Goal: Task Accomplishment & Management: Manage account settings

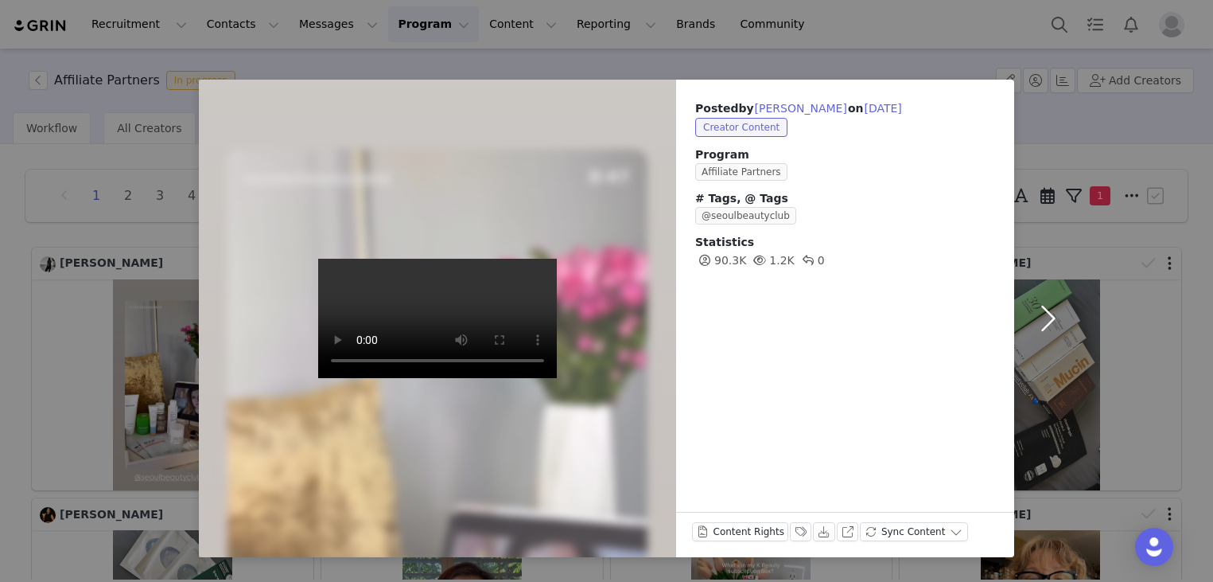
click at [1037, 122] on button "button" at bounding box center [1047, 318] width 67 height 477
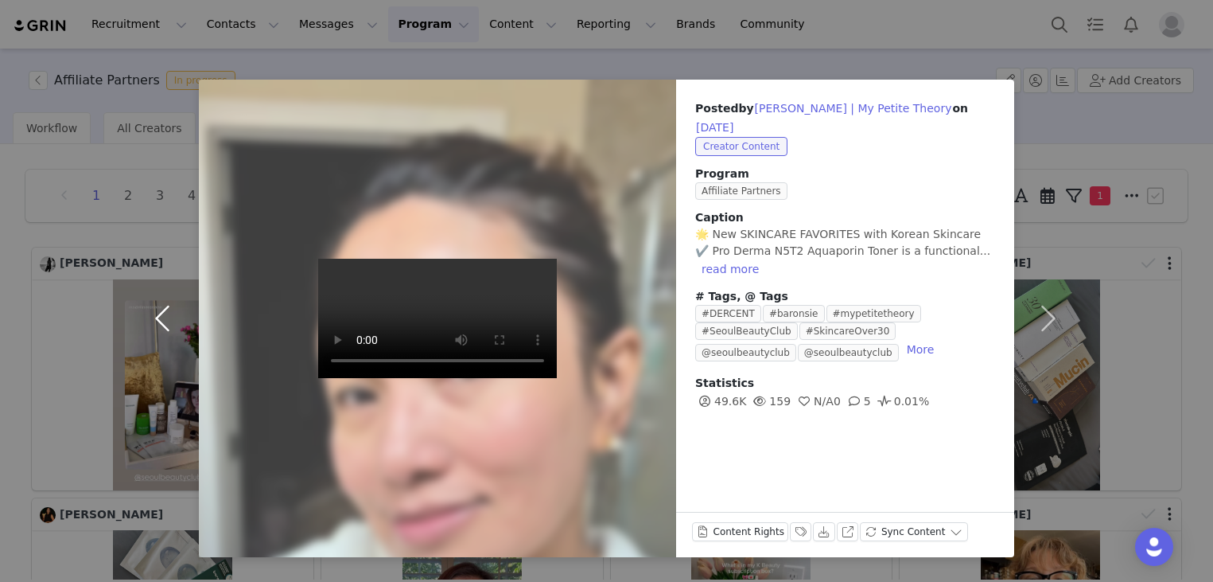
click at [167, 317] on button "button" at bounding box center [165, 318] width 67 height 477
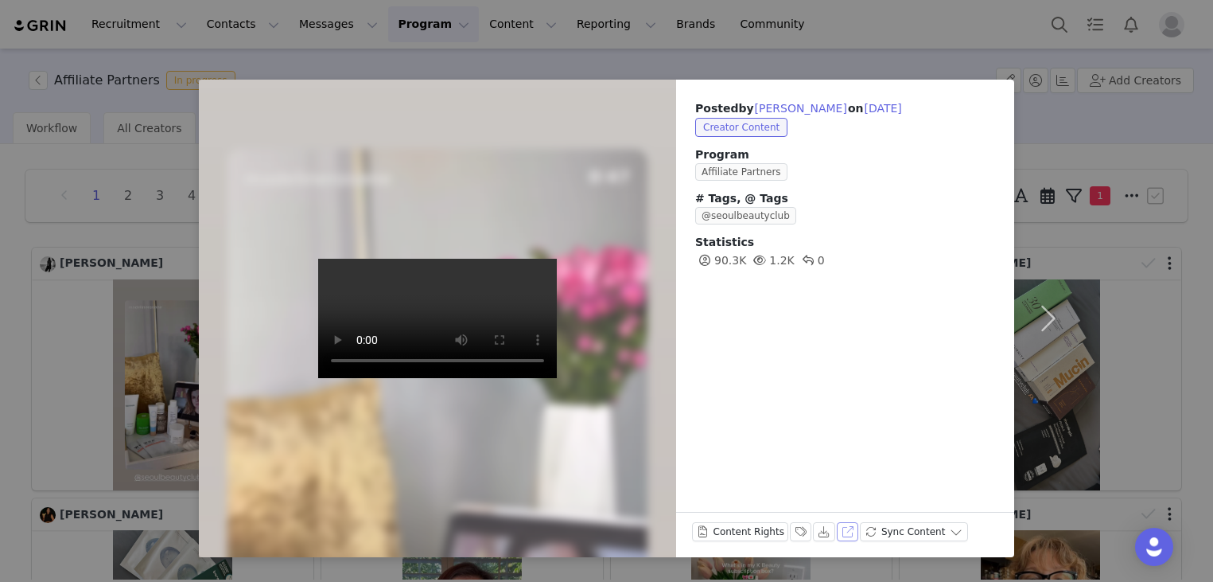
click at [844, 530] on button "View on Instagram" at bounding box center [848, 531] width 22 height 19
click at [1079, 257] on button "button" at bounding box center [1047, 318] width 67 height 477
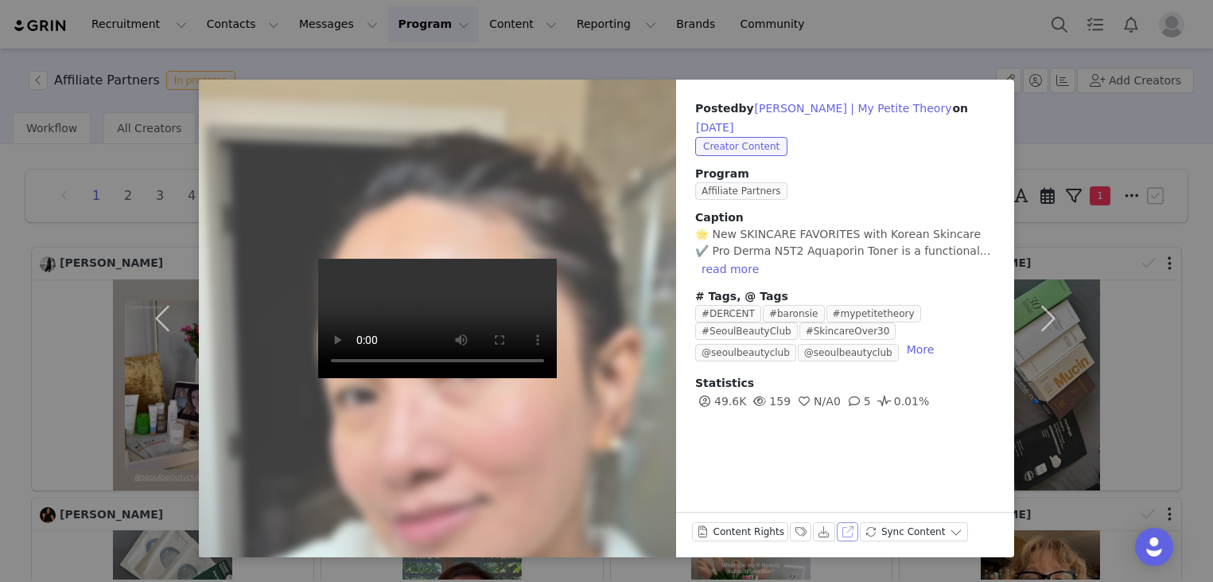
click at [839, 533] on button "View on Instagram" at bounding box center [848, 531] width 22 height 19
click at [838, 529] on button "View on Instagram" at bounding box center [848, 531] width 22 height 19
click at [1037, 321] on button "button" at bounding box center [1047, 318] width 67 height 477
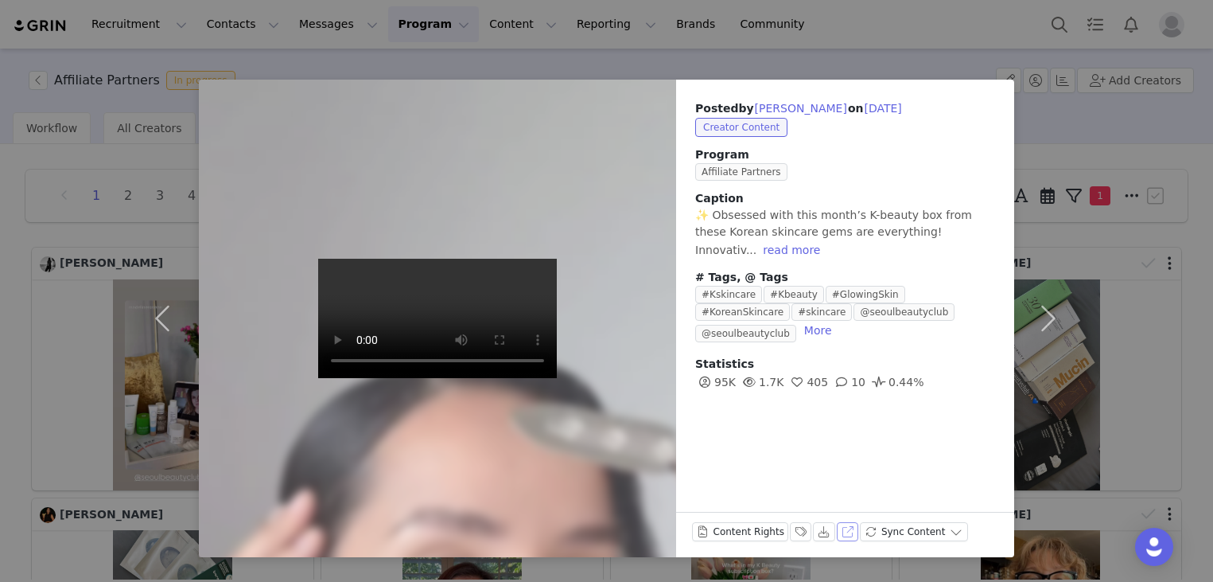
click at [841, 531] on button "View on Instagram" at bounding box center [848, 531] width 22 height 19
click at [1058, 315] on button "button" at bounding box center [1047, 318] width 67 height 477
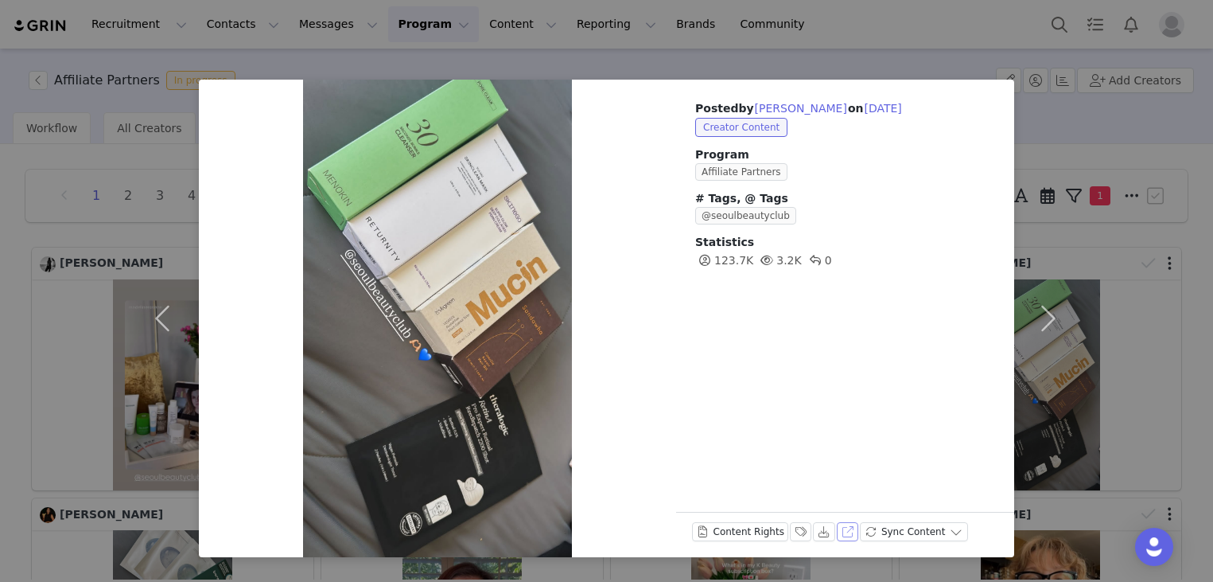
click at [837, 531] on button "View on Instagram" at bounding box center [848, 531] width 22 height 19
click at [1037, 321] on button "button" at bounding box center [1047, 318] width 67 height 477
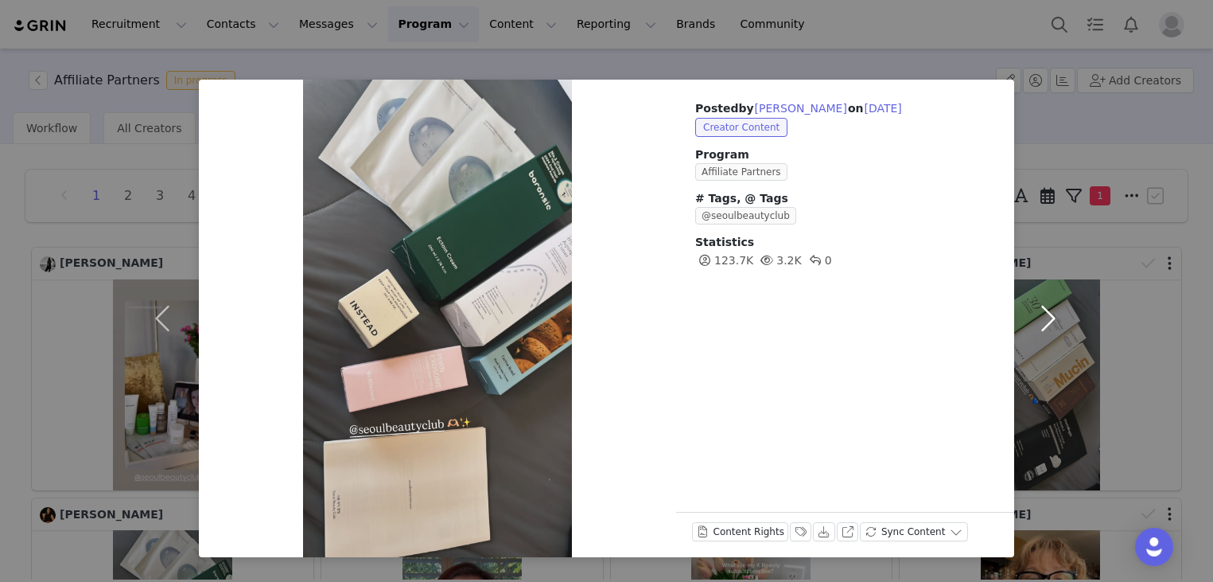
click at [1042, 308] on button "button" at bounding box center [1047, 318] width 67 height 477
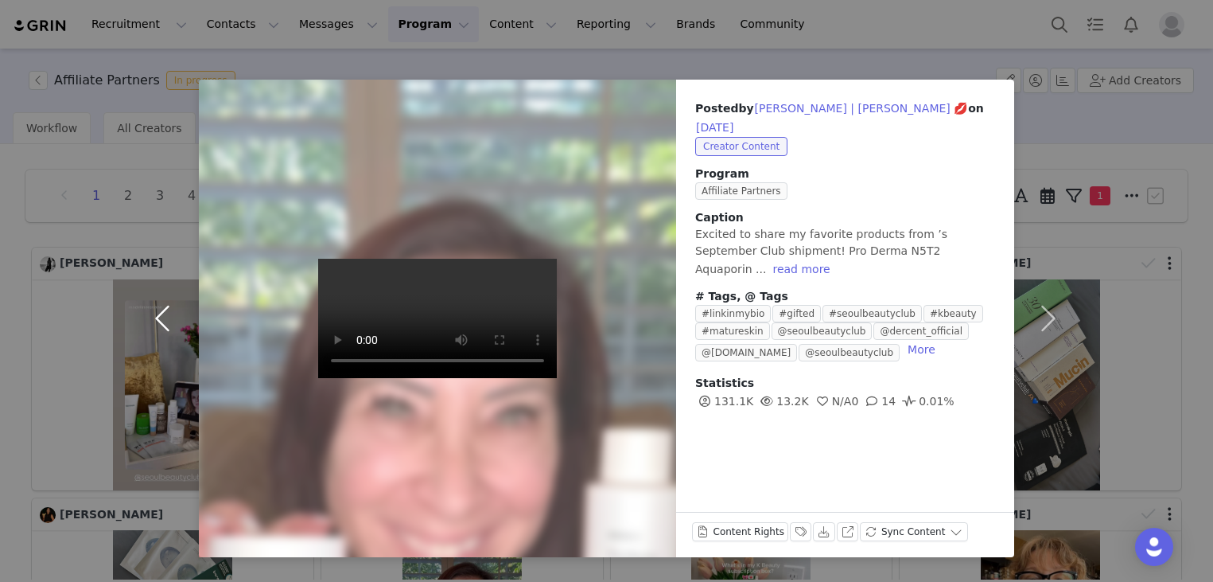
click at [154, 305] on button "button" at bounding box center [165, 318] width 67 height 477
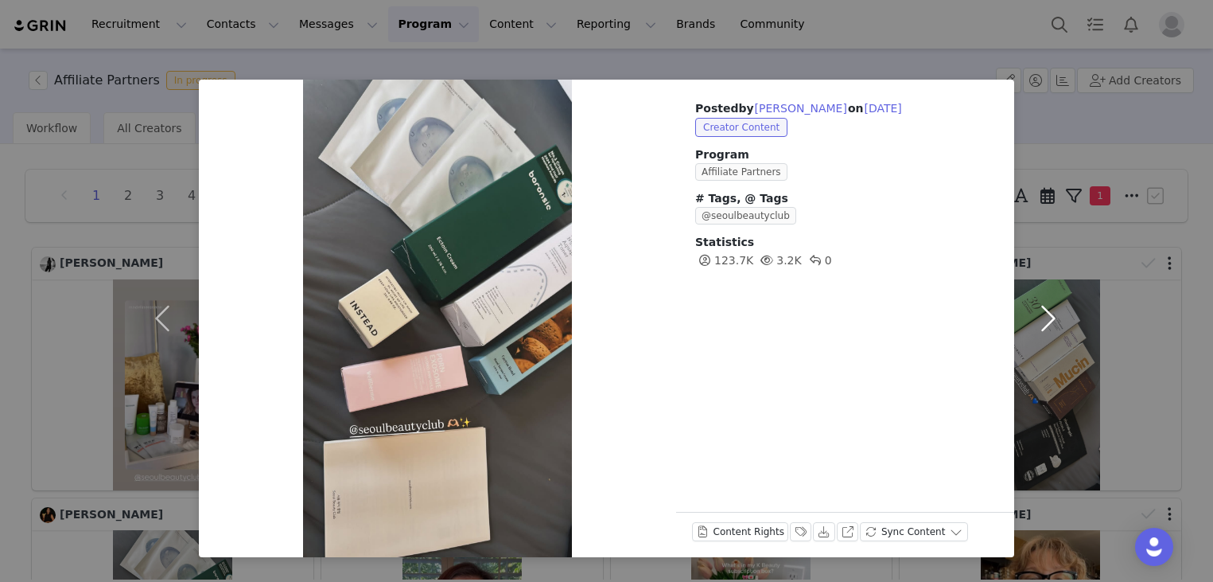
click at [1044, 319] on button "button" at bounding box center [1047, 318] width 67 height 477
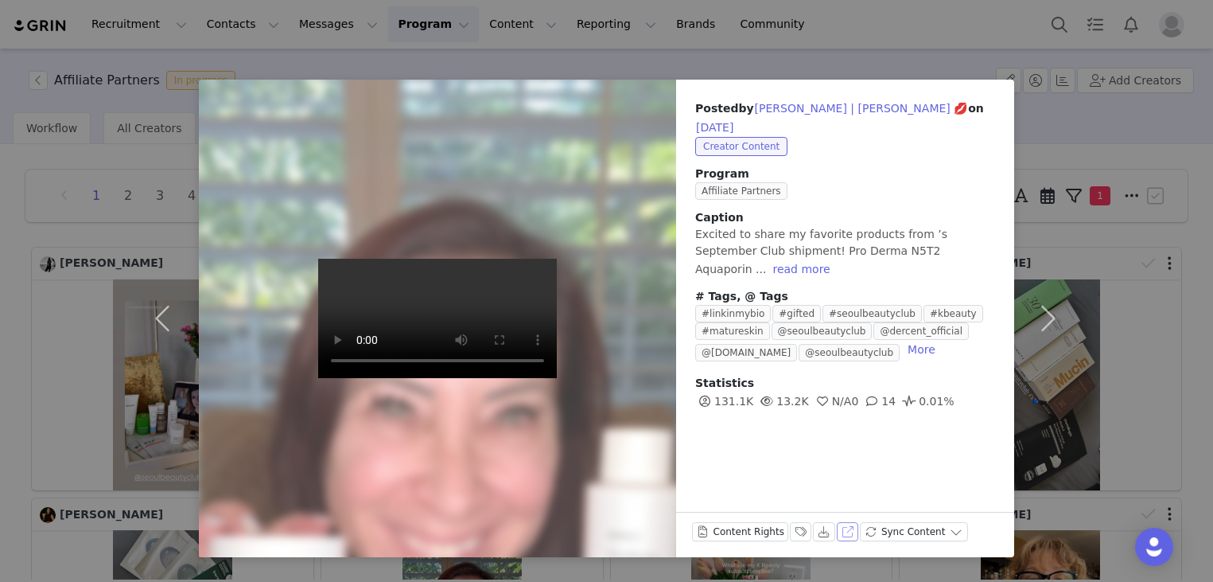
click at [837, 531] on button "View on Instagram" at bounding box center [848, 531] width 22 height 19
click at [1051, 309] on button "button" at bounding box center [1047, 318] width 67 height 477
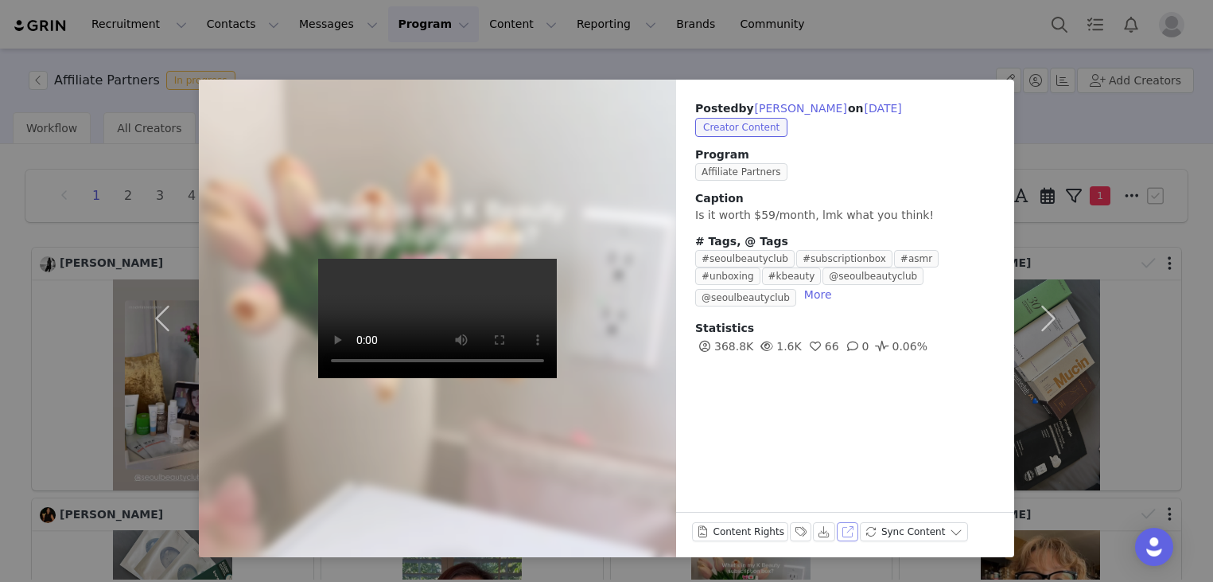
click at [843, 533] on button "View on Instagram" at bounding box center [848, 531] width 22 height 19
click at [1054, 315] on button "button" at bounding box center [1047, 318] width 67 height 477
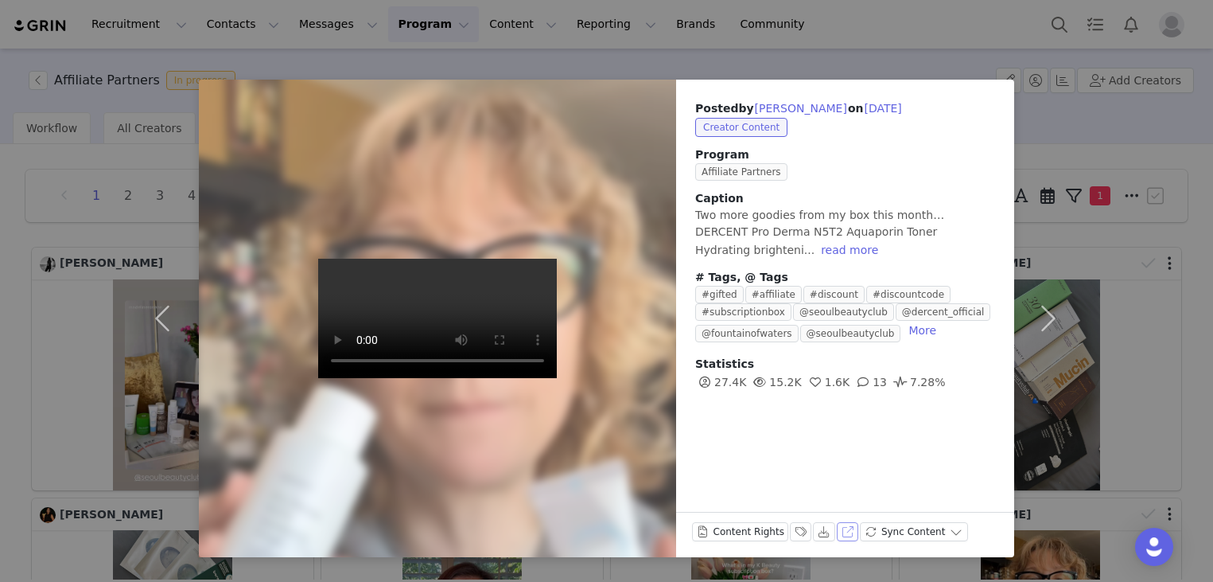
click at [845, 530] on button "View on Instagram" at bounding box center [848, 531] width 22 height 19
click at [1041, 319] on button "button" at bounding box center [1047, 318] width 67 height 477
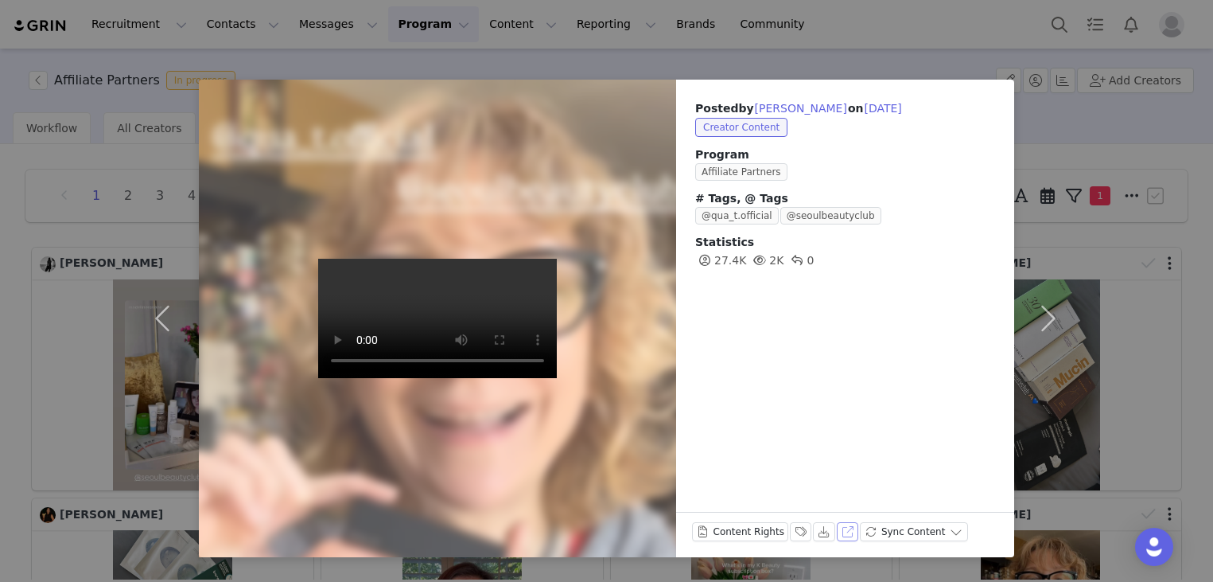
click at [838, 536] on button "View on Instagram" at bounding box center [848, 531] width 22 height 19
click at [1047, 313] on button "button" at bounding box center [1047, 318] width 67 height 477
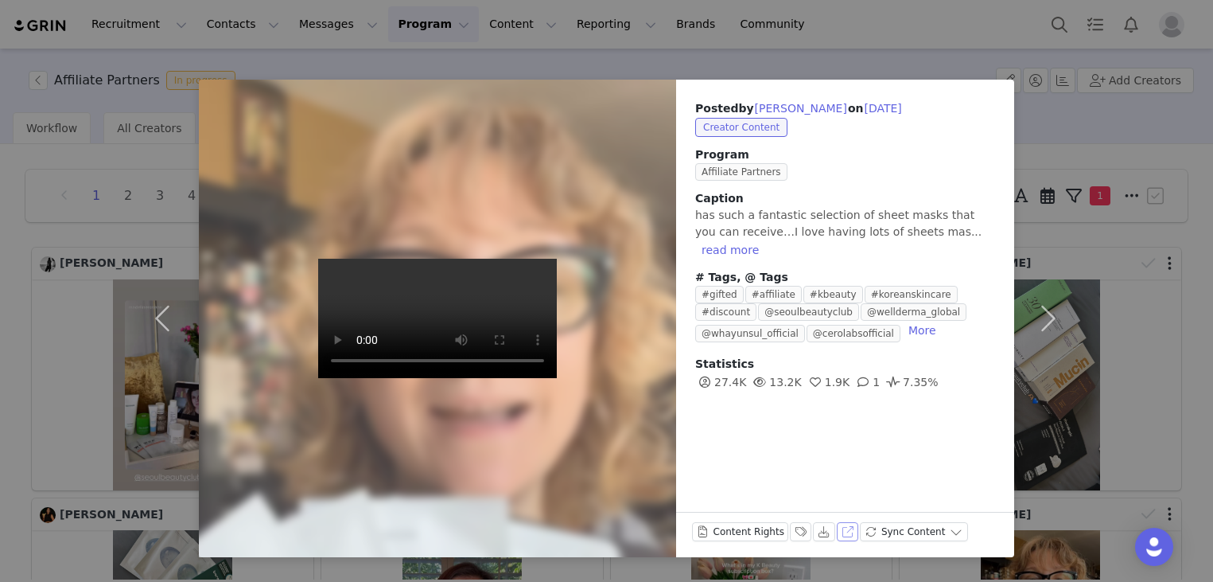
click at [839, 527] on button "View on Instagram" at bounding box center [848, 531] width 22 height 19
click at [1056, 313] on button "button" at bounding box center [1047, 318] width 67 height 477
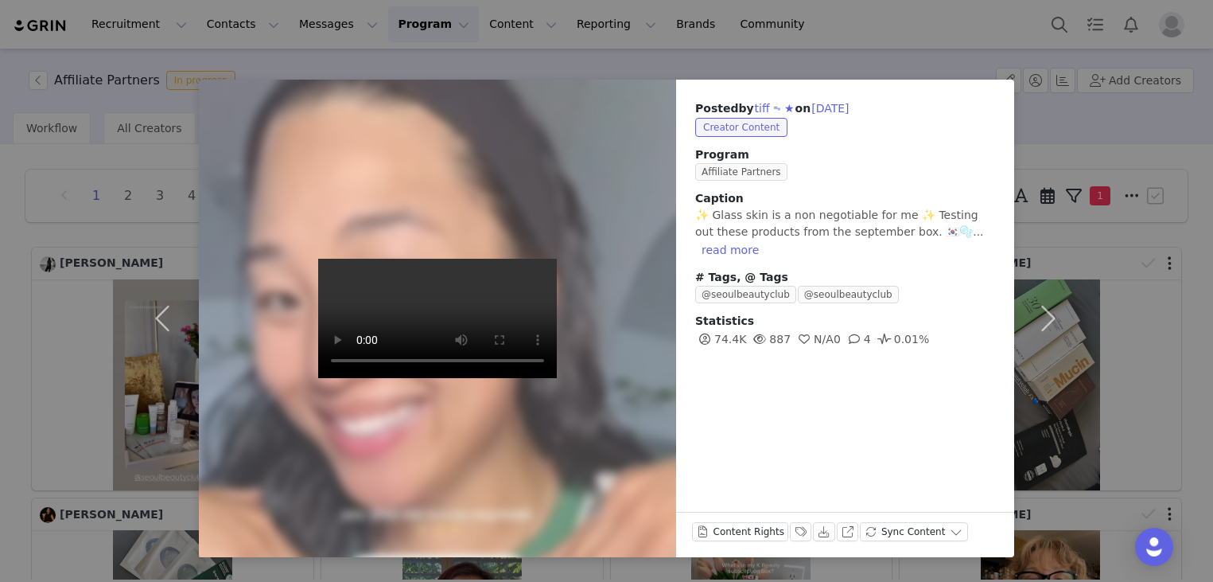
click at [1002, 86] on div "Posted by tiff ᯓ★ on Sep 29, 2025 Creator Content Program Affiliate Partners Ca…" at bounding box center [845, 224] width 338 height 288
click at [1088, 71] on div "Posted by tiff ᯓ★ on Sep 29, 2025 Creator Content Program Affiliate Partners Ca…" at bounding box center [606, 291] width 1213 height 582
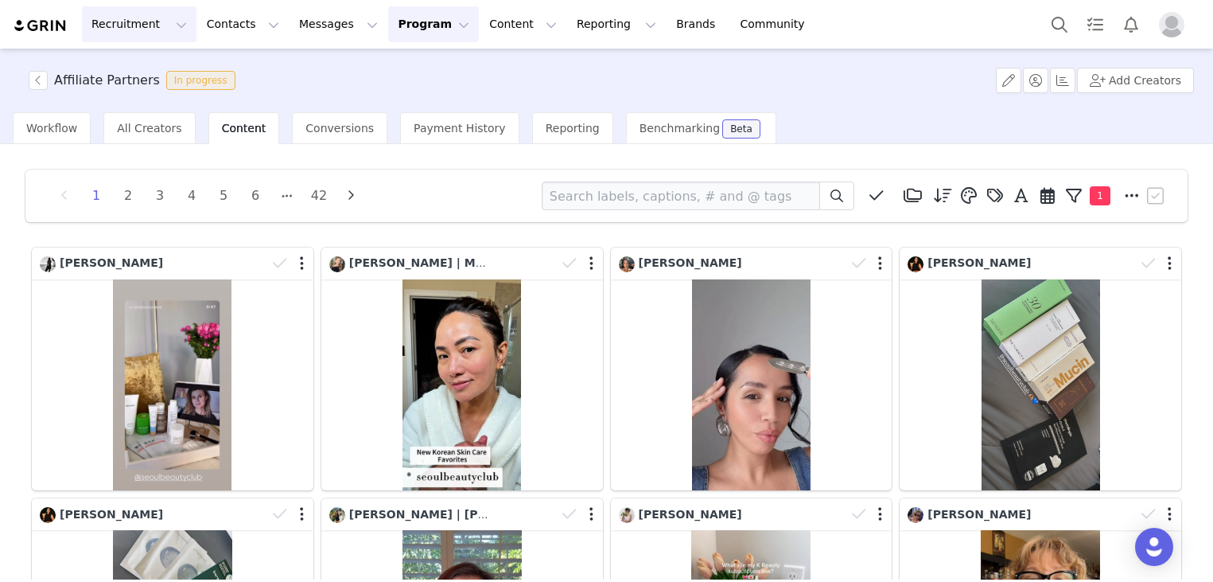
click at [142, 21] on button "Recruitment Recruitment" at bounding box center [139, 24] width 115 height 36
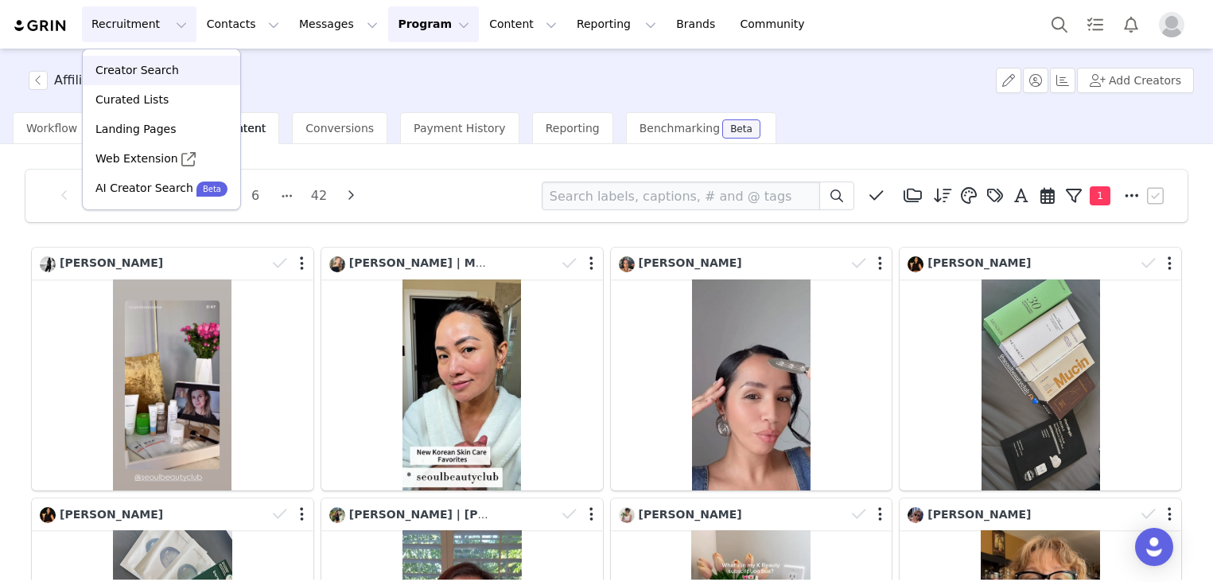
click at [130, 73] on p "Creator Search" at bounding box center [137, 70] width 84 height 17
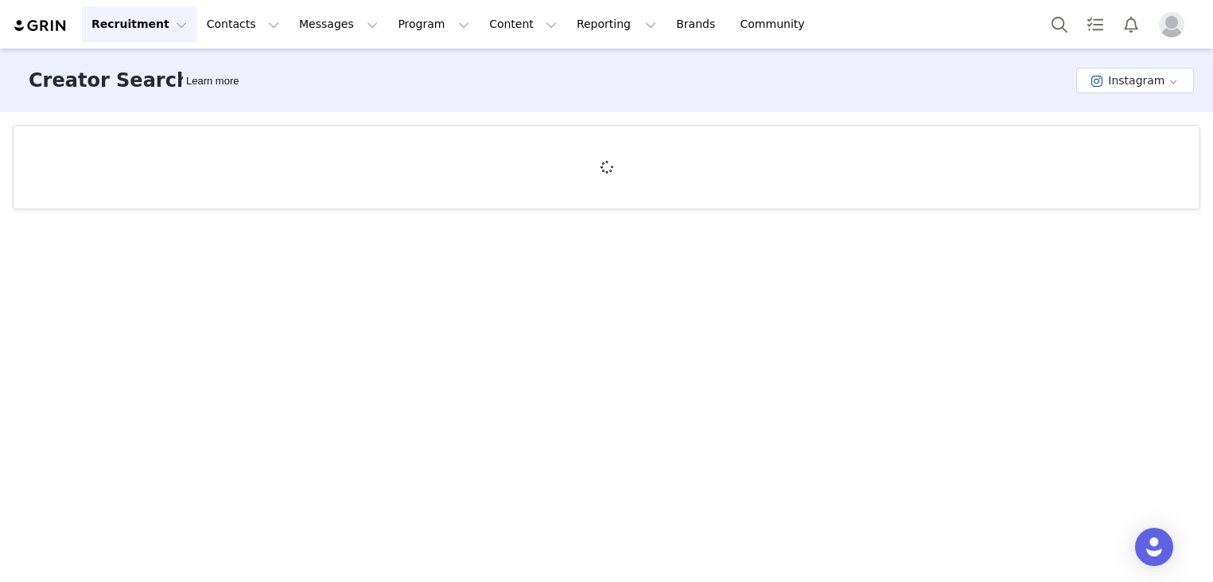
click at [164, 19] on button "Recruitment Recruitment" at bounding box center [139, 24] width 115 height 36
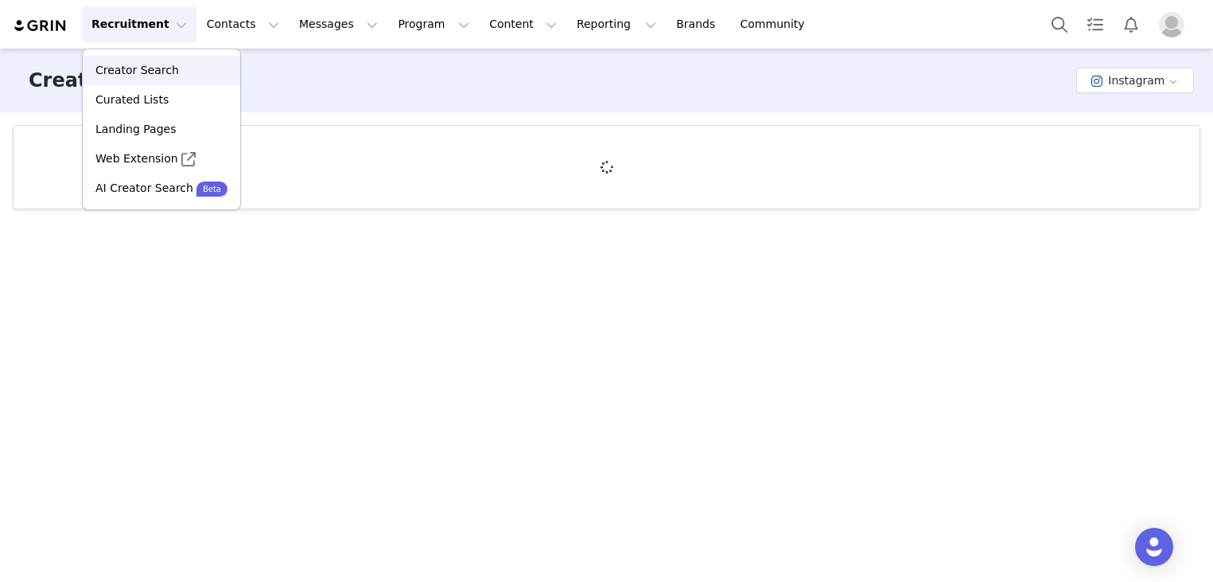
click at [167, 71] on p "Creator Search" at bounding box center [137, 70] width 84 height 17
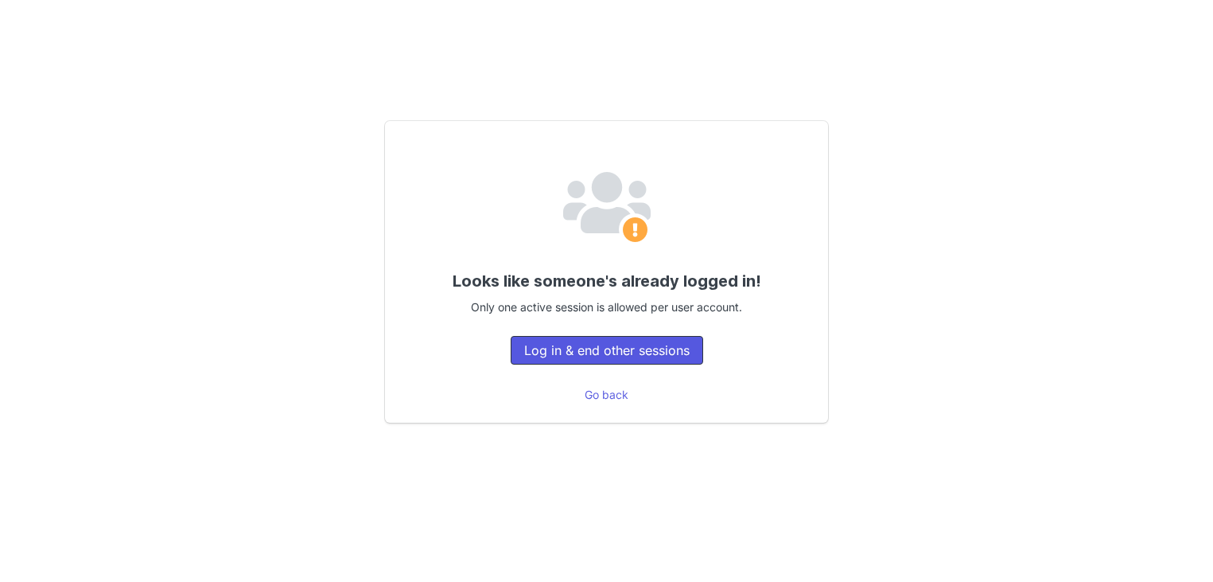
click at [687, 340] on button "Log in & end other sessions" at bounding box center [607, 350] width 193 height 29
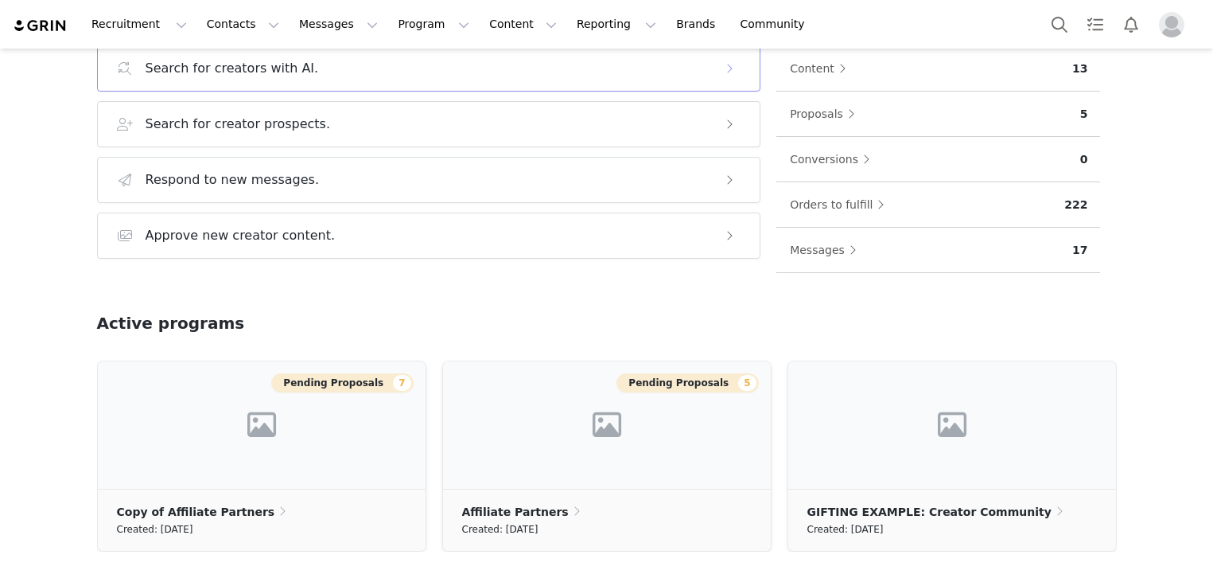
scroll to position [239, 0]
click at [153, 25] on button "Recruitment Recruitment" at bounding box center [139, 24] width 115 height 36
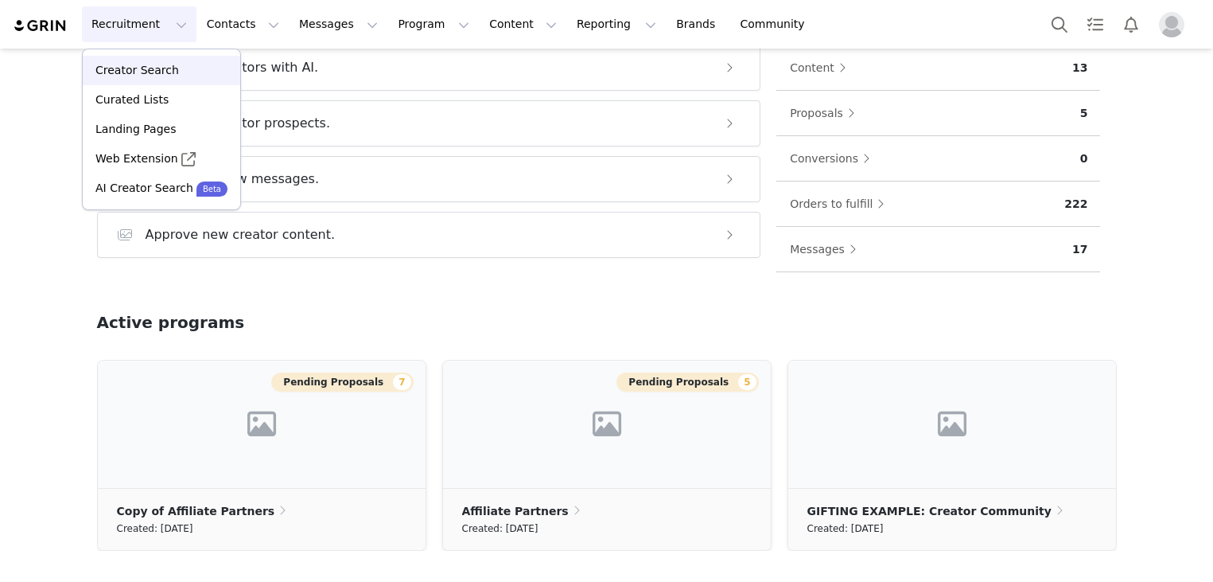
click at [167, 67] on p "Creator Search" at bounding box center [137, 70] width 84 height 17
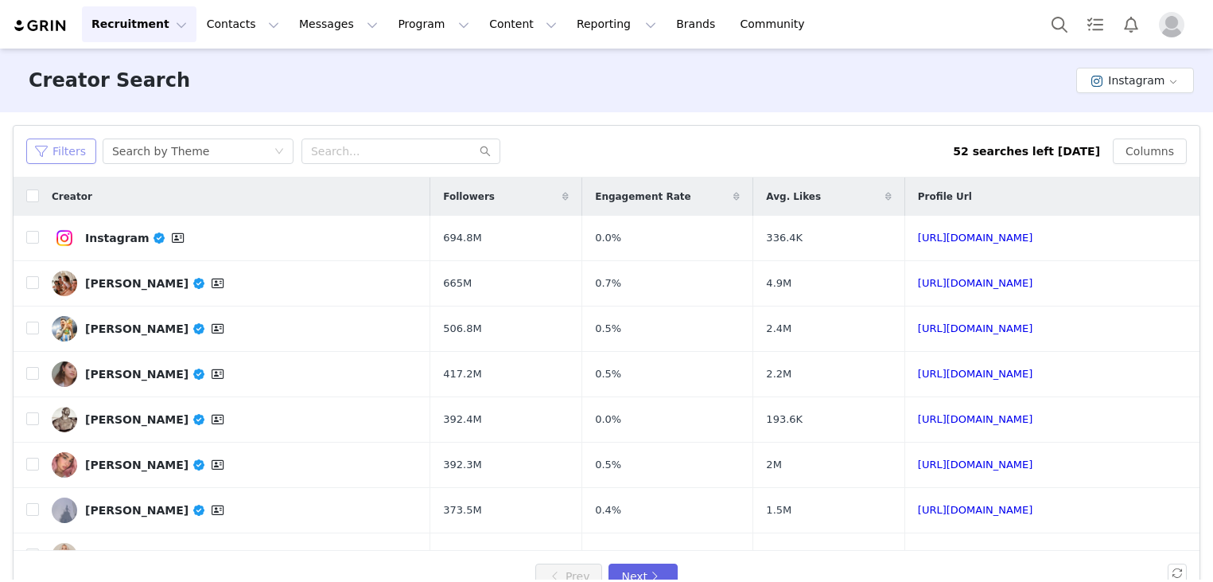
click at [76, 157] on button "Filters" at bounding box center [61, 150] width 70 height 25
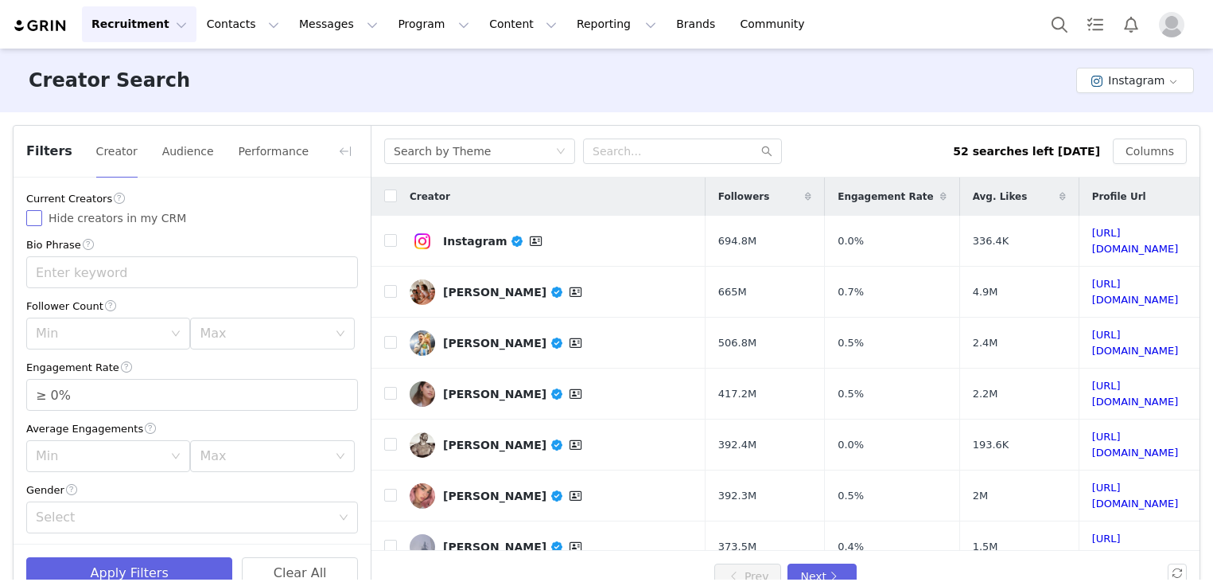
click at [37, 216] on input "Hide creators in my CRM" at bounding box center [34, 218] width 16 height 16
checkbox input "true"
click at [173, 158] on button "Audience" at bounding box center [187, 150] width 53 height 25
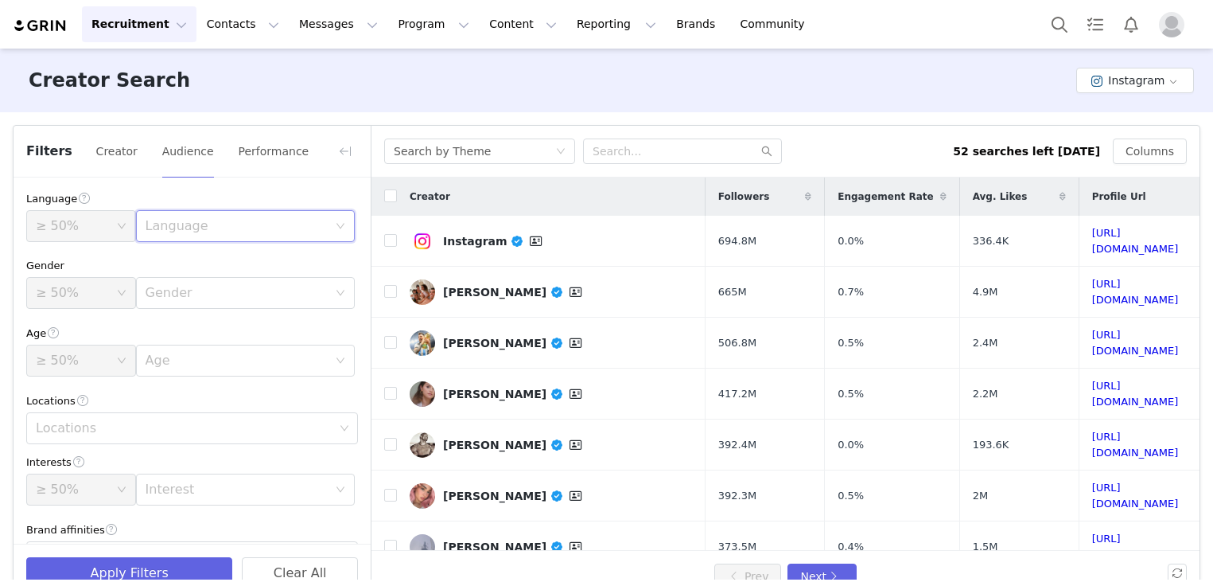
click at [201, 216] on div "Language" at bounding box center [240, 226] width 189 height 30
click at [196, 263] on li "English" at bounding box center [237, 260] width 211 height 25
click at [117, 148] on button "Creator" at bounding box center [116, 150] width 43 height 25
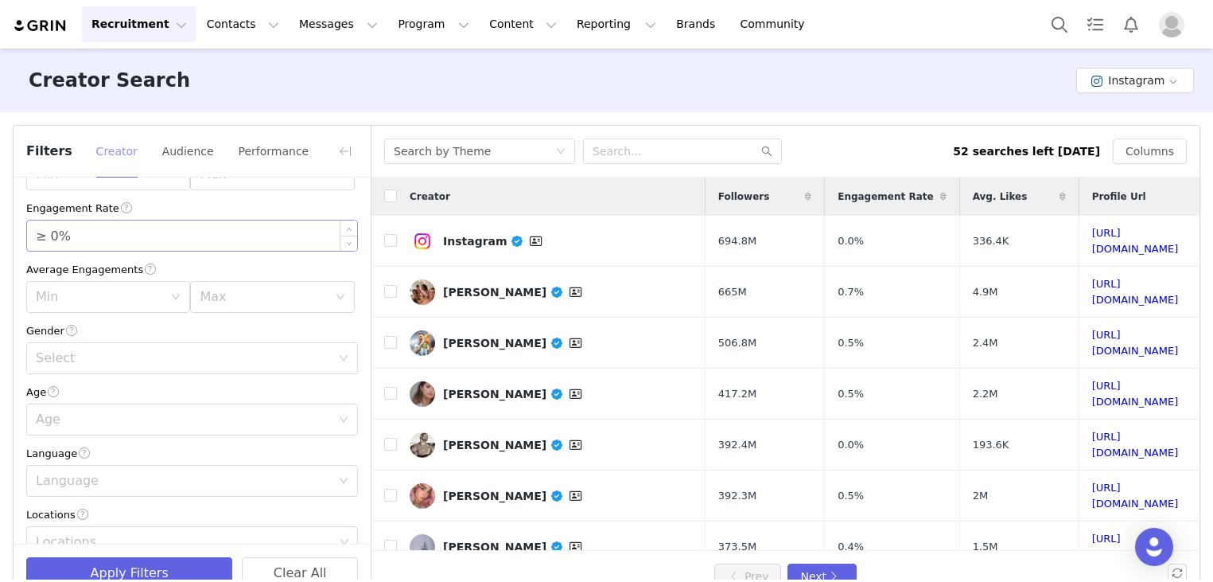
scroll to position [80, 0]
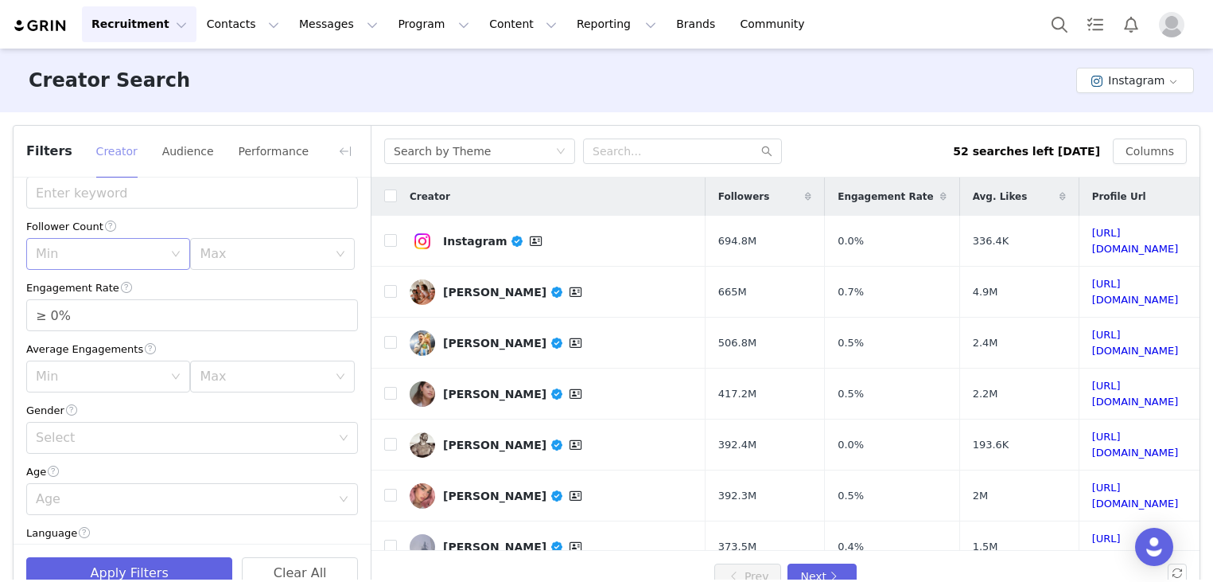
click at [114, 254] on div "Min" at bounding box center [99, 254] width 127 height 16
click at [87, 335] on li "10k" at bounding box center [105, 341] width 158 height 25
click at [271, 247] on div "Max" at bounding box center [263, 254] width 127 height 16
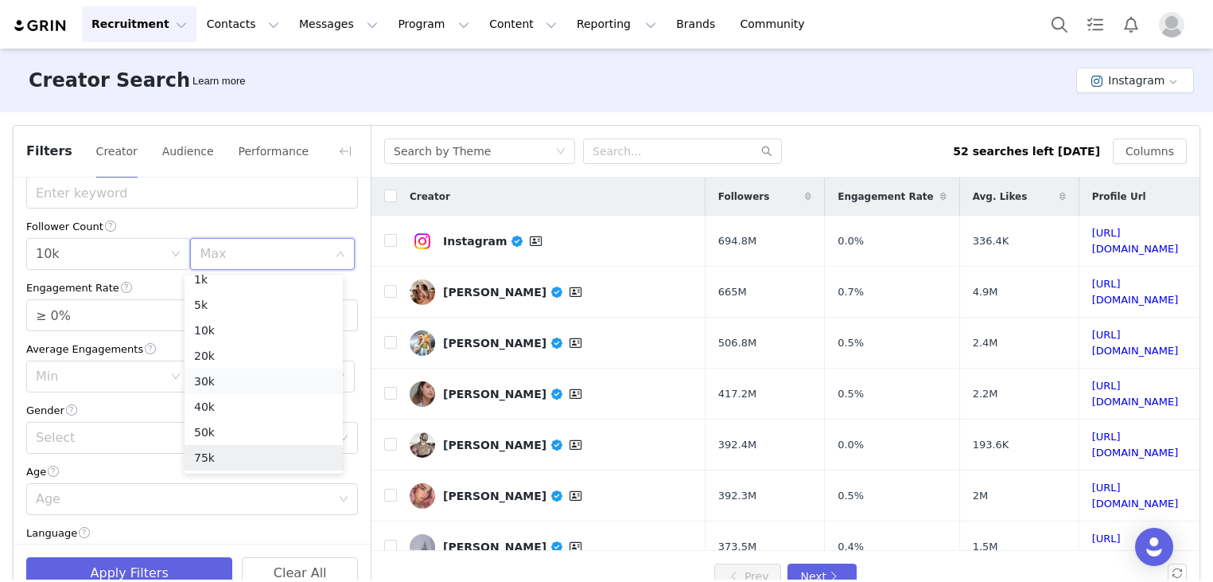
scroll to position [0, 0]
click at [219, 364] on li "20k" at bounding box center [264, 366] width 158 height 25
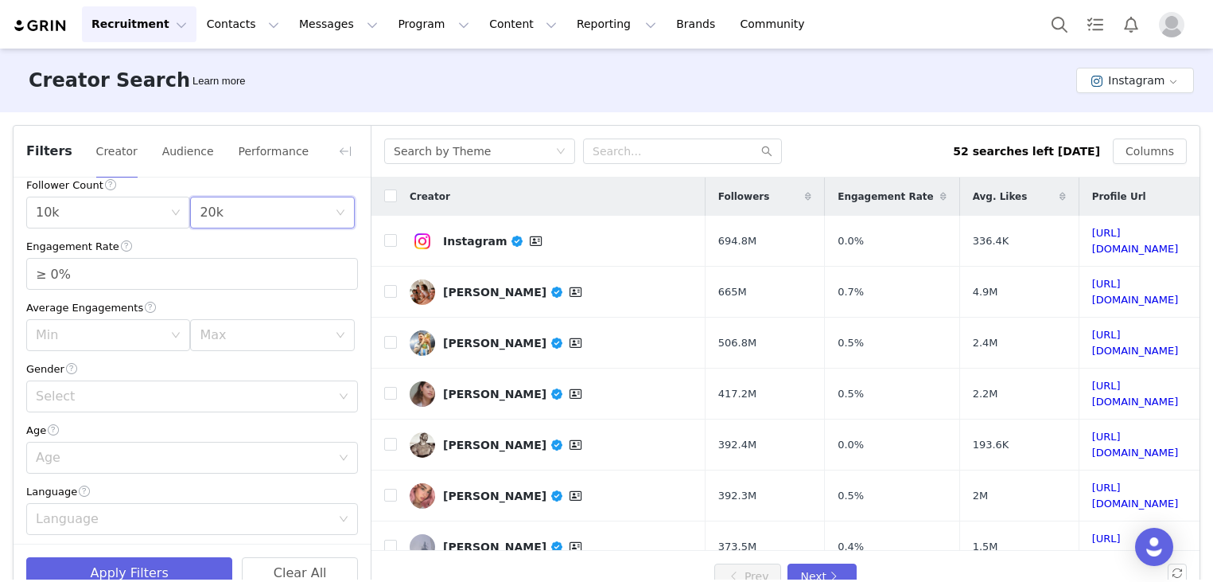
scroll to position [159, 0]
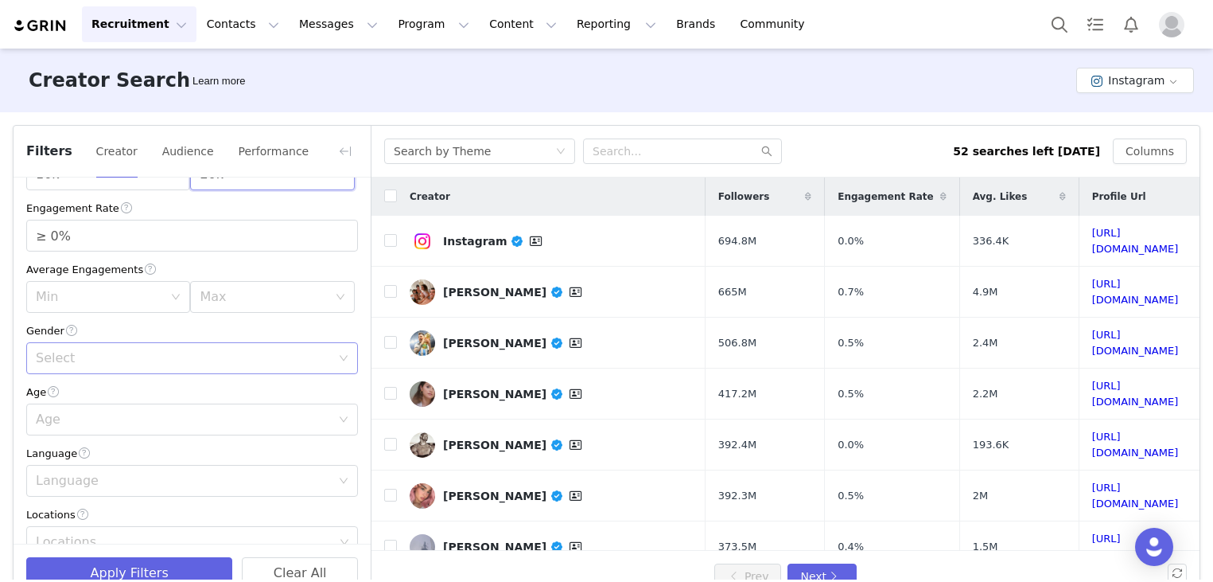
click at [136, 350] on div "Select" at bounding box center [187, 358] width 302 height 30
click at [138, 421] on li "[DEMOGRAPHIC_DATA]" at bounding box center [186, 419] width 320 height 25
click at [135, 301] on div "Min" at bounding box center [99, 297] width 127 height 16
click at [241, 262] on div "Average Engagements" at bounding box center [192, 269] width 332 height 17
click at [160, 424] on div "Age" at bounding box center [183, 419] width 295 height 16
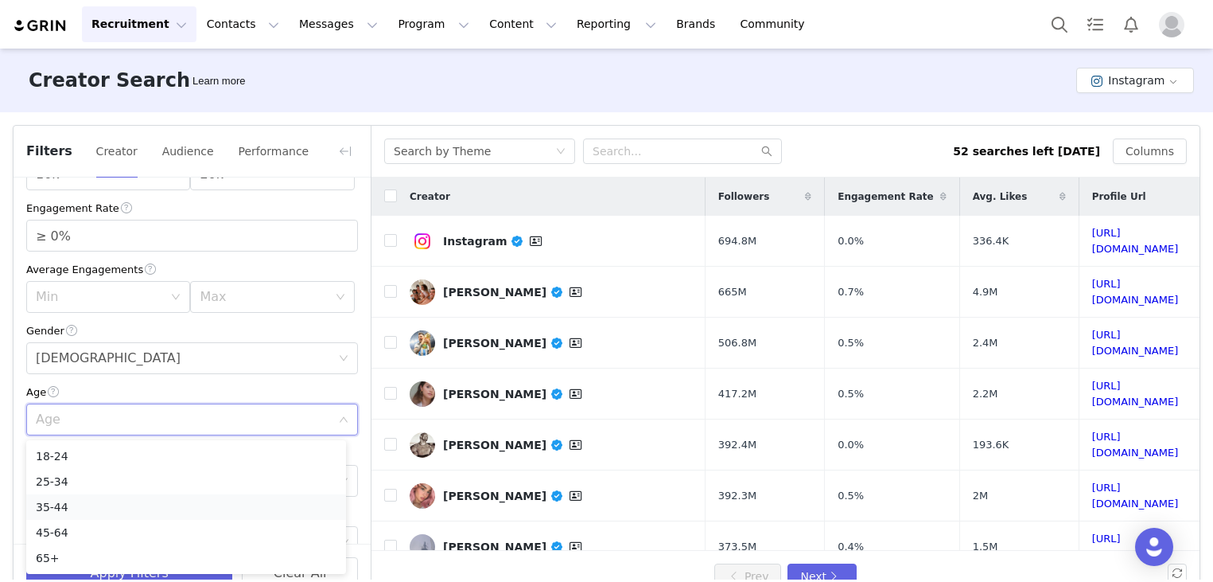
click at [116, 502] on li "35-44" at bounding box center [186, 506] width 320 height 25
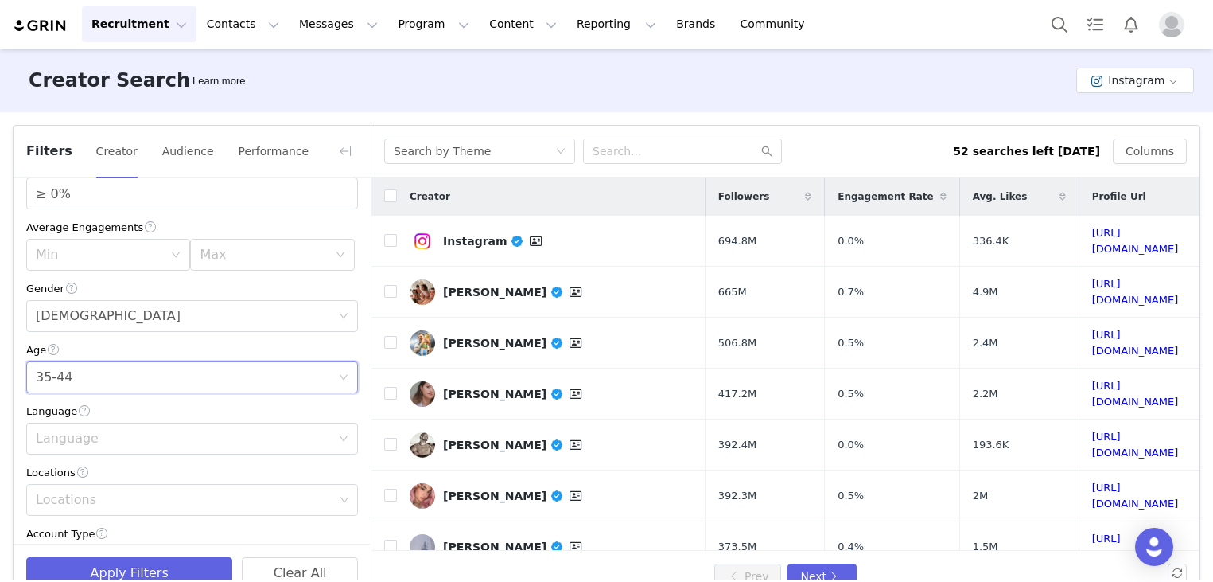
scroll to position [239, 0]
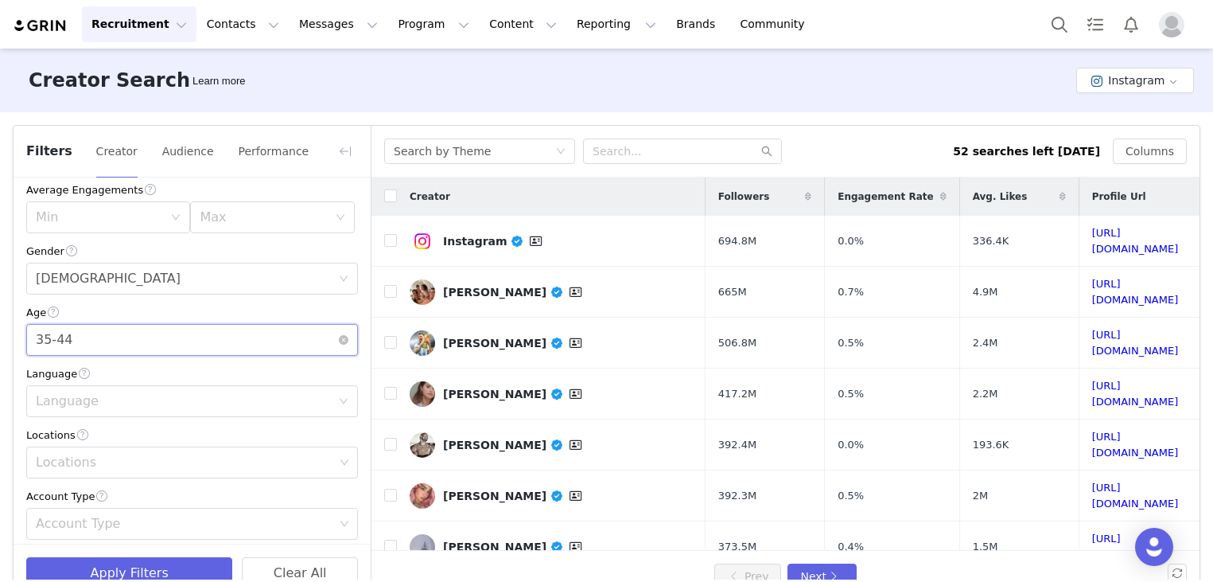
click at [138, 336] on div "Age [DEMOGRAPHIC_DATA]" at bounding box center [187, 340] width 302 height 30
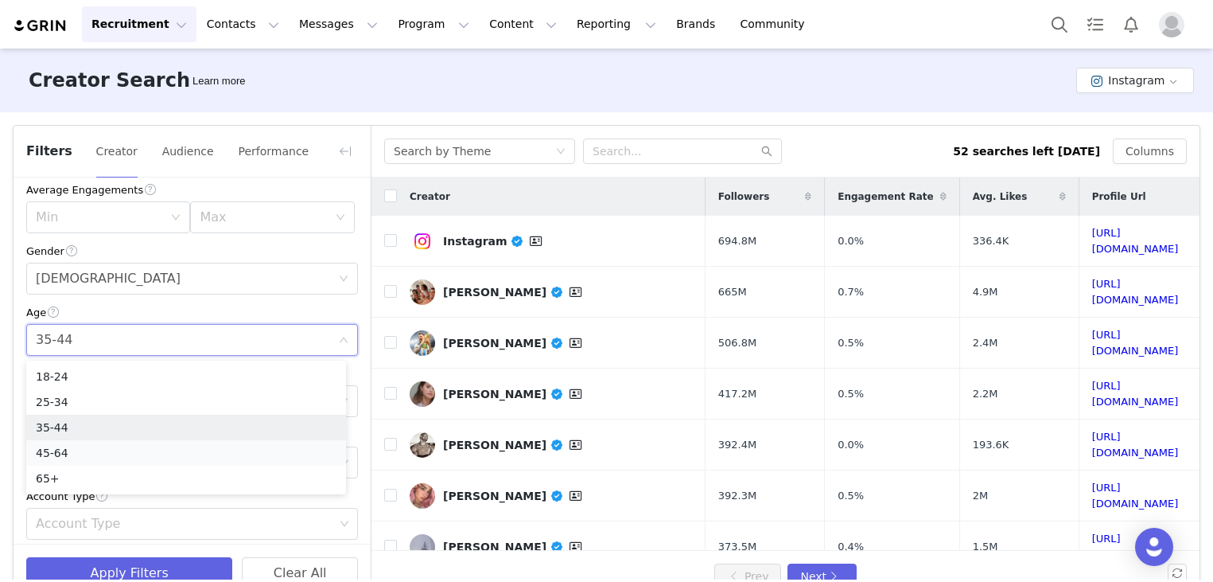
click at [80, 447] on li "45-64" at bounding box center [186, 452] width 320 height 25
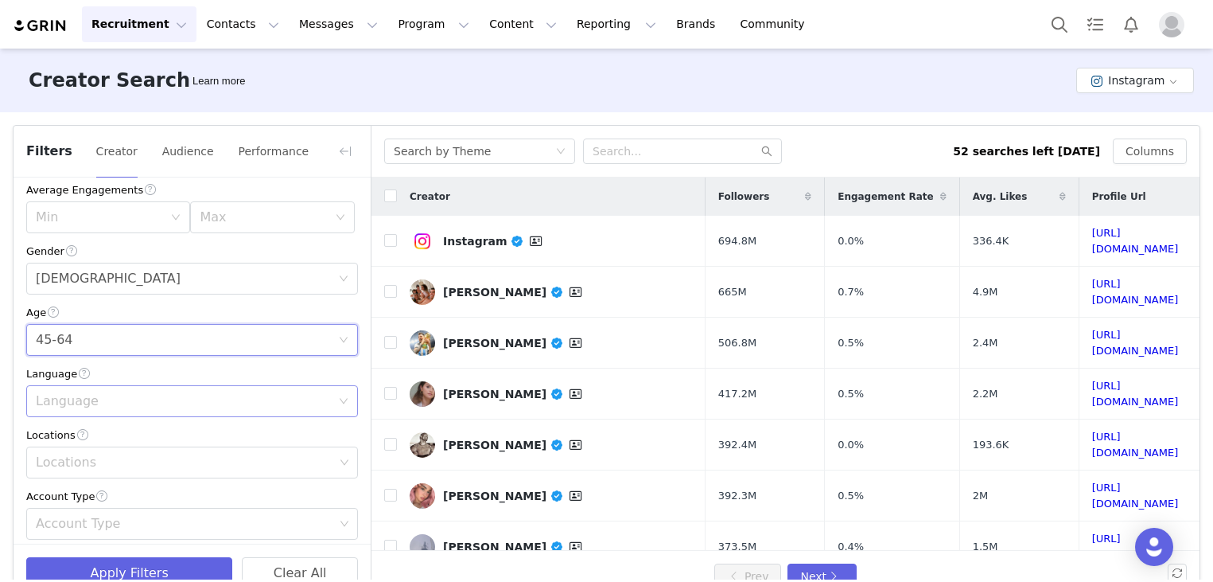
click at [97, 399] on div "Language" at bounding box center [183, 401] width 295 height 16
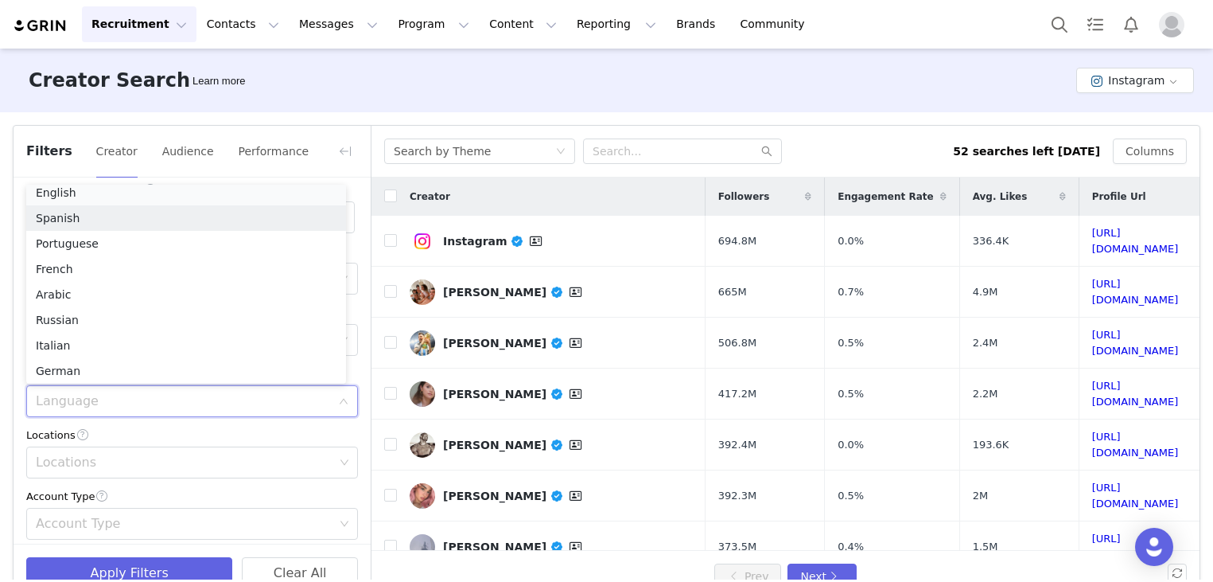
scroll to position [3, 0]
click at [84, 193] on li "English" at bounding box center [186, 197] width 320 height 25
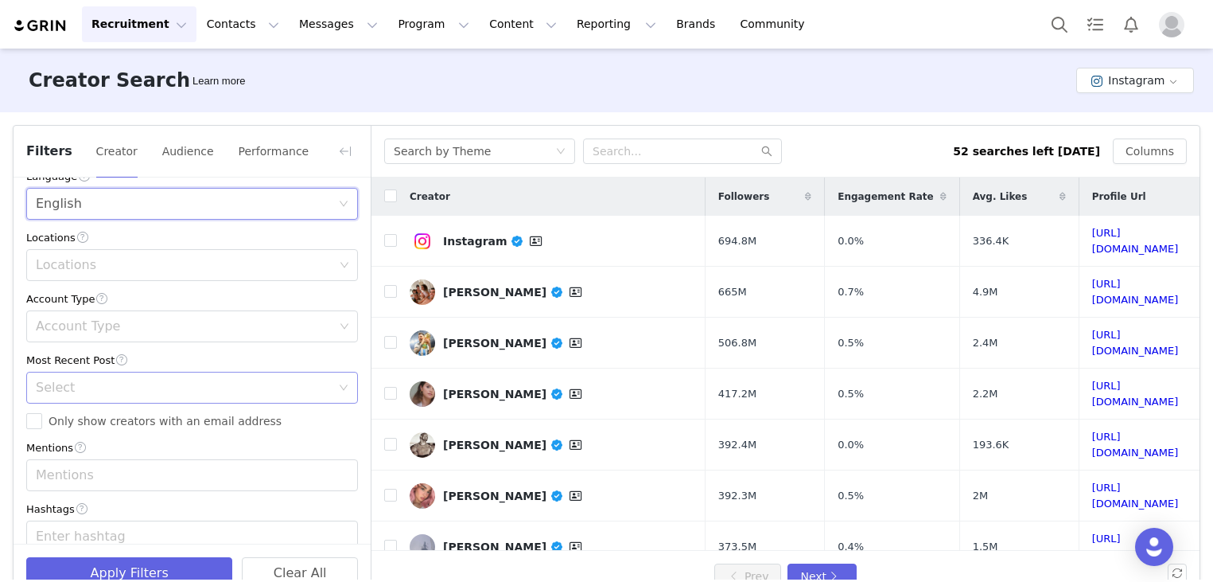
scroll to position [398, 0]
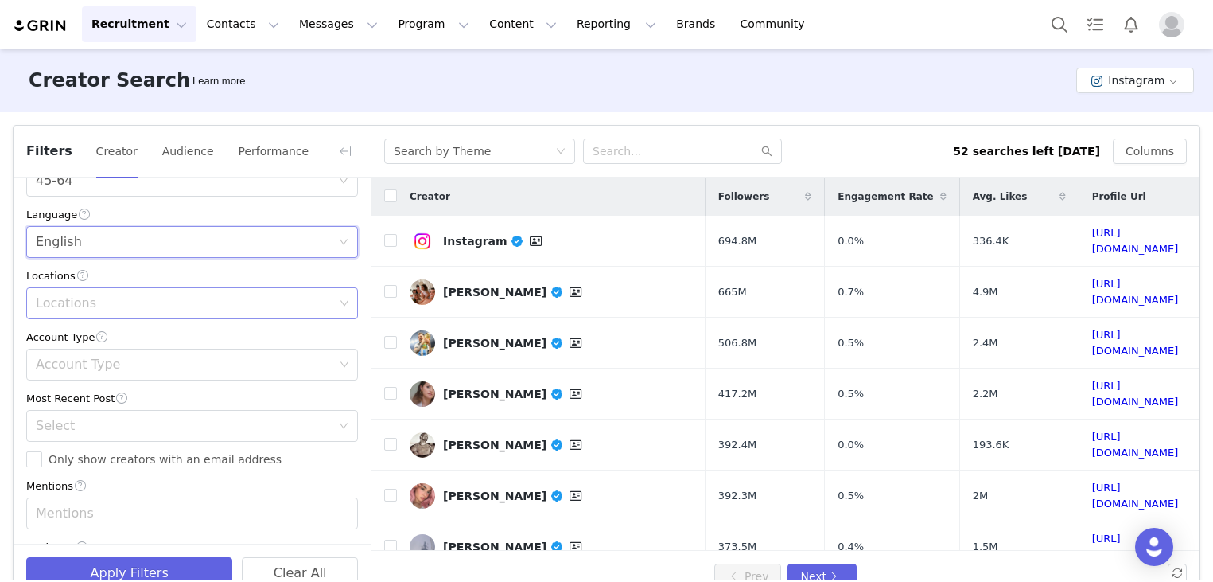
click at [125, 303] on div "Locations" at bounding box center [185, 303] width 298 height 16
click at [135, 372] on div "Account Type" at bounding box center [185, 364] width 298 height 16
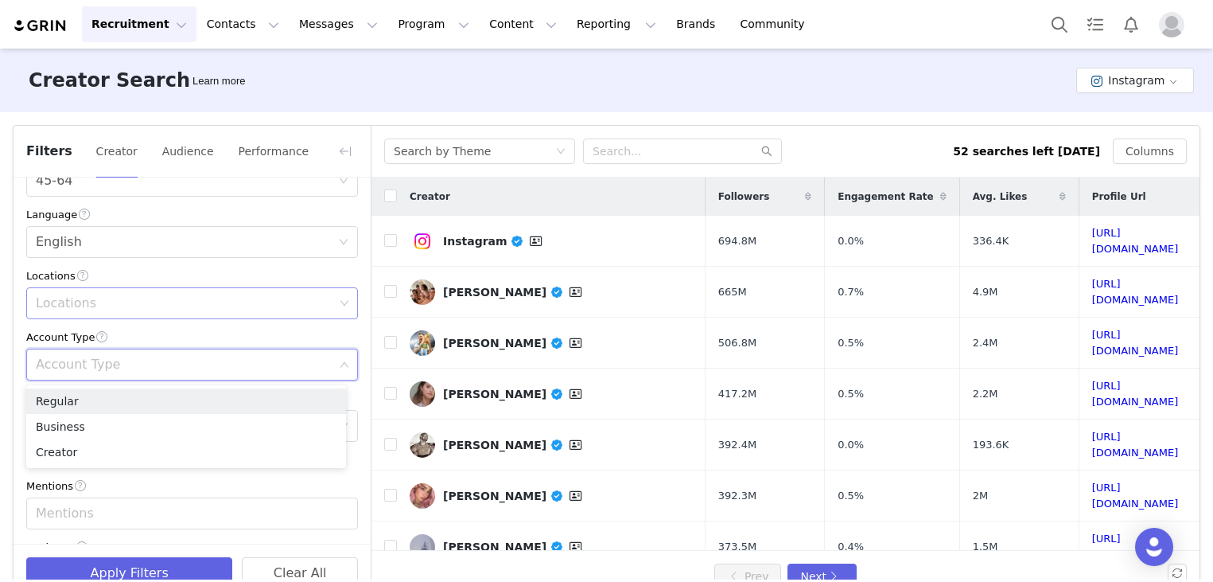
click at [127, 299] on div "Locations" at bounding box center [185, 303] width 298 height 16
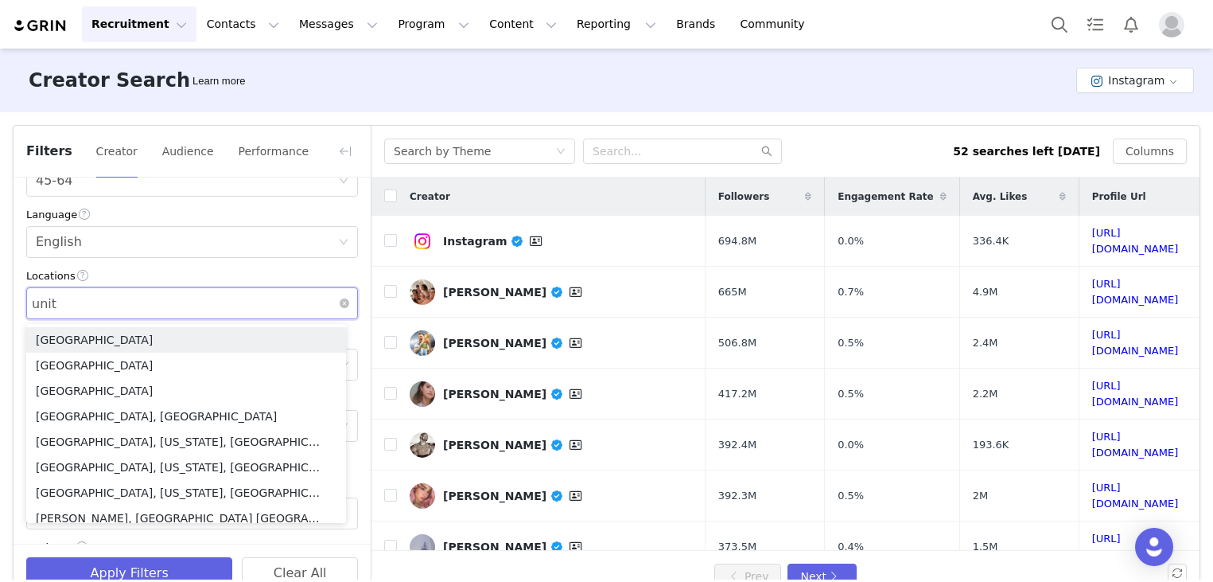
type input "unite"
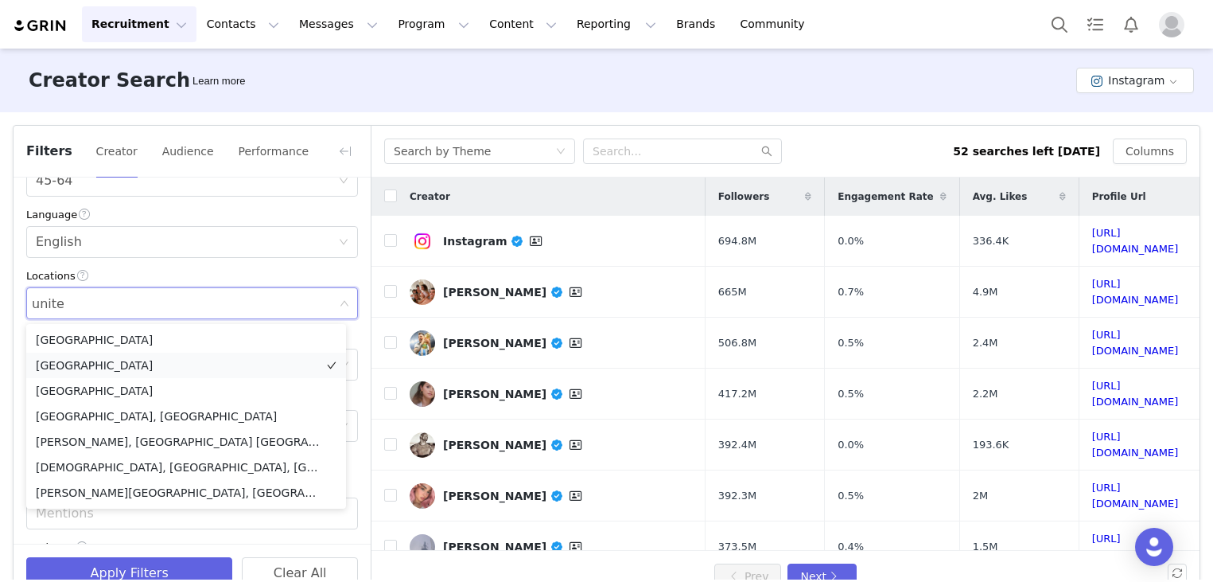
click at [113, 359] on li "[GEOGRAPHIC_DATA]" at bounding box center [186, 364] width 320 height 25
click at [198, 284] on div "Locations" at bounding box center [192, 275] width 332 height 17
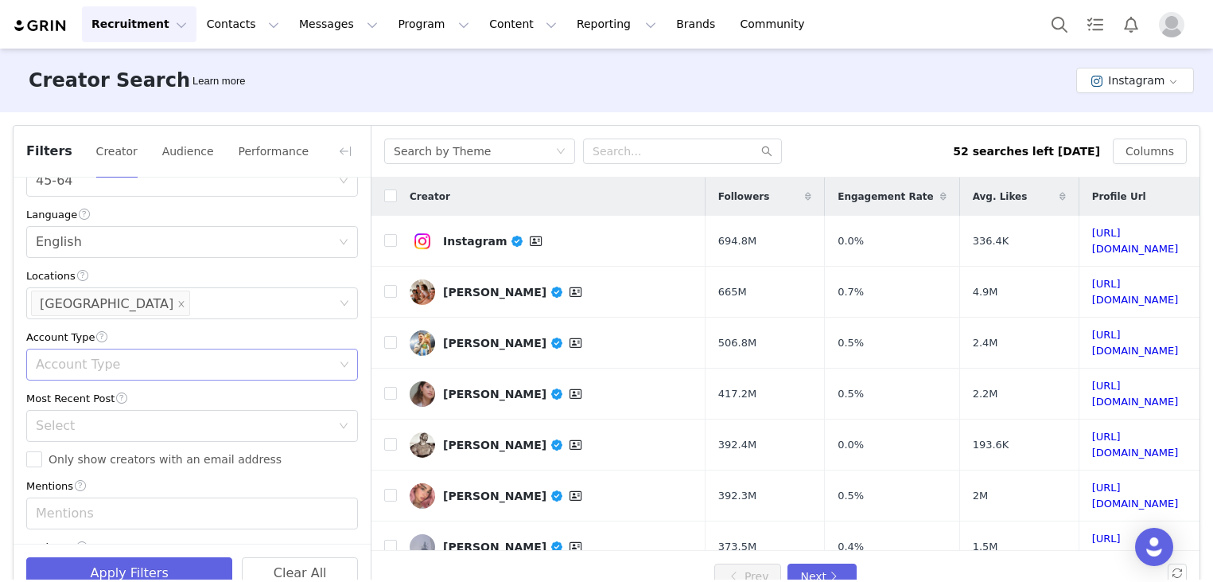
click at [179, 372] on div "Account Type" at bounding box center [185, 364] width 298 height 16
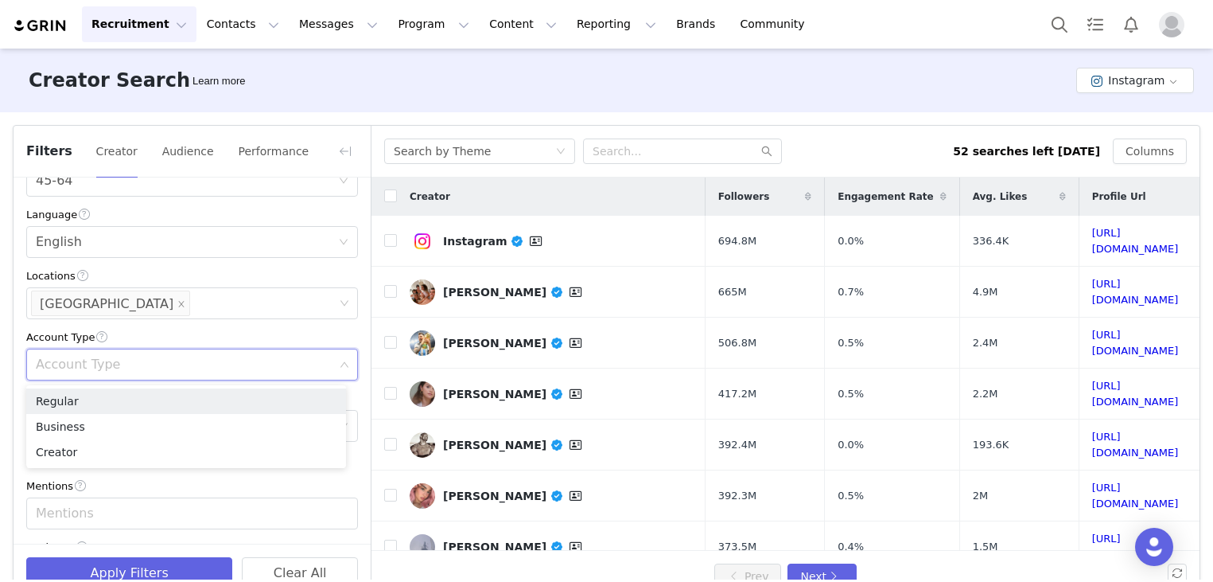
click at [193, 337] on div "Account Type" at bounding box center [192, 337] width 332 height 17
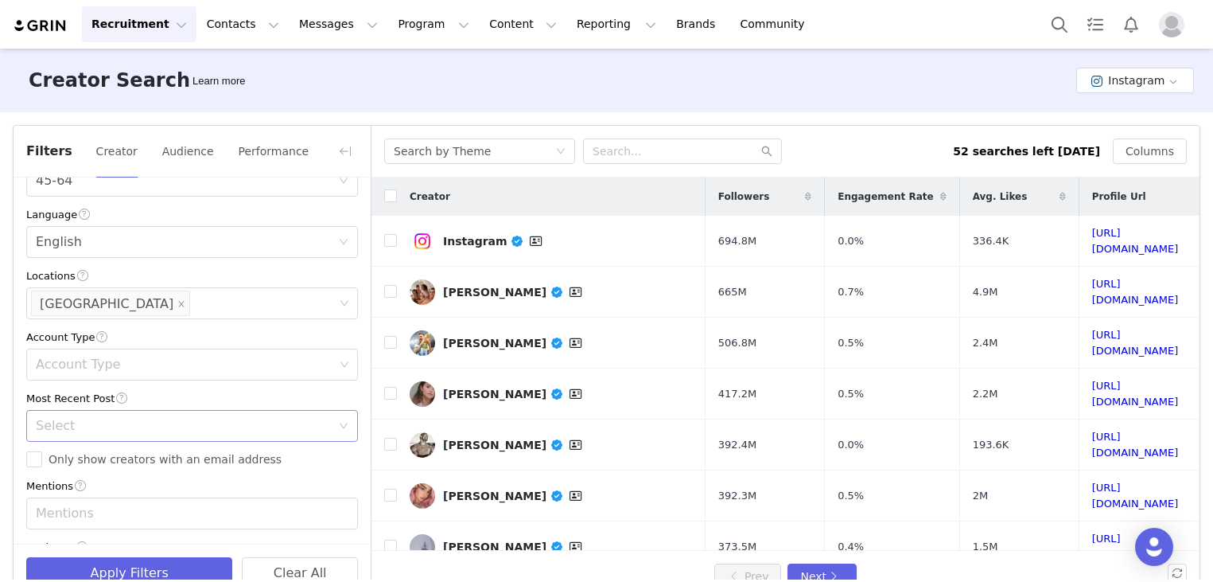
scroll to position [477, 0]
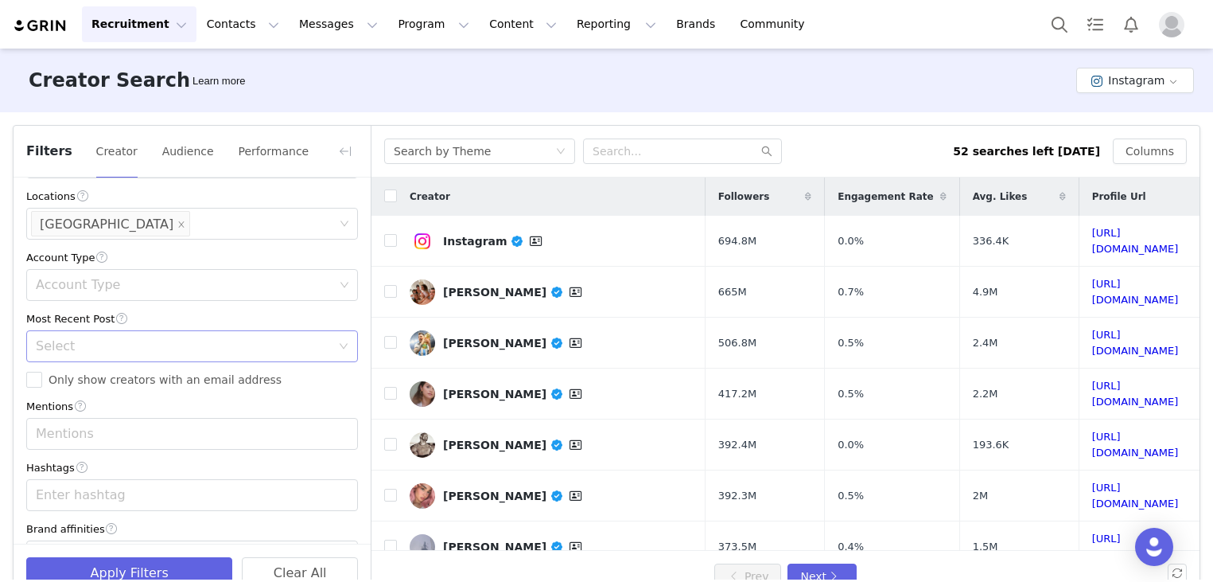
click at [168, 345] on div "Select" at bounding box center [183, 346] width 295 height 16
click at [116, 391] on li "<1 Month" at bounding box center [186, 382] width 320 height 25
click at [40, 384] on input "Only show creators with an email address" at bounding box center [34, 380] width 16 height 16
checkbox input "true"
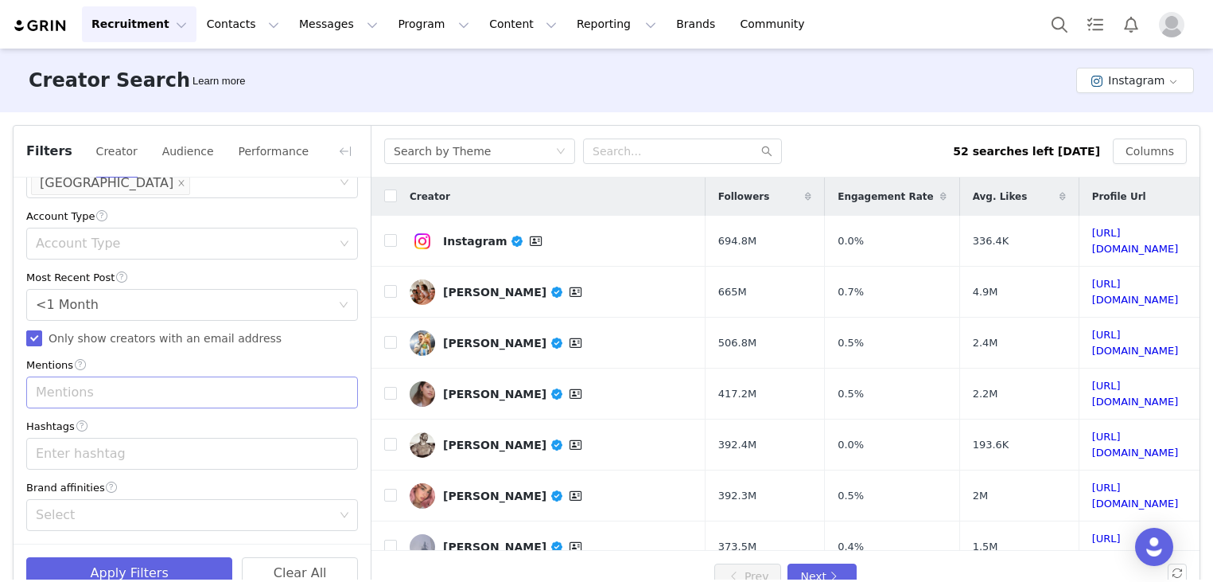
click at [142, 389] on div "Mentions" at bounding box center [185, 392] width 298 height 16
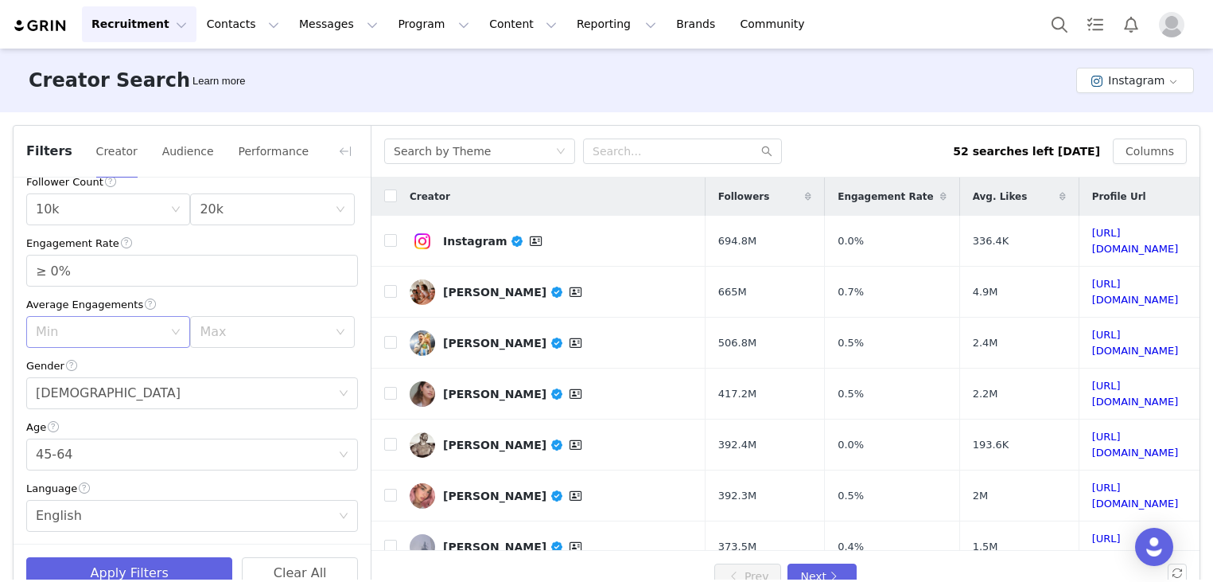
scroll to position [123, 0]
click at [220, 205] on div "Max 20k" at bounding box center [267, 210] width 134 height 30
click at [222, 398] on li "50k" at bounding box center [264, 399] width 158 height 25
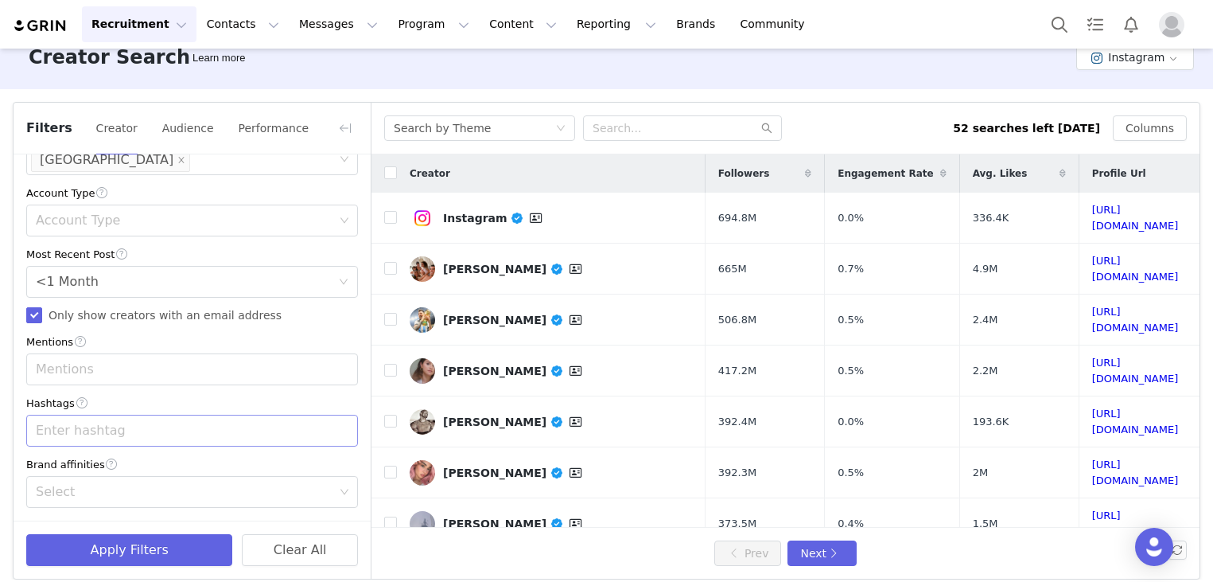
scroll to position [36, 0]
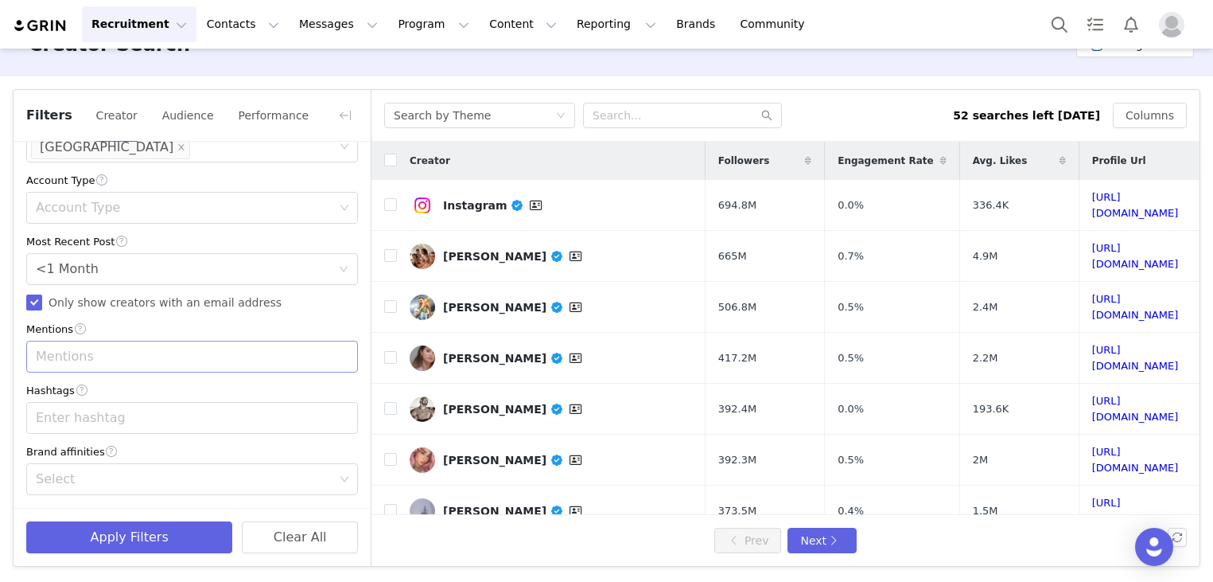
drag, startPoint x: 111, startPoint y: 426, endPoint x: 50, endPoint y: 353, distance: 94.8
click at [50, 353] on div "Mentions" at bounding box center [185, 356] width 298 height 16
drag, startPoint x: 50, startPoint y: 353, endPoint x: 40, endPoint y: 361, distance: 13.0
click at [40, 361] on input at bounding box center [36, 356] width 10 height 25
paste input "GlassSkin"
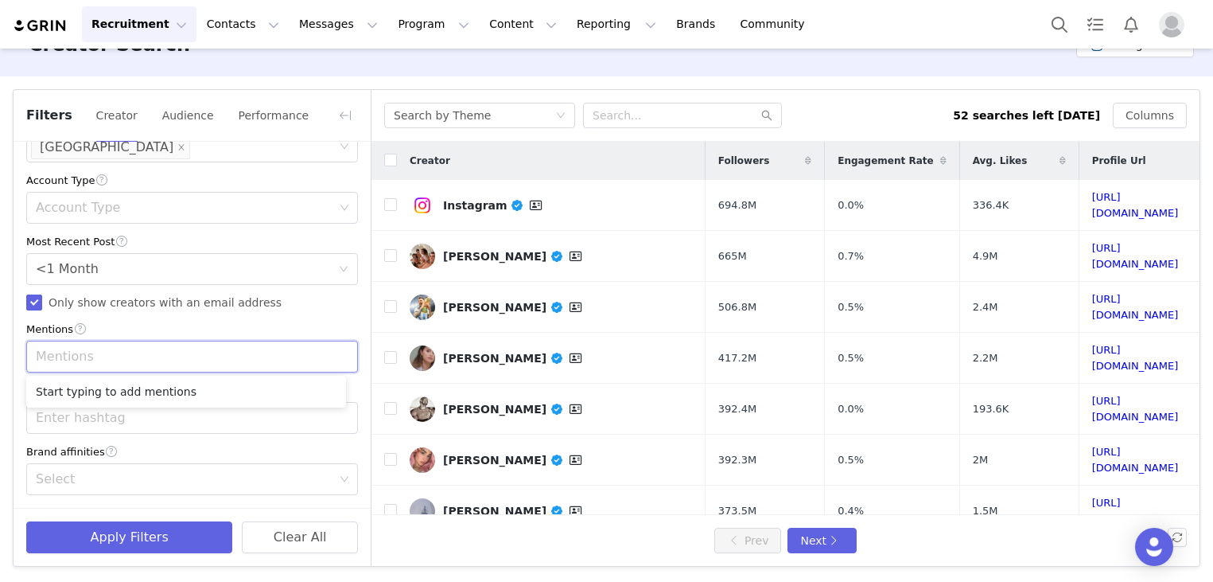
type input "GlassSkin"
click at [69, 383] on li "GlassSkin" at bounding box center [186, 391] width 320 height 25
click at [76, 423] on div "Enter hashtag" at bounding box center [185, 418] width 298 height 16
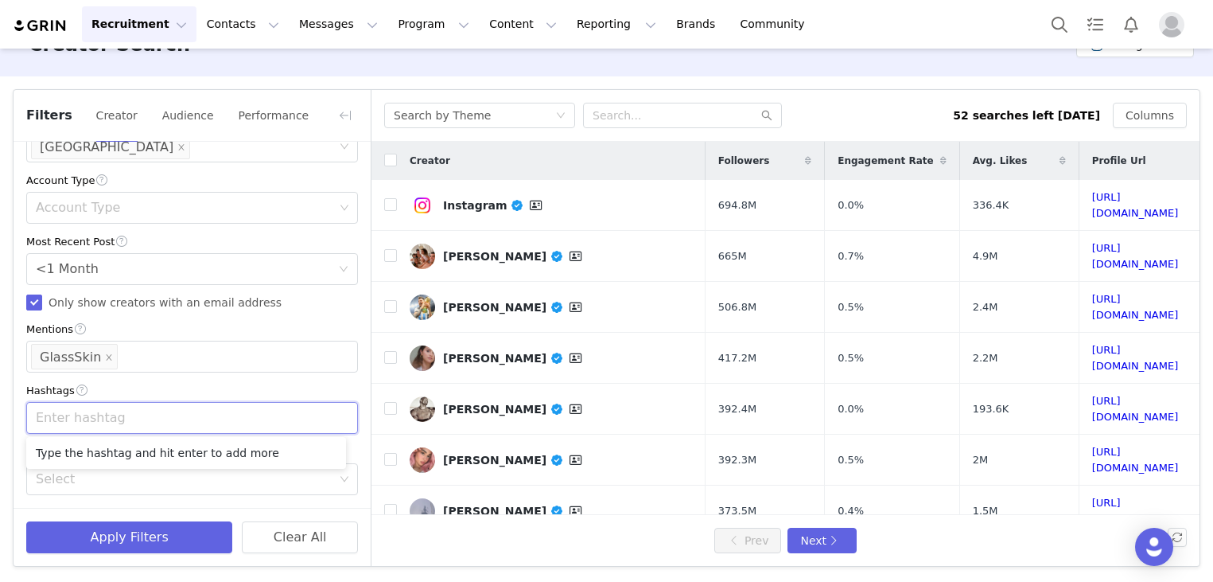
paste input "GlassSkin"
type input "GlassSkin"
click at [126, 446] on li "GlassSkin" at bounding box center [186, 452] width 320 height 25
click at [169, 372] on div "Mentions GlassSkin" at bounding box center [192, 356] width 332 height 32
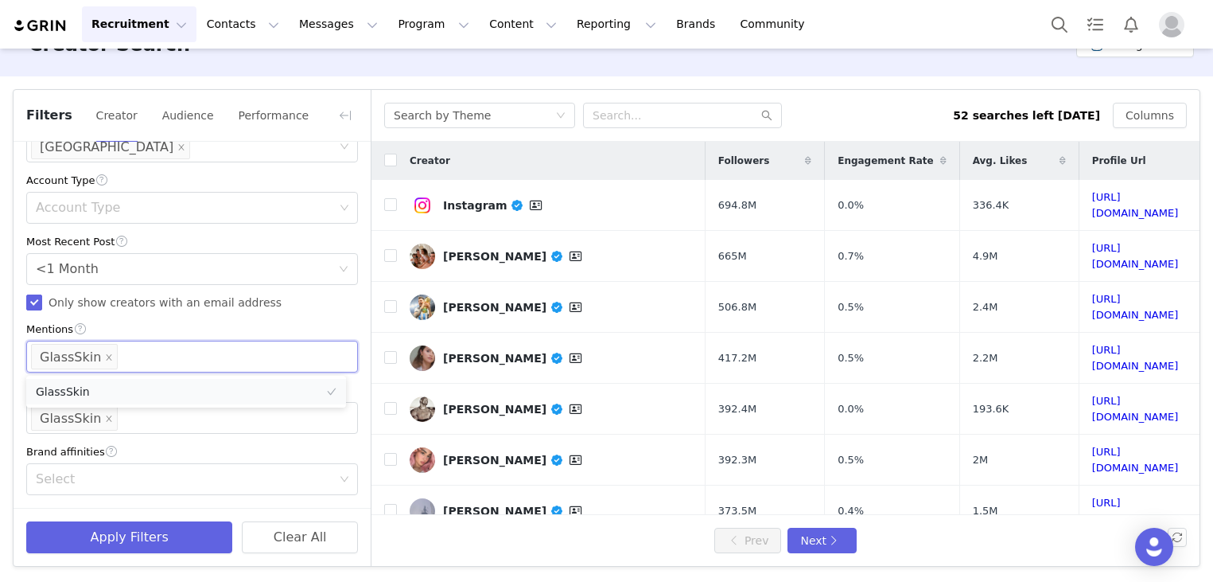
paste input "SkinGoals"
type input "SkinGoals"
click at [154, 391] on li "SkinGoals" at bounding box center [186, 391] width 320 height 25
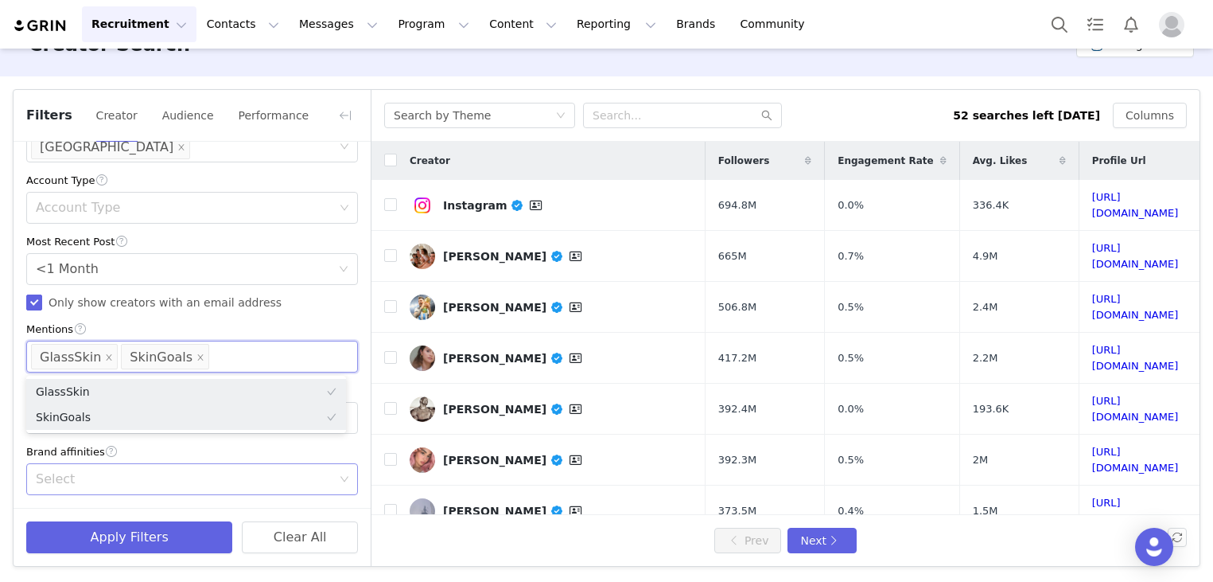
click at [177, 469] on div "Select" at bounding box center [186, 479] width 310 height 30
click at [35, 299] on input "Only show creators with an email address" at bounding box center [34, 302] width 16 height 16
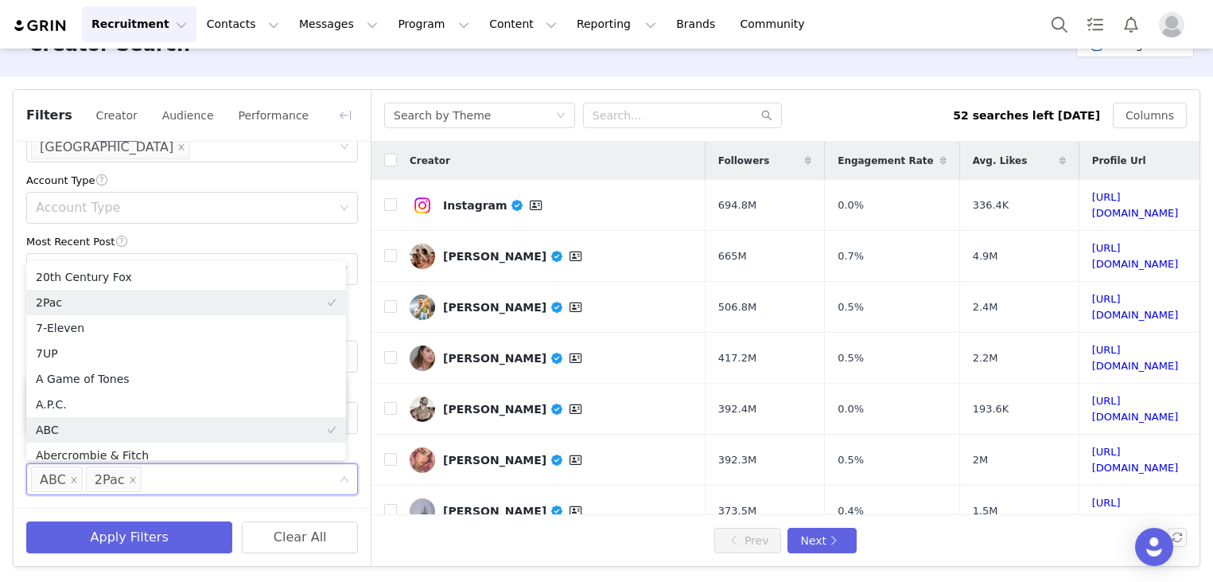
checkbox input "false"
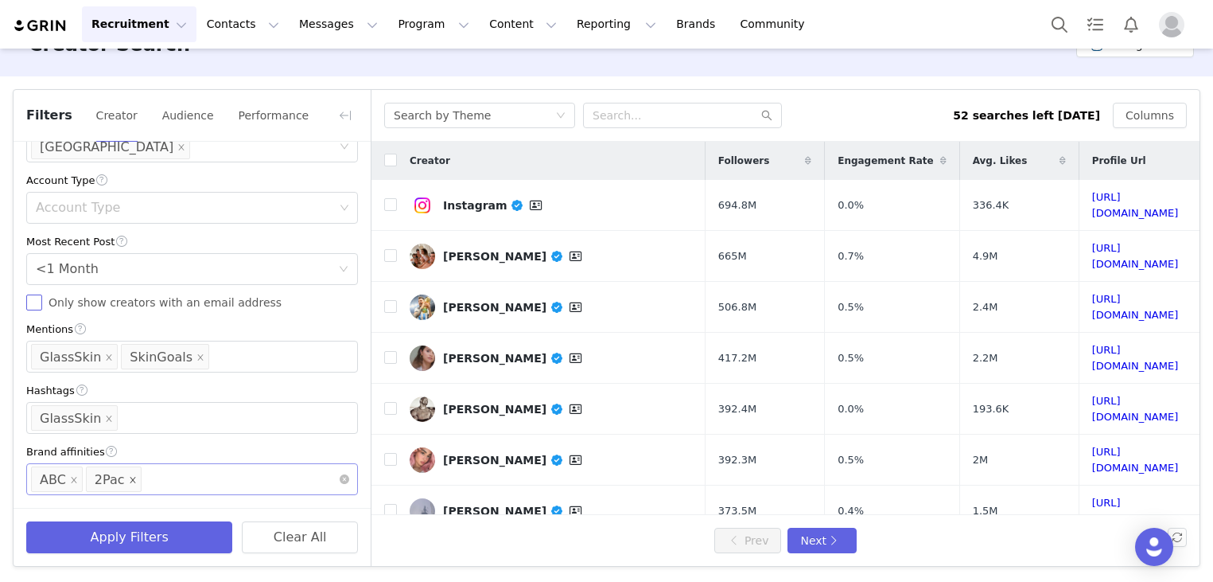
scroll to position [0, 0]
click at [129, 483] on icon "icon: close" at bounding box center [133, 480] width 8 height 8
click at [70, 480] on icon "icon: close" at bounding box center [74, 480] width 8 height 8
click at [171, 415] on div "Enter hashtag GlassSkin" at bounding box center [186, 418] width 310 height 30
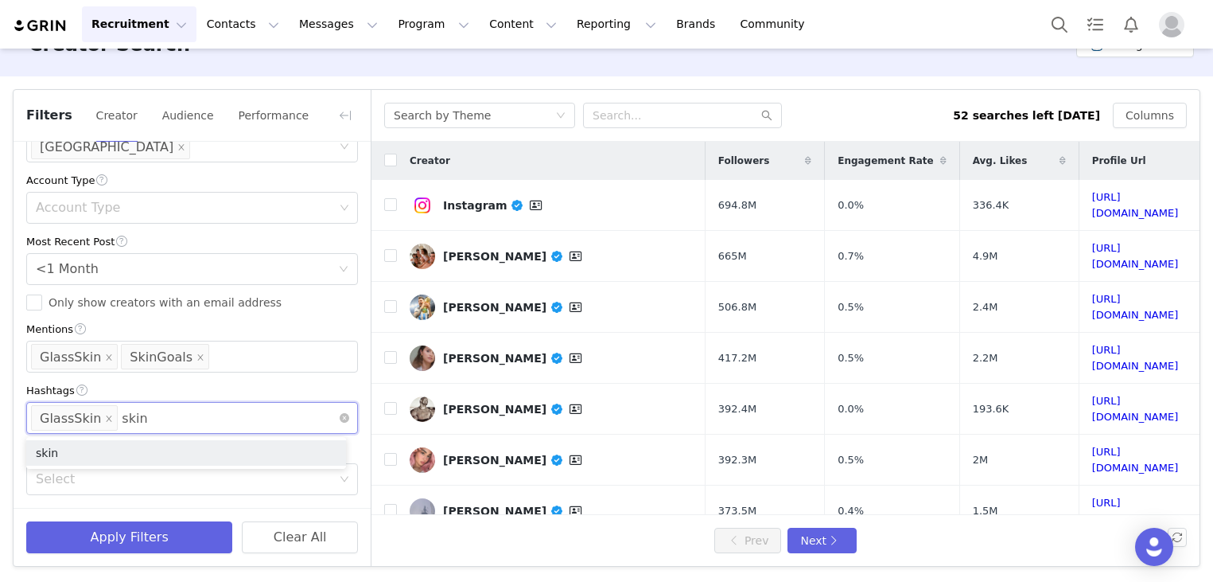
type input "skin"
drag, startPoint x: 171, startPoint y: 415, endPoint x: 59, endPoint y: 401, distance: 113.1
click at [59, 401] on div "Hashtags Enter hashtag GlassSkin skin" at bounding box center [192, 408] width 332 height 52
click at [160, 422] on icon "icon: close" at bounding box center [164, 418] width 8 height 8
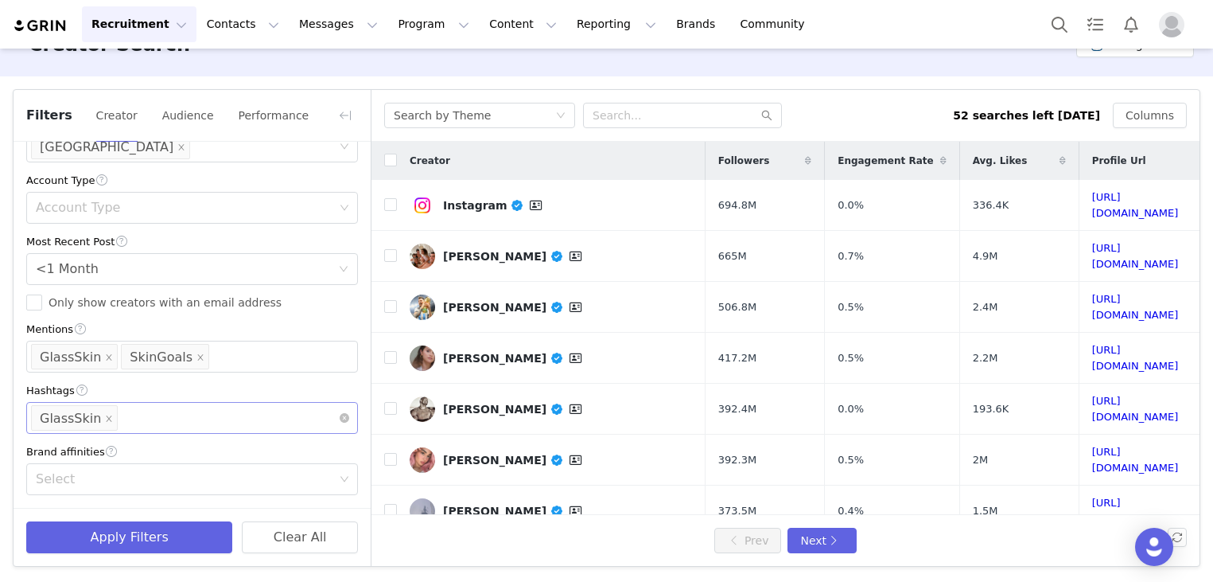
click at [155, 418] on div "Enter hashtag GlassSkin" at bounding box center [186, 418] width 310 height 30
paste input "SkinGoals"
type input "SkinGoals"
click at [126, 450] on li "SkinGoals" at bounding box center [186, 452] width 320 height 25
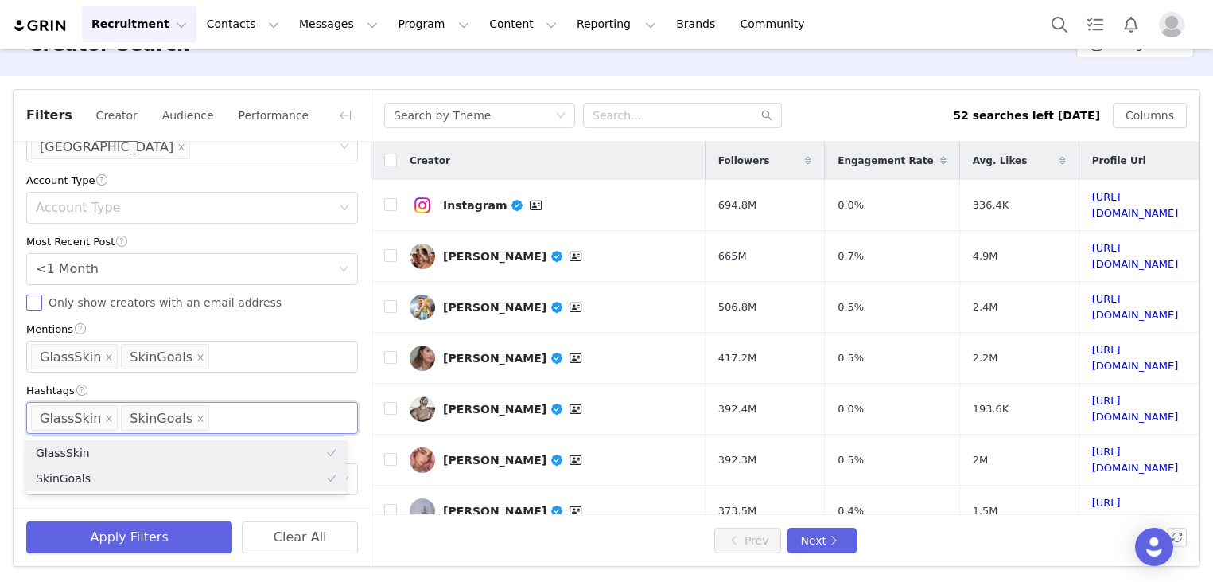
click at [33, 305] on input "Only show creators with an email address" at bounding box center [34, 302] width 16 height 16
checkbox input "true"
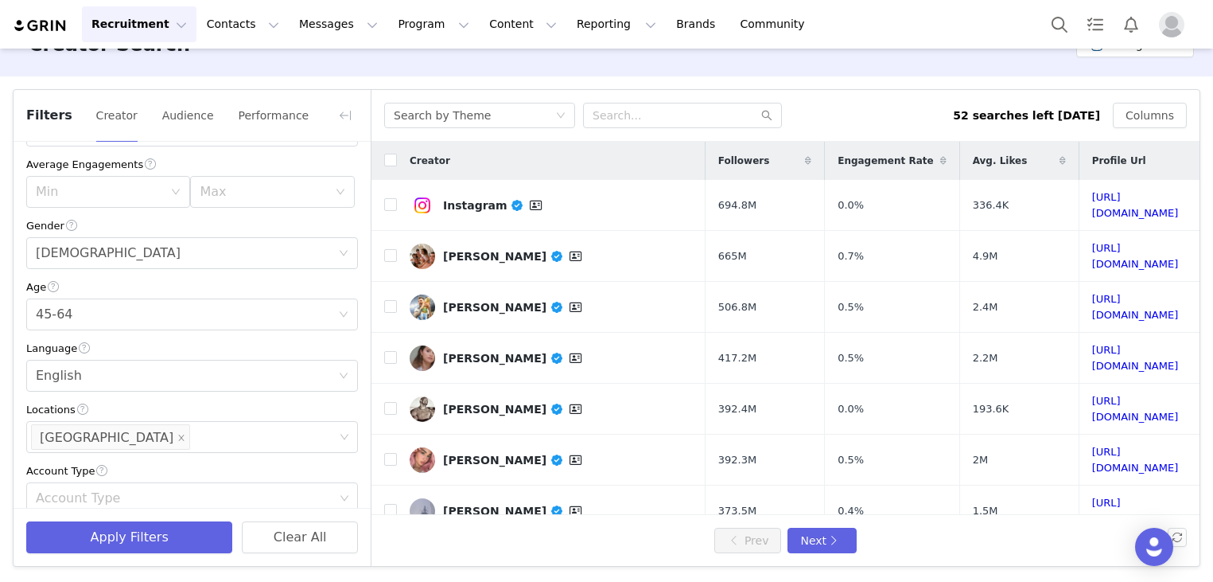
scroll to position [123, 0]
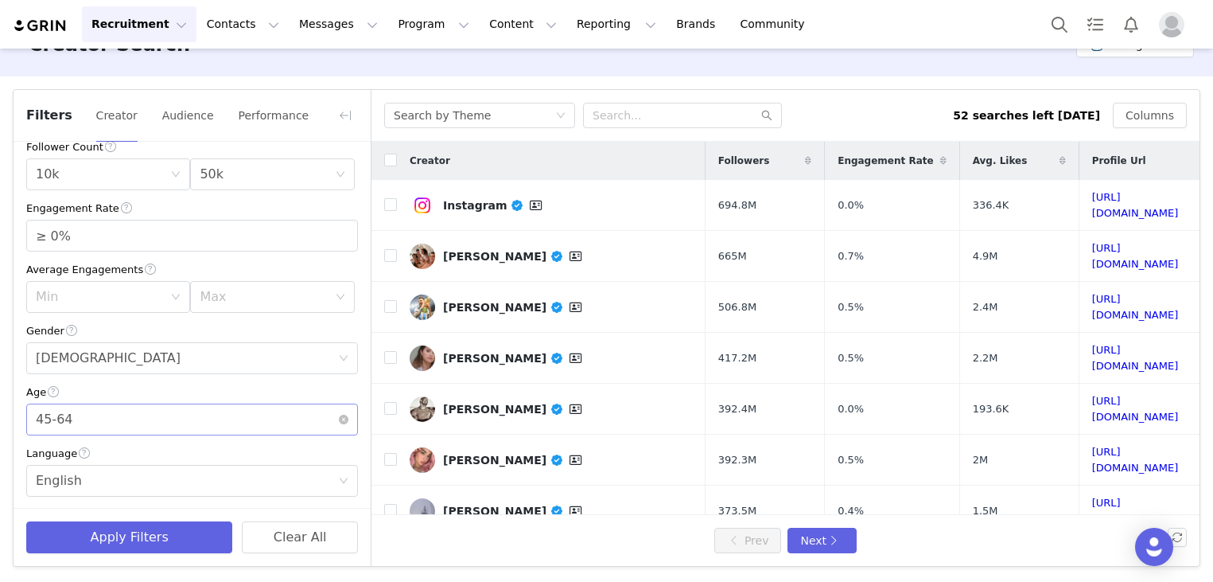
click at [154, 416] on div "Age 45-64" at bounding box center [187, 419] width 302 height 30
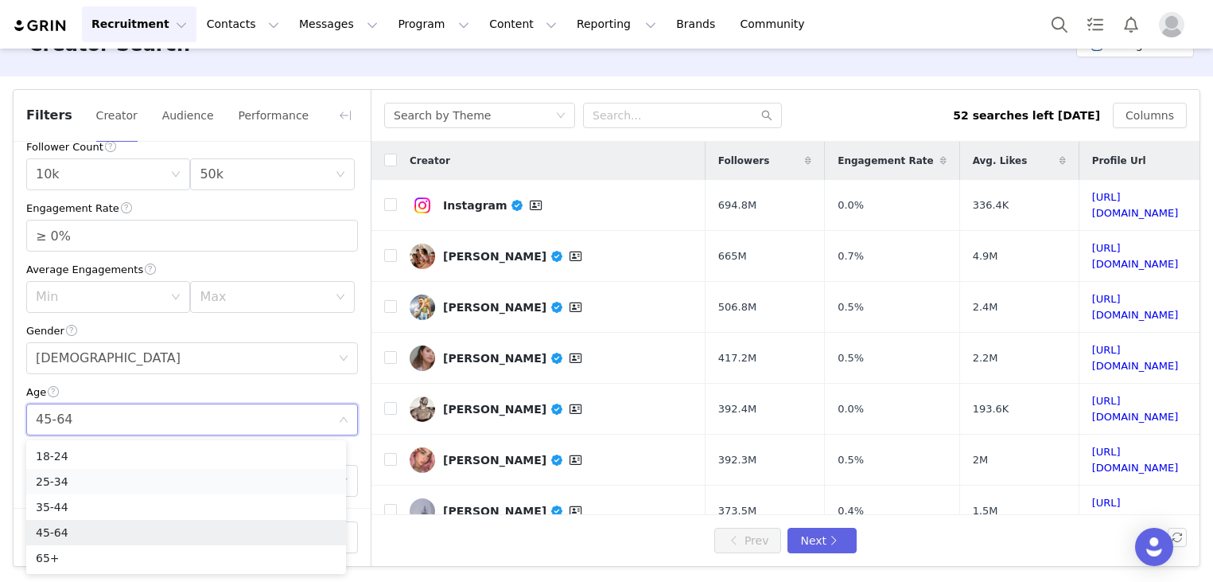
click at [82, 481] on li "25-34" at bounding box center [186, 481] width 320 height 25
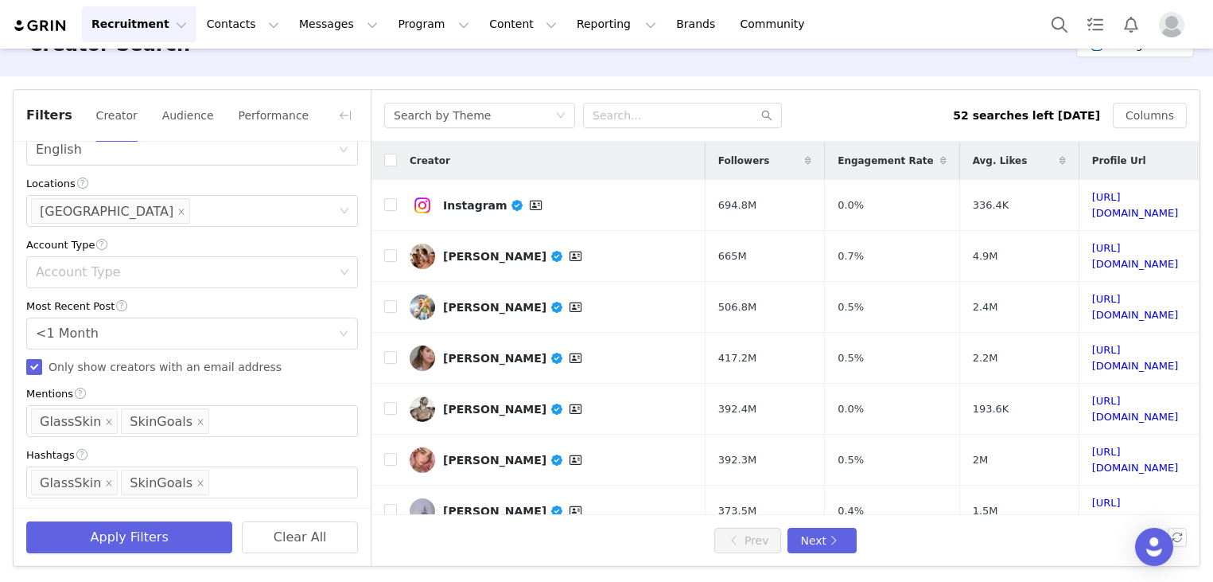
scroll to position [521, 0]
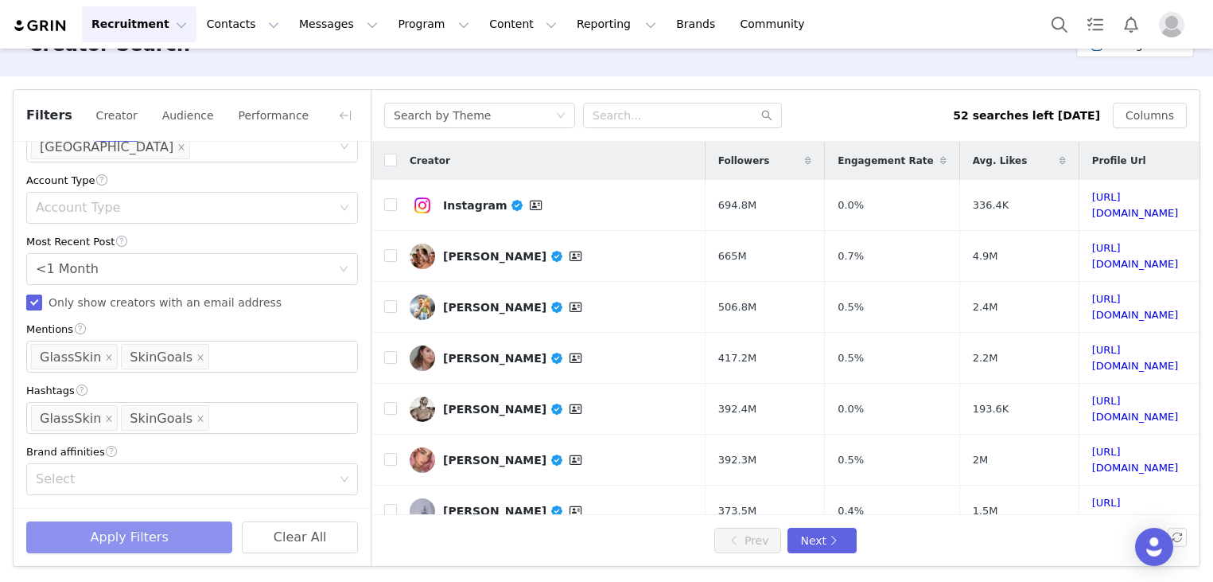
click at [161, 537] on button "Apply Filters" at bounding box center [129, 537] width 206 height 32
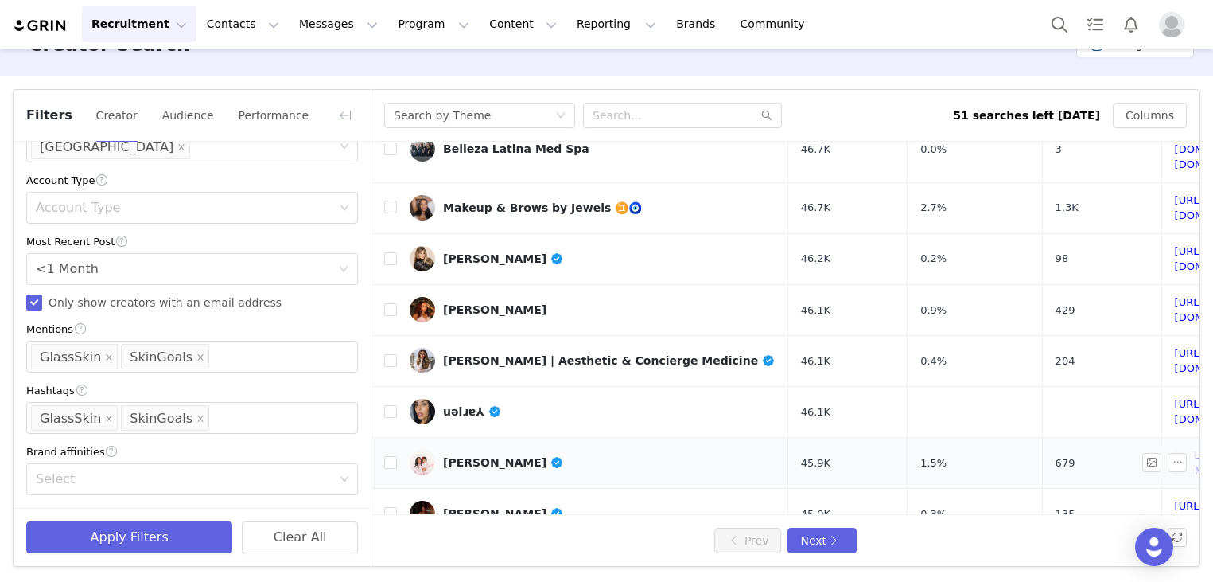
scroll to position [0, 0]
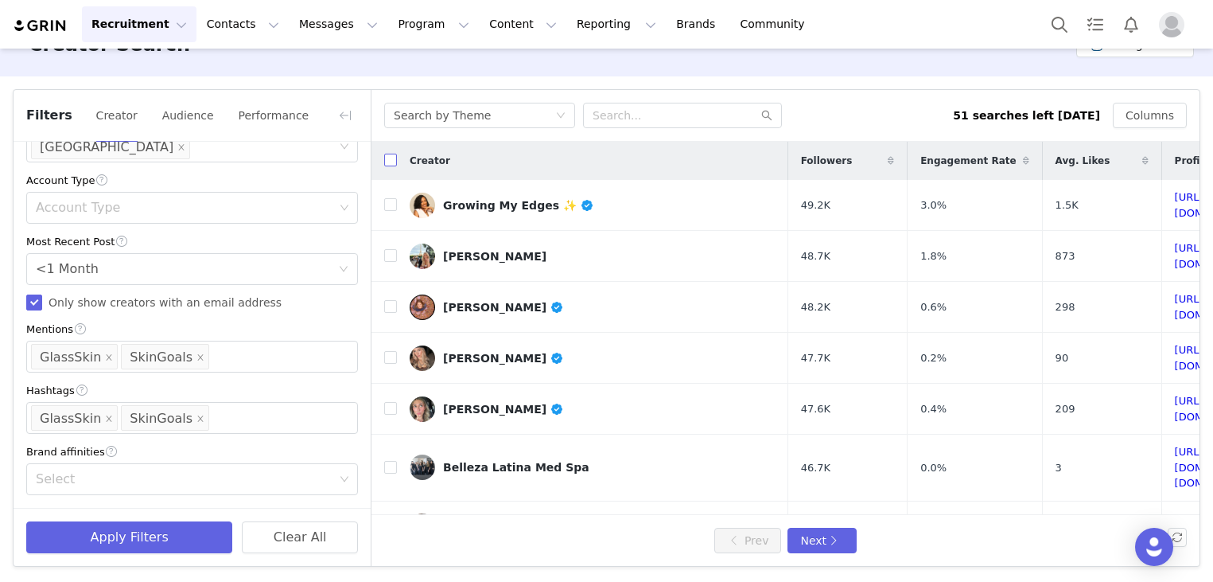
click at [387, 160] on input "checkbox" at bounding box center [390, 160] width 13 height 13
checkbox input "true"
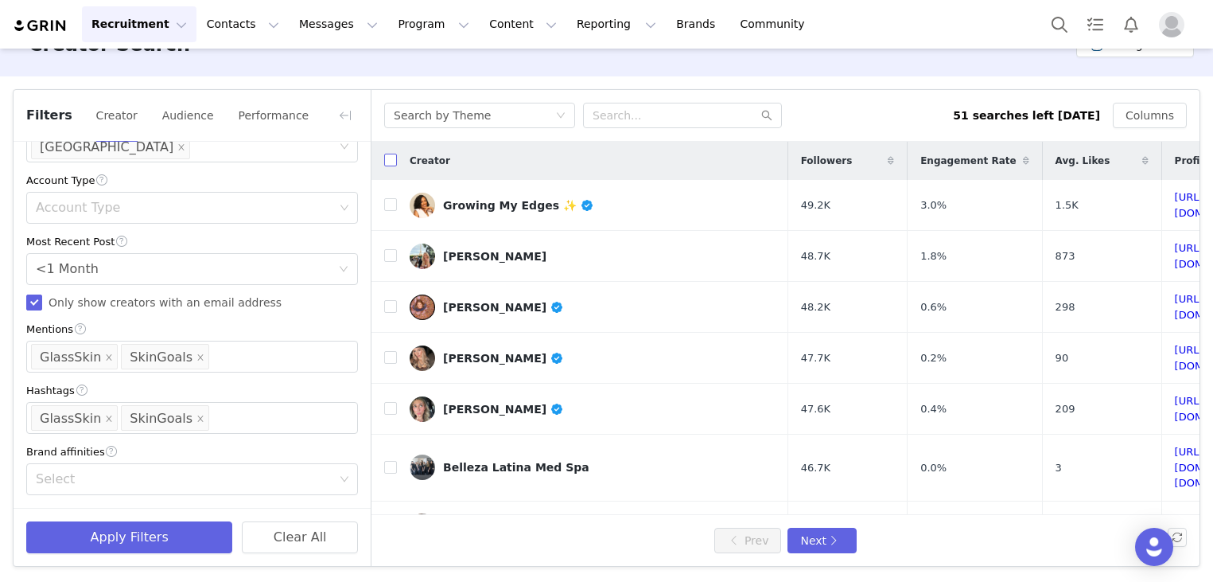
checkbox input "true"
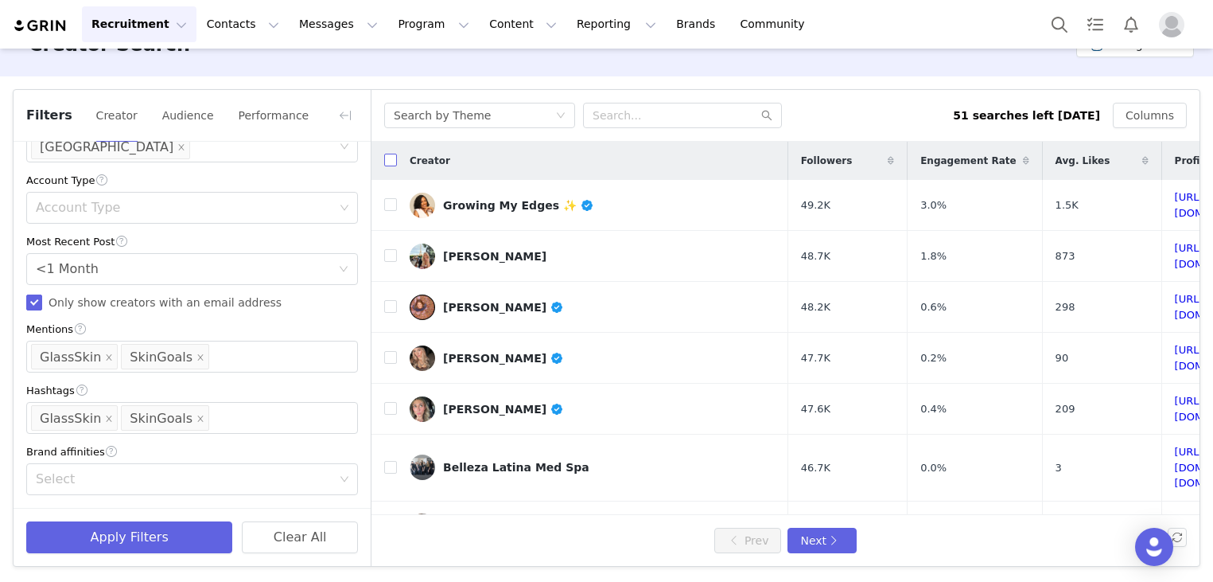
checkbox input "true"
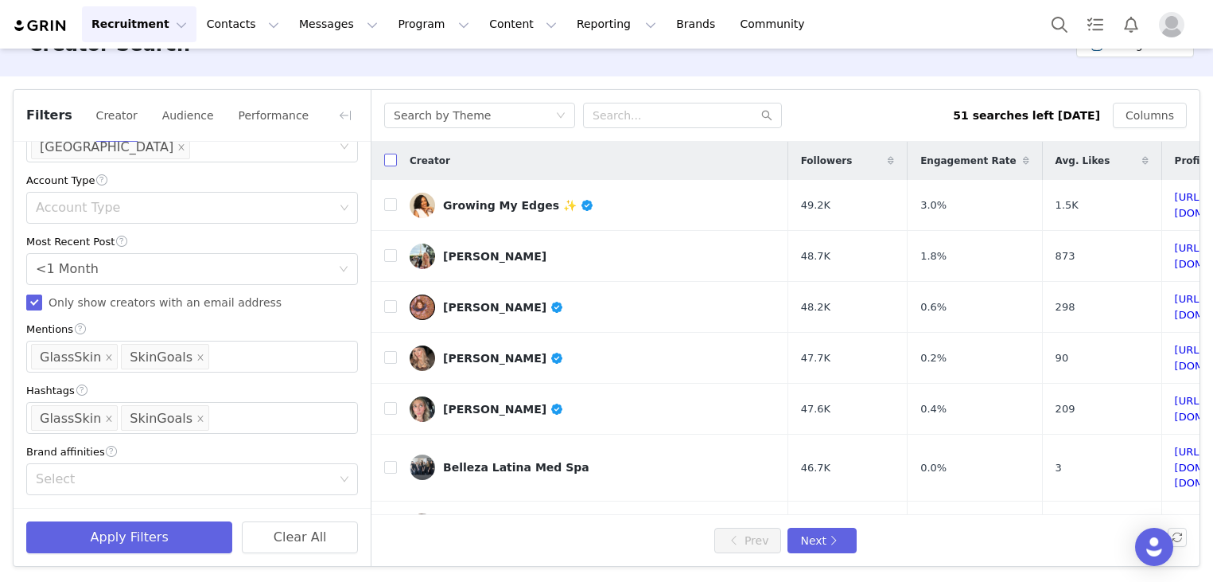
checkbox input "true"
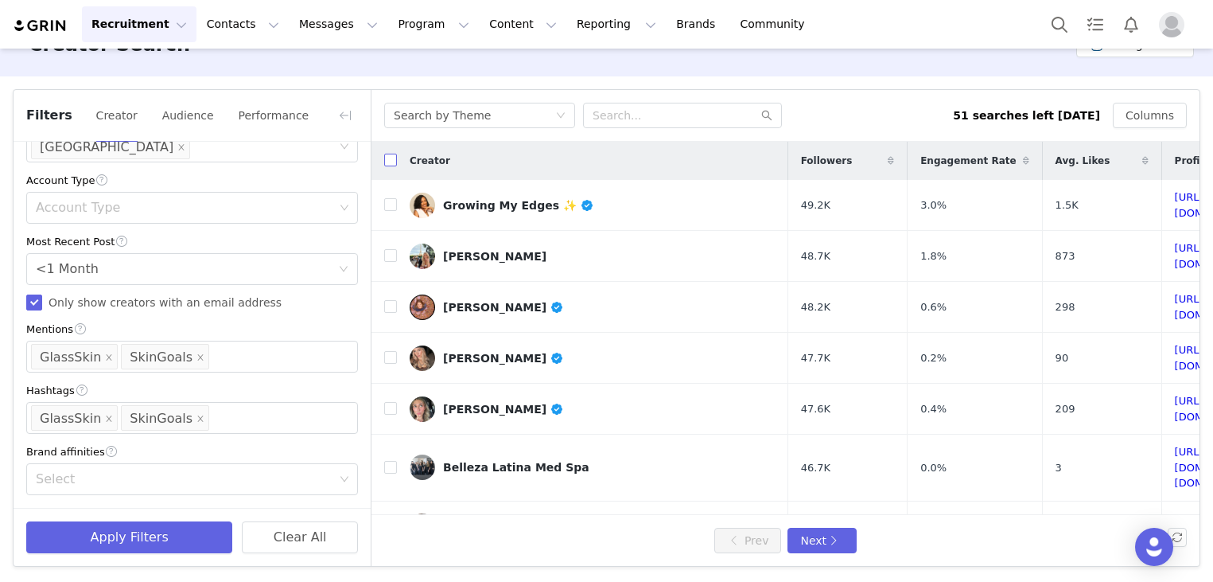
checkbox input "true"
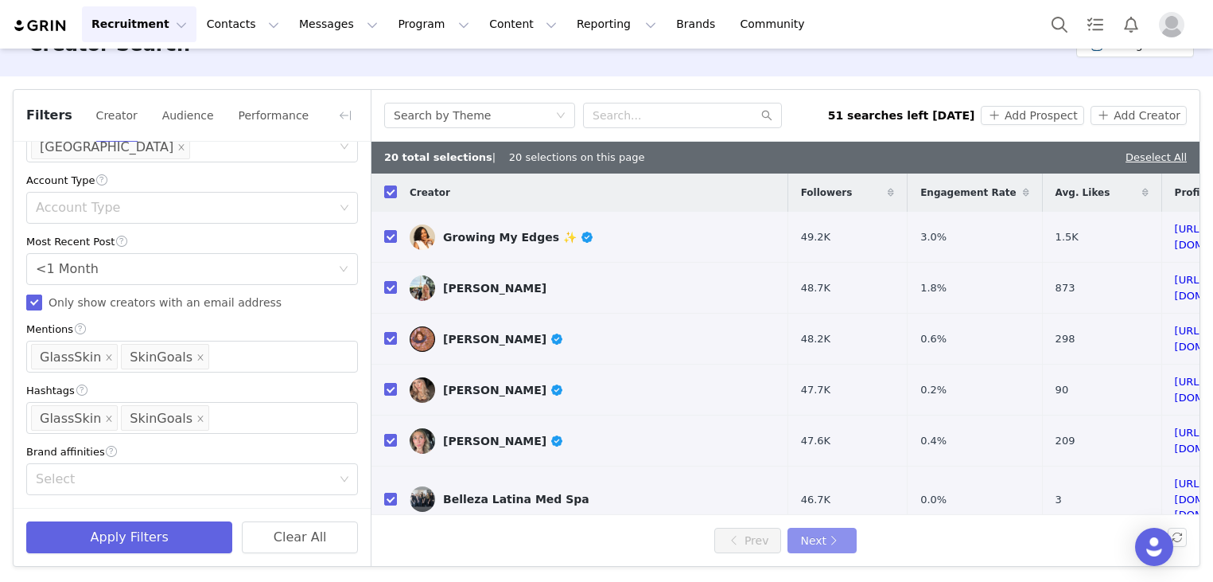
click at [838, 542] on button "Next" at bounding box center [822, 539] width 68 height 25
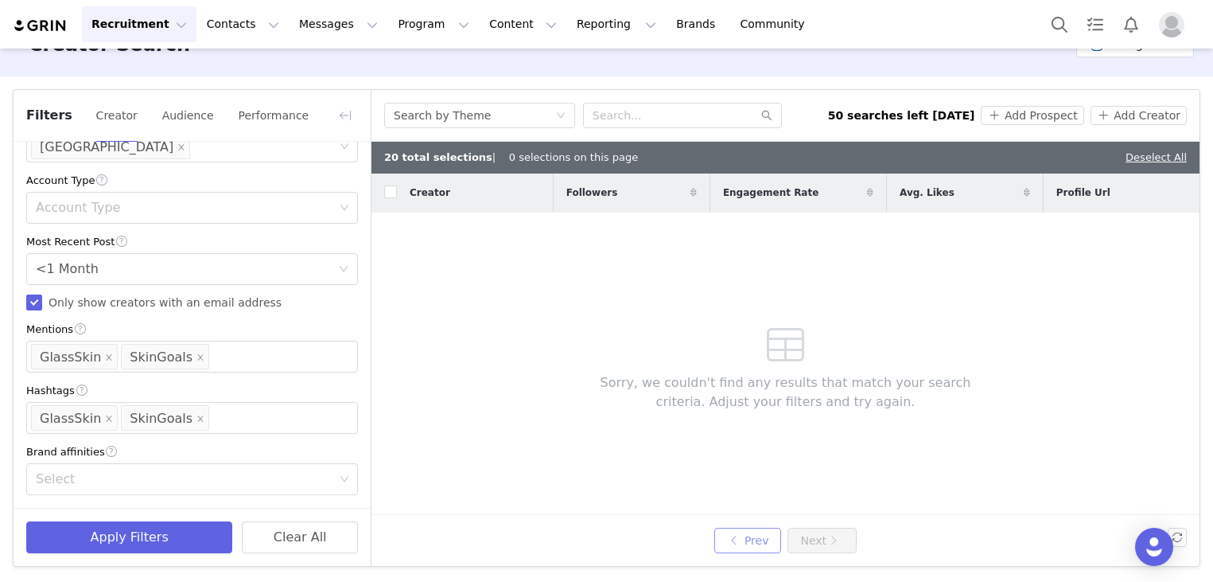
click at [737, 535] on button "Prev" at bounding box center [747, 539] width 67 height 25
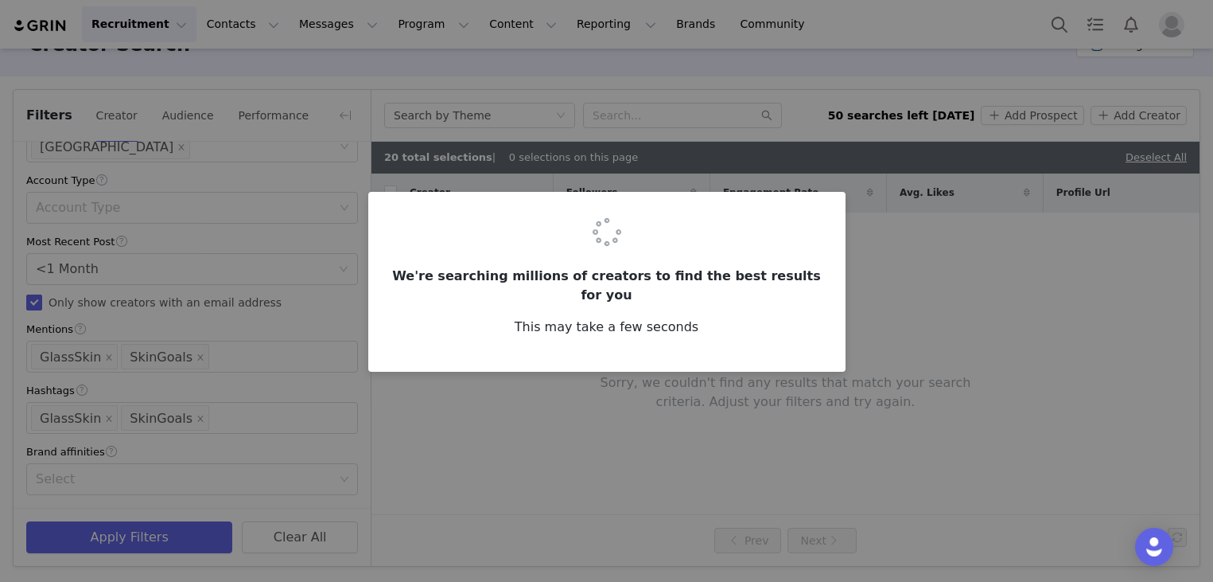
checkbox input "true"
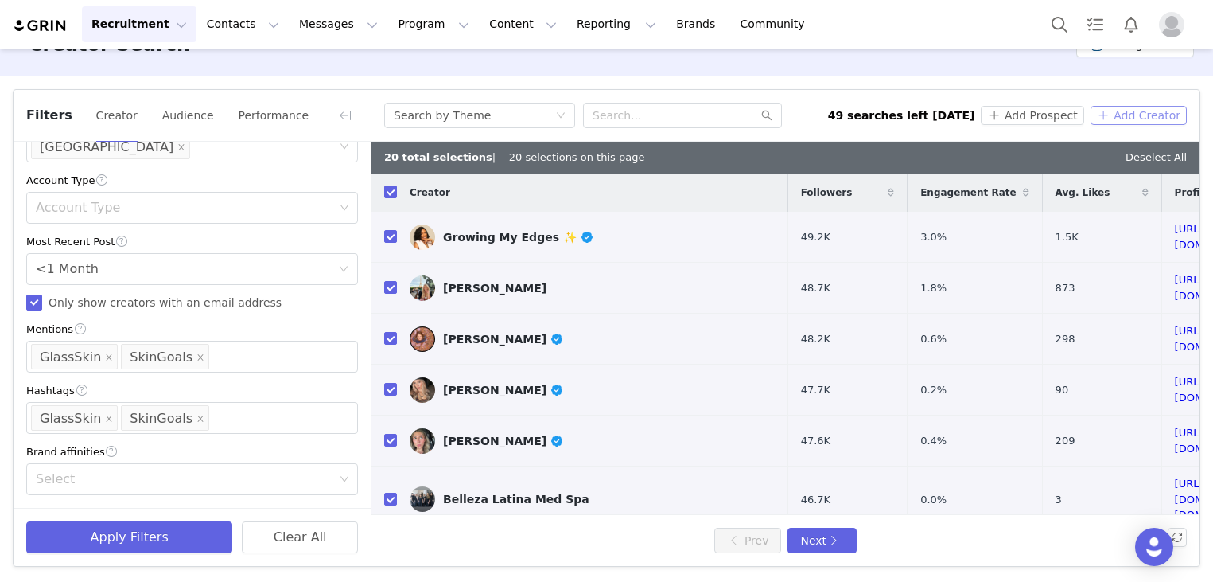
click at [1116, 114] on button "Add Creator" at bounding box center [1139, 115] width 96 height 19
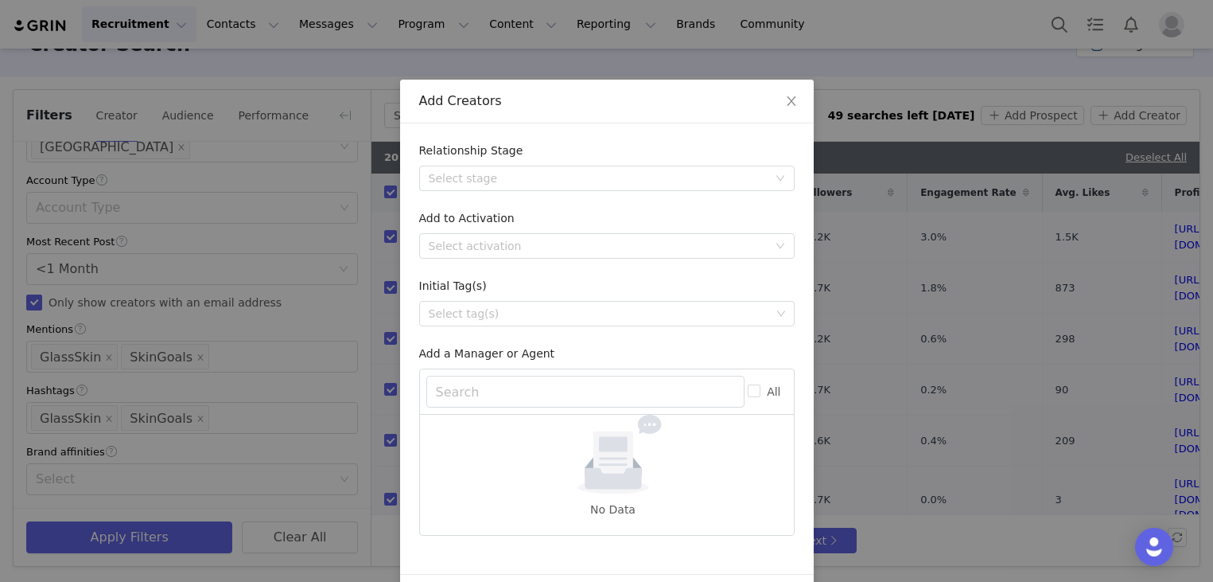
click at [538, 229] on div "Add to Activation" at bounding box center [606, 221] width 375 height 23
click at [535, 239] on div "Select activation" at bounding box center [598, 246] width 339 height 16
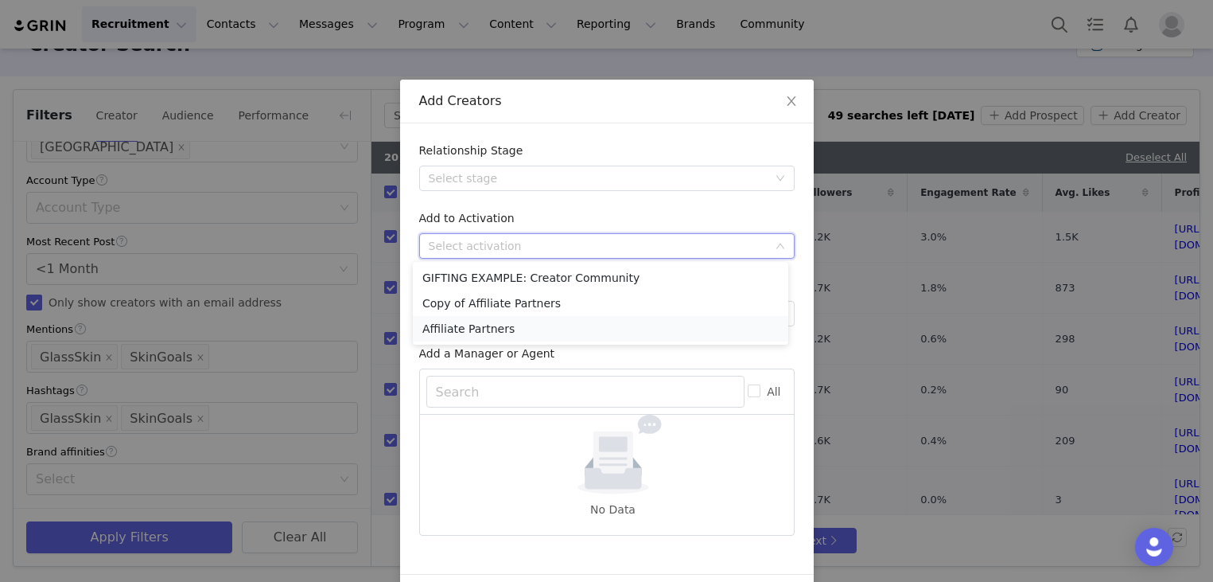
click at [488, 325] on li "Affiliate Partners" at bounding box center [600, 328] width 375 height 25
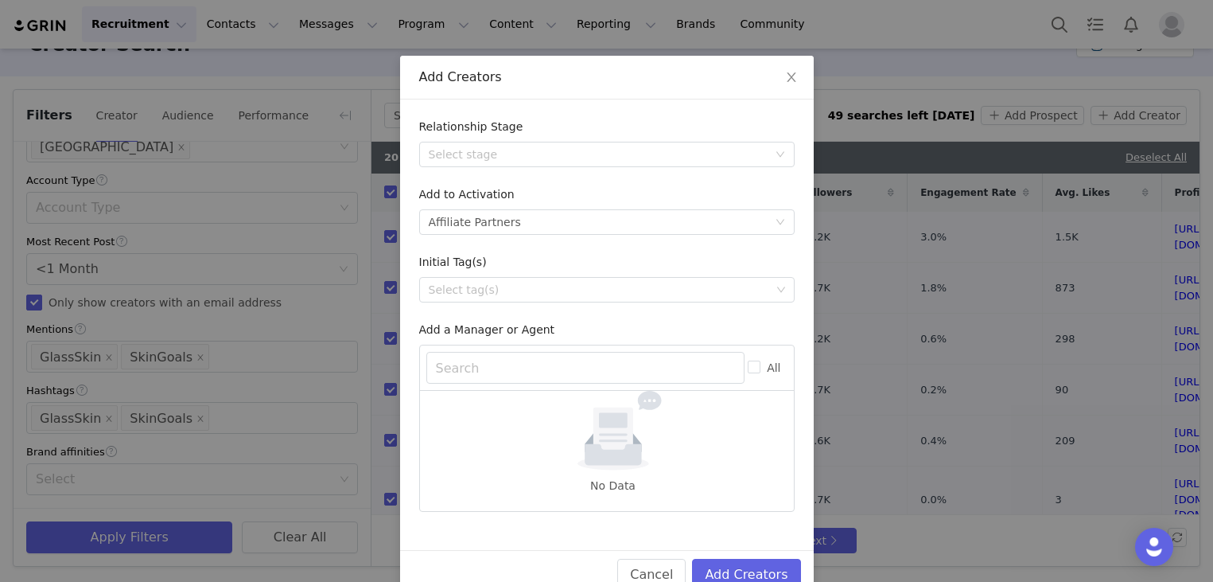
scroll to position [60, 0]
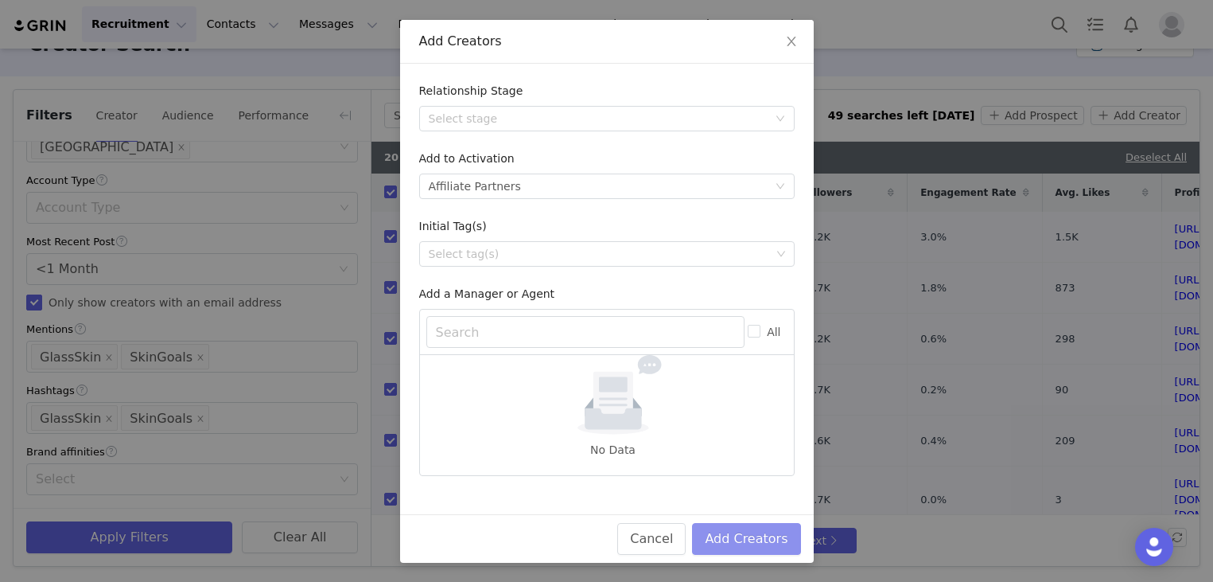
click at [757, 540] on button "Add Creators" at bounding box center [746, 539] width 108 height 32
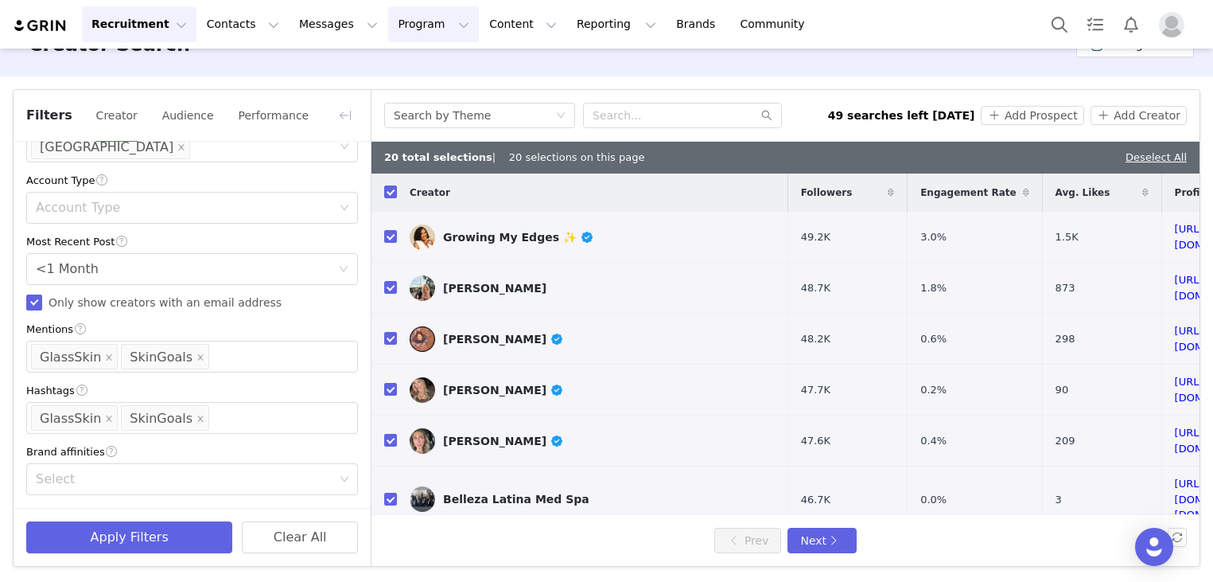
click at [391, 21] on button "Program Program" at bounding box center [433, 24] width 91 height 36
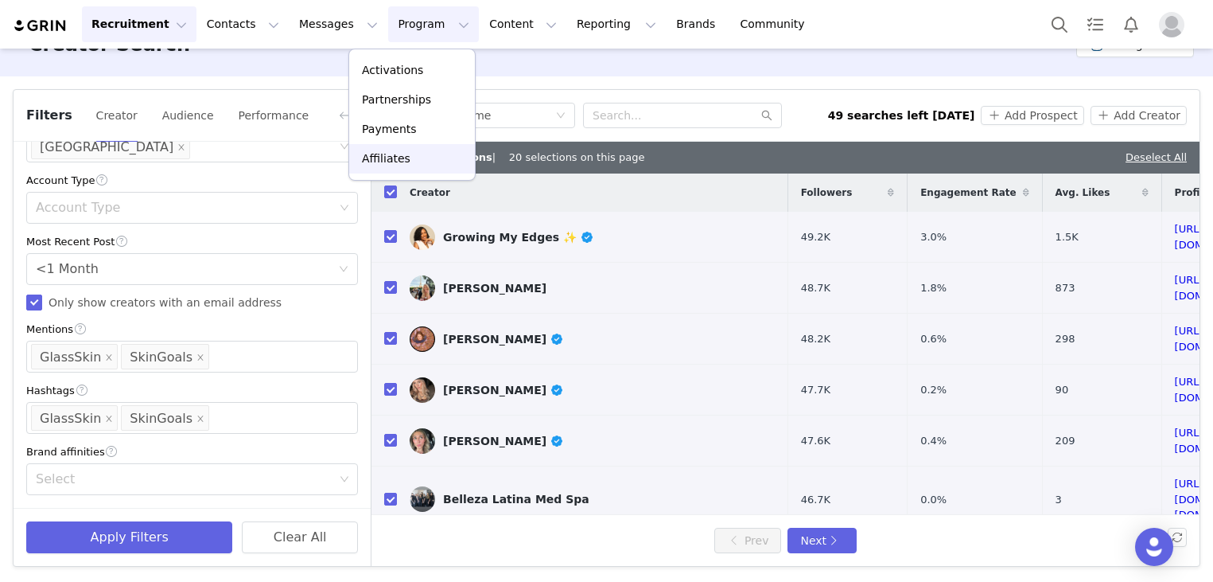
click at [386, 168] on link "Affiliates" at bounding box center [412, 158] width 126 height 29
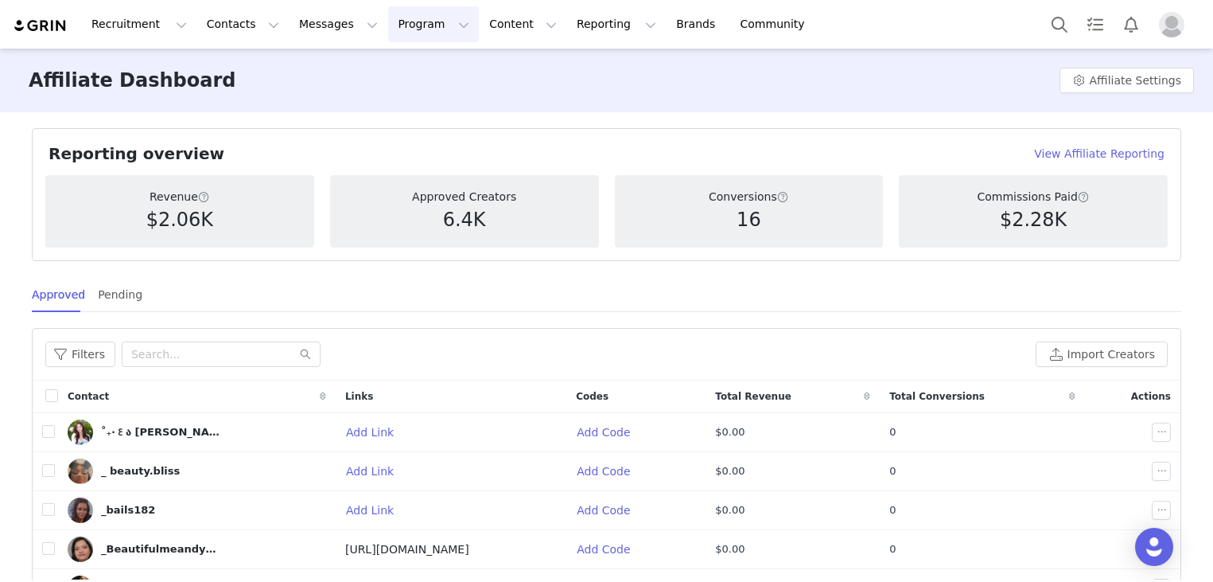
click at [388, 27] on button "Program Program" at bounding box center [433, 24] width 91 height 36
click at [377, 69] on p "Activations" at bounding box center [392, 70] width 61 height 17
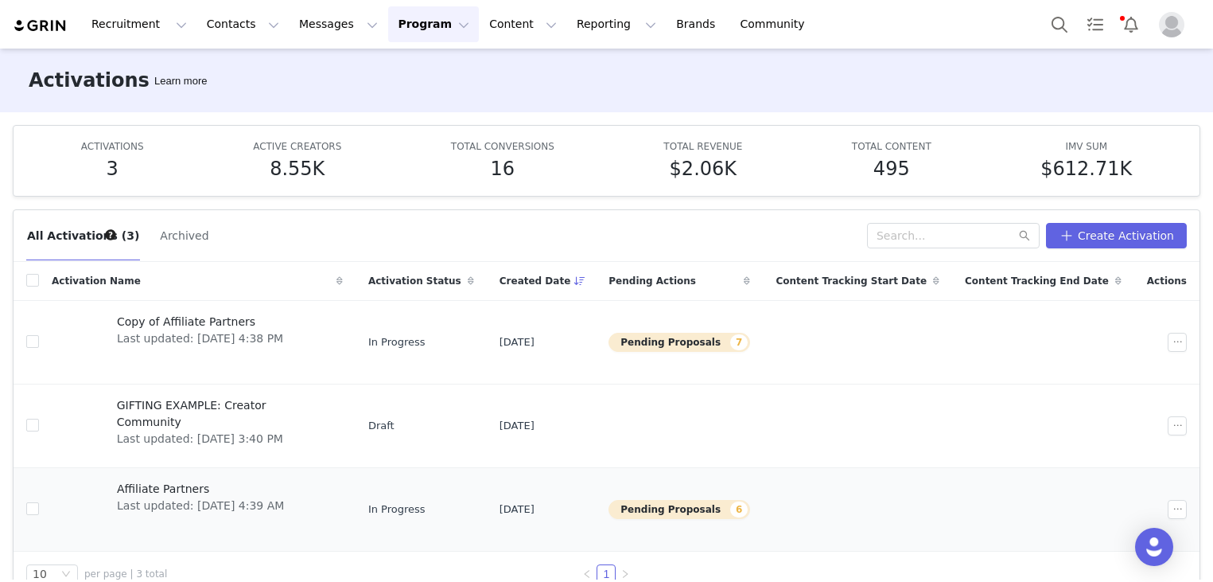
click at [190, 496] on span "Affiliate Partners" at bounding box center [200, 488] width 167 height 17
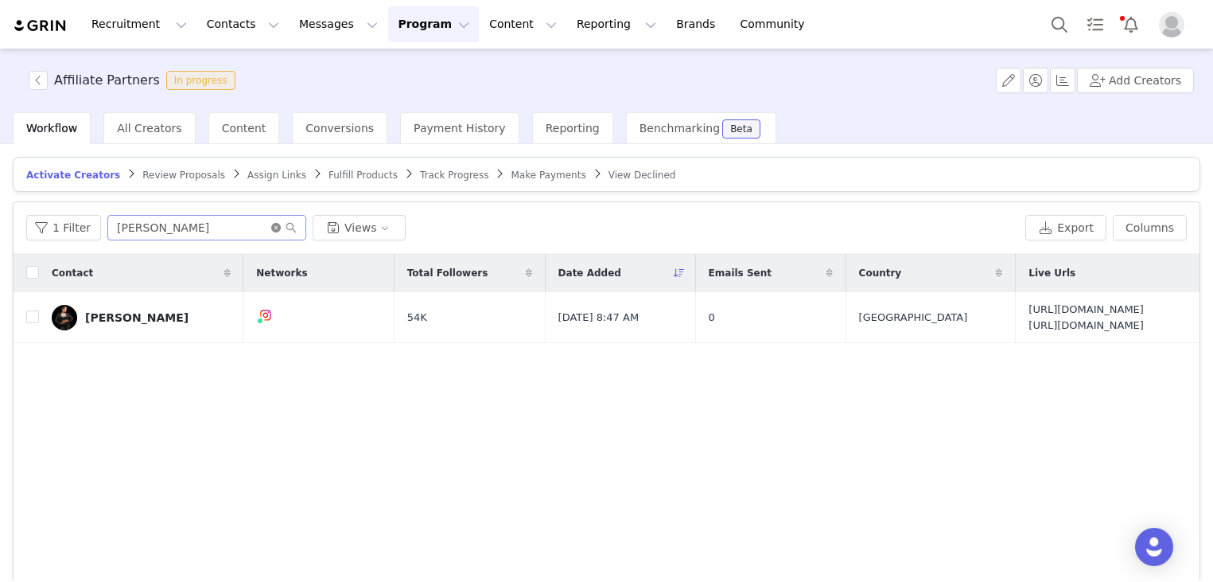
click at [271, 228] on icon "icon: close-circle" at bounding box center [276, 228] width 10 height 10
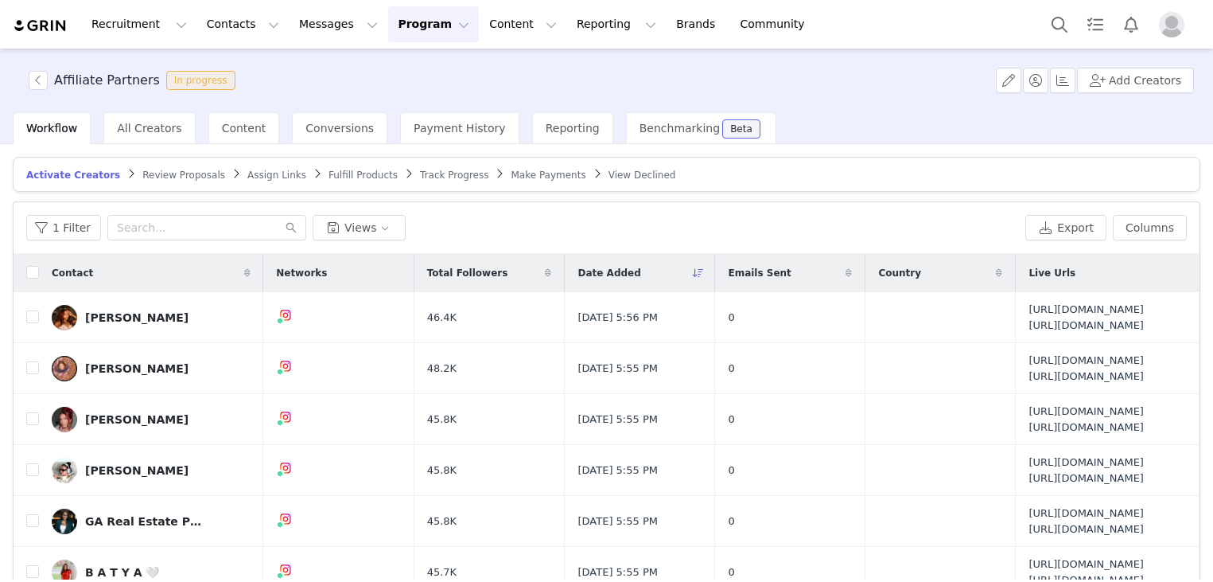
click at [40, 274] on div "Contact" at bounding box center [151, 273] width 224 height 38
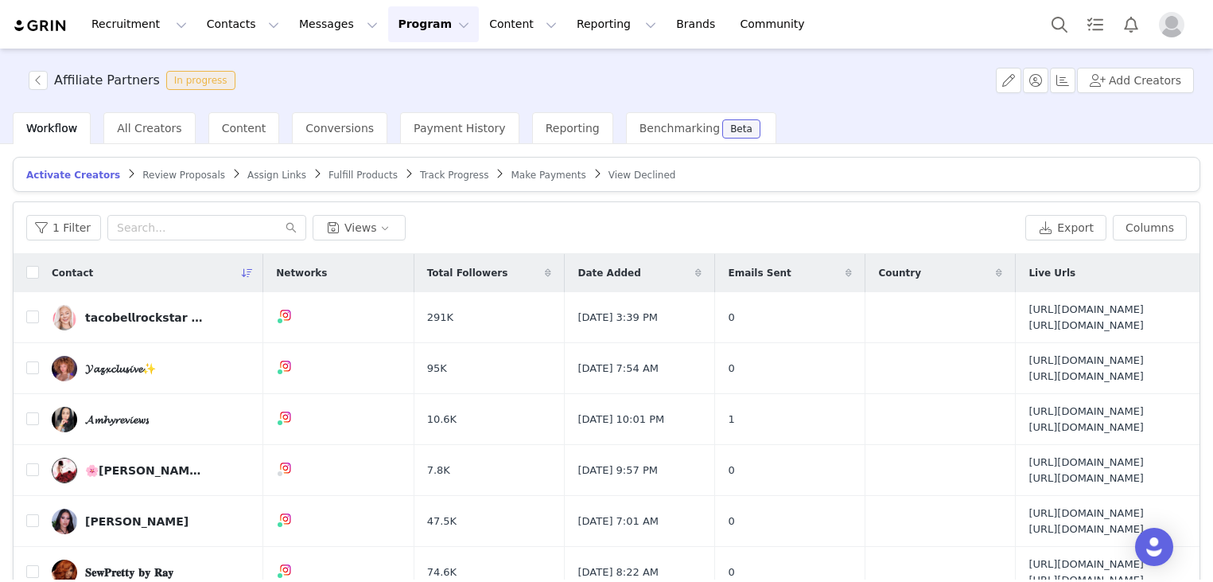
click at [238, 266] on span at bounding box center [247, 272] width 19 height 19
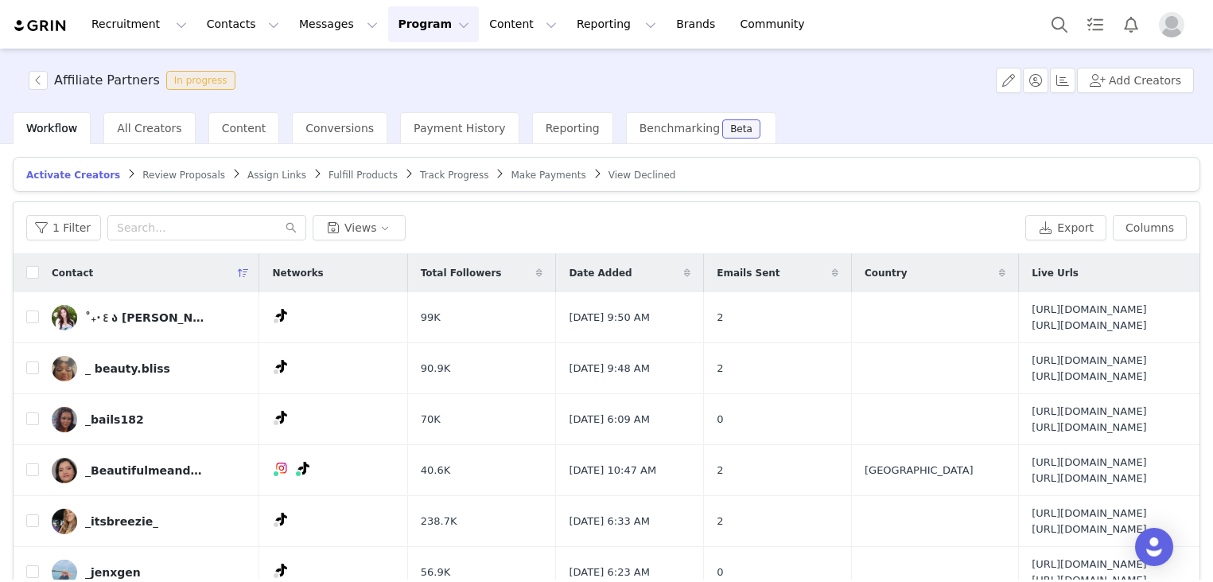
click at [61, 171] on span "Activate Creators" at bounding box center [73, 174] width 94 height 11
click at [413, 25] on button "Program Program" at bounding box center [433, 24] width 91 height 36
click at [399, 67] on p "Activations" at bounding box center [392, 70] width 61 height 17
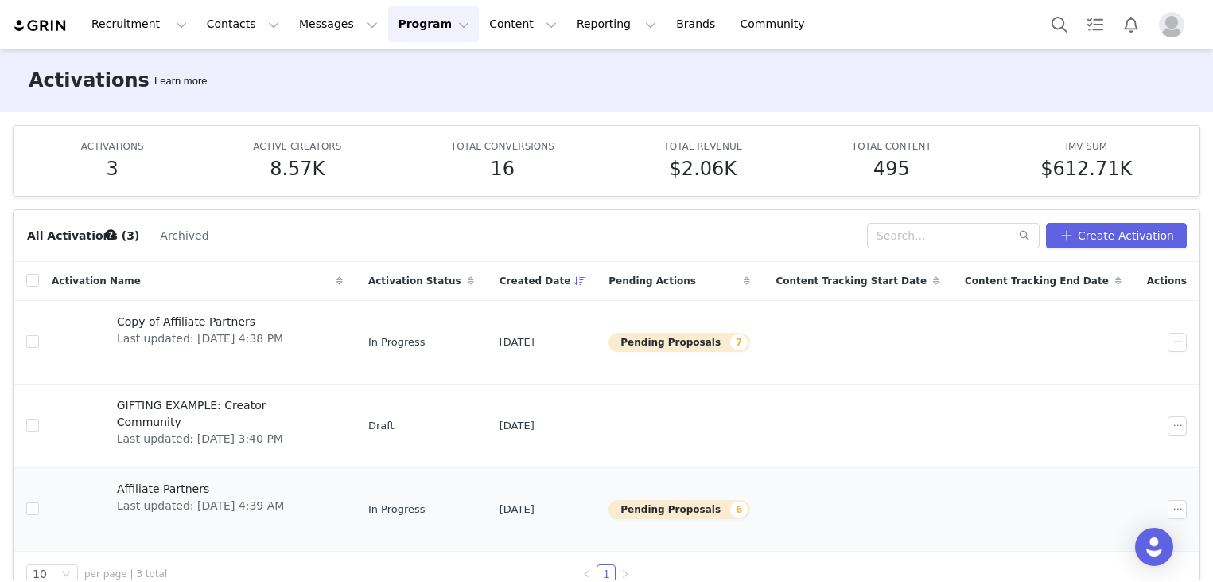
click at [157, 483] on span "Affiliate Partners" at bounding box center [200, 488] width 167 height 17
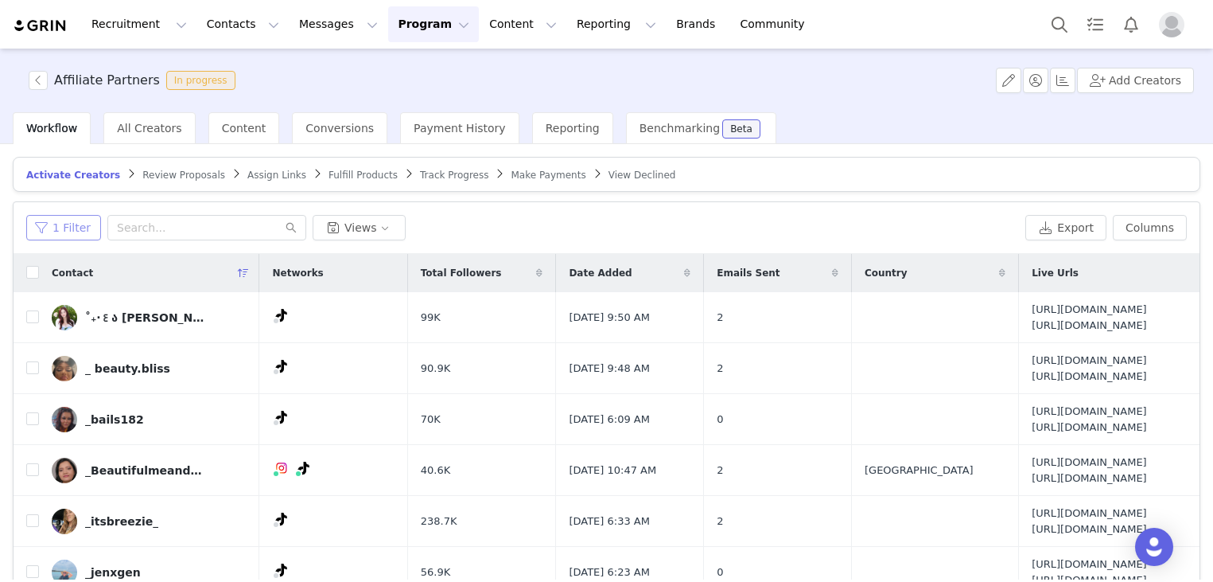
click at [78, 230] on button "1 Filter" at bounding box center [63, 227] width 75 height 25
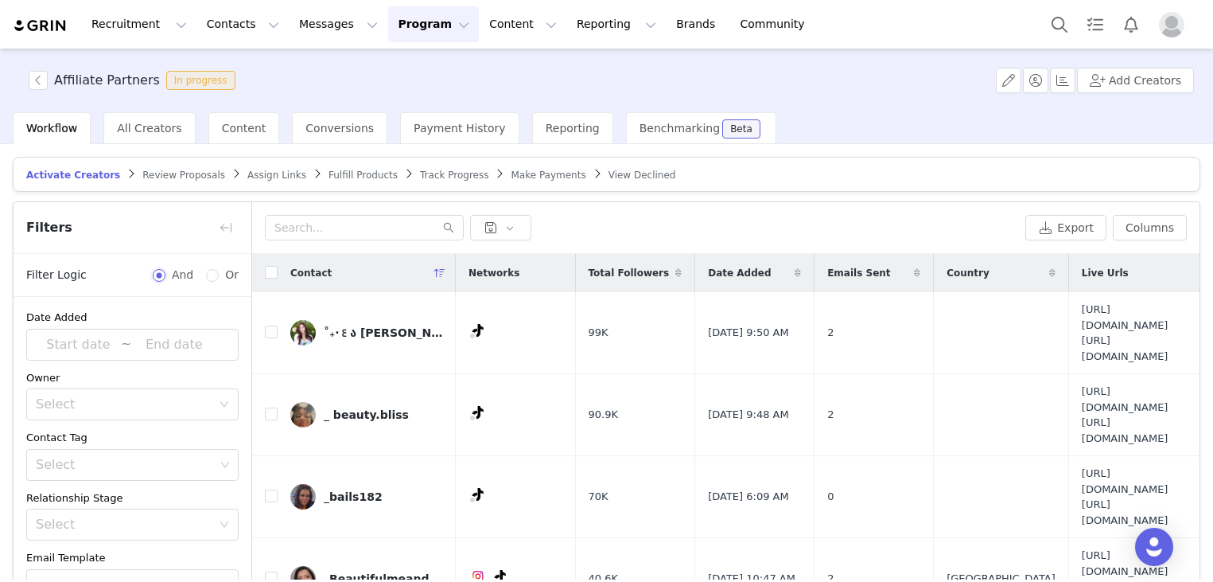
click at [164, 274] on input "And" at bounding box center [159, 275] width 13 height 13
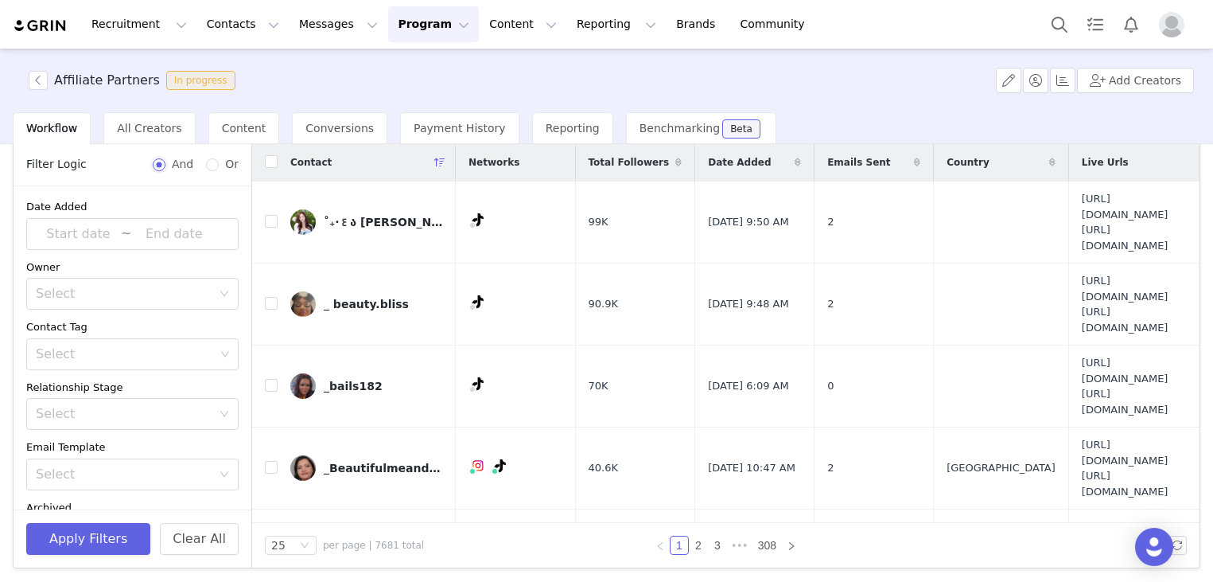
scroll to position [111, 0]
click at [212, 538] on button "Clear All" at bounding box center [199, 538] width 79 height 32
click at [811, 93] on div "Affiliate Partners In progress Add Creators" at bounding box center [606, 81] width 1213 height 64
click at [436, 157] on icon at bounding box center [439, 162] width 11 height 10
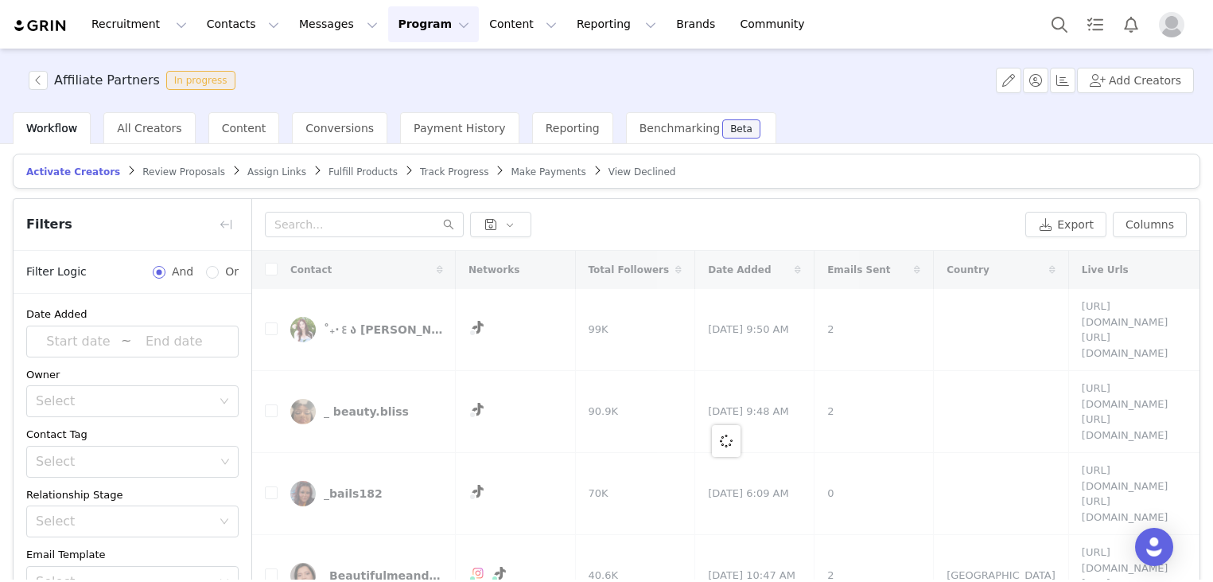
scroll to position [0, 0]
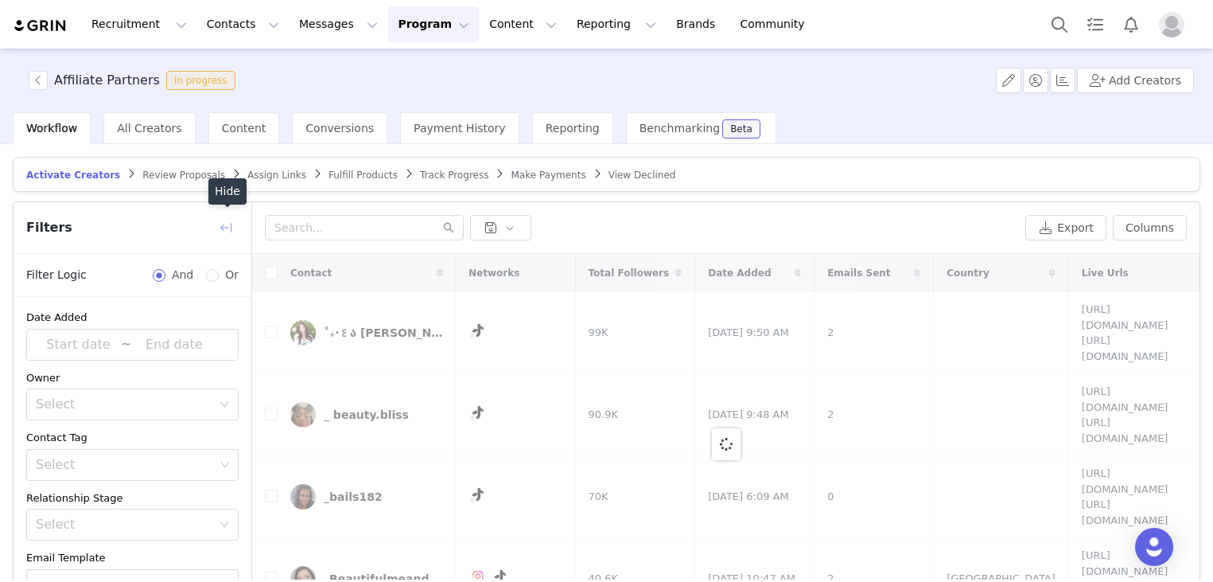
click at [223, 219] on button "button" at bounding box center [225, 227] width 25 height 25
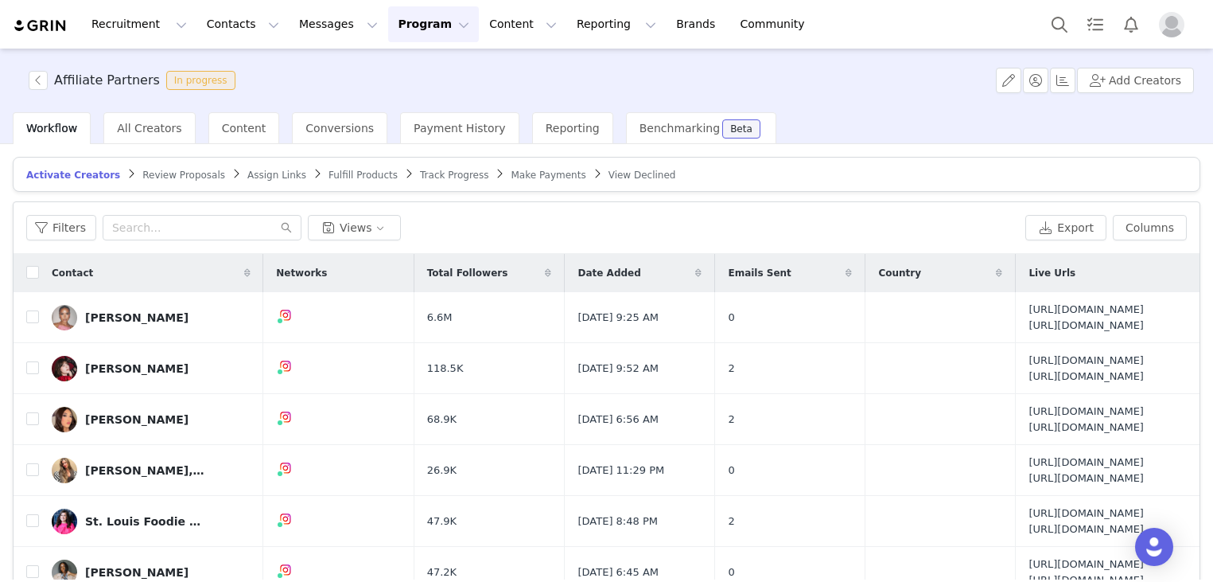
click at [244, 271] on icon at bounding box center [247, 273] width 6 height 10
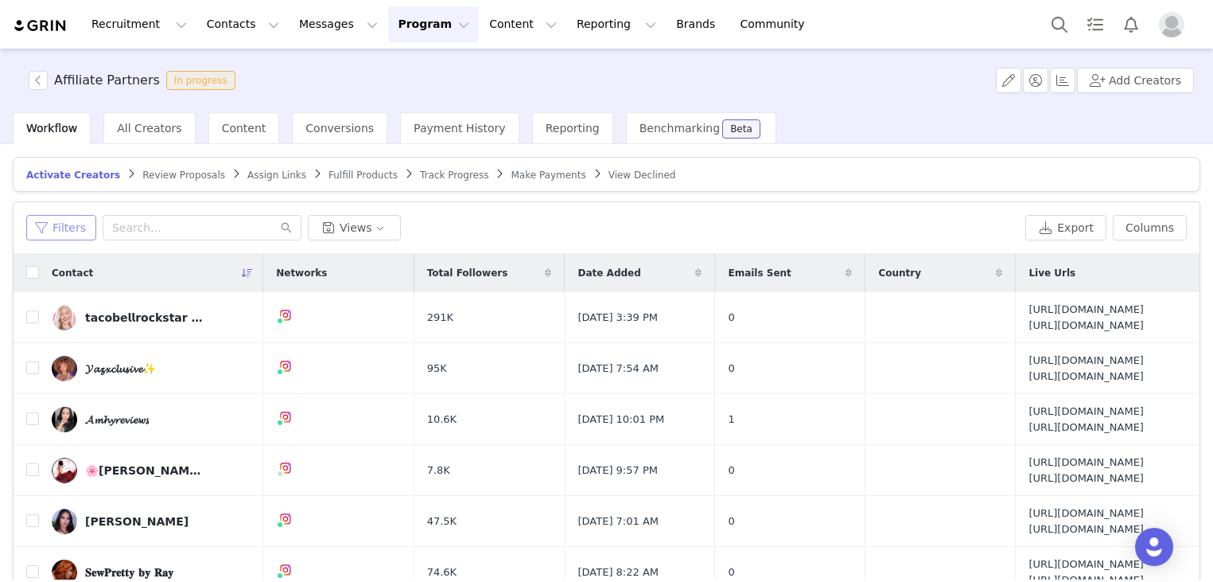
click at [73, 230] on button "Filters" at bounding box center [61, 227] width 70 height 25
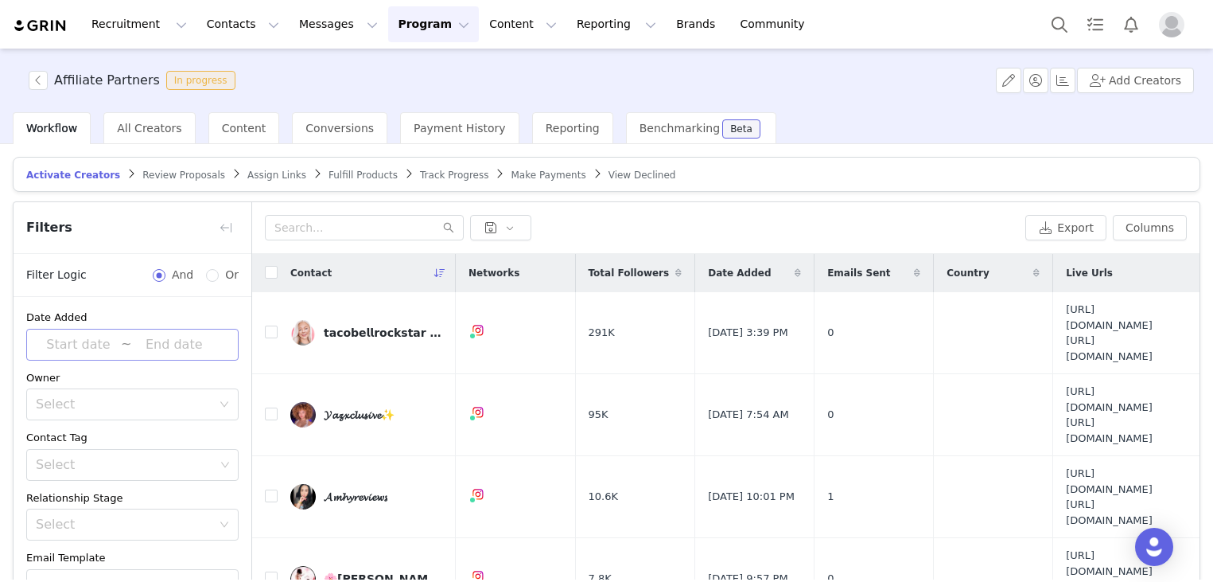
click at [73, 340] on input at bounding box center [78, 344] width 85 height 21
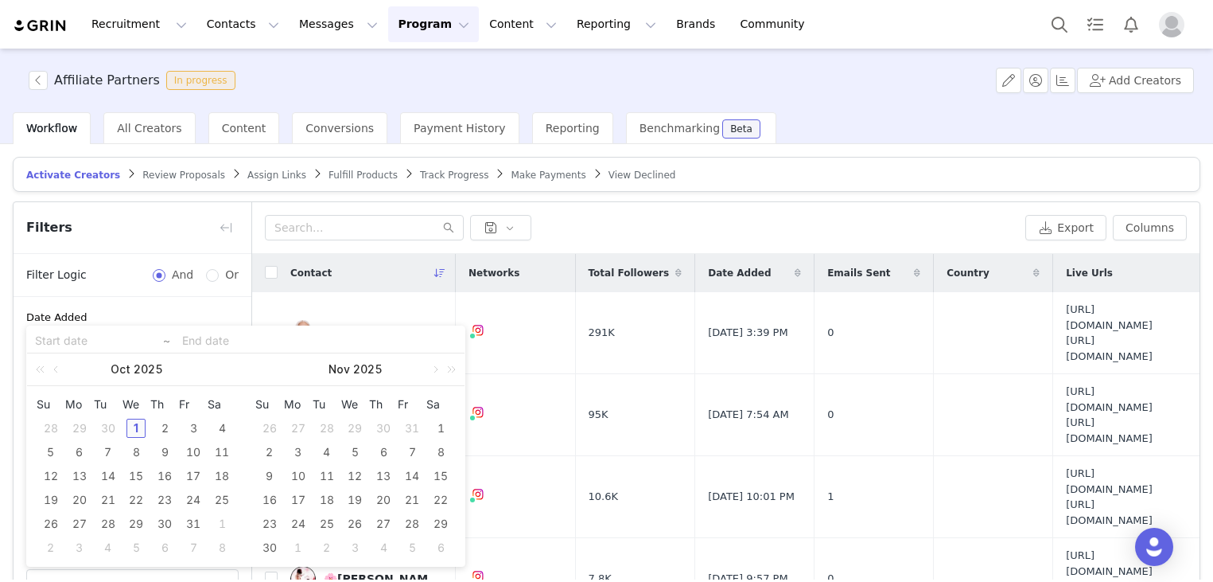
click at [131, 427] on div "1" at bounding box center [135, 427] width 19 height 19
type input "[DATE]"
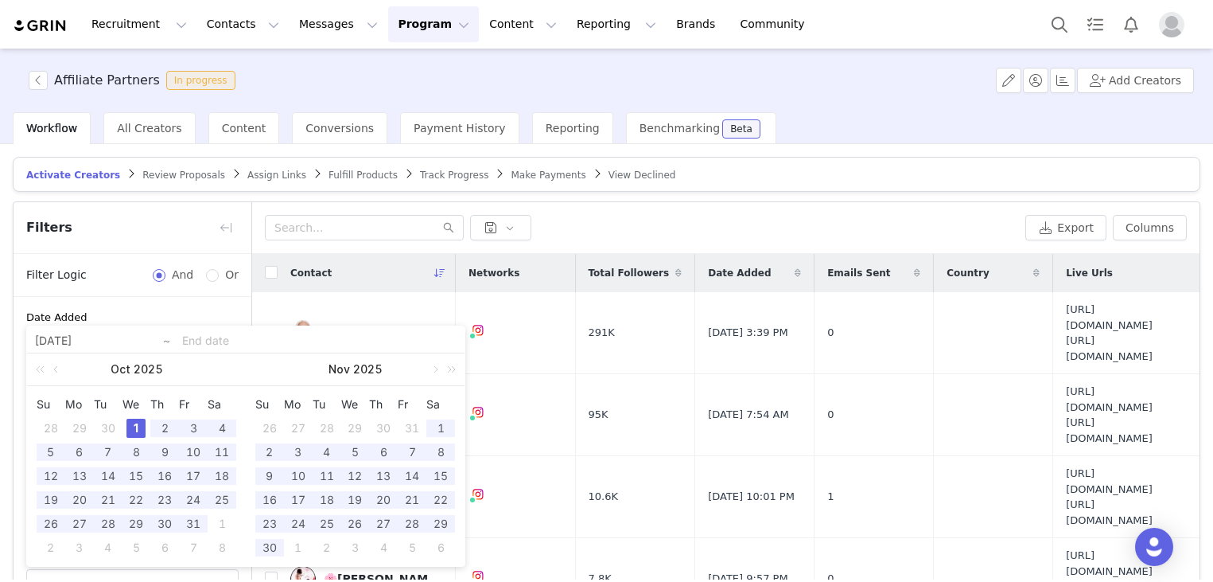
click at [131, 427] on div "1" at bounding box center [135, 427] width 19 height 19
type input "[DATE]"
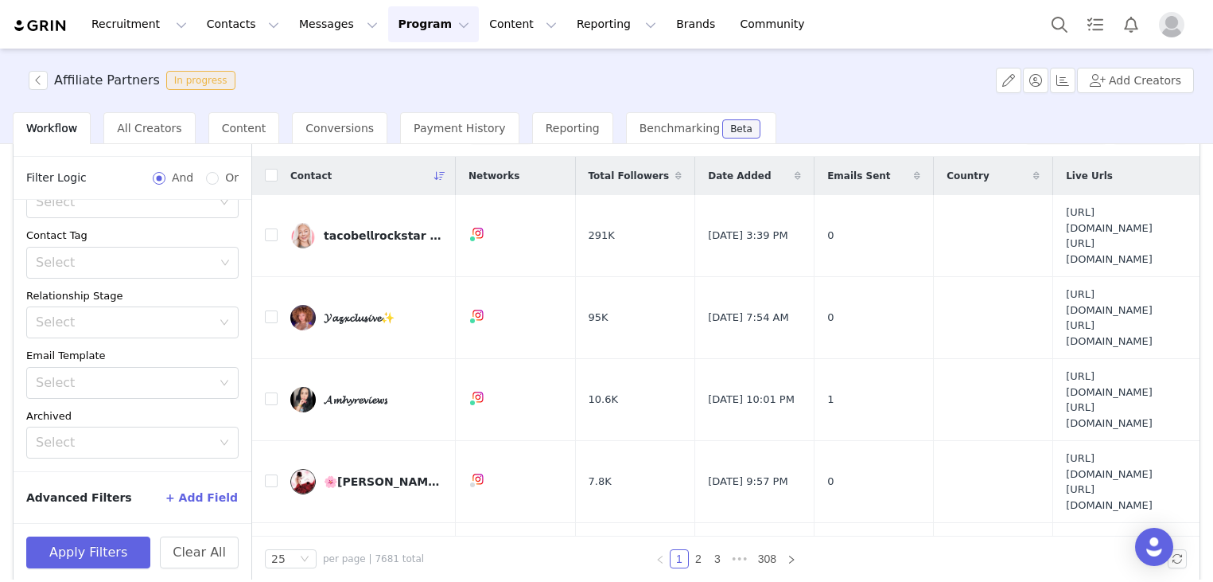
scroll to position [111, 0]
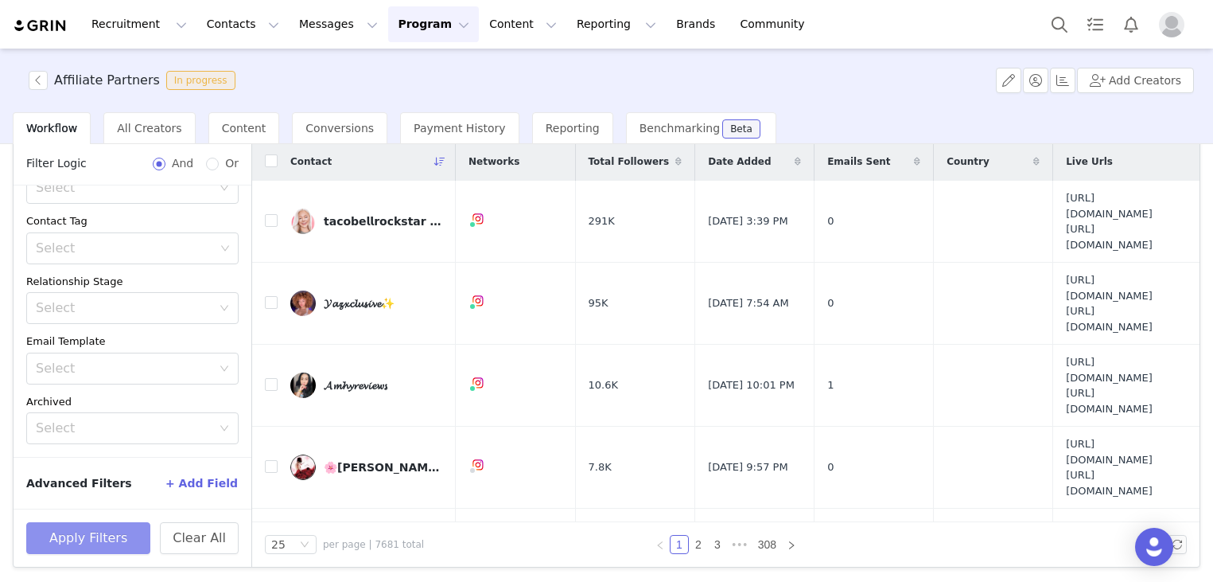
click at [87, 522] on button "Apply Filters" at bounding box center [88, 538] width 124 height 32
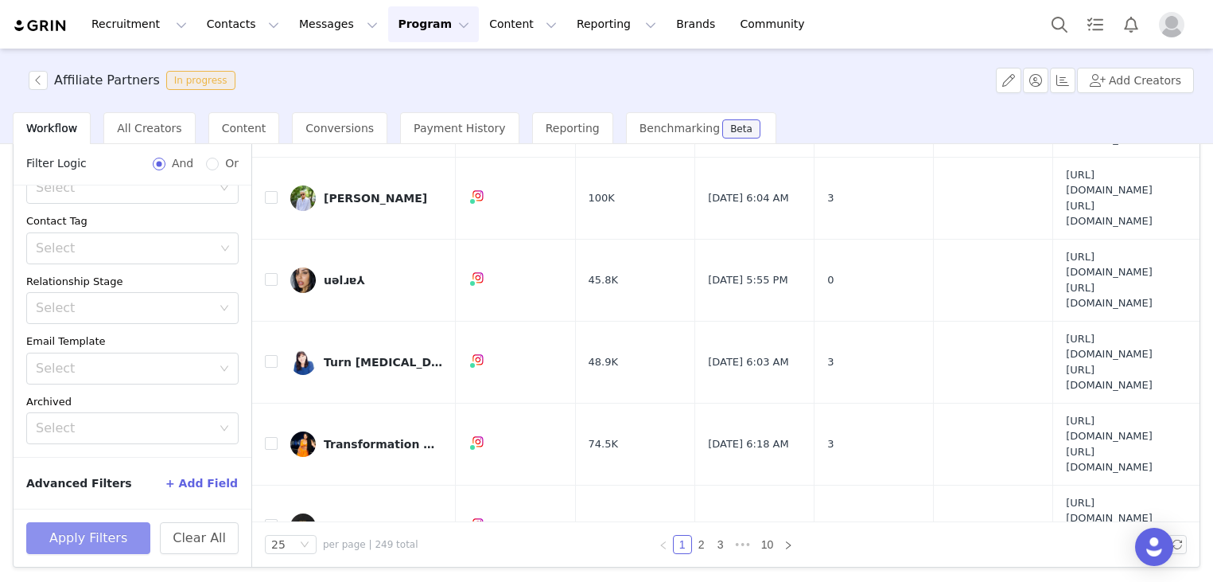
scroll to position [368, 0]
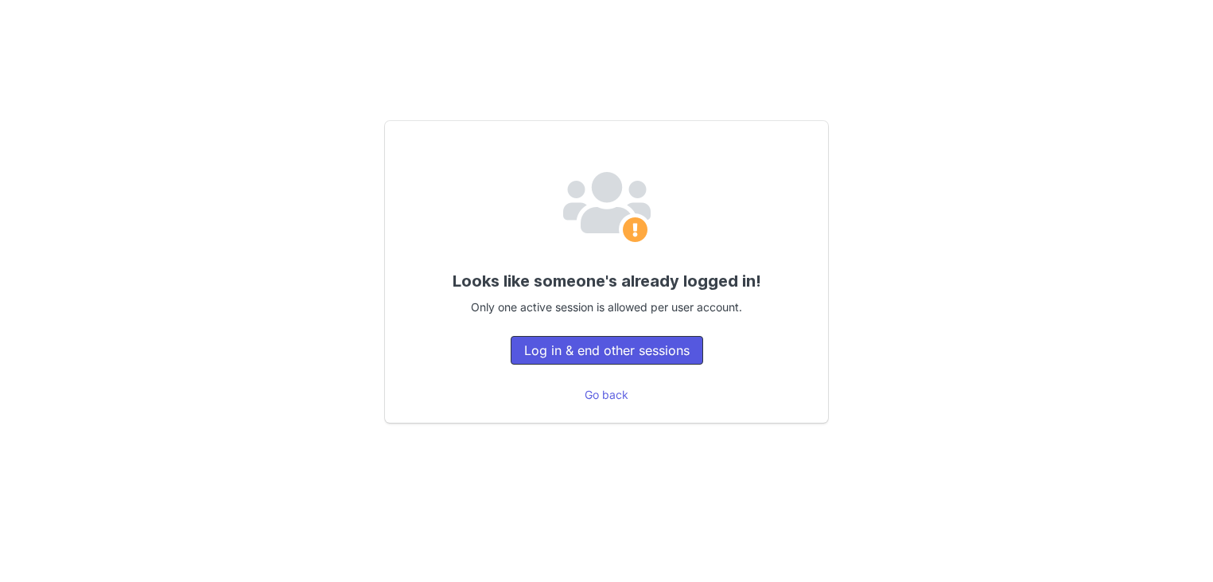
click at [619, 347] on button "Log in & end other sessions" at bounding box center [607, 350] width 193 height 29
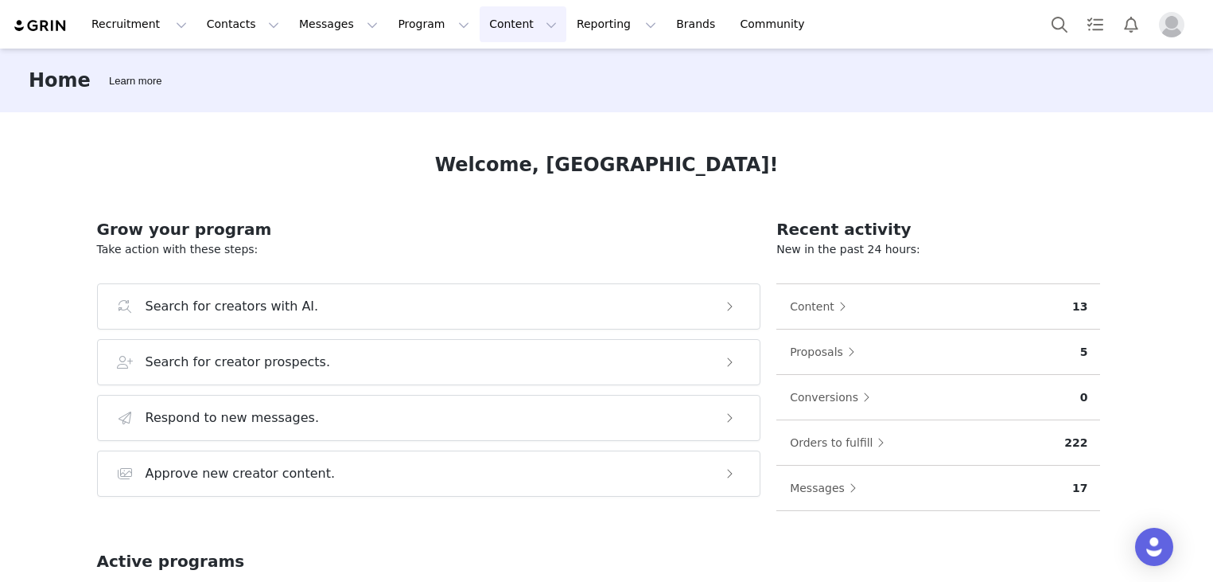
click at [480, 21] on button "Content Content" at bounding box center [523, 24] width 87 height 36
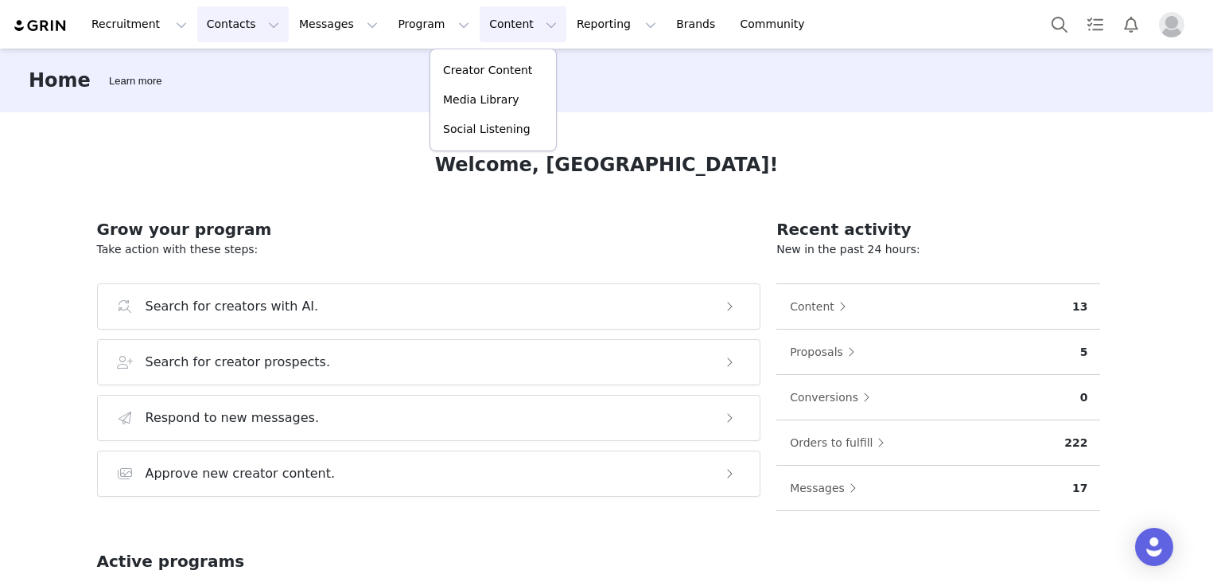
click at [242, 23] on button "Contacts Contacts" at bounding box center [242, 24] width 91 height 36
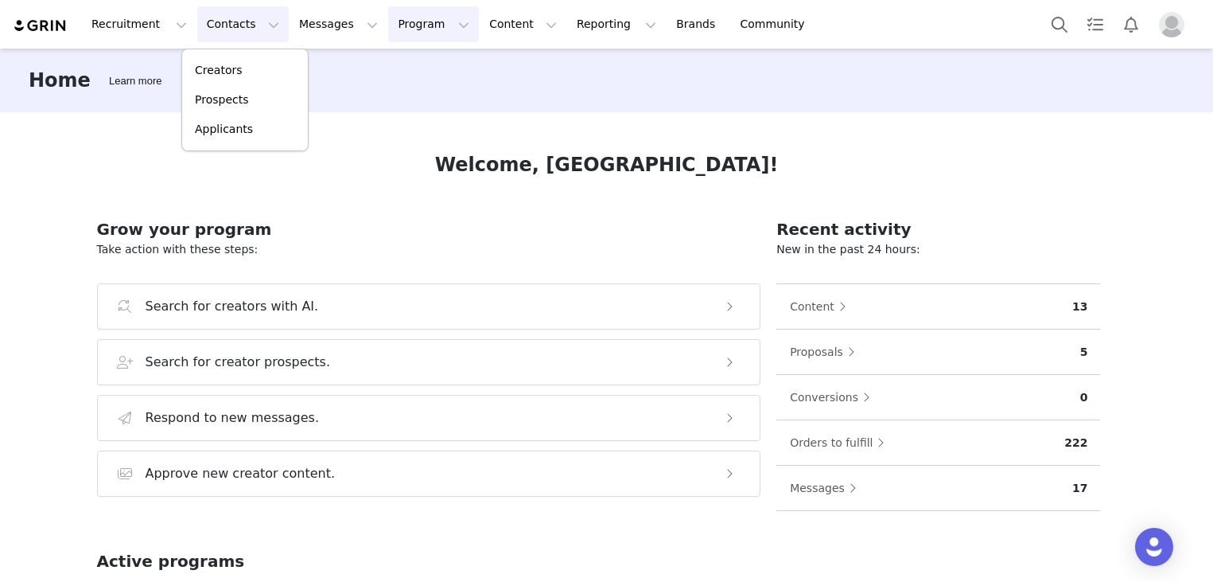
click at [388, 19] on button "Program Program" at bounding box center [433, 24] width 91 height 36
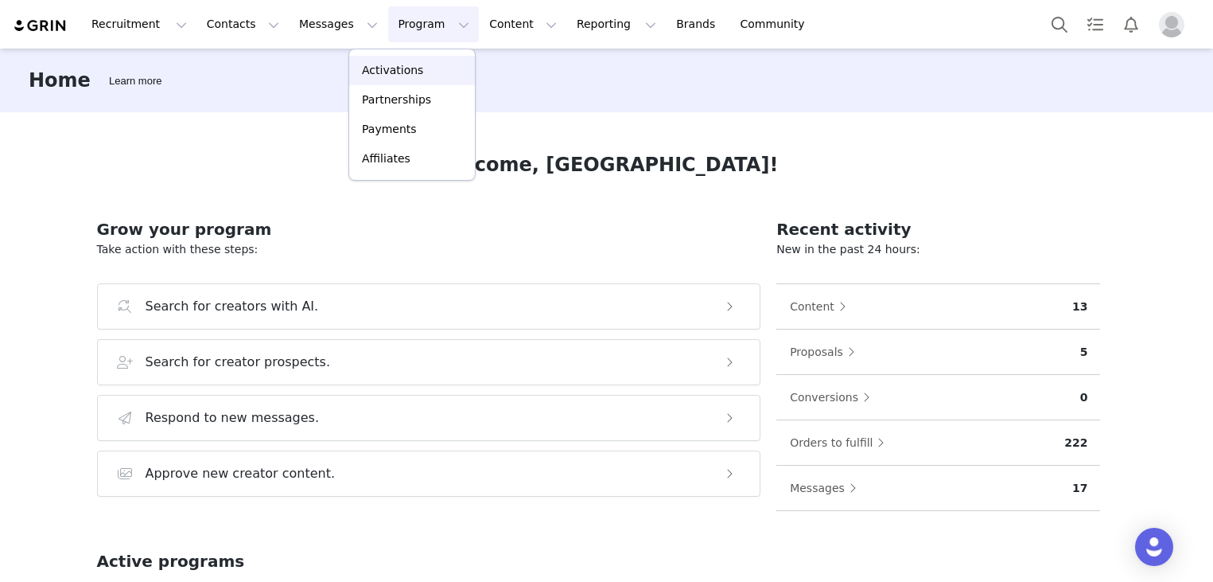
click at [392, 68] on p "Activations" at bounding box center [392, 70] width 61 height 17
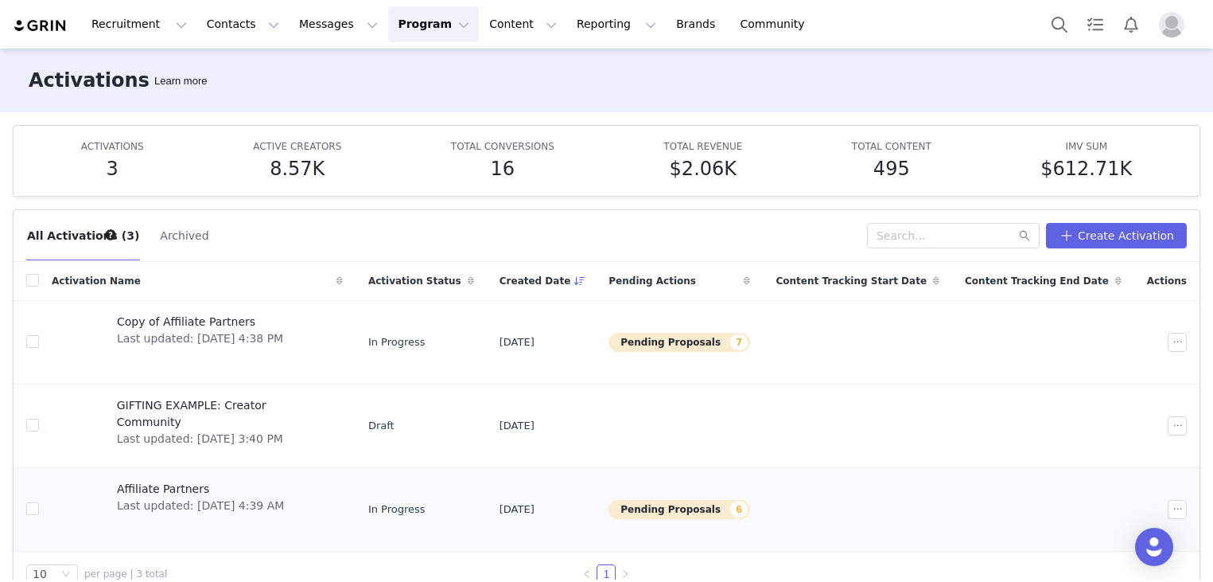
click at [176, 502] on span "Last updated: [DATE] 4:39 AM" at bounding box center [200, 505] width 167 height 17
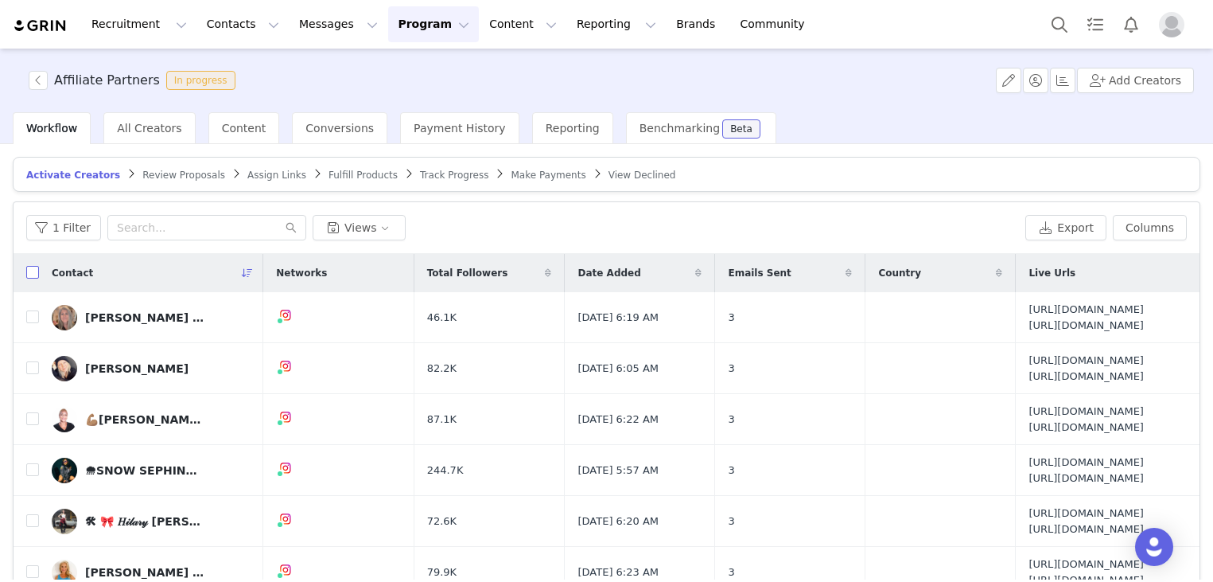
click at [33, 268] on input "checkbox" at bounding box center [32, 272] width 13 height 13
checkbox input "true"
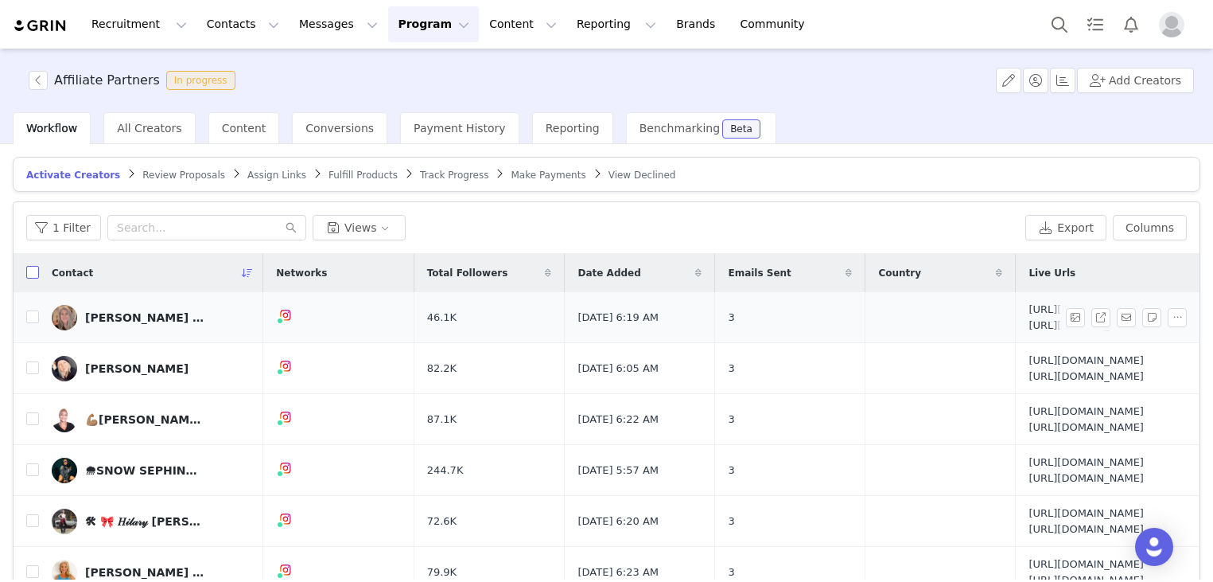
checkbox input "true"
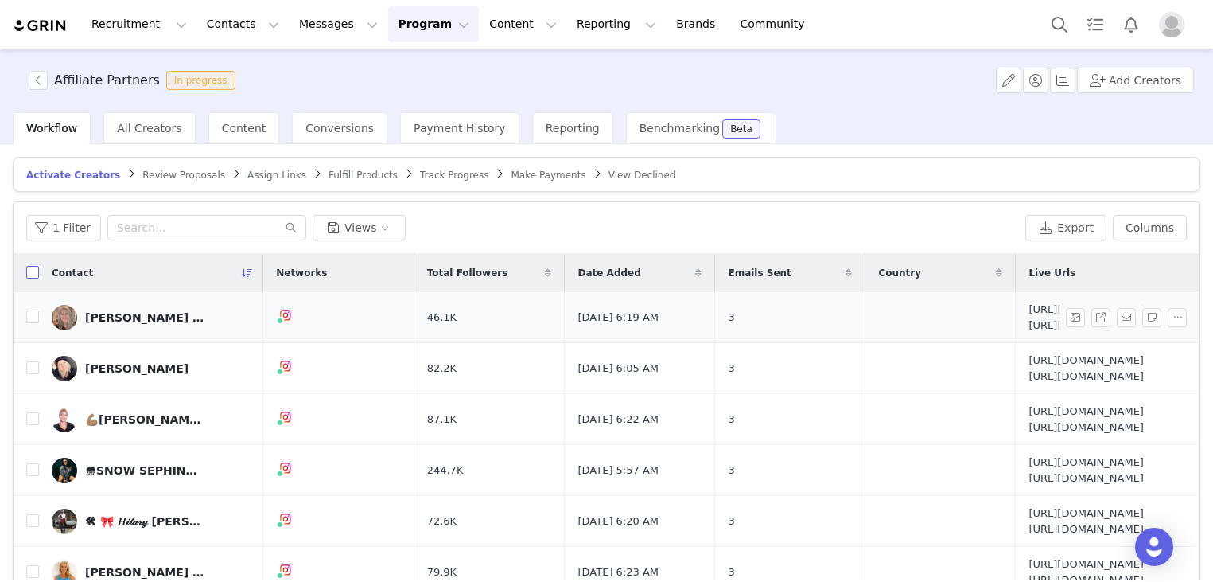
checkbox input "true"
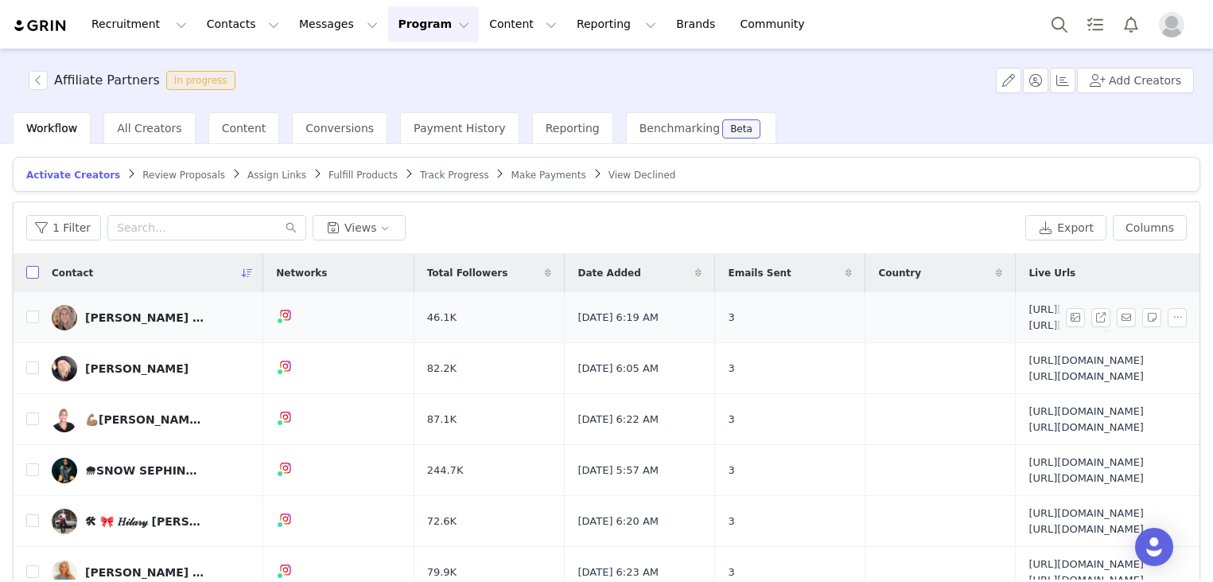
checkbox input "true"
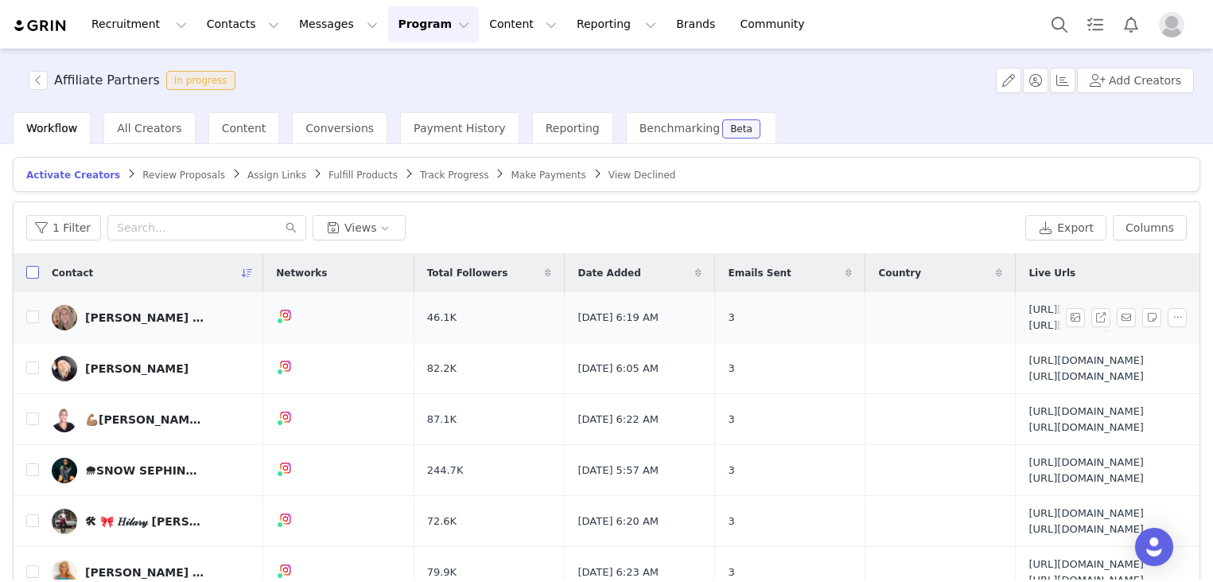
checkbox input "true"
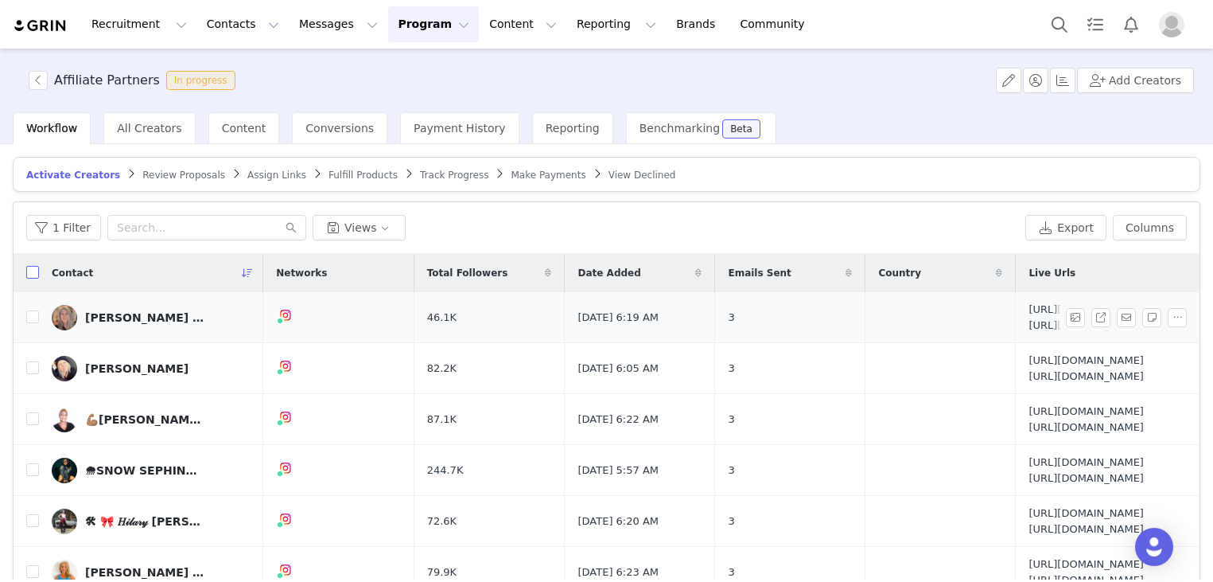
checkbox input "true"
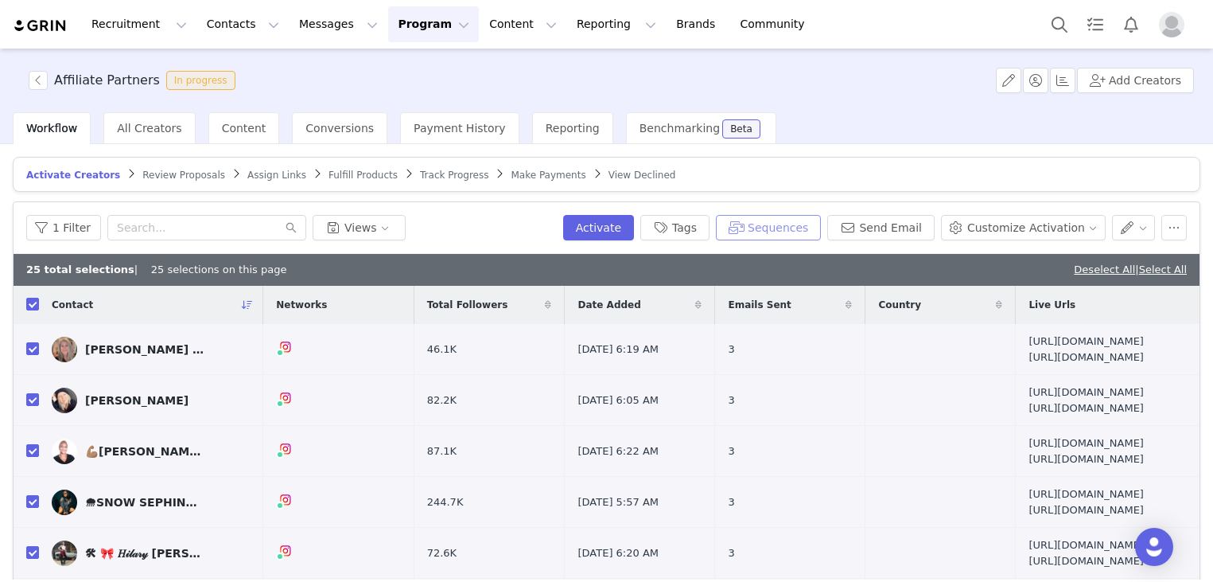
click at [788, 231] on button "Sequences" at bounding box center [768, 227] width 105 height 25
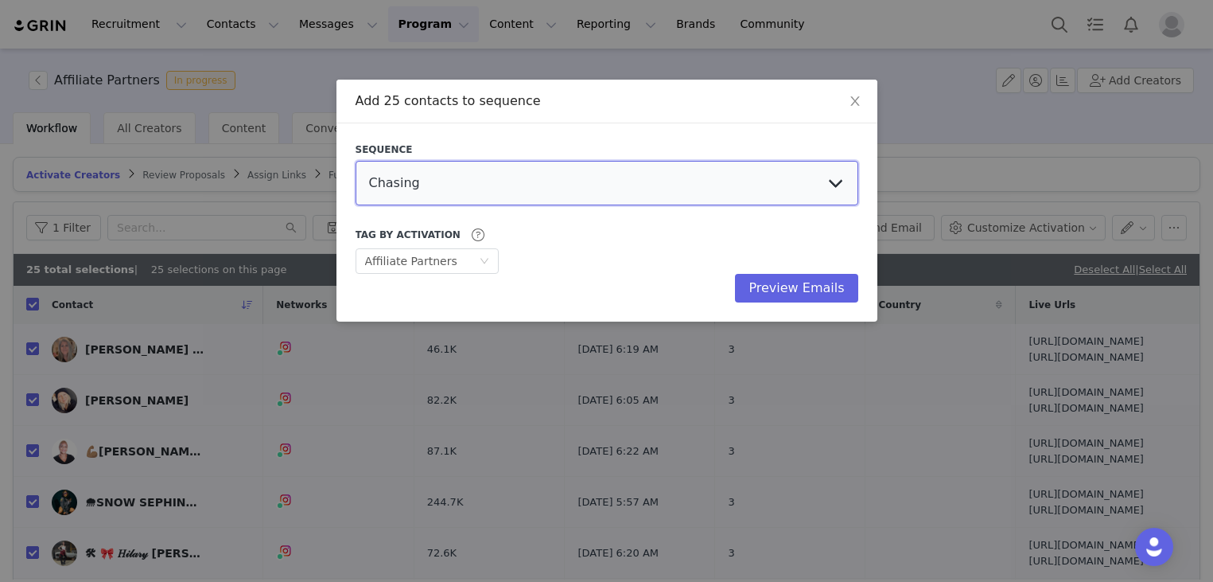
click at [527, 189] on select "Chasing Affiliate Outreach" at bounding box center [607, 183] width 503 height 45
select select "27f33191-c2f4-4469-ad35-51341cef76bd"
click at [356, 161] on select "Chasing Affiliate Outreach" at bounding box center [607, 183] width 503 height 45
click at [792, 287] on button "Preview Emails" at bounding box center [796, 288] width 123 height 29
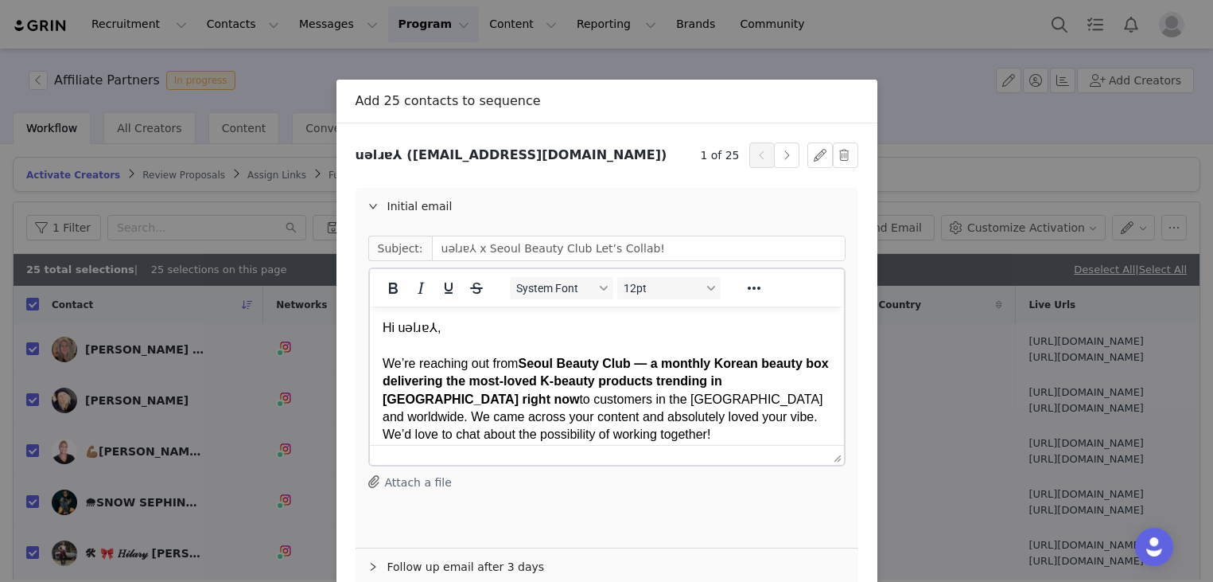
scroll to position [125, 0]
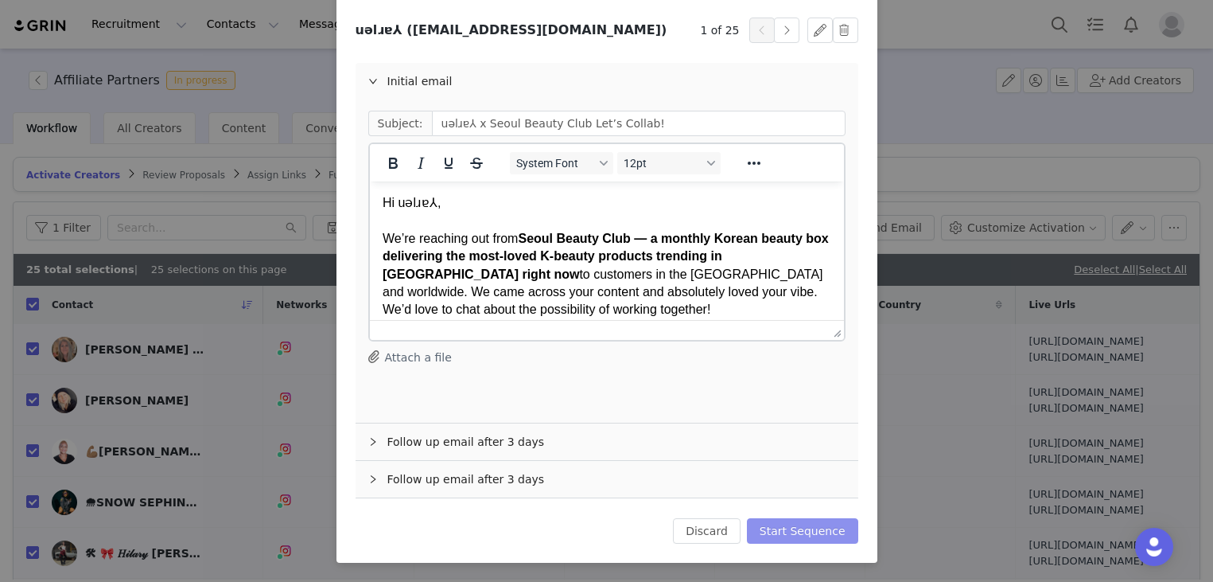
click at [820, 529] on button "Start Sequence" at bounding box center [802, 530] width 111 height 25
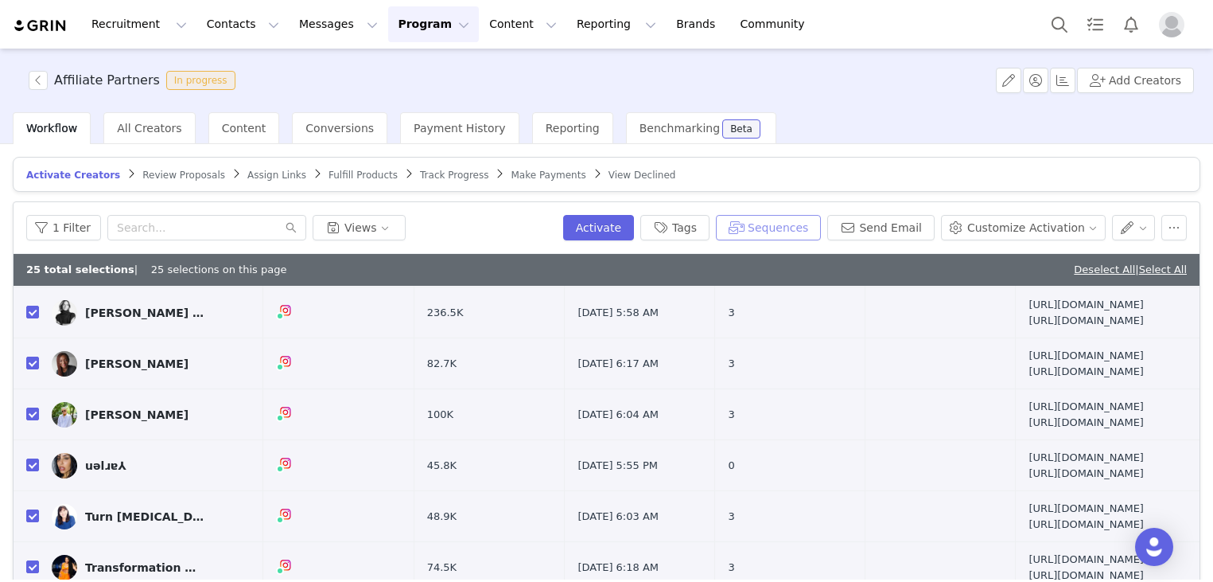
scroll to position [0, 0]
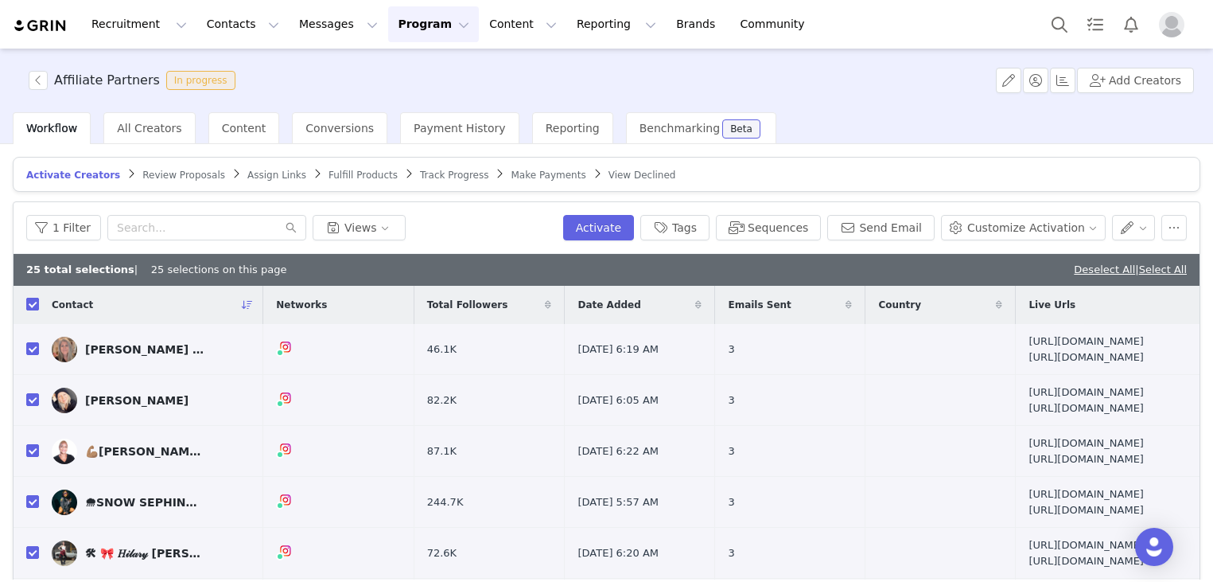
click at [33, 305] on input "checkbox" at bounding box center [32, 304] width 13 height 13
checkbox input "false"
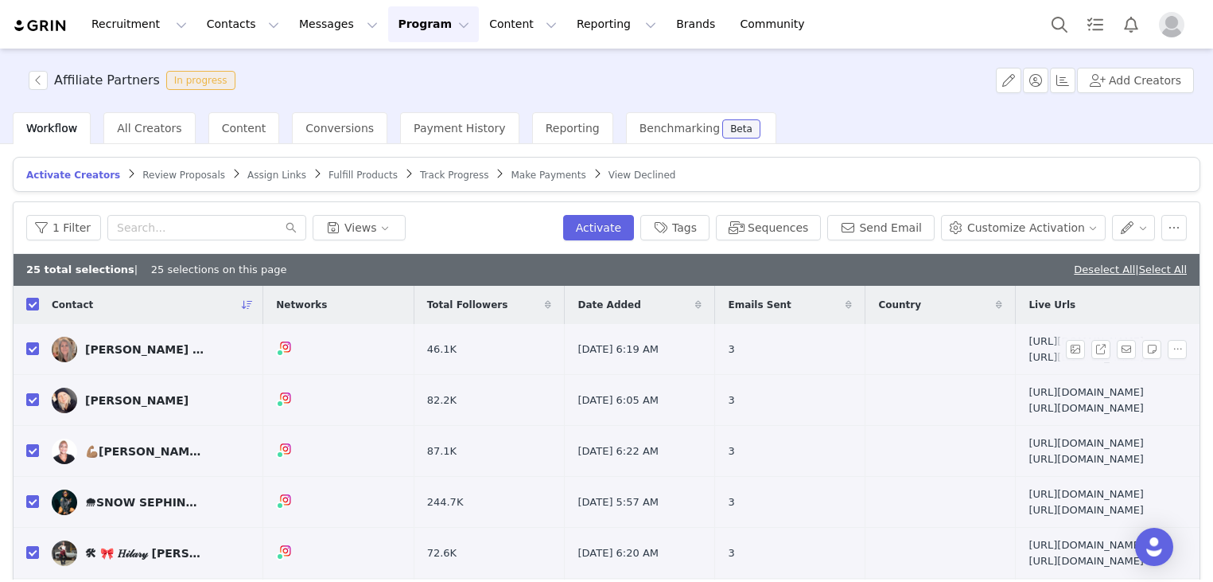
checkbox input "false"
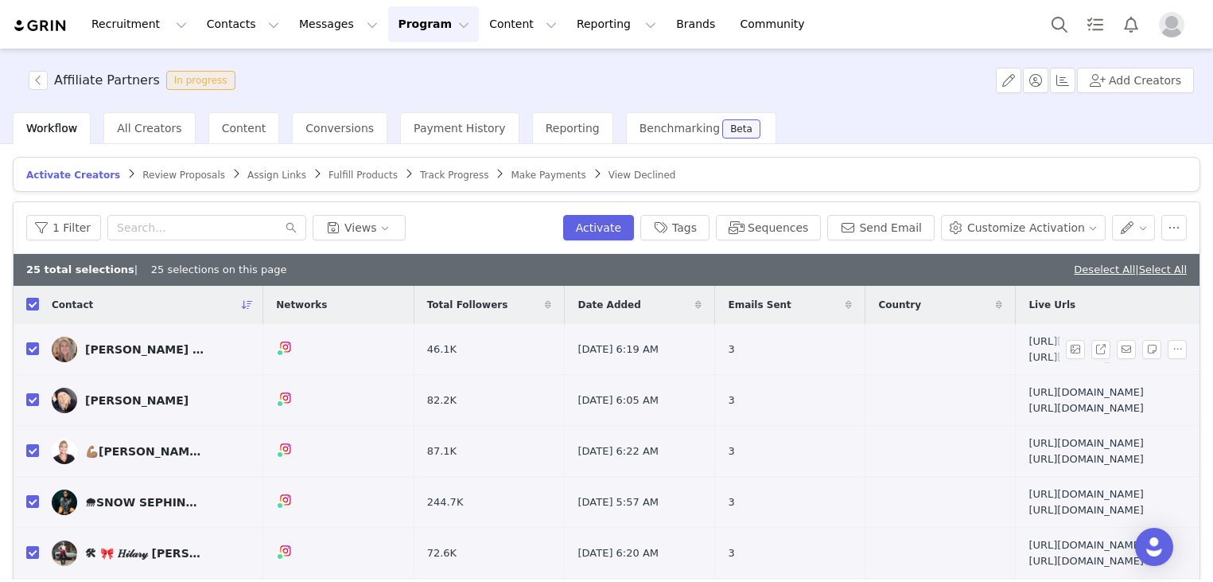
checkbox input "false"
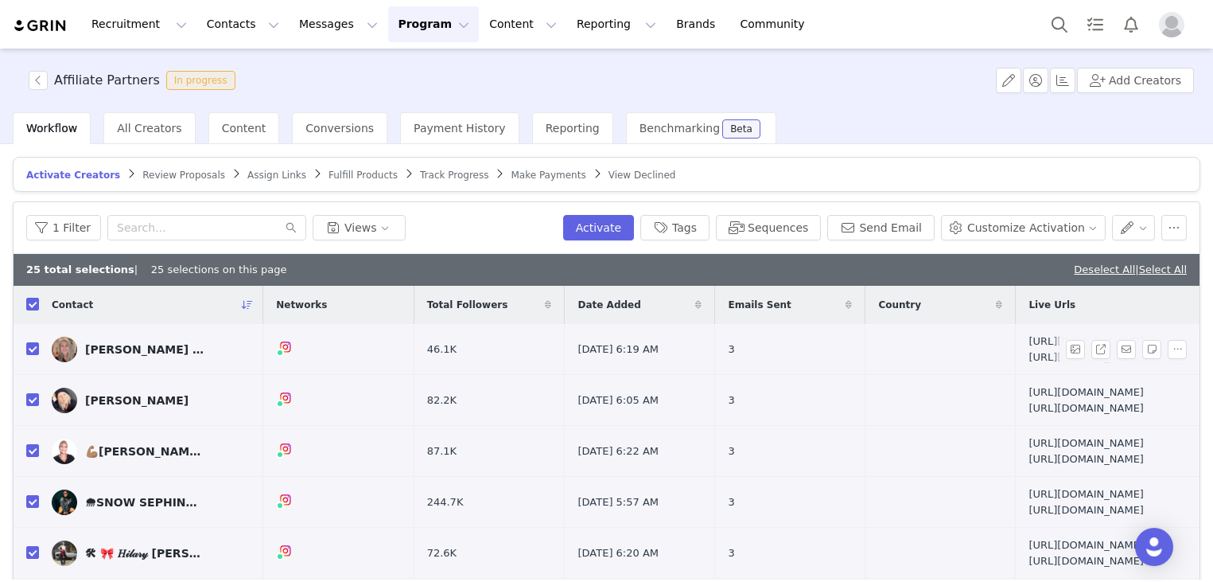
checkbox input "false"
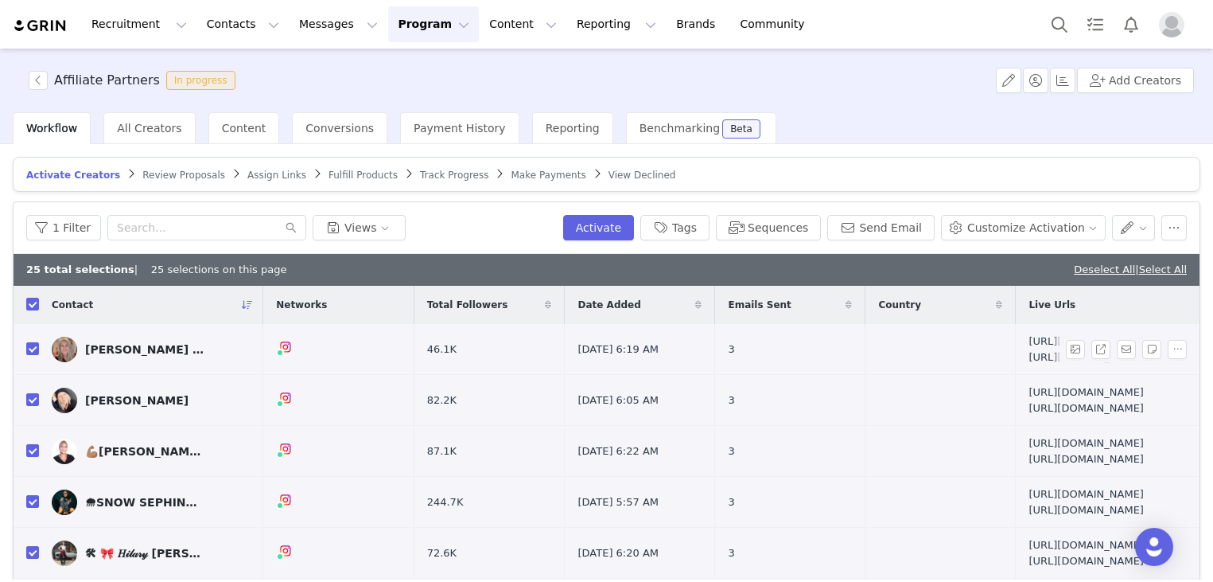
checkbox input "false"
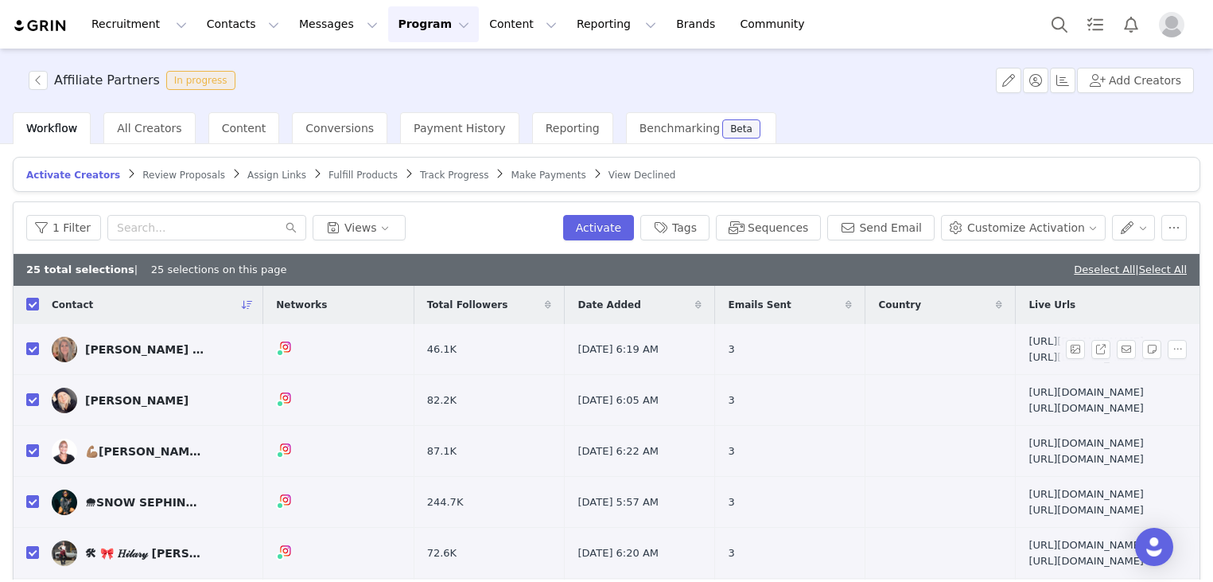
checkbox input "false"
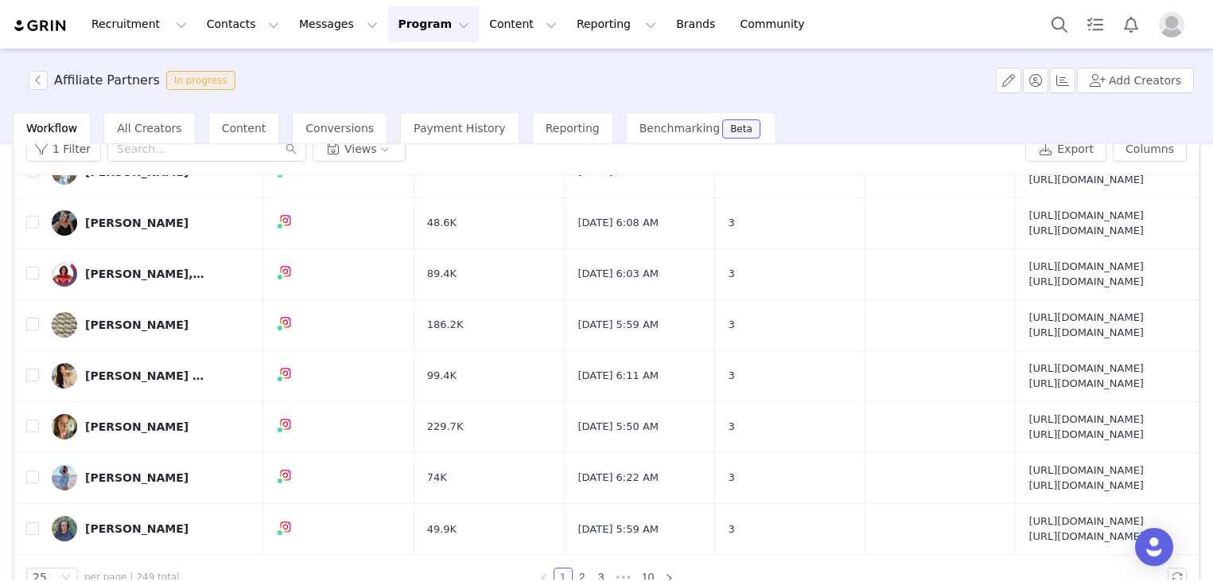
scroll to position [111, 0]
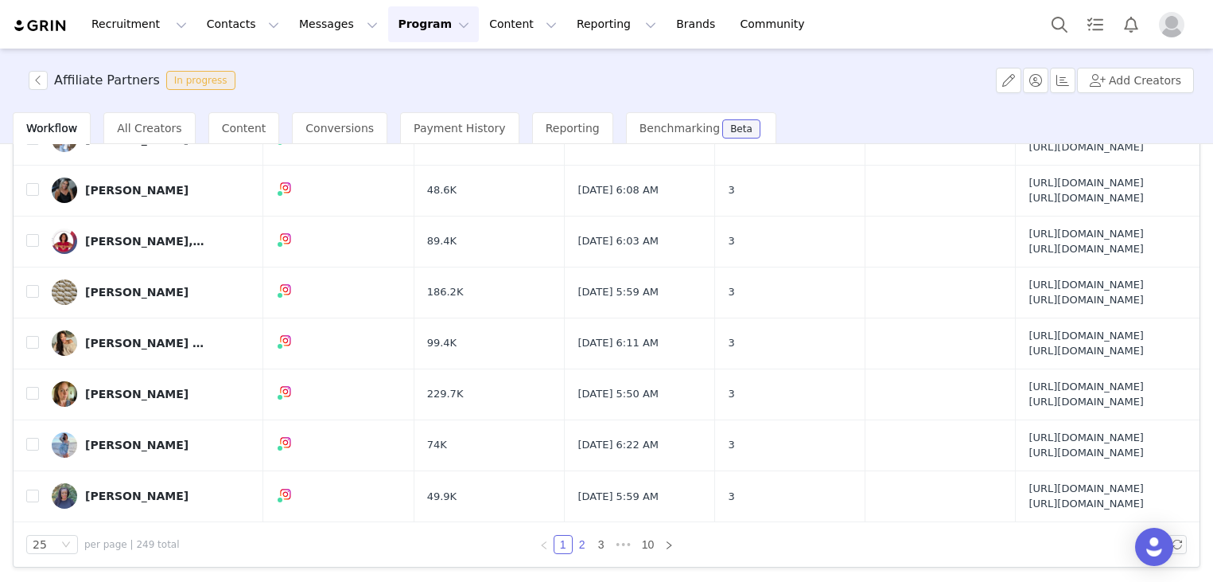
click at [574, 538] on link "2" at bounding box center [583, 544] width 18 height 18
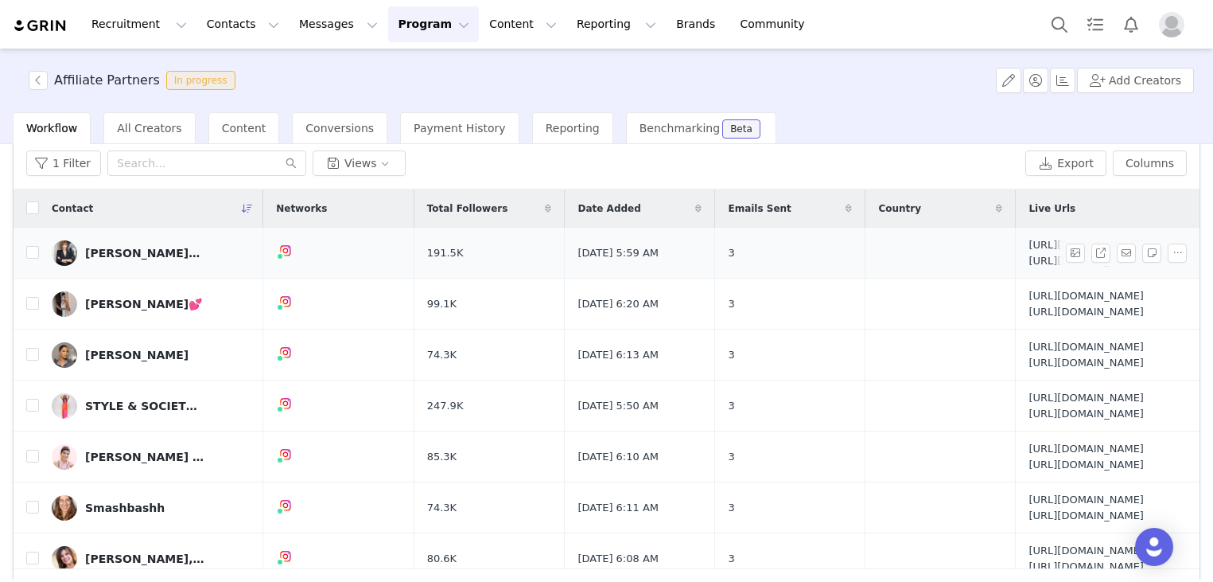
scroll to position [0, 0]
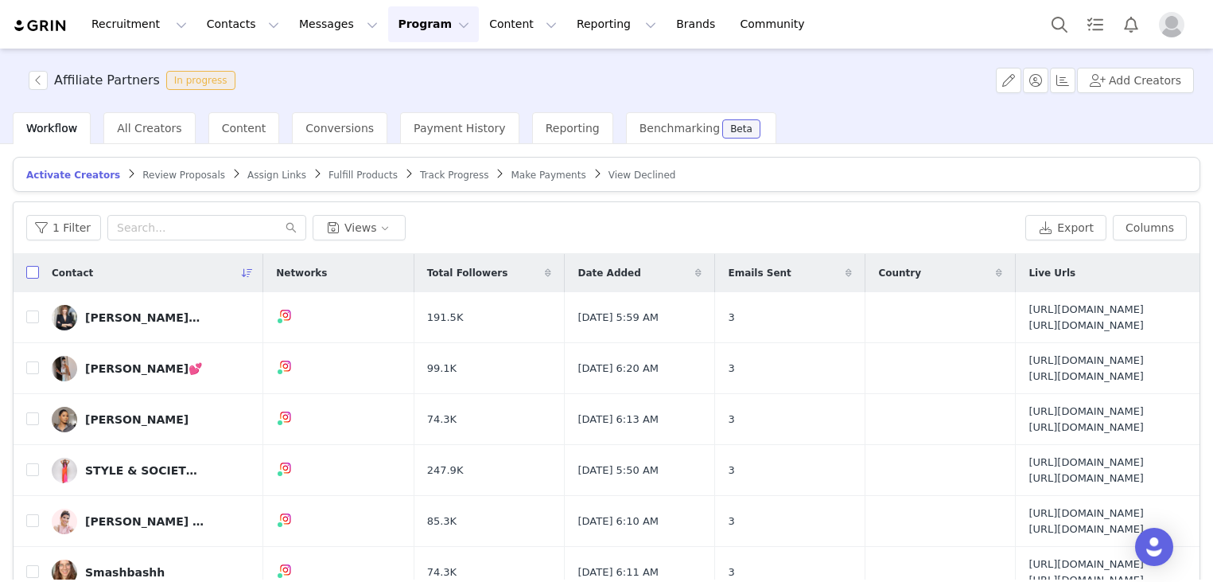
click at [36, 270] on input "checkbox" at bounding box center [32, 272] width 13 height 13
checkbox input "true"
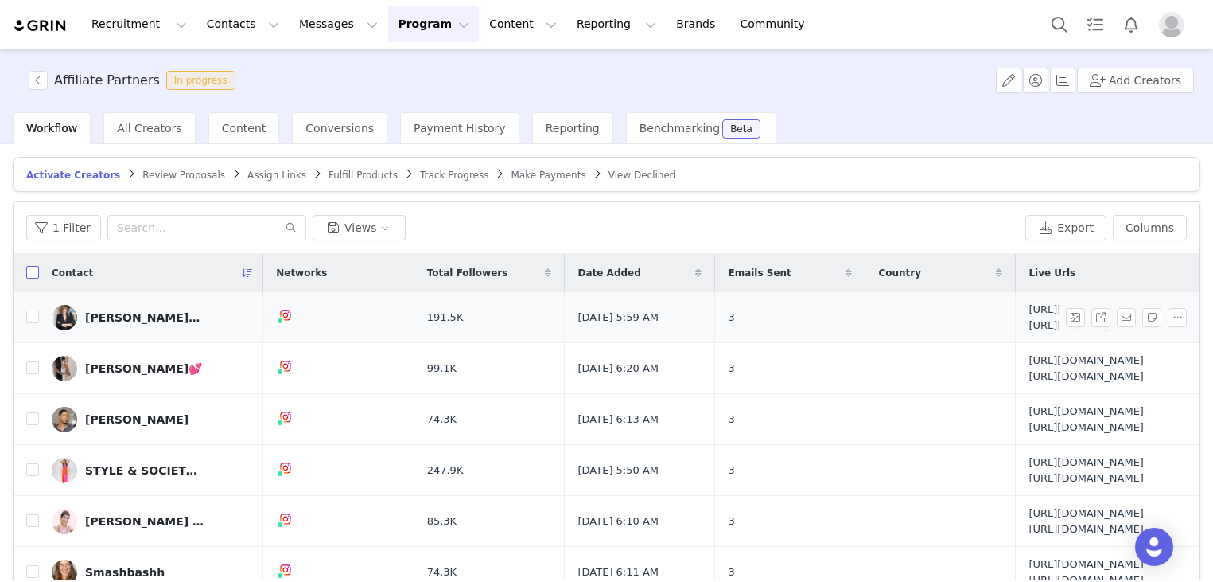
checkbox input "true"
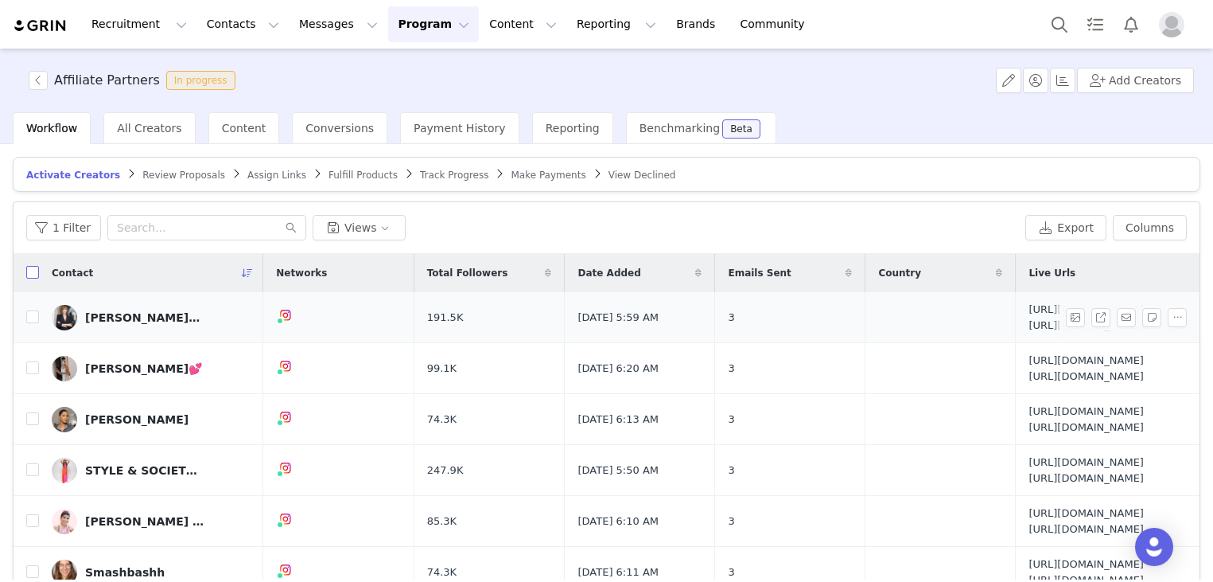
checkbox input "true"
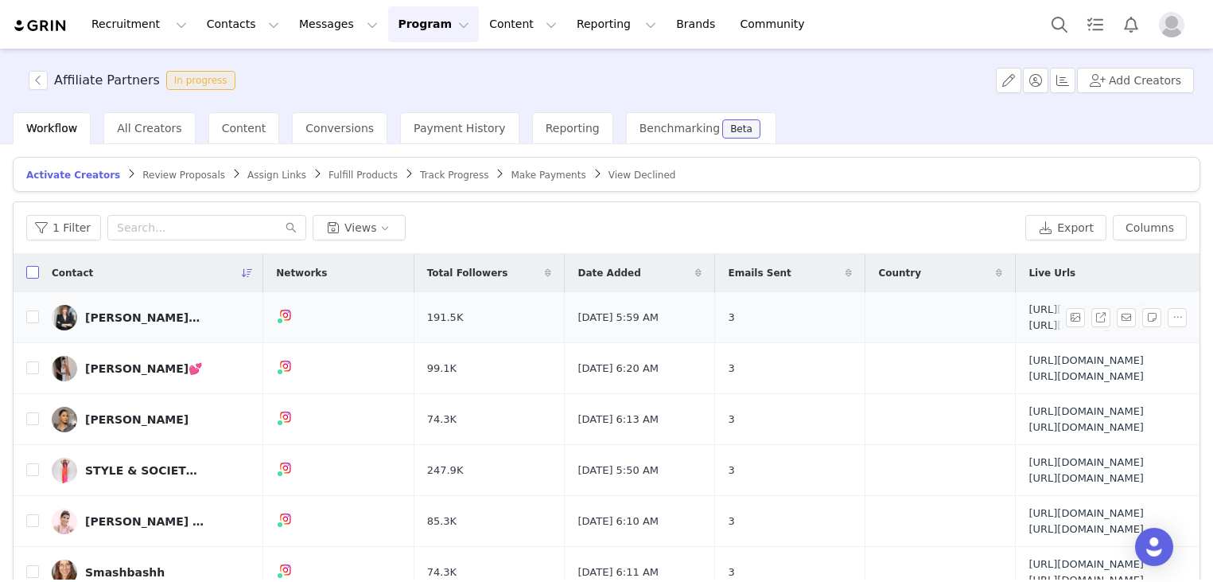
checkbox input "true"
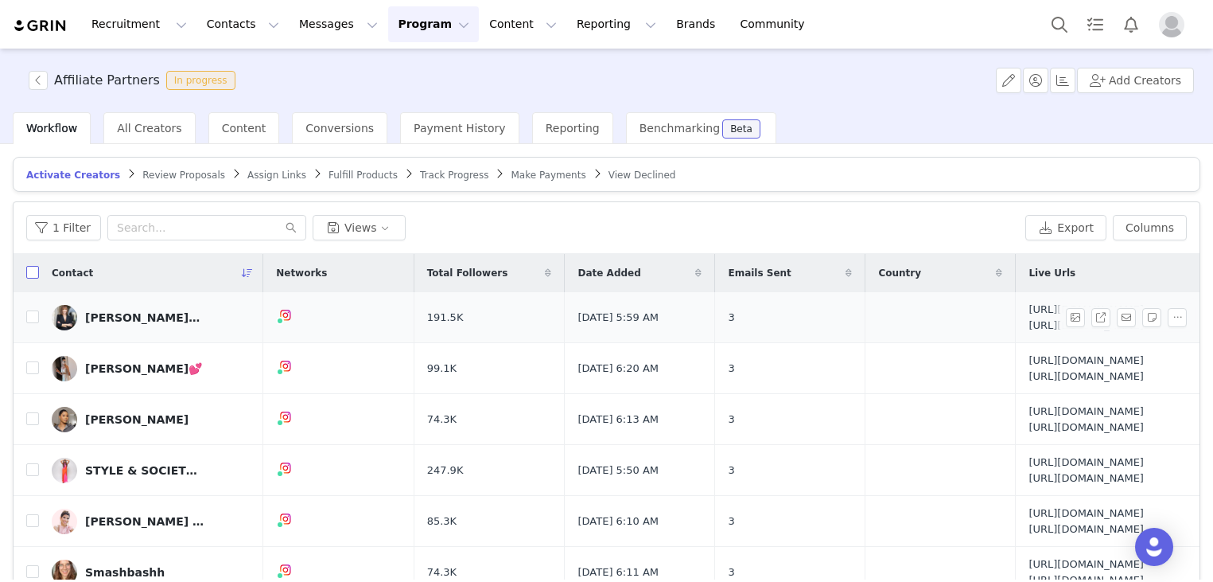
checkbox input "true"
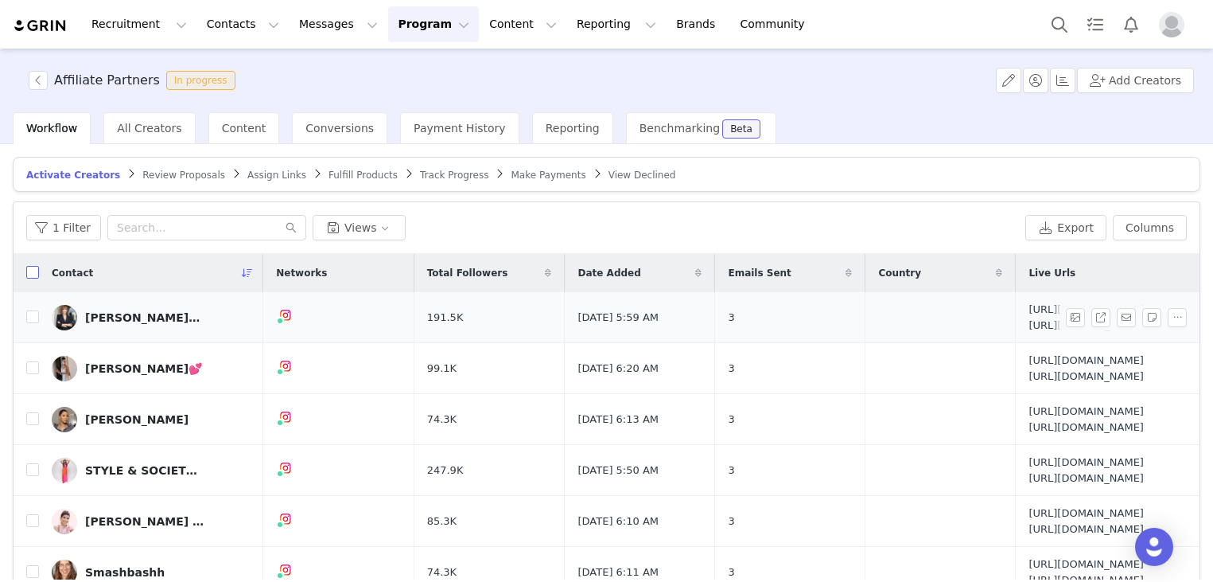
checkbox input "true"
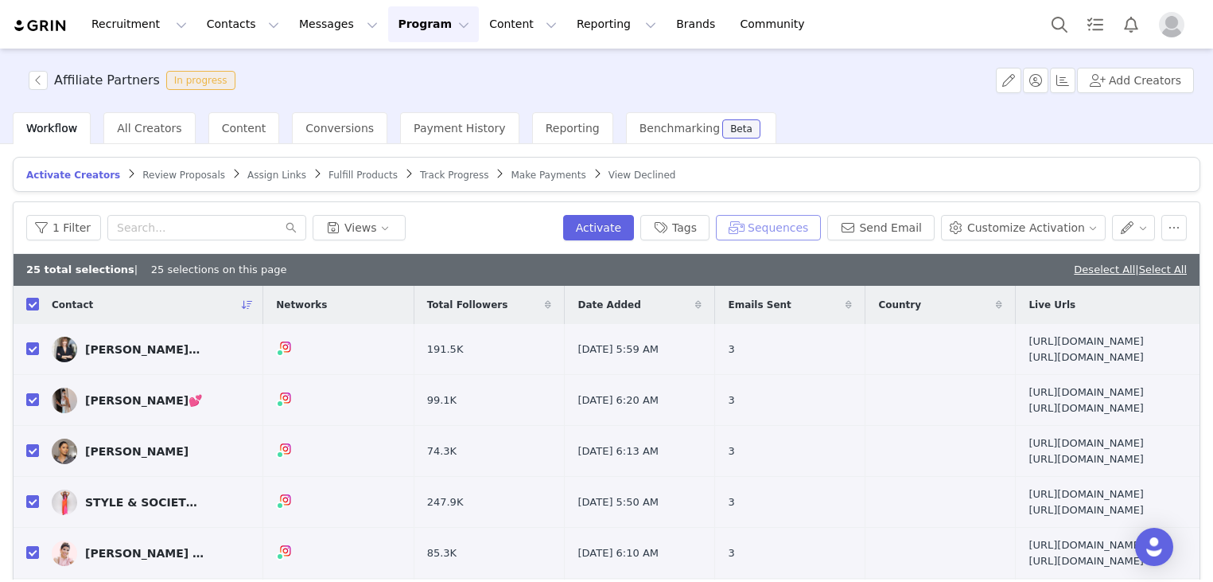
click at [775, 231] on button "Sequences" at bounding box center [768, 227] width 105 height 25
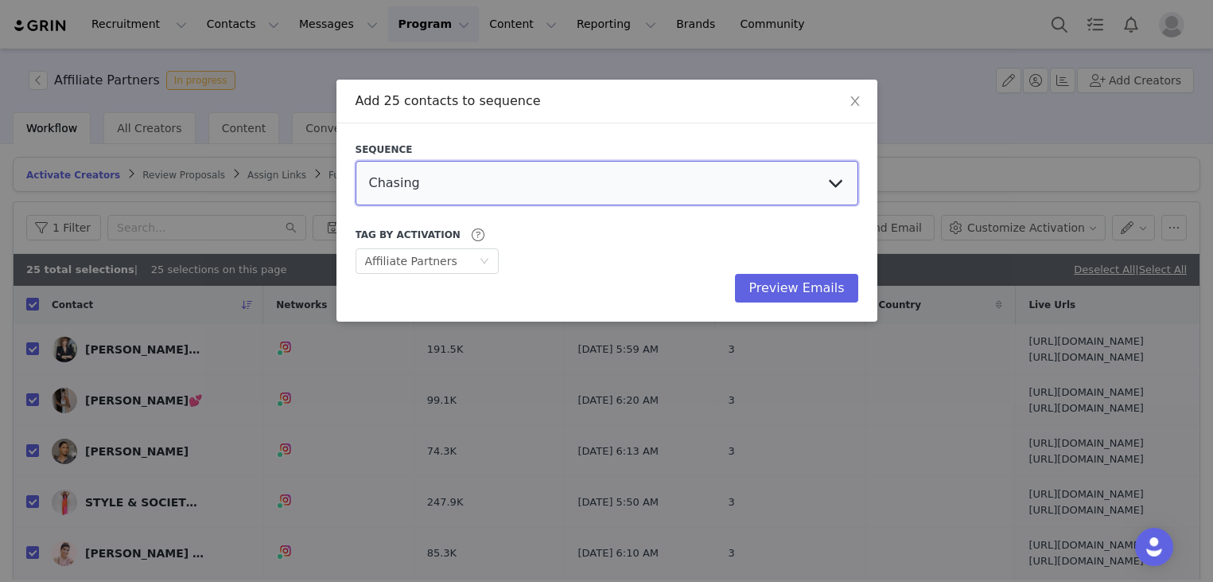
click at [760, 191] on select "Chasing Affiliate Outreach" at bounding box center [607, 183] width 503 height 45
select select "27f33191-c2f4-4469-ad35-51341cef76bd"
click at [356, 161] on select "Chasing Affiliate Outreach" at bounding box center [607, 183] width 503 height 45
click at [777, 282] on button "Preview Emails" at bounding box center [796, 288] width 123 height 29
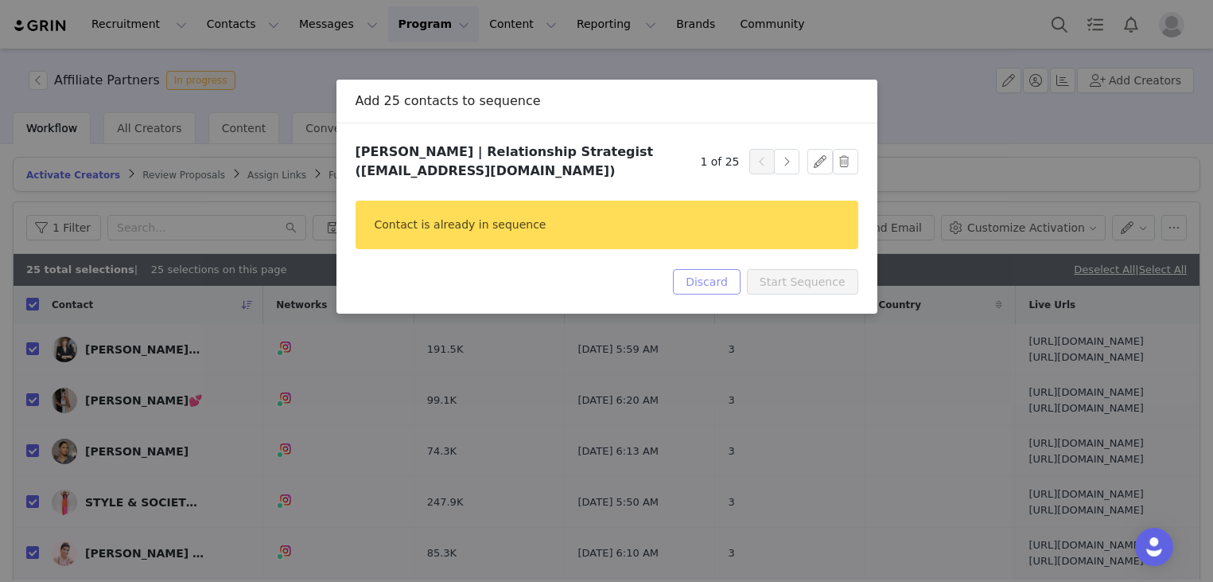
click at [725, 275] on button "Discard" at bounding box center [707, 281] width 68 height 25
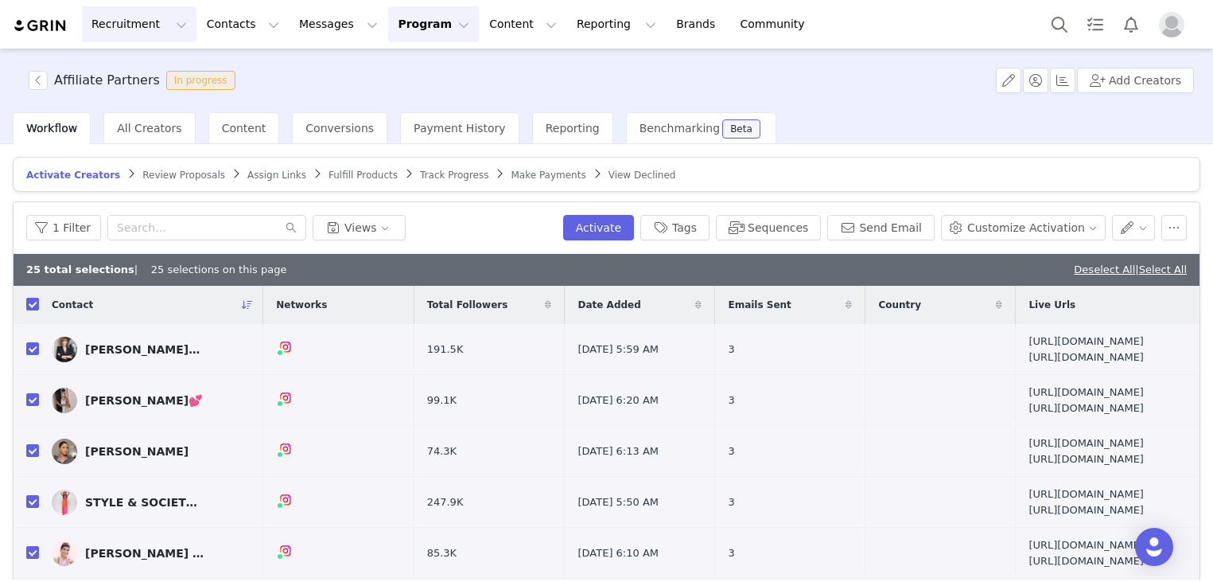
click at [157, 28] on button "Recruitment Recruitment" at bounding box center [139, 24] width 115 height 36
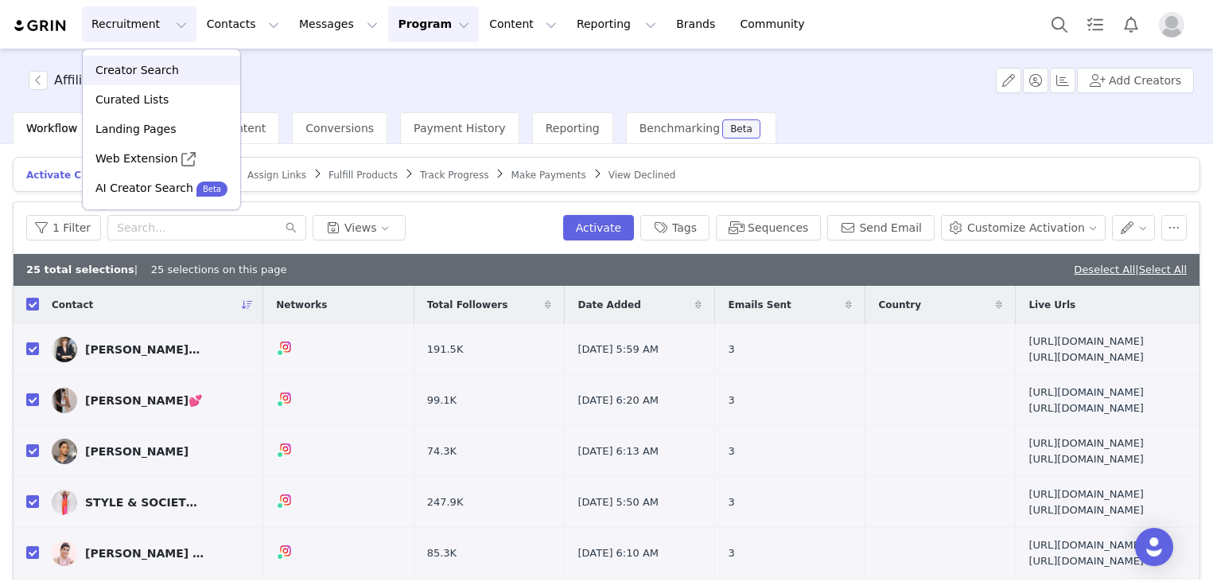
click at [141, 61] on link "Creator Search" at bounding box center [162, 70] width 158 height 29
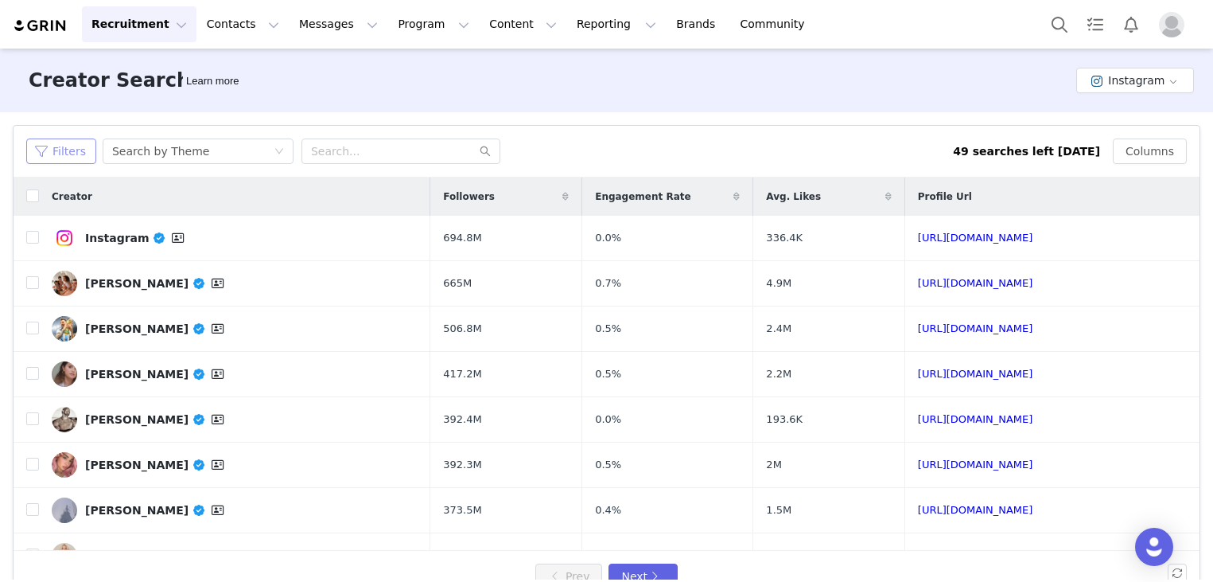
click at [81, 147] on button "Filters" at bounding box center [61, 150] width 70 height 25
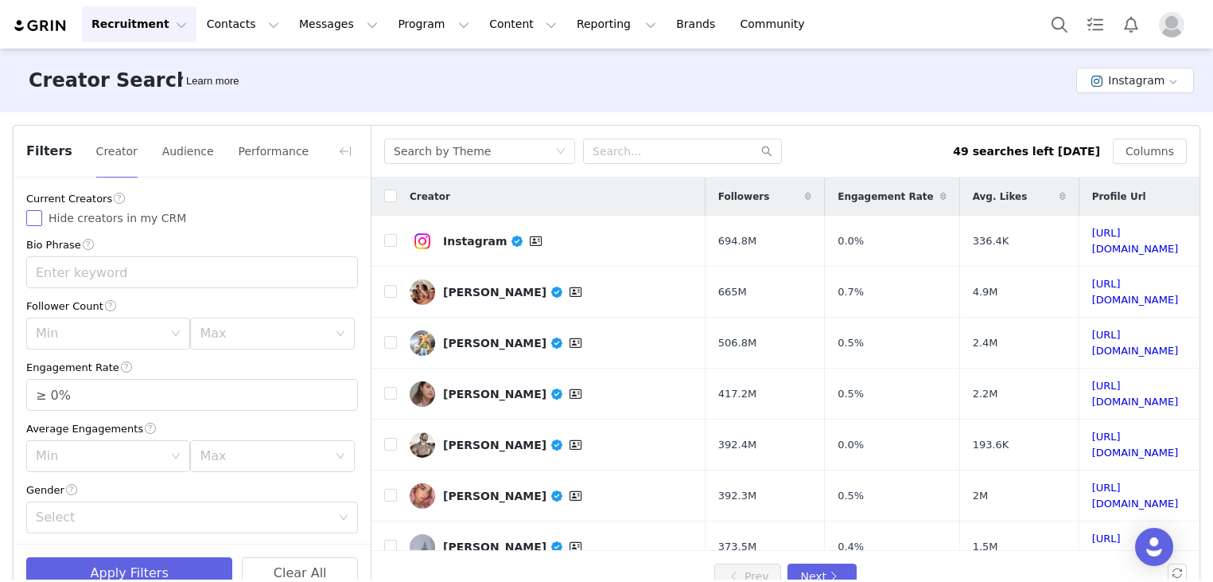
click at [41, 214] on input "Hide creators in my CRM" at bounding box center [34, 218] width 16 height 16
checkbox input "true"
click at [144, 264] on input "text" at bounding box center [192, 272] width 332 height 32
click at [103, 328] on div "Min" at bounding box center [99, 333] width 127 height 16
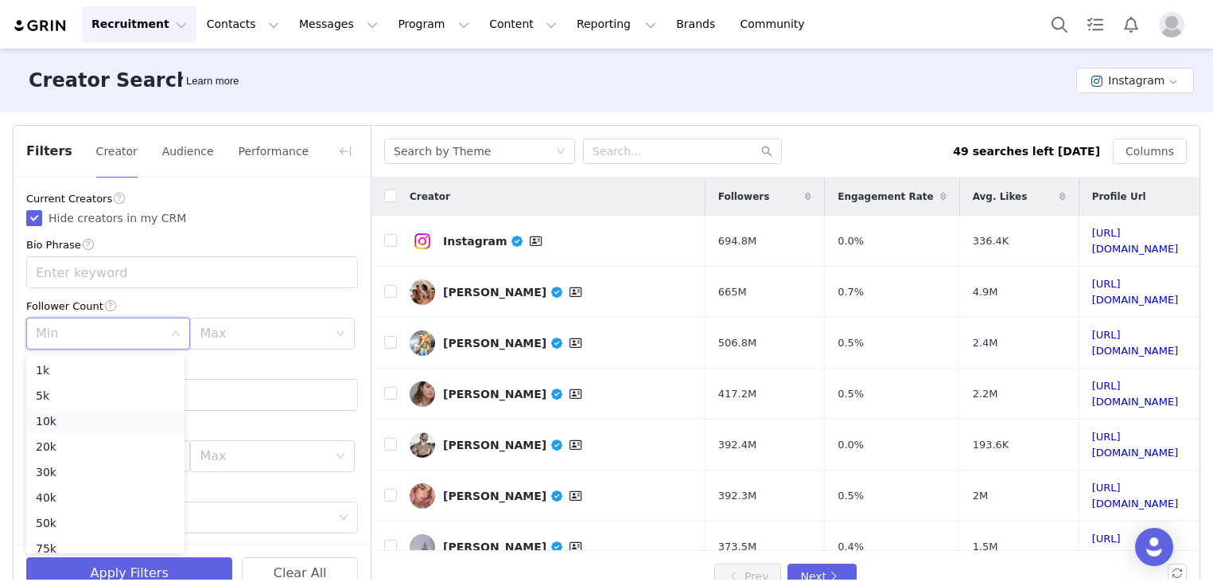
click at [72, 426] on li "10k" at bounding box center [105, 420] width 158 height 25
click at [206, 344] on div "Max" at bounding box center [267, 333] width 134 height 30
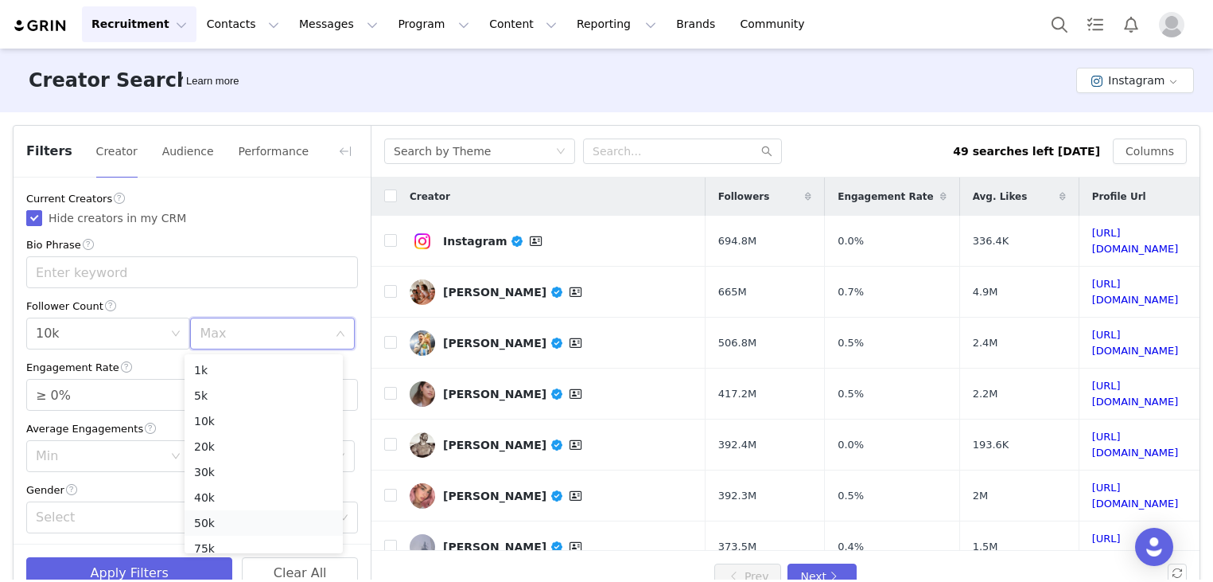
click at [214, 522] on li "50k" at bounding box center [264, 522] width 158 height 25
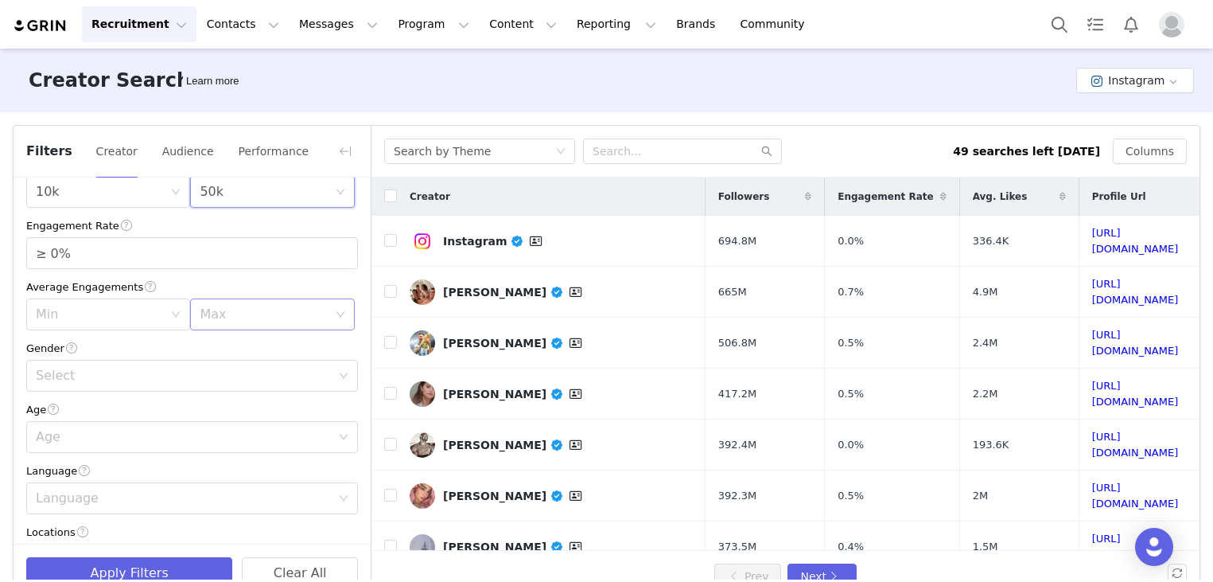
scroll to position [159, 0]
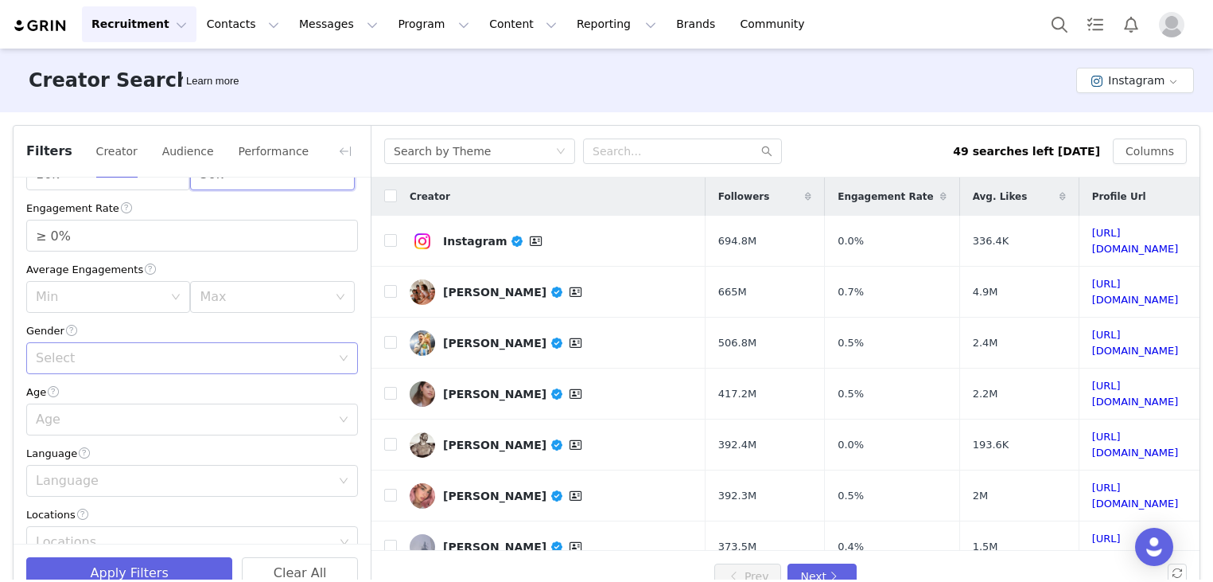
click at [104, 357] on div "Select" at bounding box center [183, 358] width 295 height 16
click at [93, 413] on li "[DEMOGRAPHIC_DATA]" at bounding box center [186, 419] width 320 height 25
click at [219, 427] on div "Age" at bounding box center [183, 419] width 295 height 16
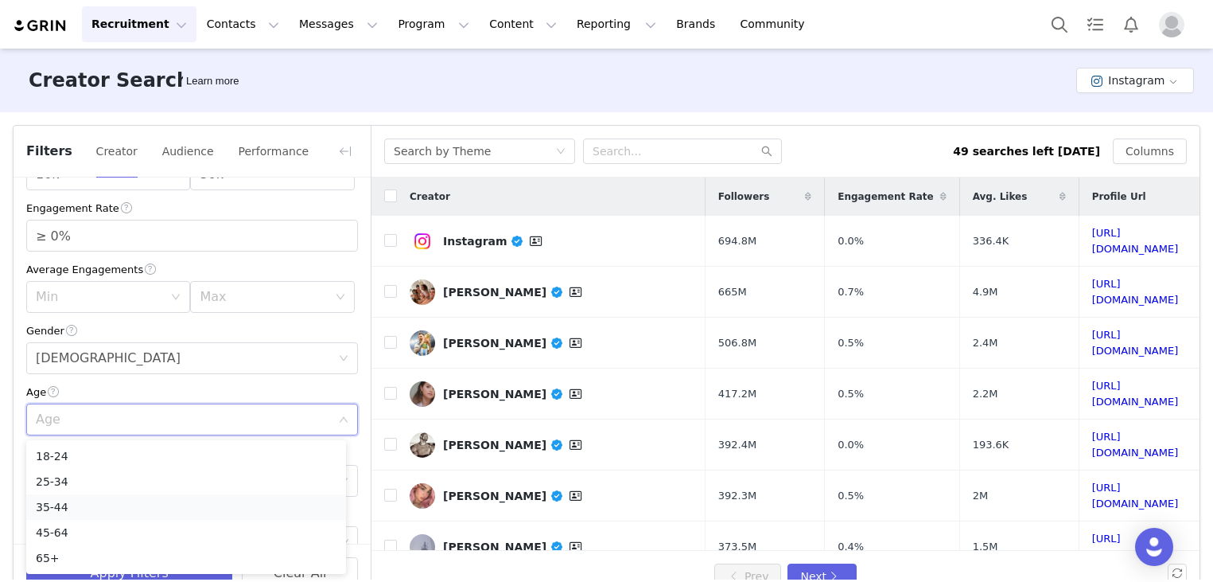
click at [130, 510] on li "35-44" at bounding box center [186, 506] width 320 height 25
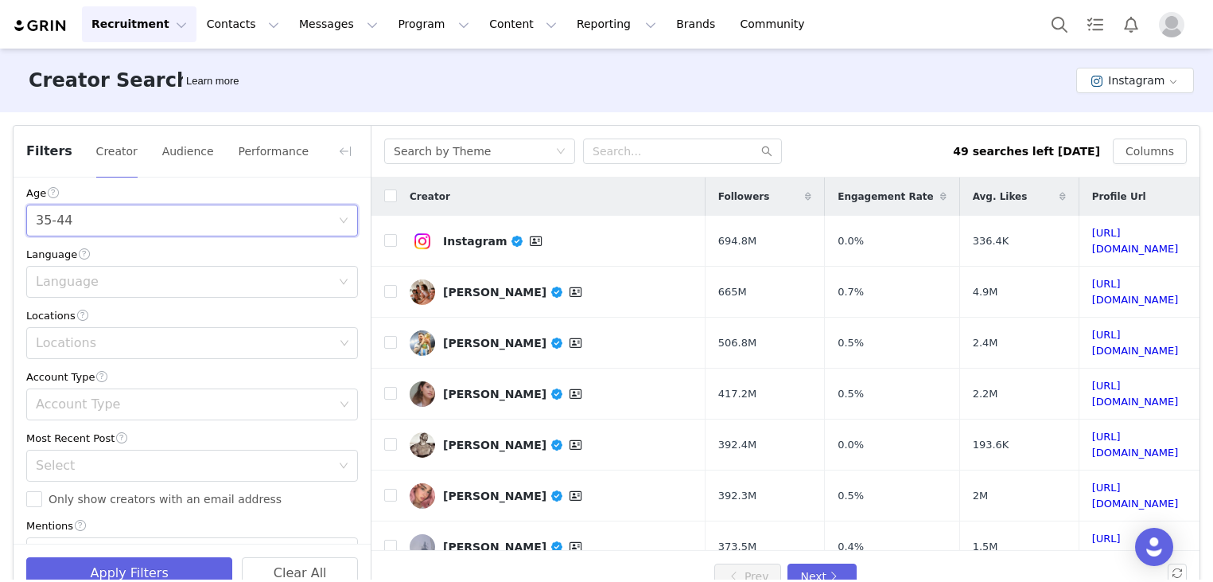
scroll to position [398, 0]
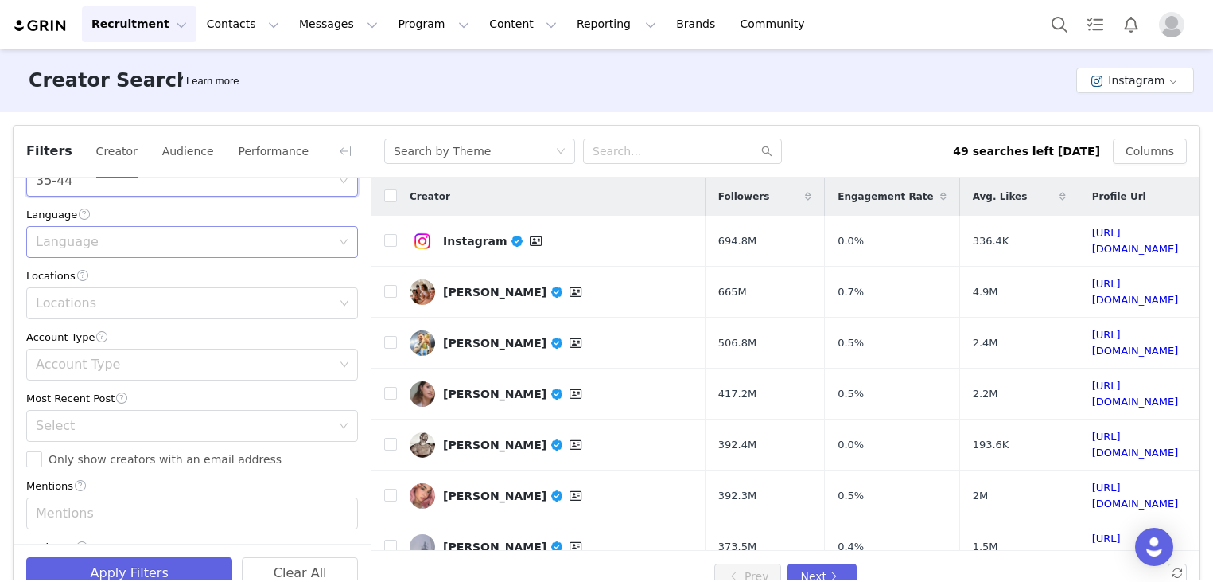
click at [144, 246] on div "Language" at bounding box center [183, 242] width 295 height 16
click at [193, 147] on button "Audience" at bounding box center [187, 150] width 53 height 25
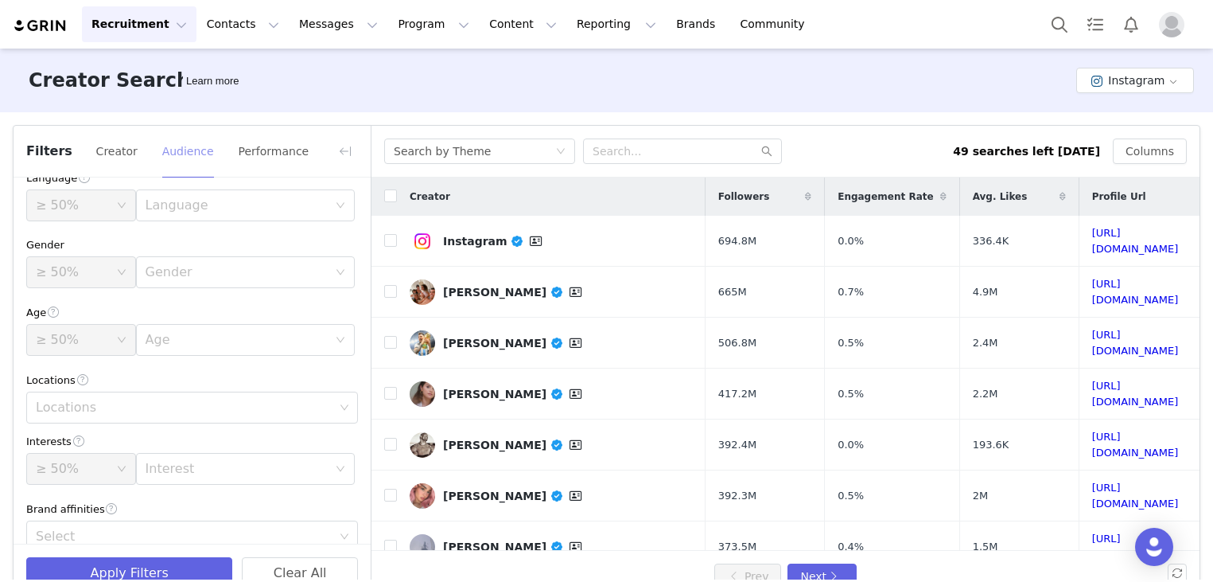
scroll to position [0, 0]
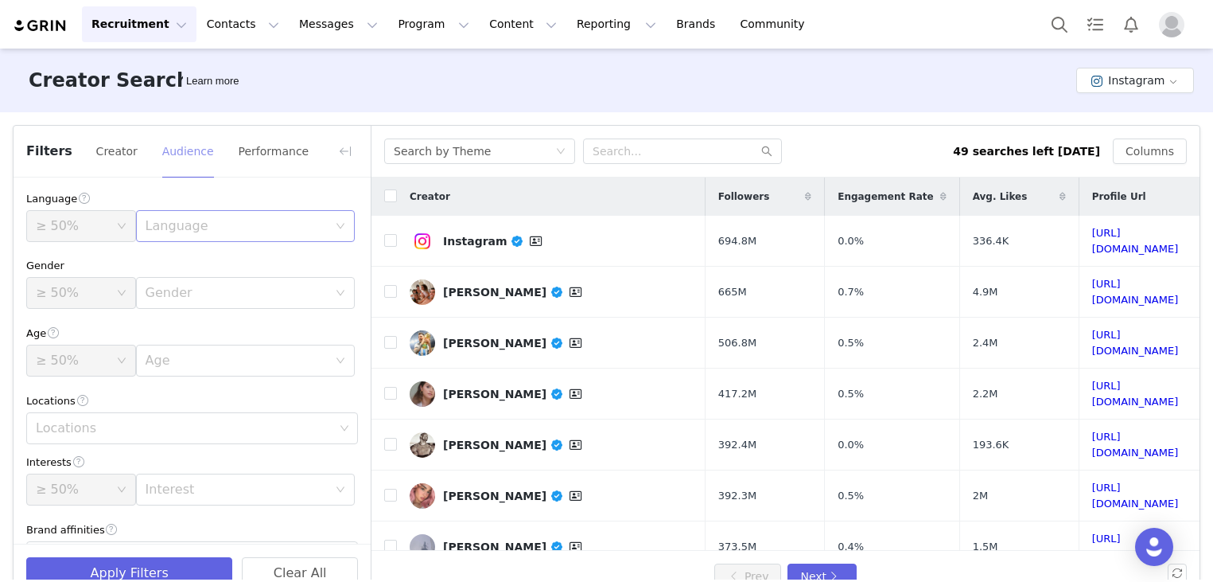
click at [232, 232] on div "Language" at bounding box center [237, 226] width 182 height 16
click at [219, 263] on li "English" at bounding box center [237, 260] width 211 height 25
click at [116, 154] on button "Creator" at bounding box center [116, 150] width 43 height 25
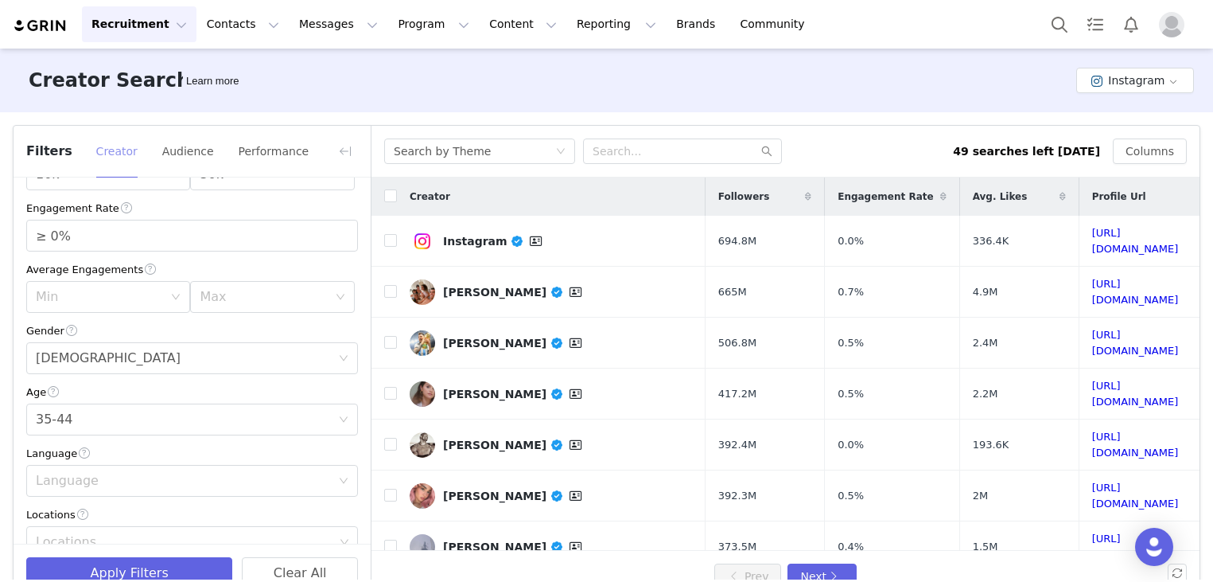
scroll to position [239, 0]
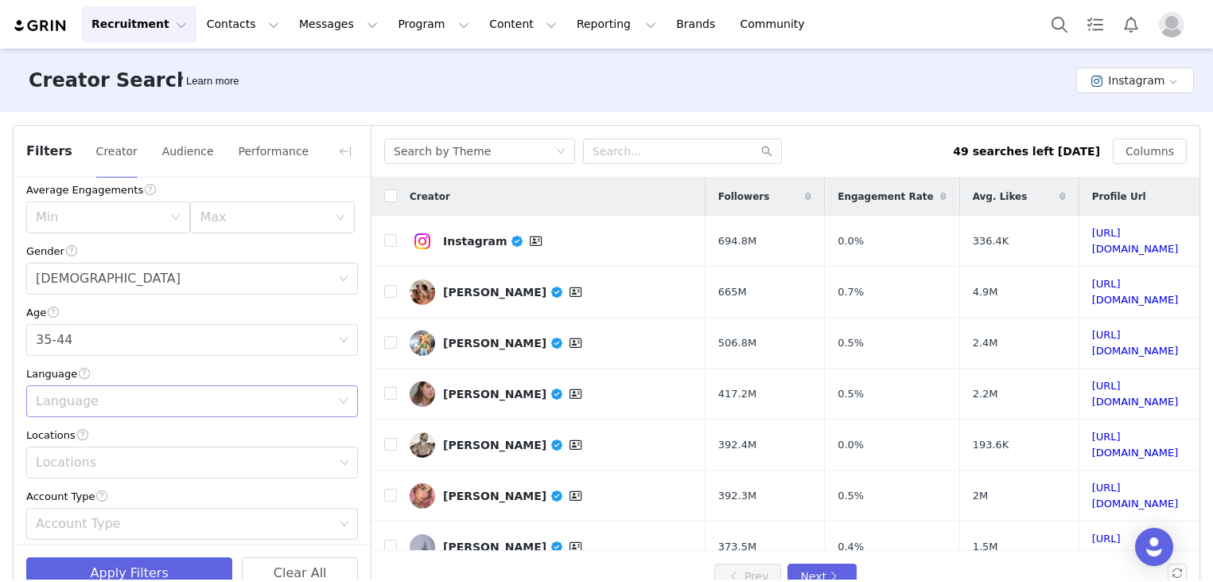
click at [151, 391] on div "Language" at bounding box center [187, 401] width 302 height 30
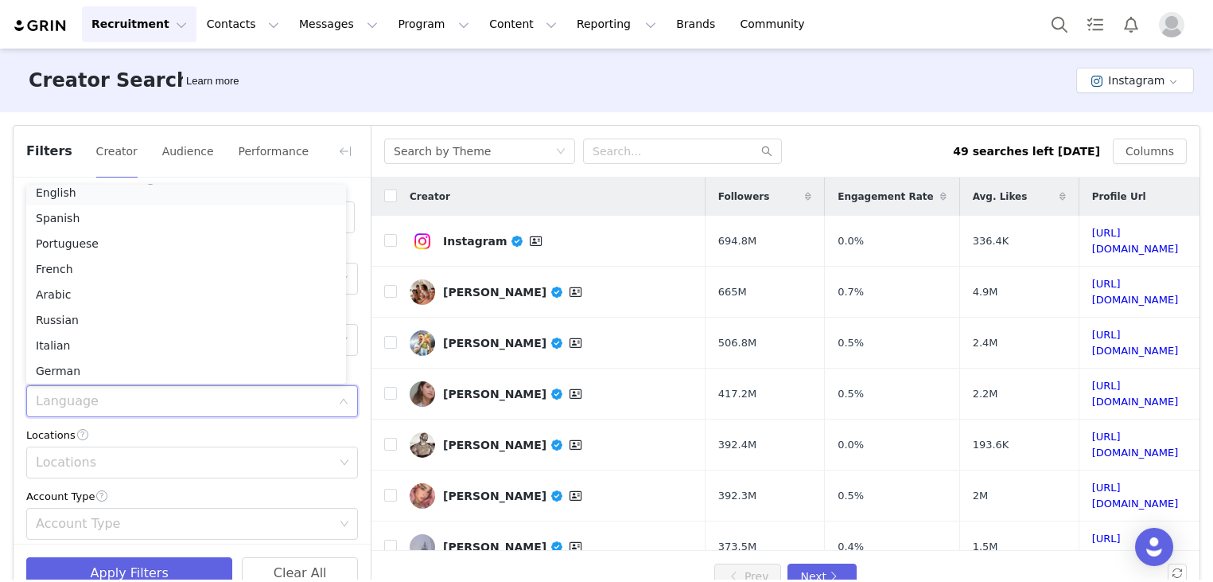
scroll to position [3, 0]
click at [90, 199] on li "English" at bounding box center [186, 197] width 320 height 25
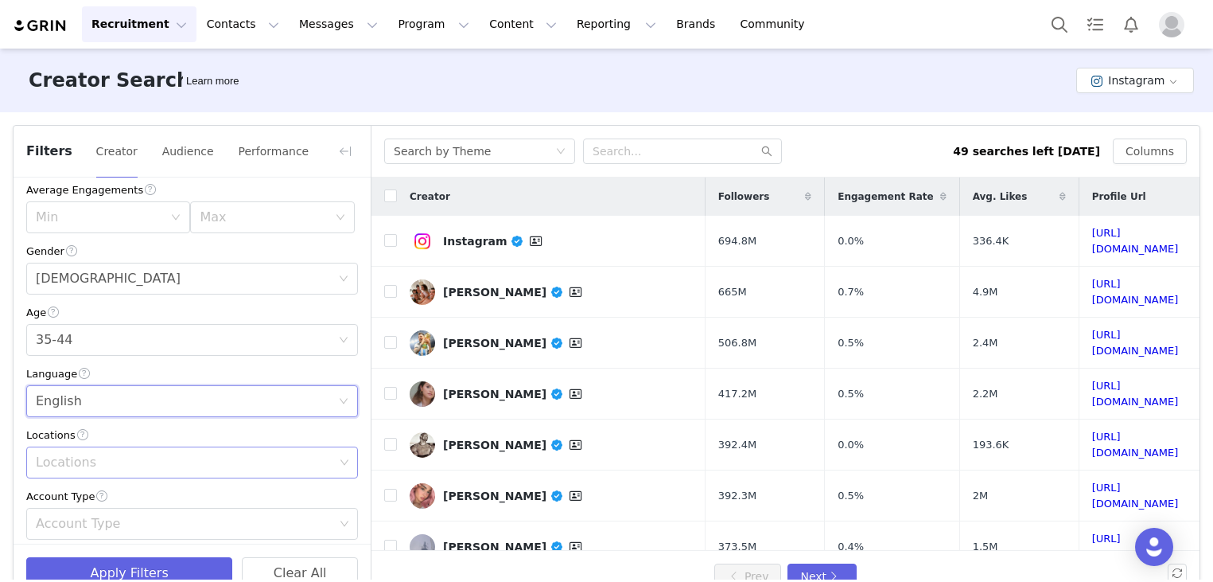
click at [116, 463] on div "Locations" at bounding box center [185, 462] width 298 height 16
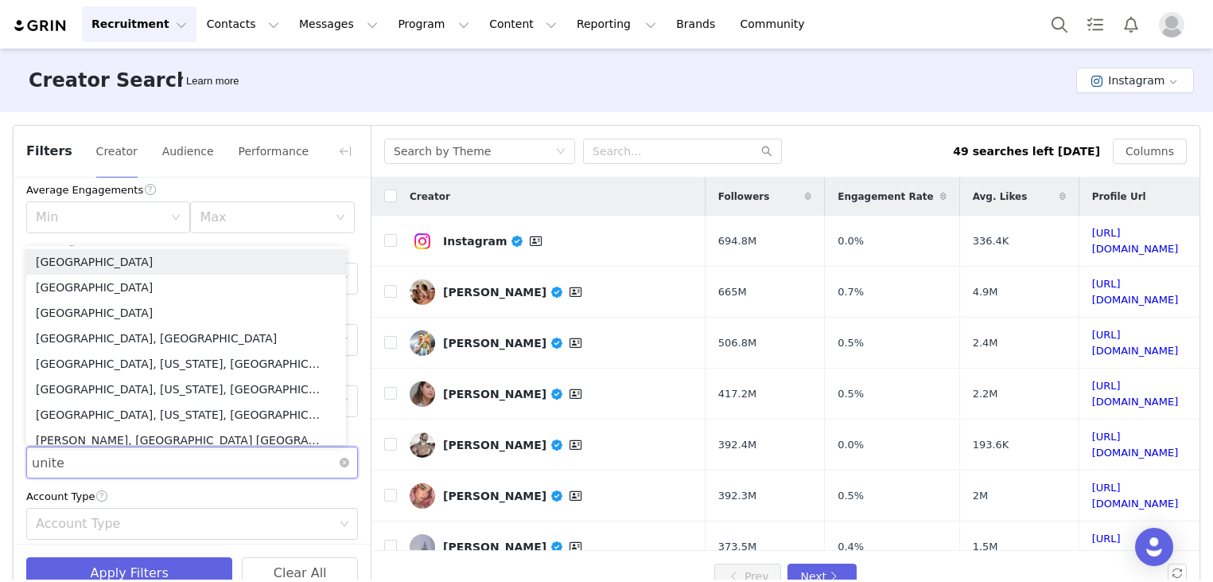
type input "united"
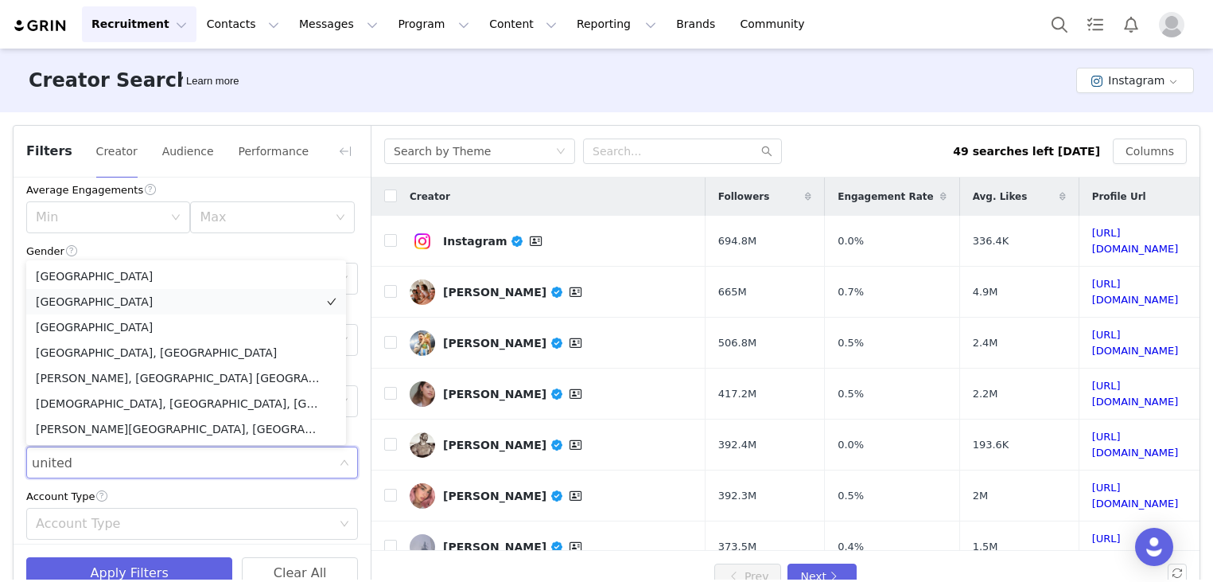
click at [152, 290] on li "[GEOGRAPHIC_DATA]" at bounding box center [186, 301] width 320 height 25
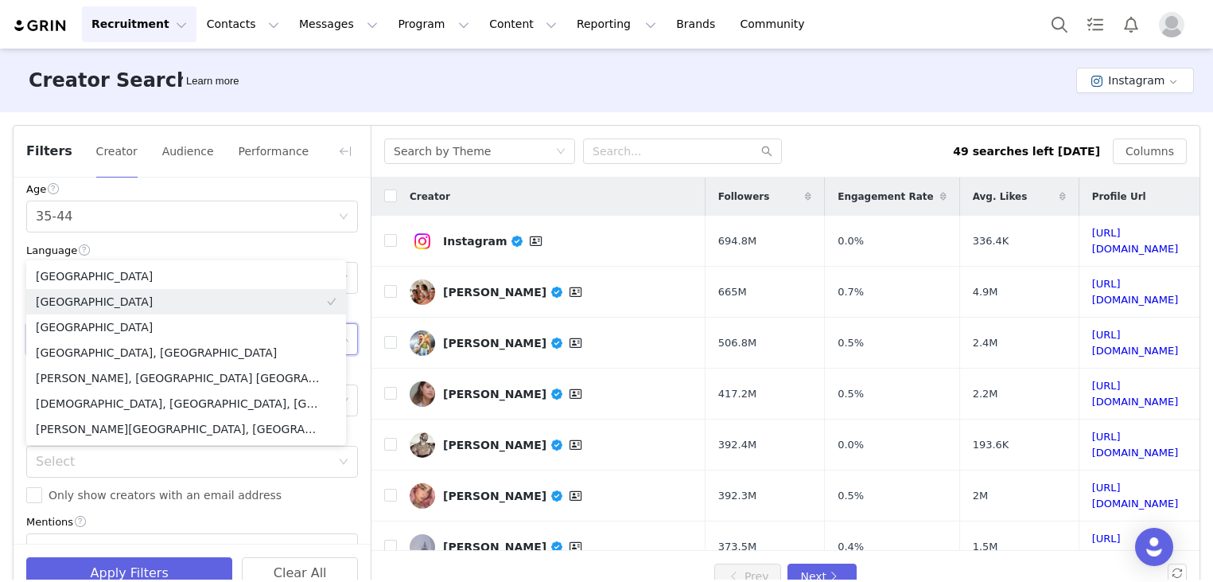
scroll to position [442, 0]
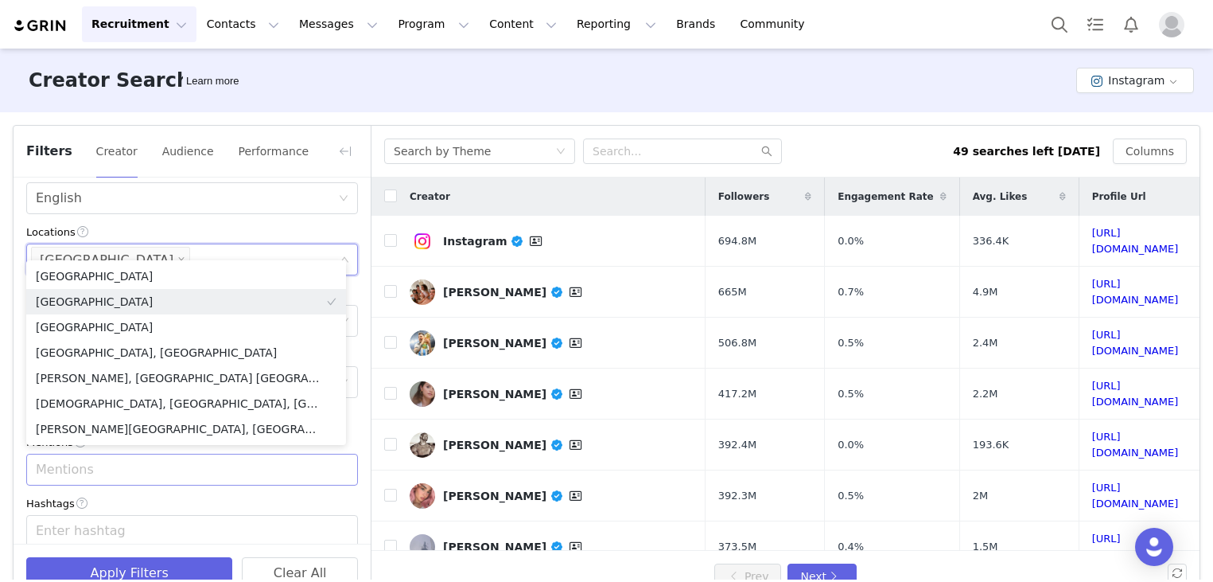
click at [119, 473] on div "Mentions" at bounding box center [185, 469] width 298 height 16
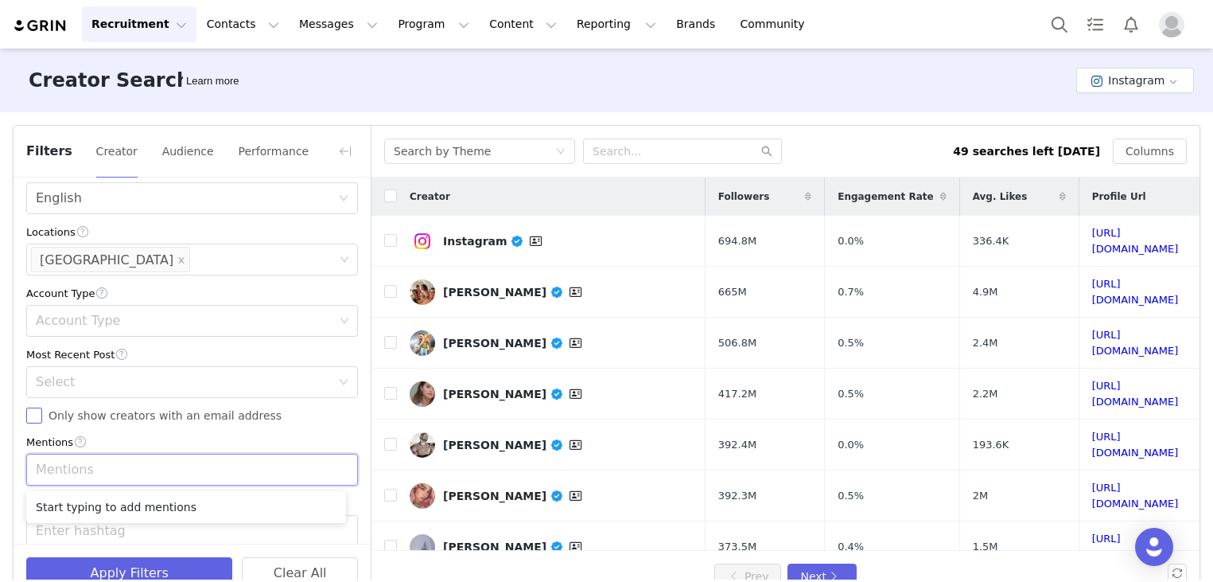
click at [33, 415] on input "Only show creators with an email address" at bounding box center [34, 415] width 16 height 16
checkbox input "true"
click at [121, 386] on div "Select" at bounding box center [183, 382] width 295 height 16
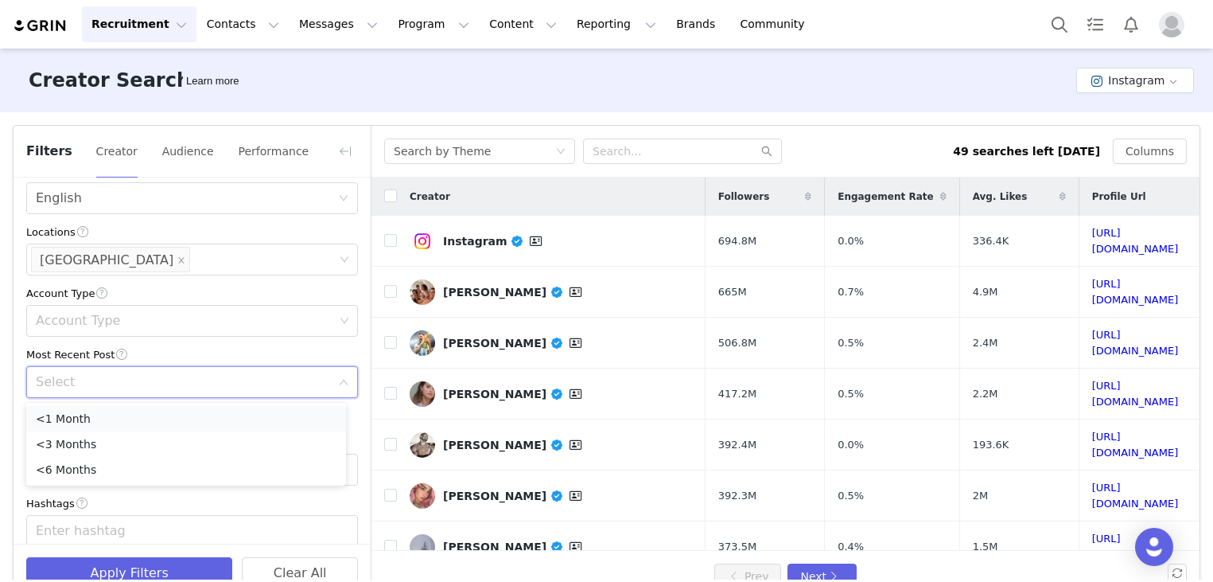
click at [97, 418] on li "<1 Month" at bounding box center [186, 418] width 320 height 25
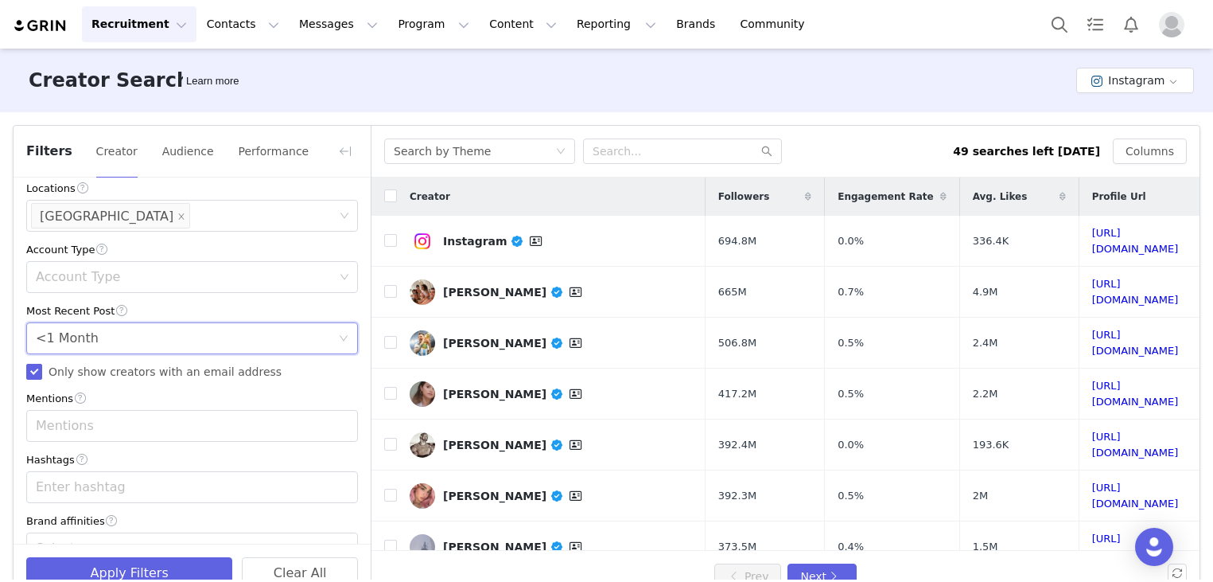
scroll to position [521, 0]
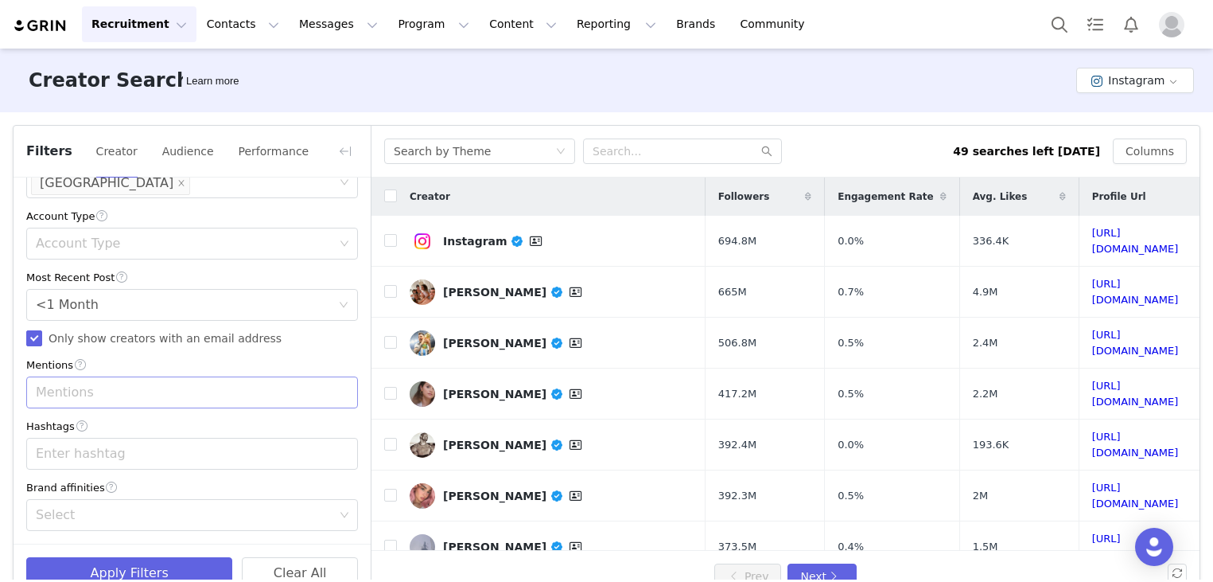
click at [116, 386] on div "Mentions" at bounding box center [185, 392] width 298 height 16
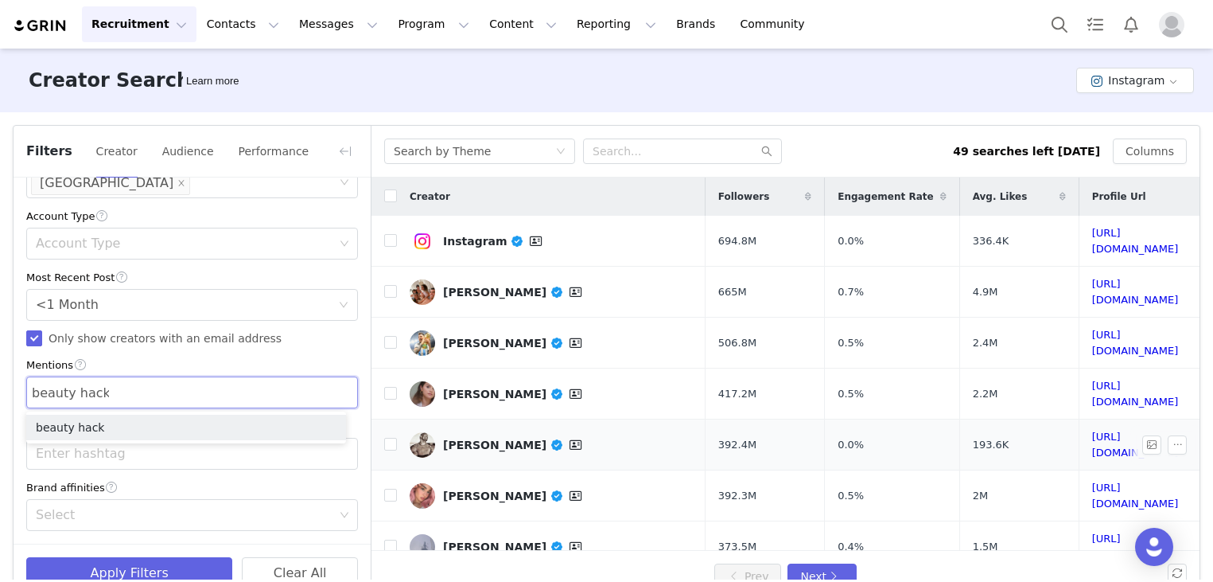
type input "beauty hacks"
click at [59, 418] on li "beauty hacks" at bounding box center [186, 426] width 320 height 25
click at [68, 449] on div "Enter hashtag" at bounding box center [185, 453] width 298 height 16
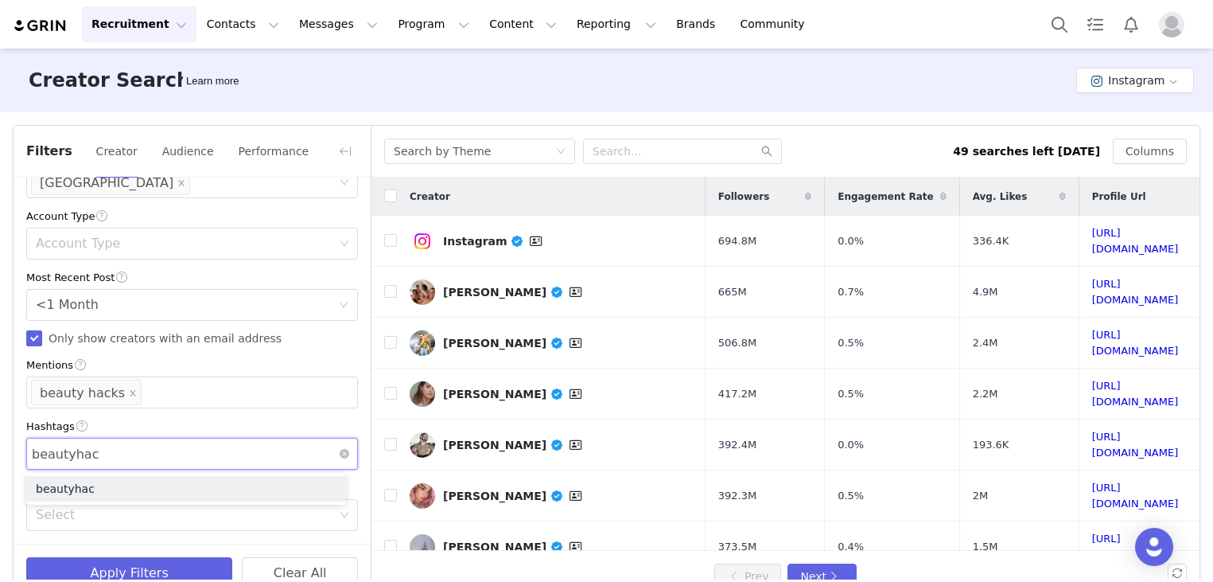
type input "beautyhacks"
click at [129, 390] on icon "icon: close" at bounding box center [133, 393] width 8 height 8
click at [130, 479] on li "beautyhacks" at bounding box center [186, 488] width 320 height 25
click at [80, 393] on div "Mentions" at bounding box center [185, 392] width 298 height 16
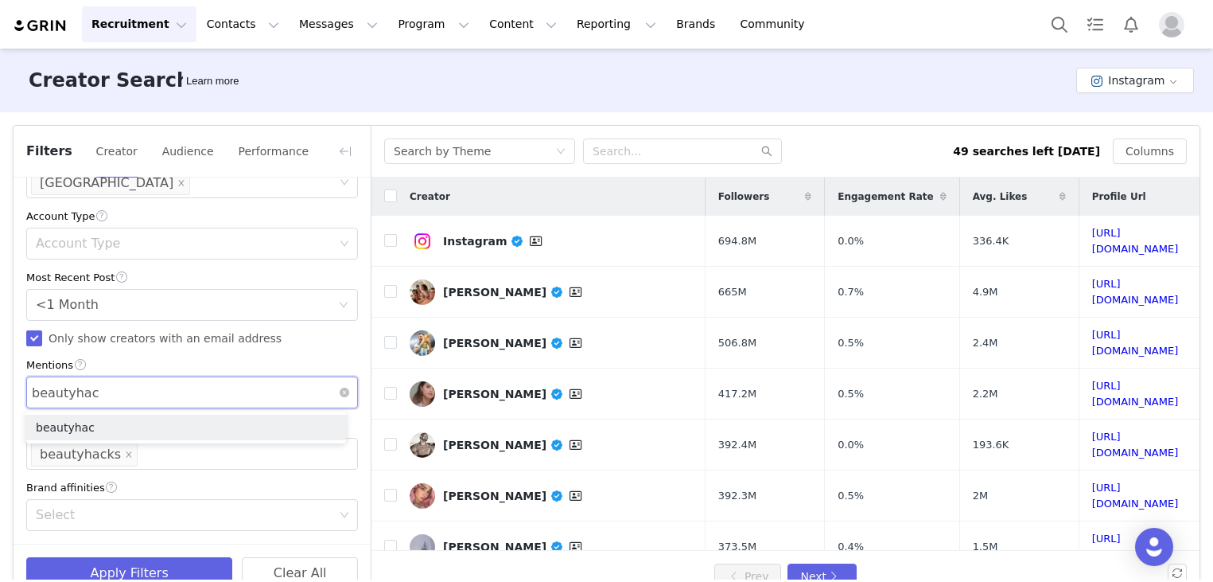
type input "beautyhacks"
click at [84, 426] on li "beautyhacks" at bounding box center [186, 426] width 320 height 25
type input "s"
type input "clearskin"
click at [181, 425] on li "clearskin" at bounding box center [186, 426] width 320 height 25
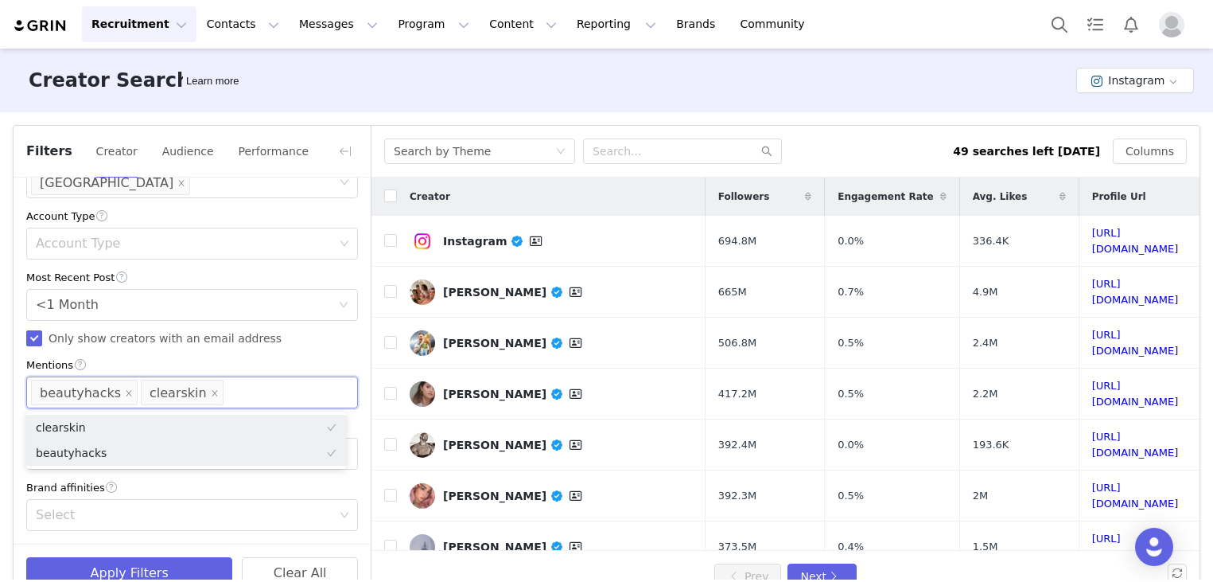
click at [173, 476] on div "Current Creators Hide creators in my CRM Bio Phrase Follower Count Min 10k Max …" at bounding box center [192, 101] width 357 height 885
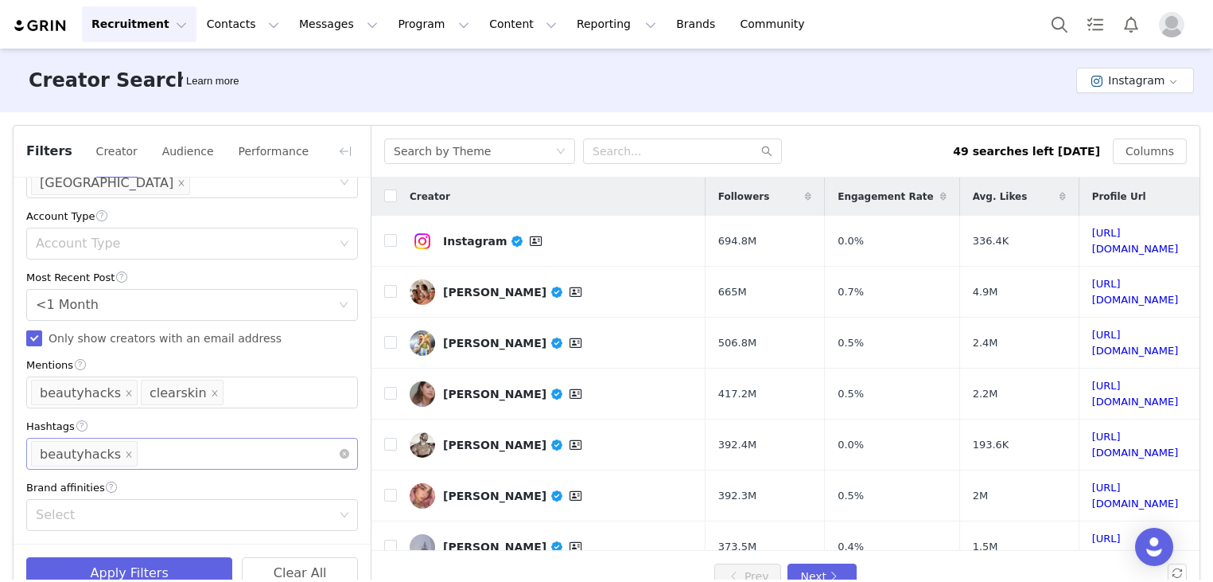
click at [280, 453] on div "Enter hashtag beautyhacks" at bounding box center [186, 453] width 310 height 30
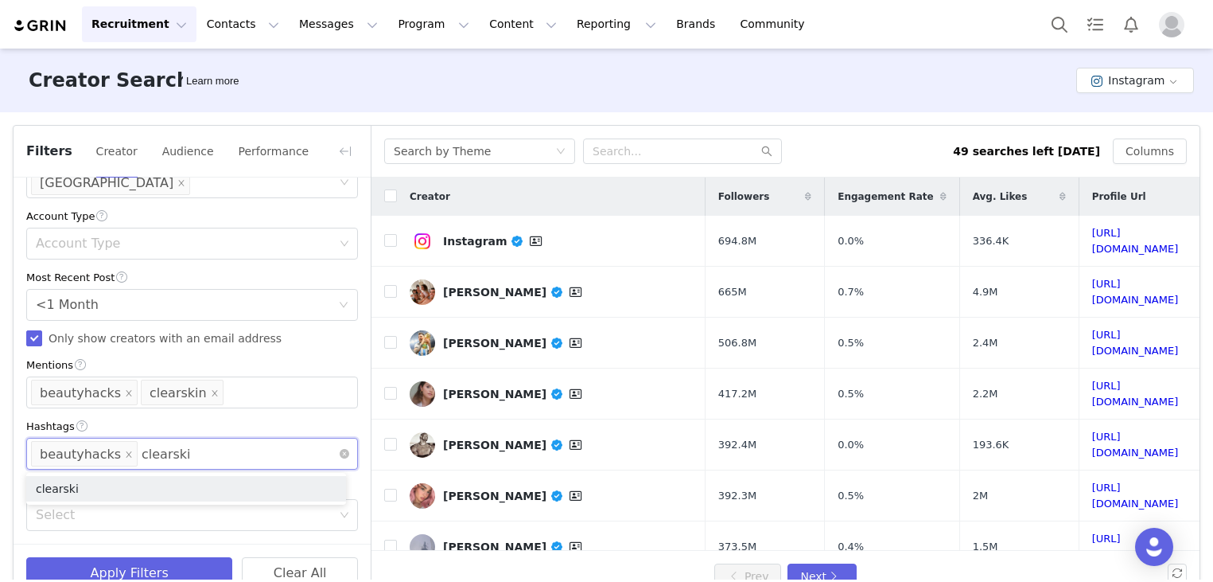
type input "clearskin"
click at [259, 492] on li "clearskin" at bounding box center [186, 488] width 320 height 25
click at [285, 377] on div "Mentions beautyhacks clearskin" at bounding box center [186, 392] width 310 height 30
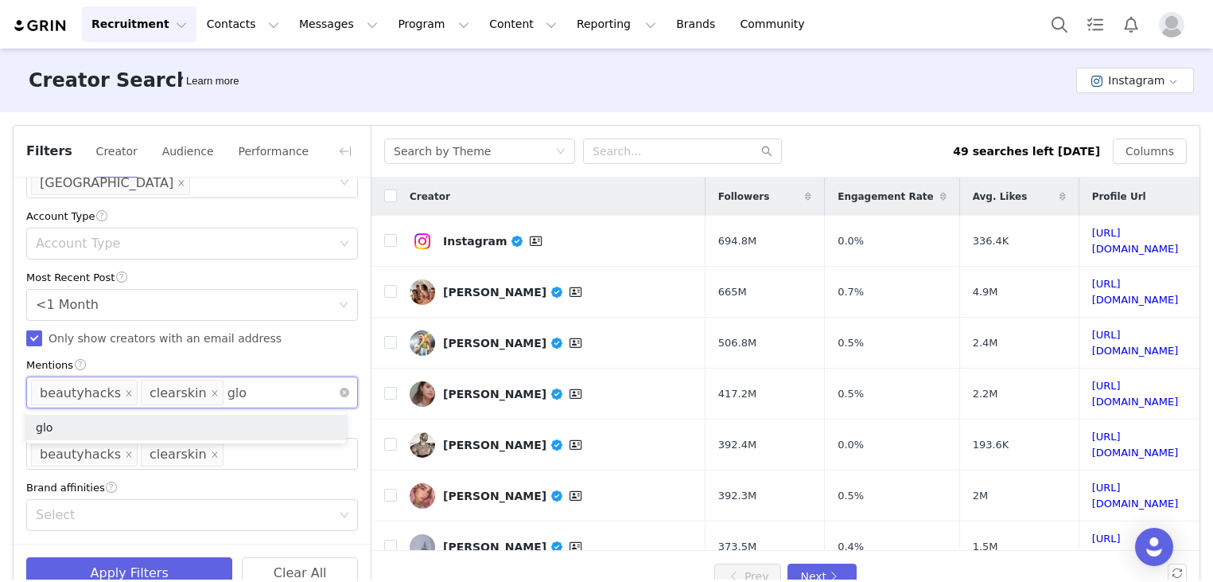
type input "glow"
click at [213, 431] on li "glow" at bounding box center [186, 426] width 320 height 25
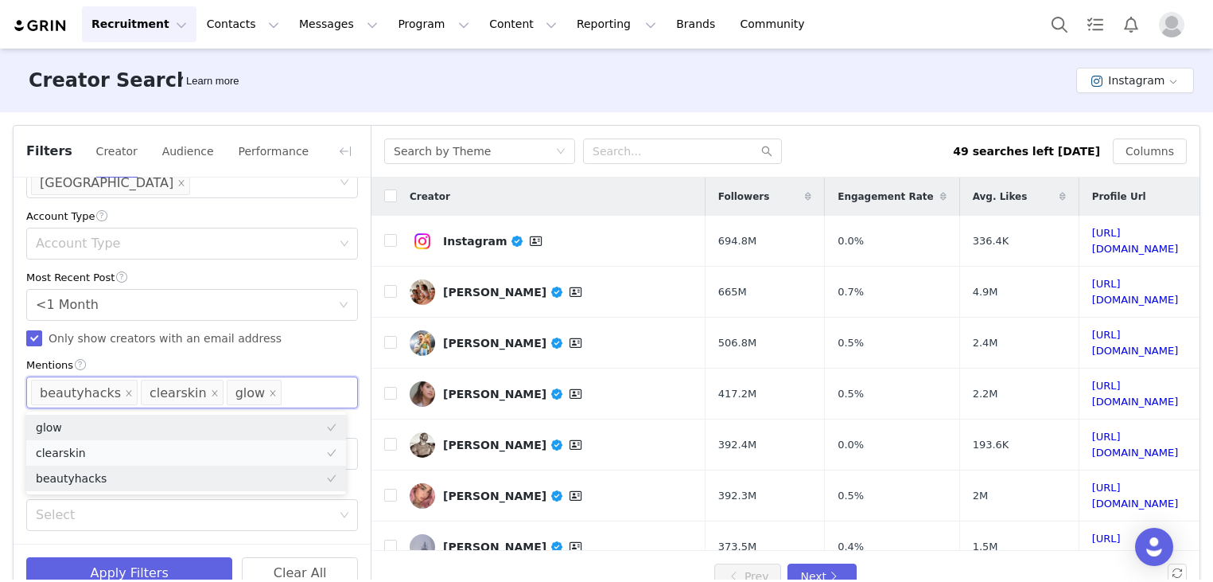
click at [233, 453] on li "clearskin" at bounding box center [186, 452] width 320 height 25
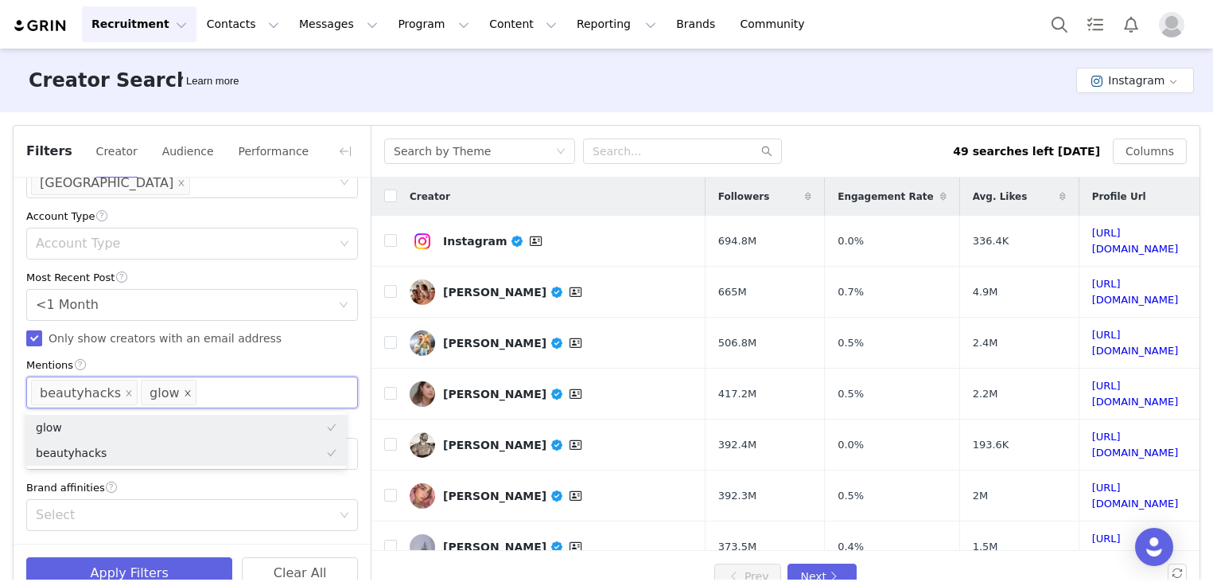
click at [185, 391] on icon "icon: close" at bounding box center [188, 393] width 6 height 6
type input "clearskin"
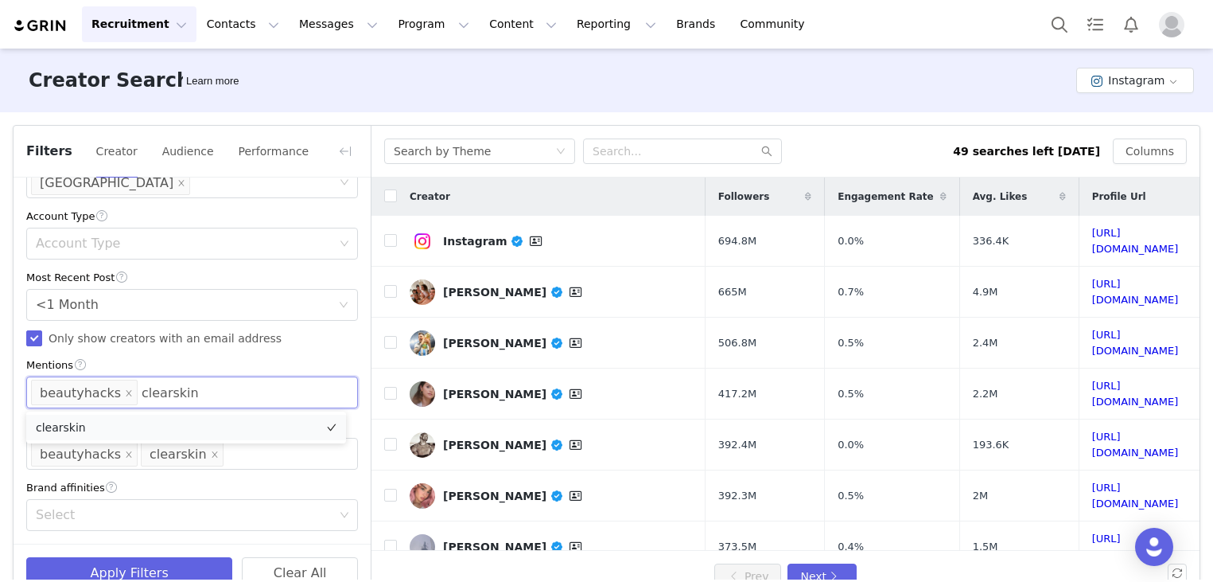
click at [151, 423] on li "clearskin" at bounding box center [186, 426] width 320 height 25
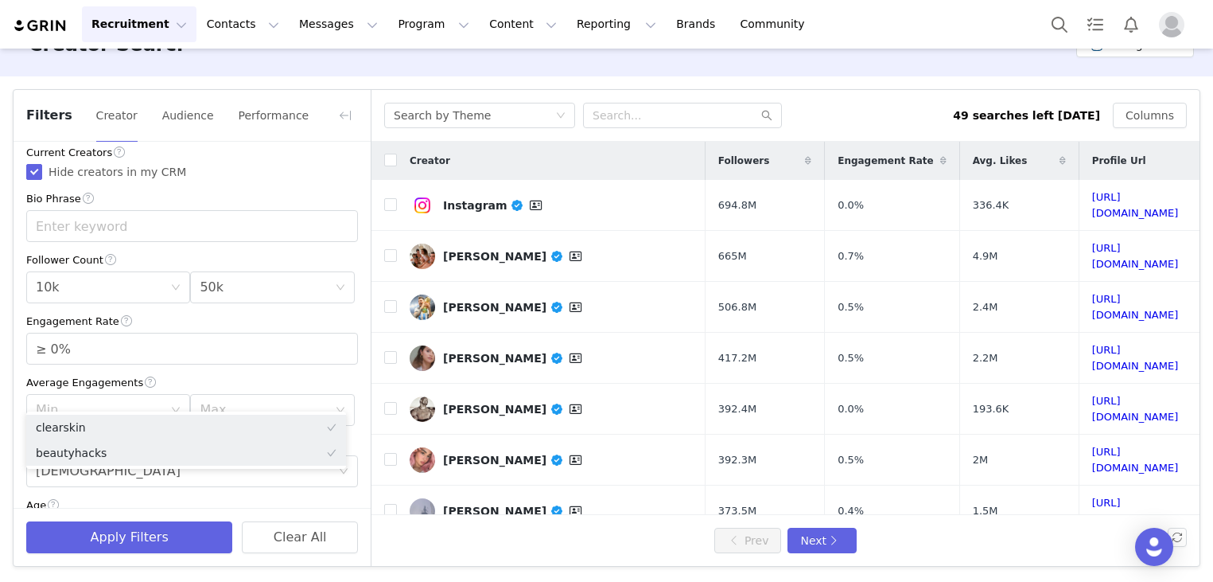
scroll to position [0, 0]
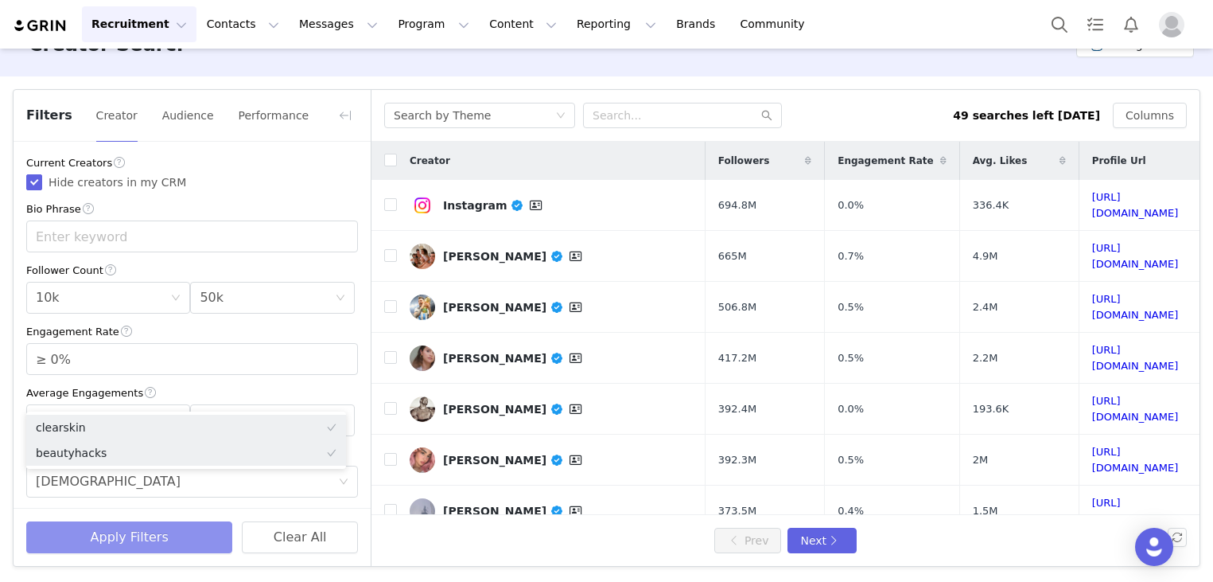
click at [130, 530] on button "Apply Filters" at bounding box center [129, 537] width 206 height 32
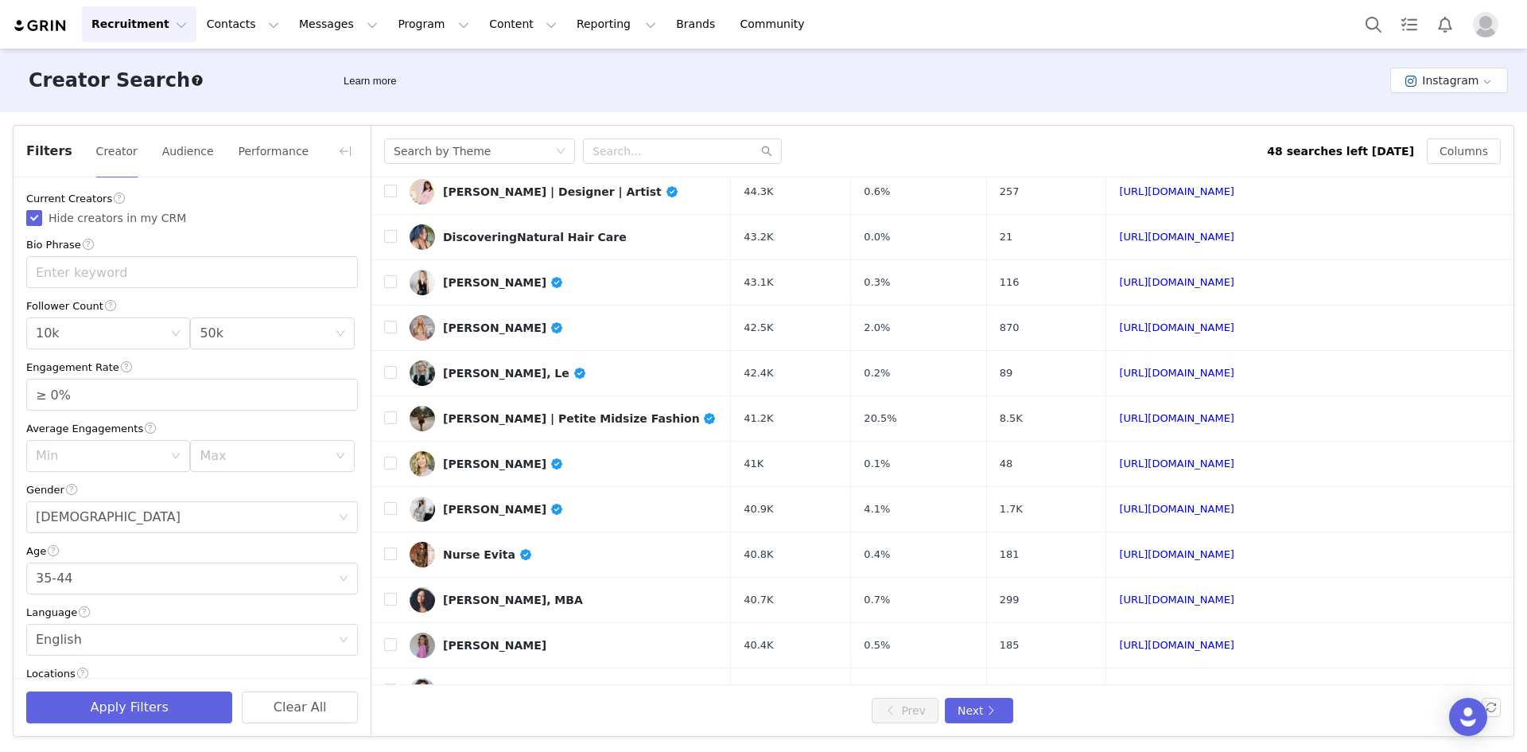
scroll to position [438, 0]
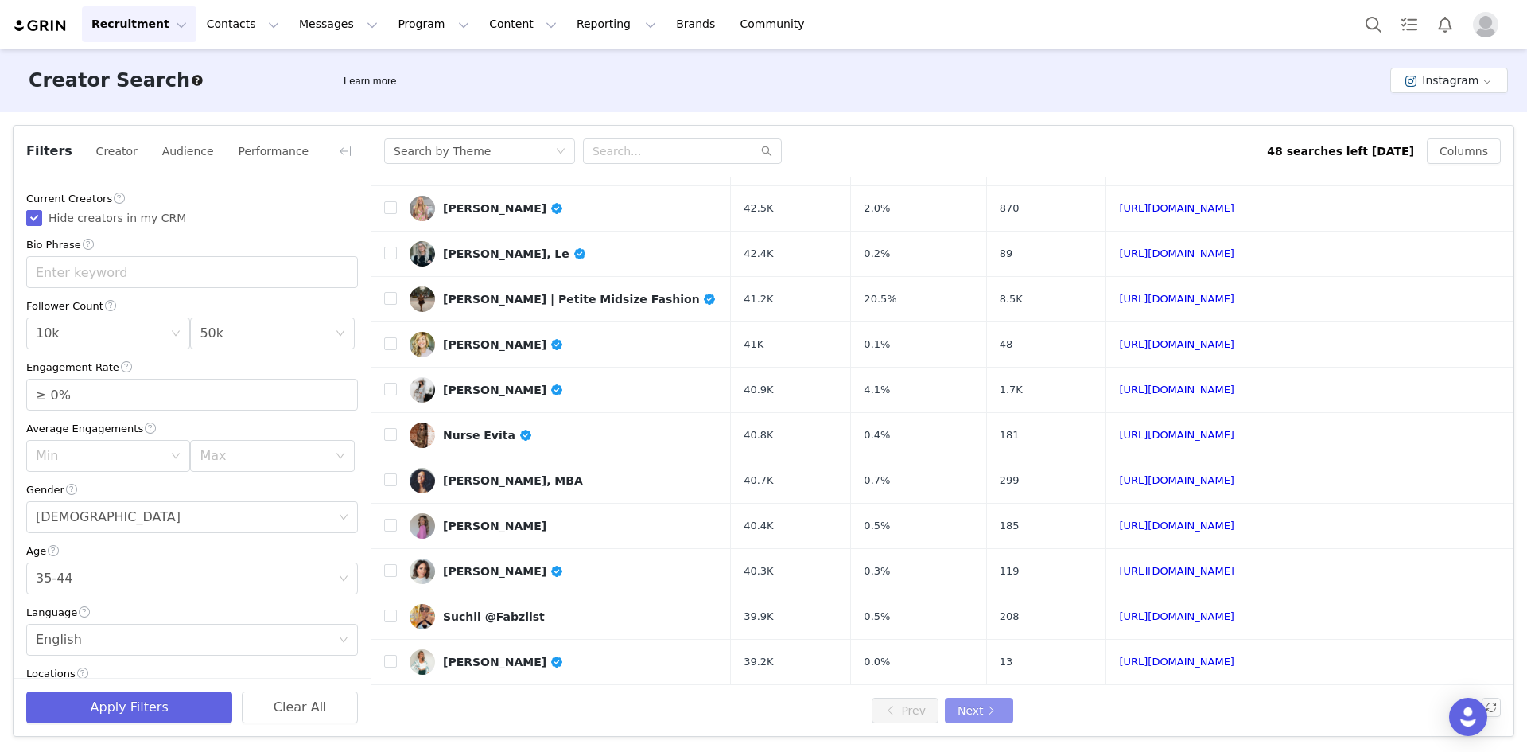
click at [1002, 581] on button "Next" at bounding box center [979, 710] width 68 height 25
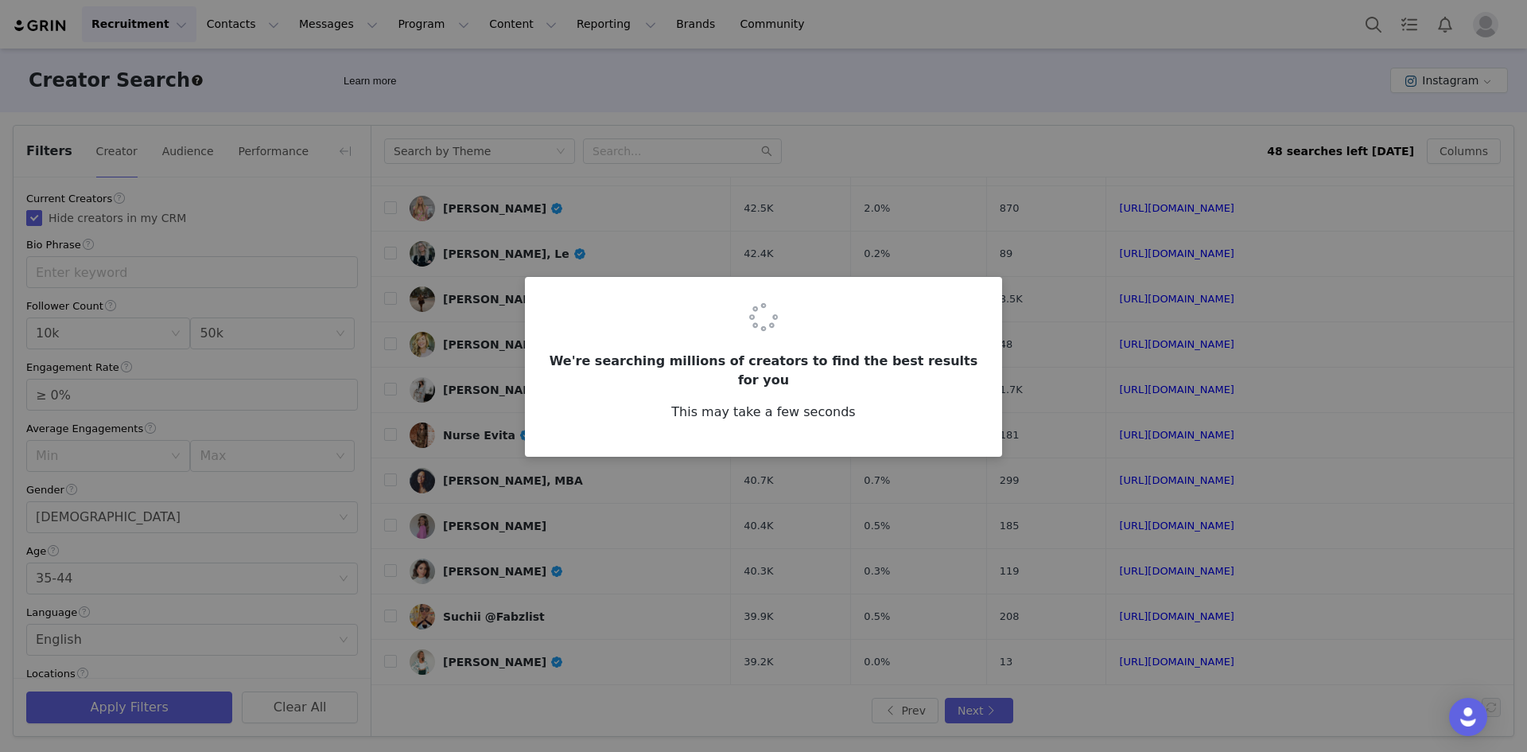
scroll to position [0, 0]
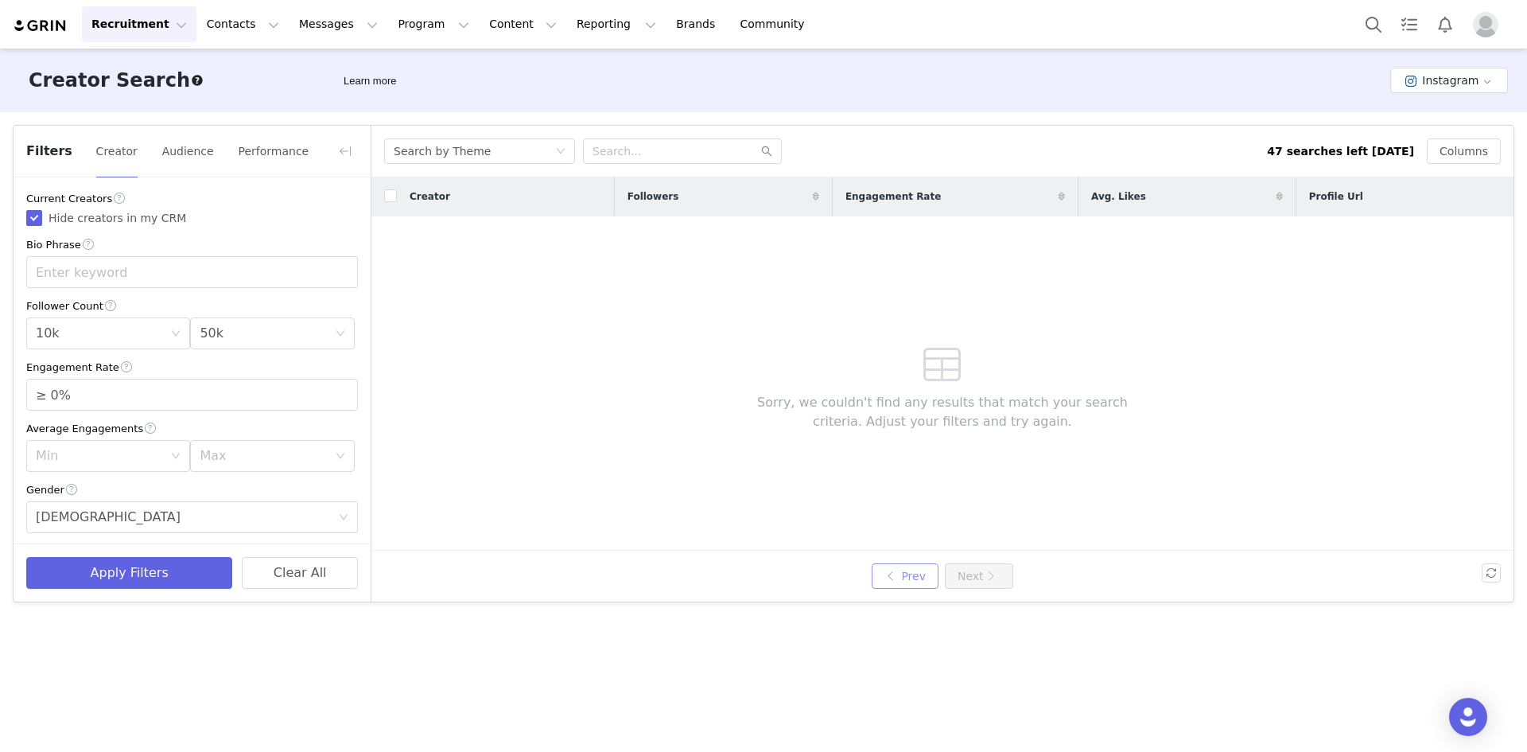
click at [907, 577] on button "Prev" at bounding box center [905, 575] width 67 height 25
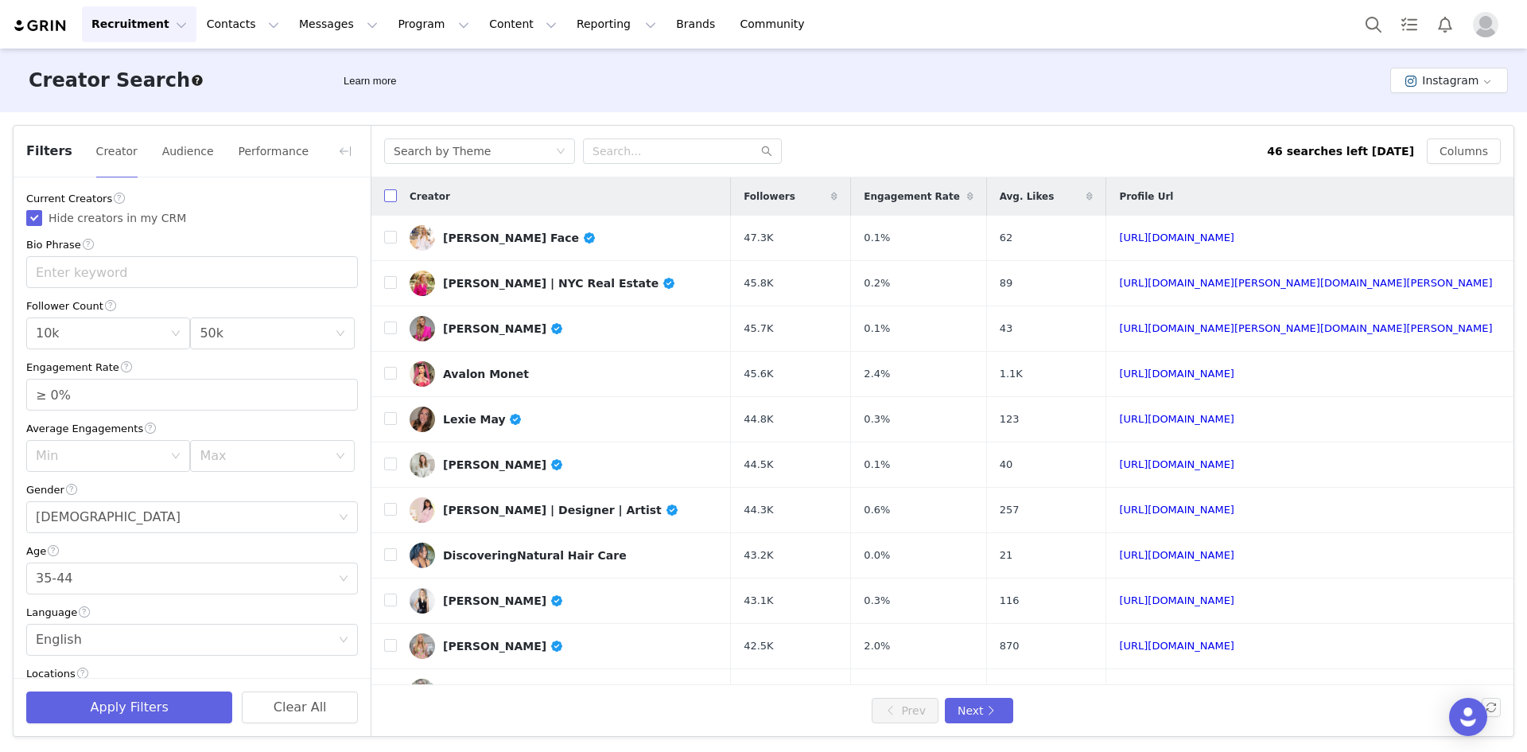
click at [393, 196] on input "checkbox" at bounding box center [390, 195] width 13 height 13
checkbox input "true"
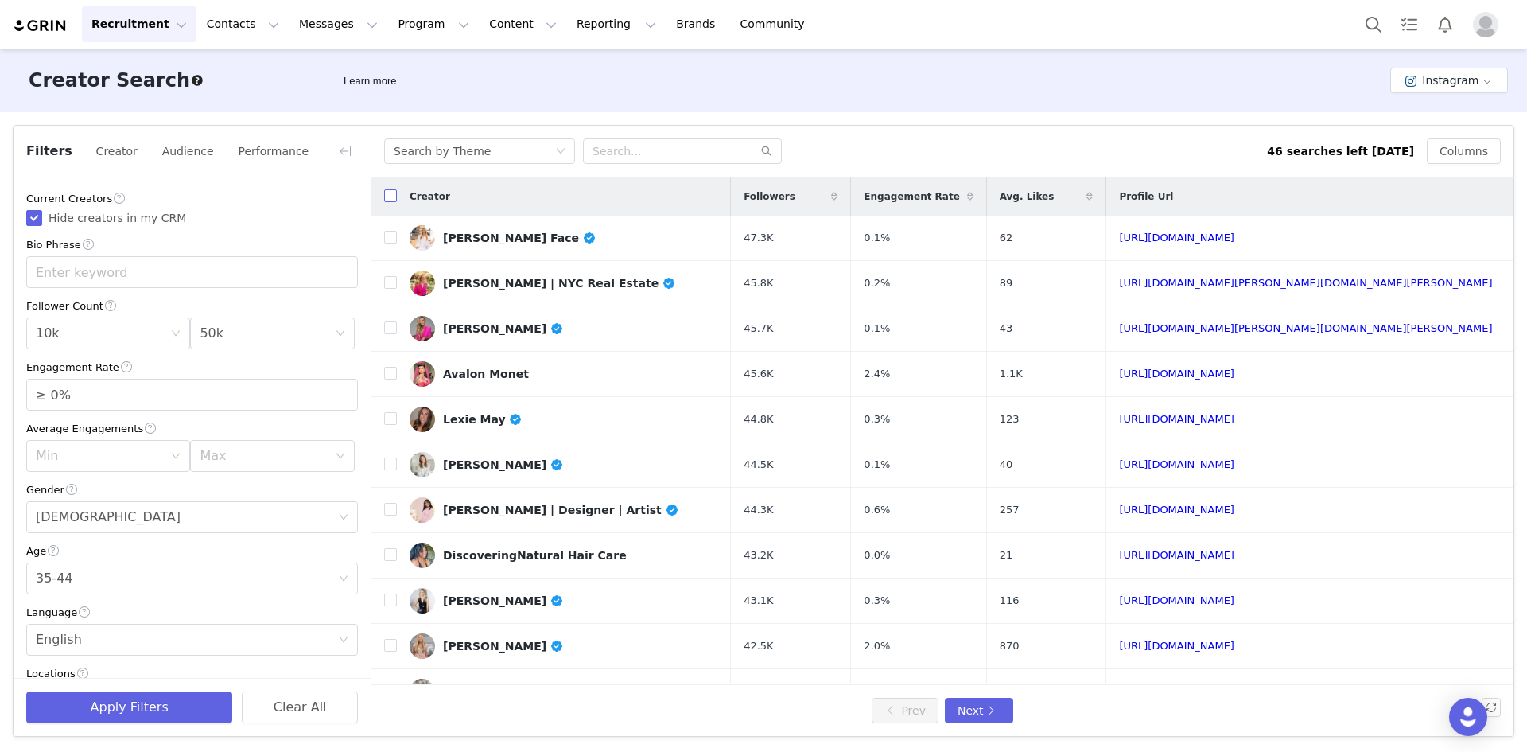
checkbox input "true"
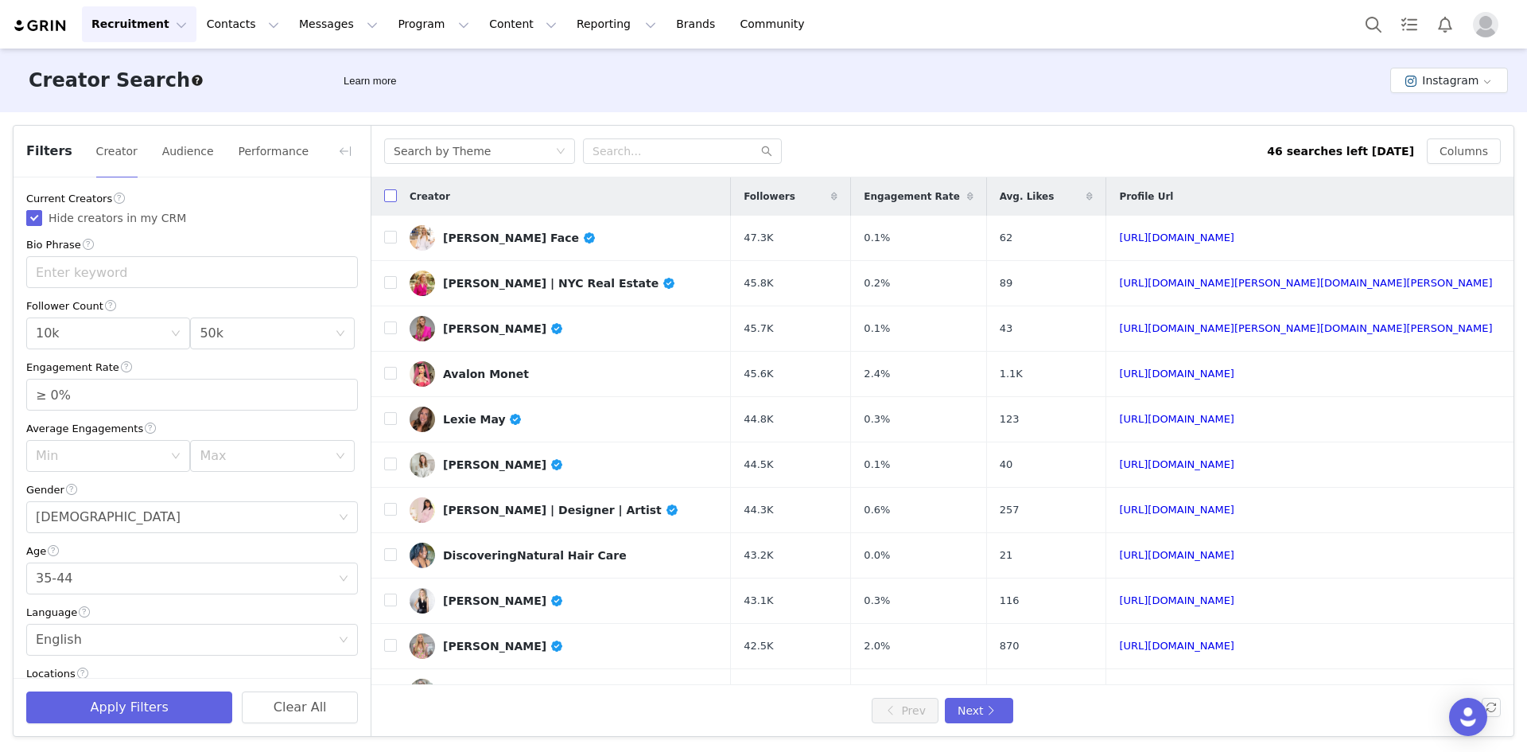
checkbox input "true"
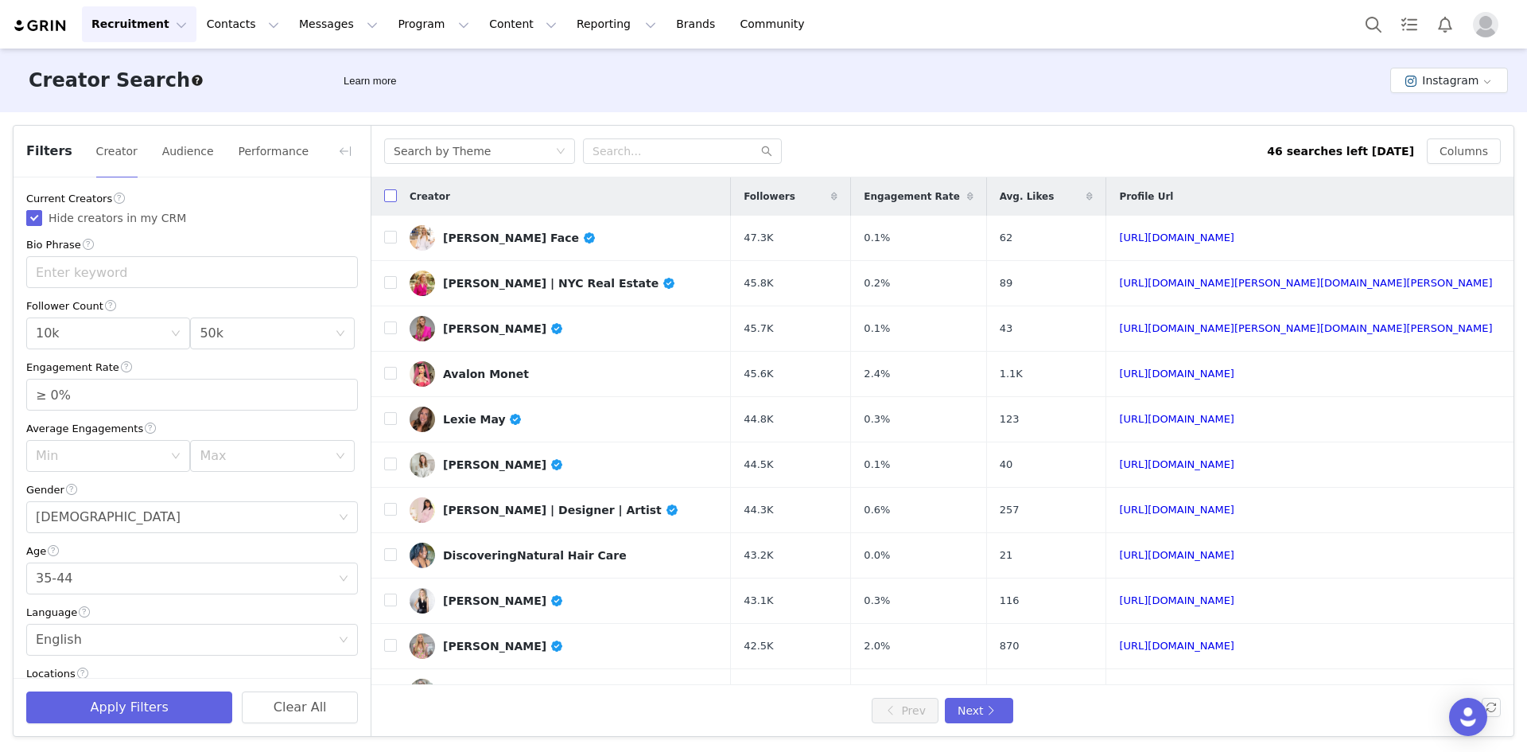
checkbox input "true"
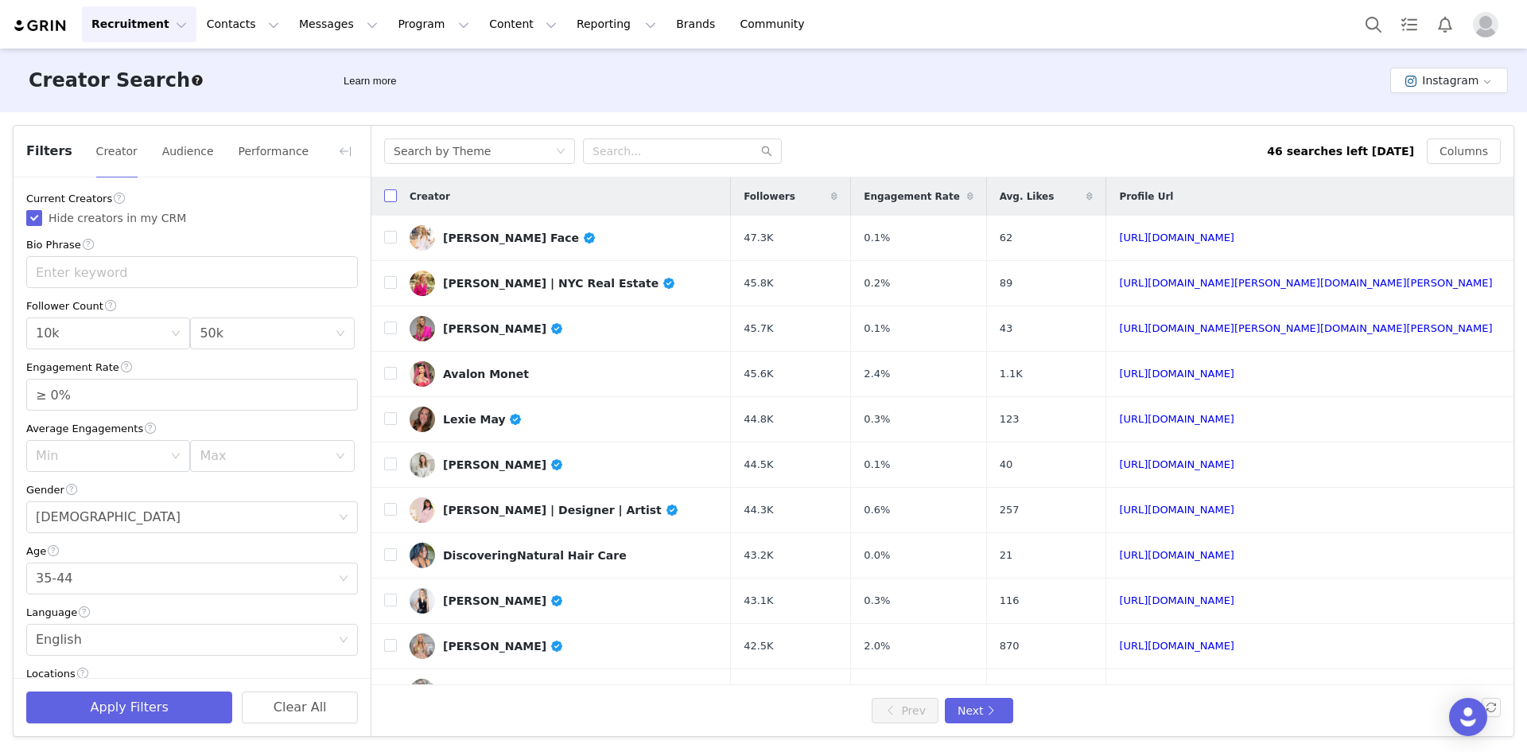
checkbox input "true"
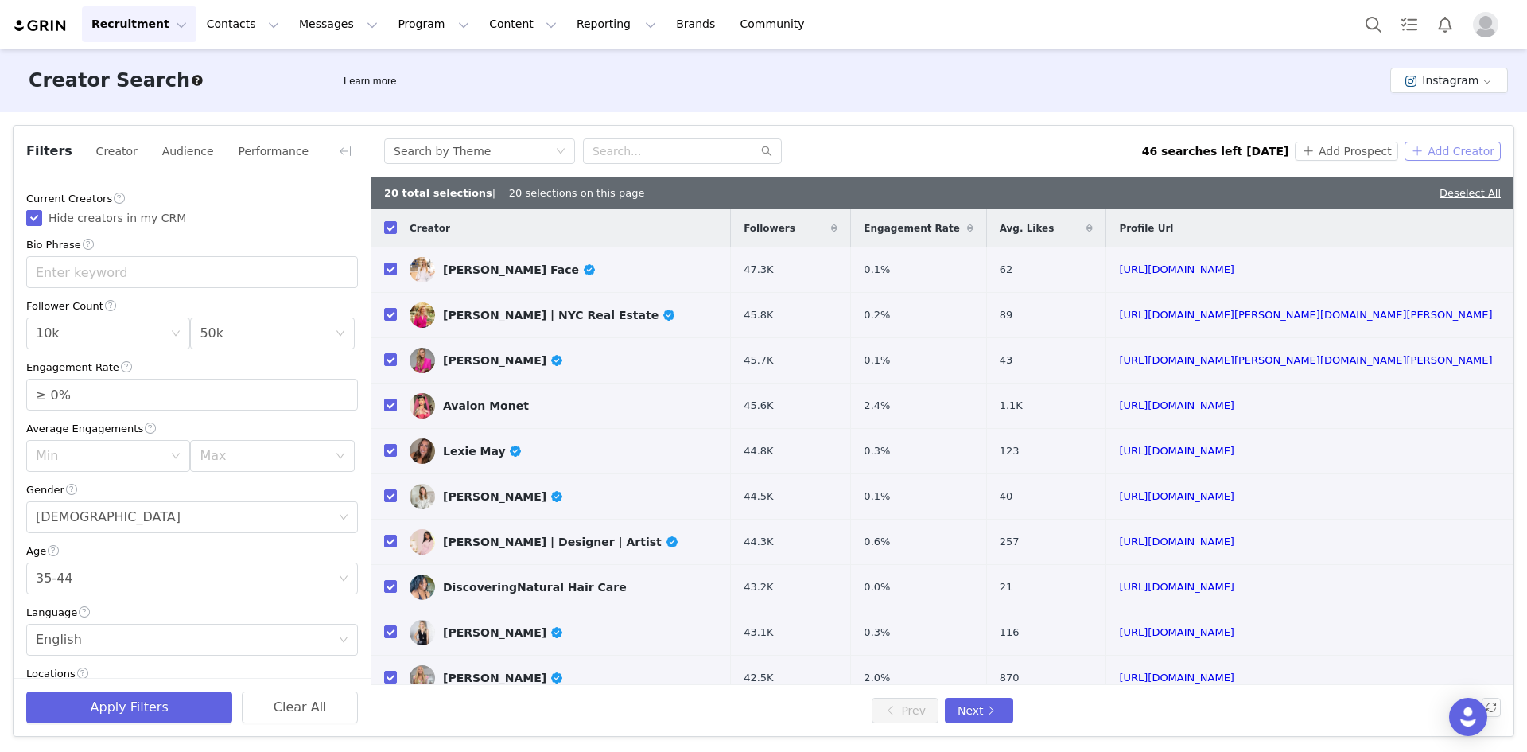
click at [1212, 151] on button "Add Creator" at bounding box center [1453, 151] width 96 height 19
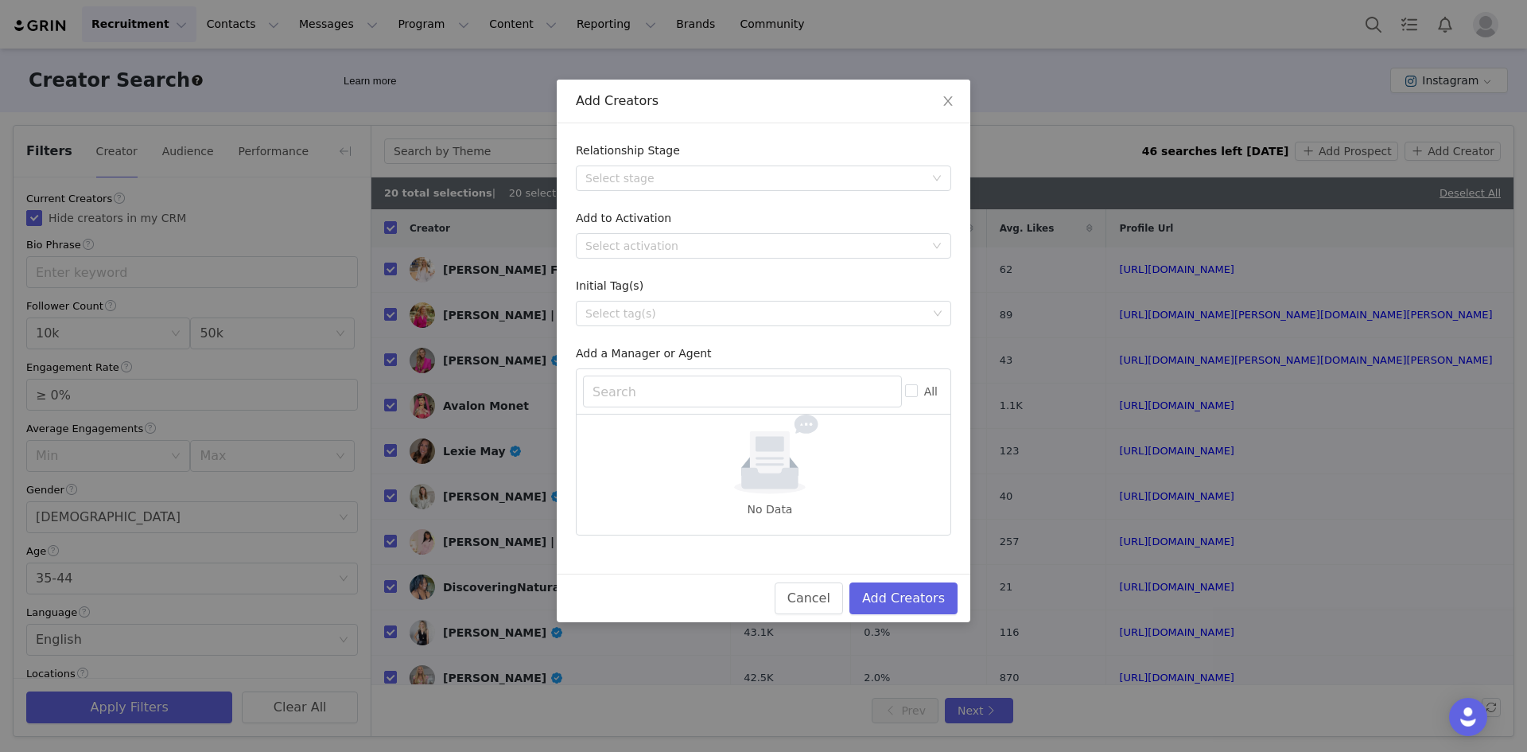
click at [792, 218] on div "Add to Activation" at bounding box center [763, 221] width 375 height 23
click at [776, 231] on div "Add to Activation" at bounding box center [763, 221] width 375 height 23
click at [772, 243] on div "Select activation" at bounding box center [754, 246] width 339 height 16
click at [694, 331] on li "Affiliate Partners" at bounding box center [763, 328] width 375 height 25
click at [916, 581] on button "Add Creators" at bounding box center [904, 598] width 108 height 32
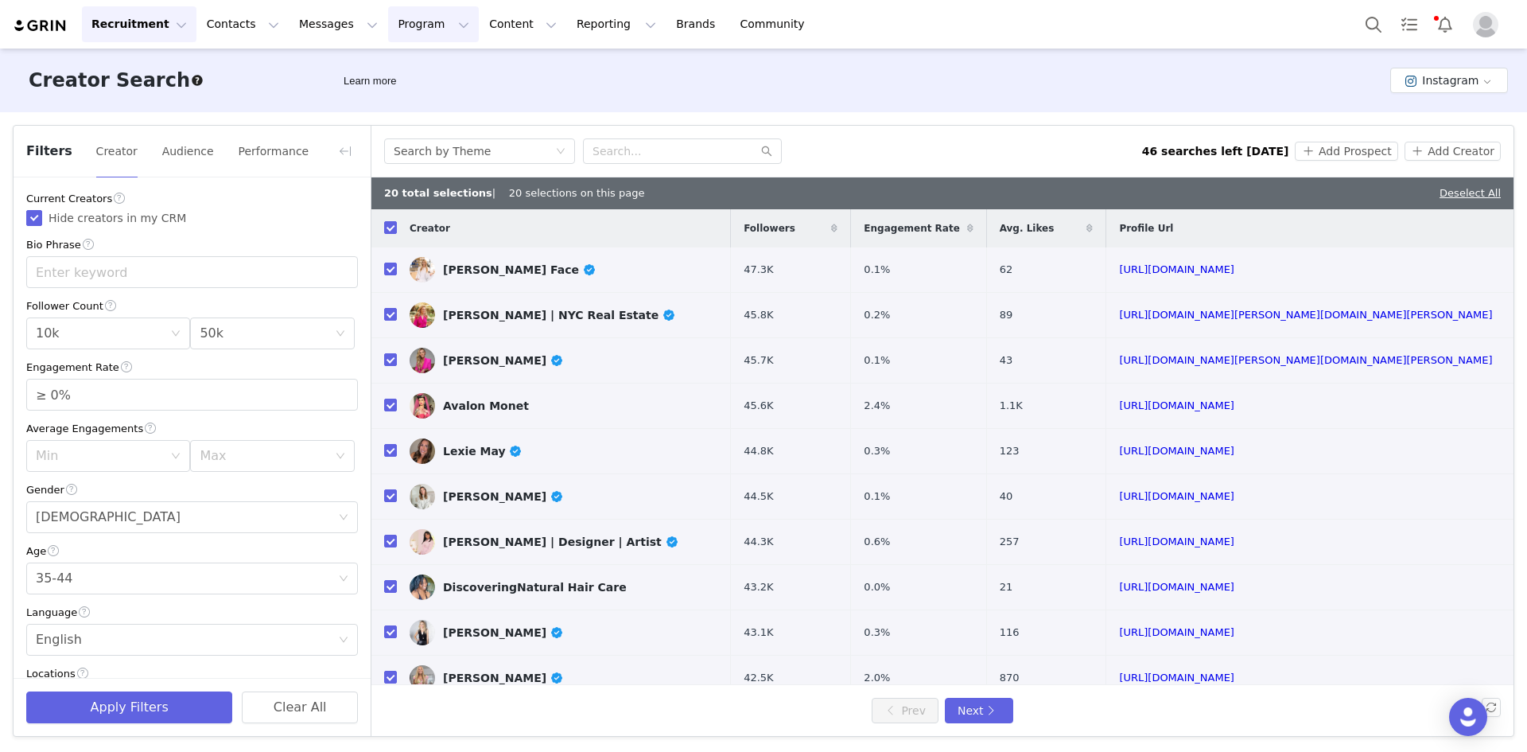
click at [395, 23] on button "Program Program" at bounding box center [433, 24] width 91 height 36
click at [401, 74] on p "Activations" at bounding box center [392, 70] width 61 height 17
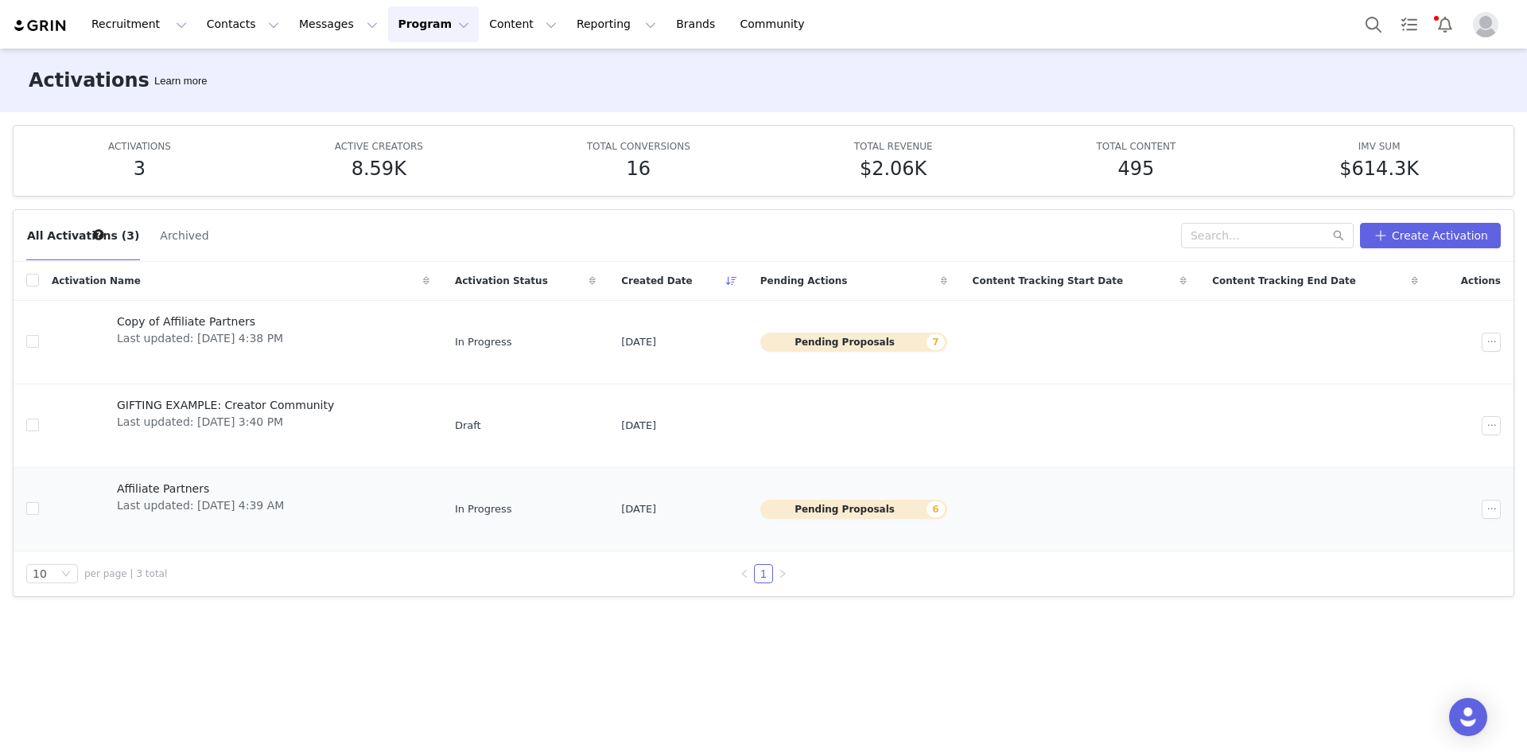
click at [146, 490] on span "Affiliate Partners" at bounding box center [200, 488] width 167 height 17
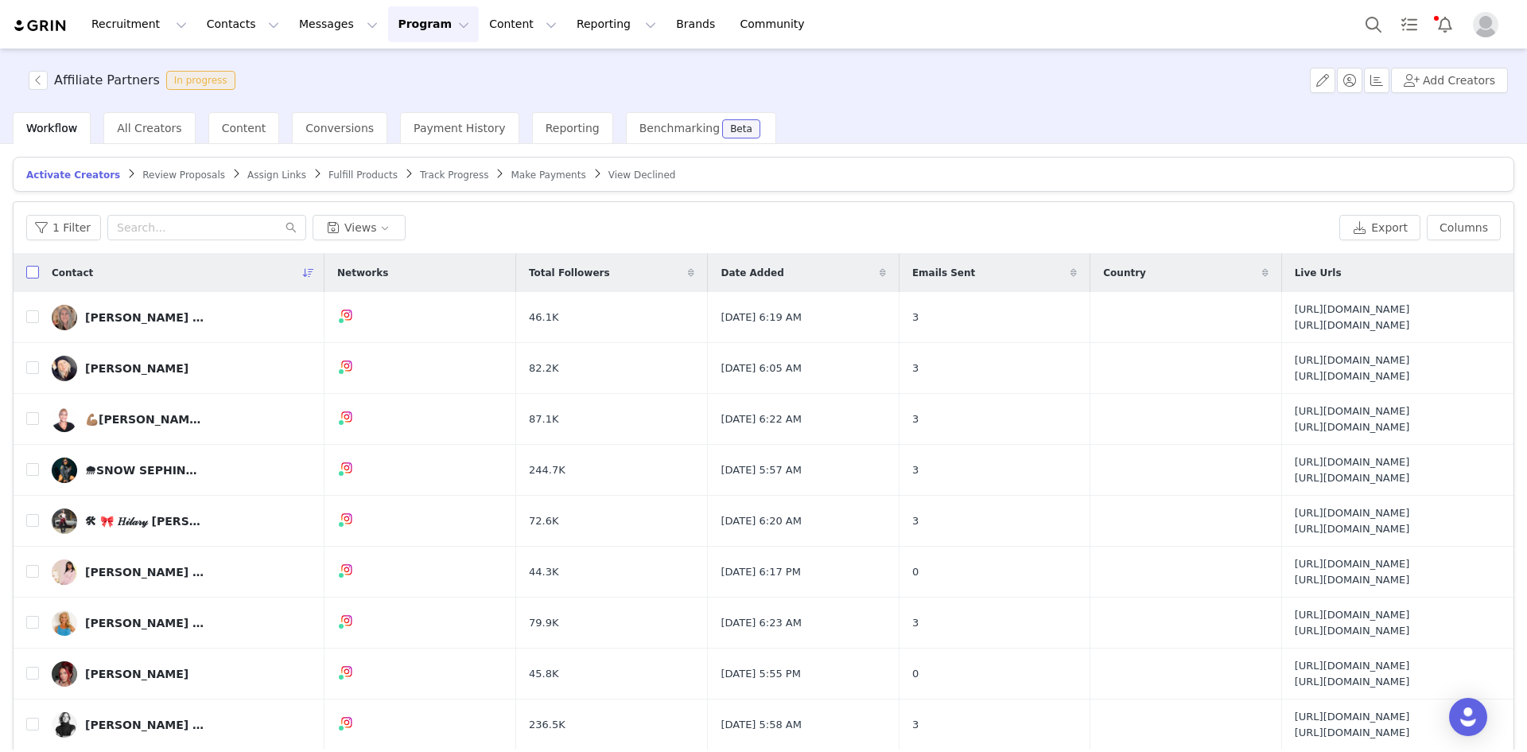
click at [33, 268] on input "checkbox" at bounding box center [32, 272] width 13 height 13
checkbox input "true"
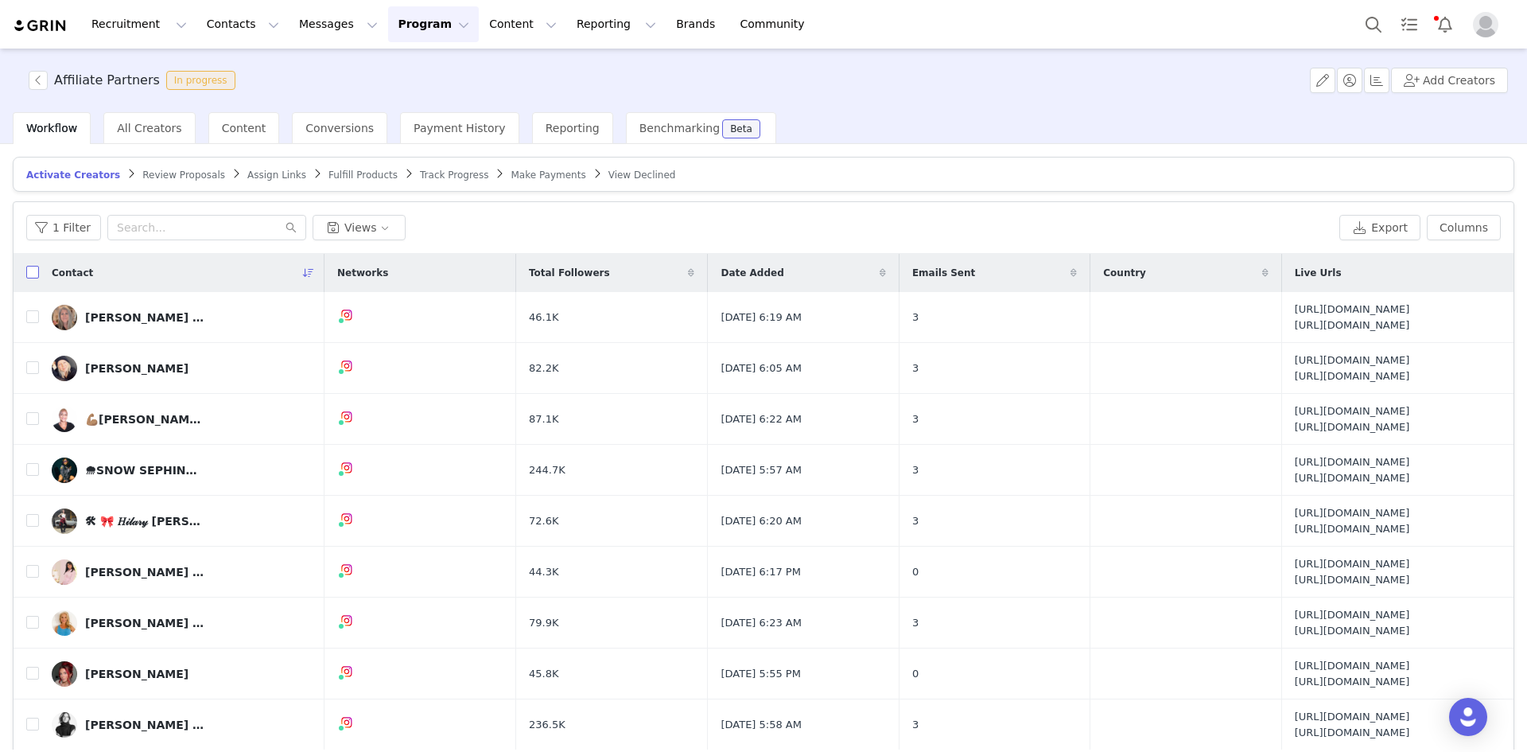
checkbox input "true"
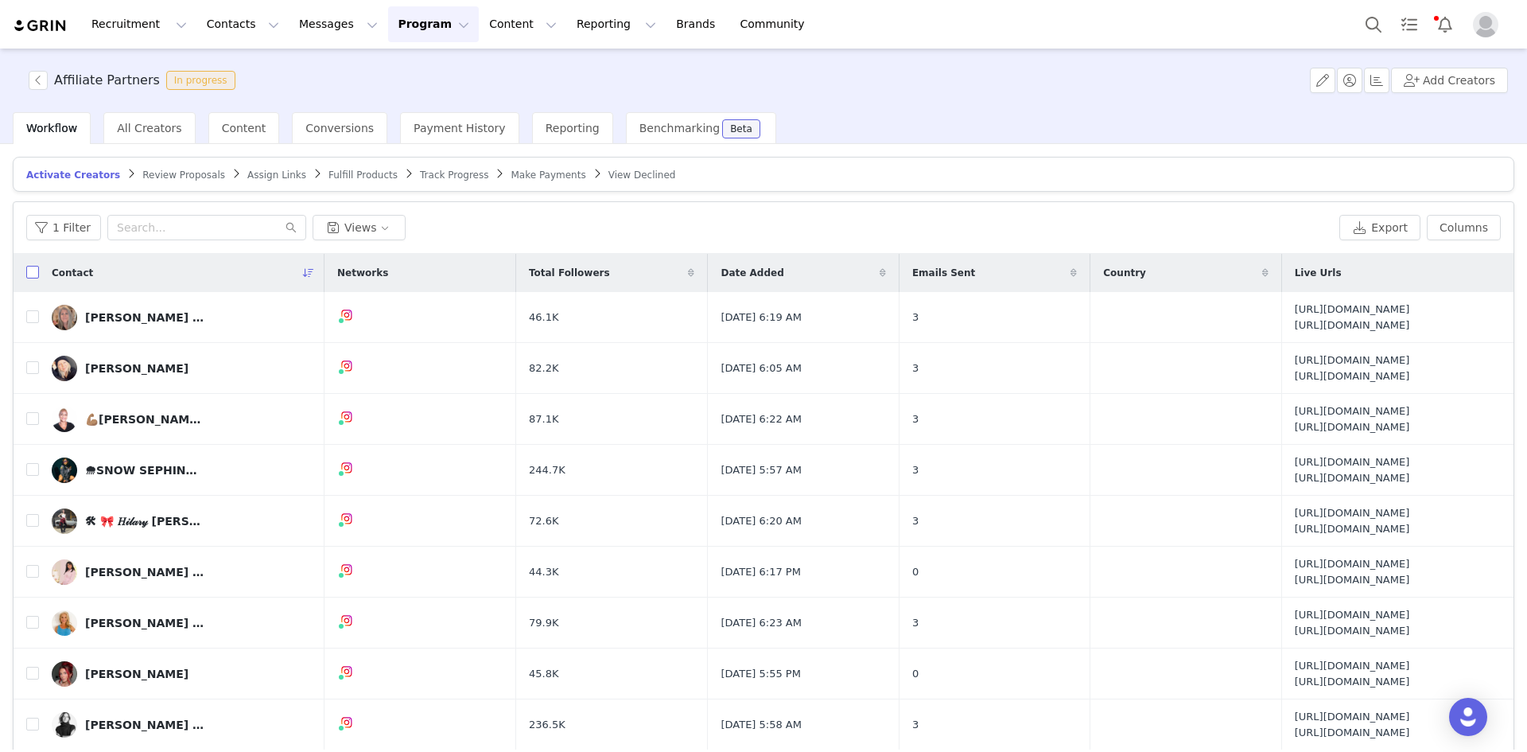
checkbox input "true"
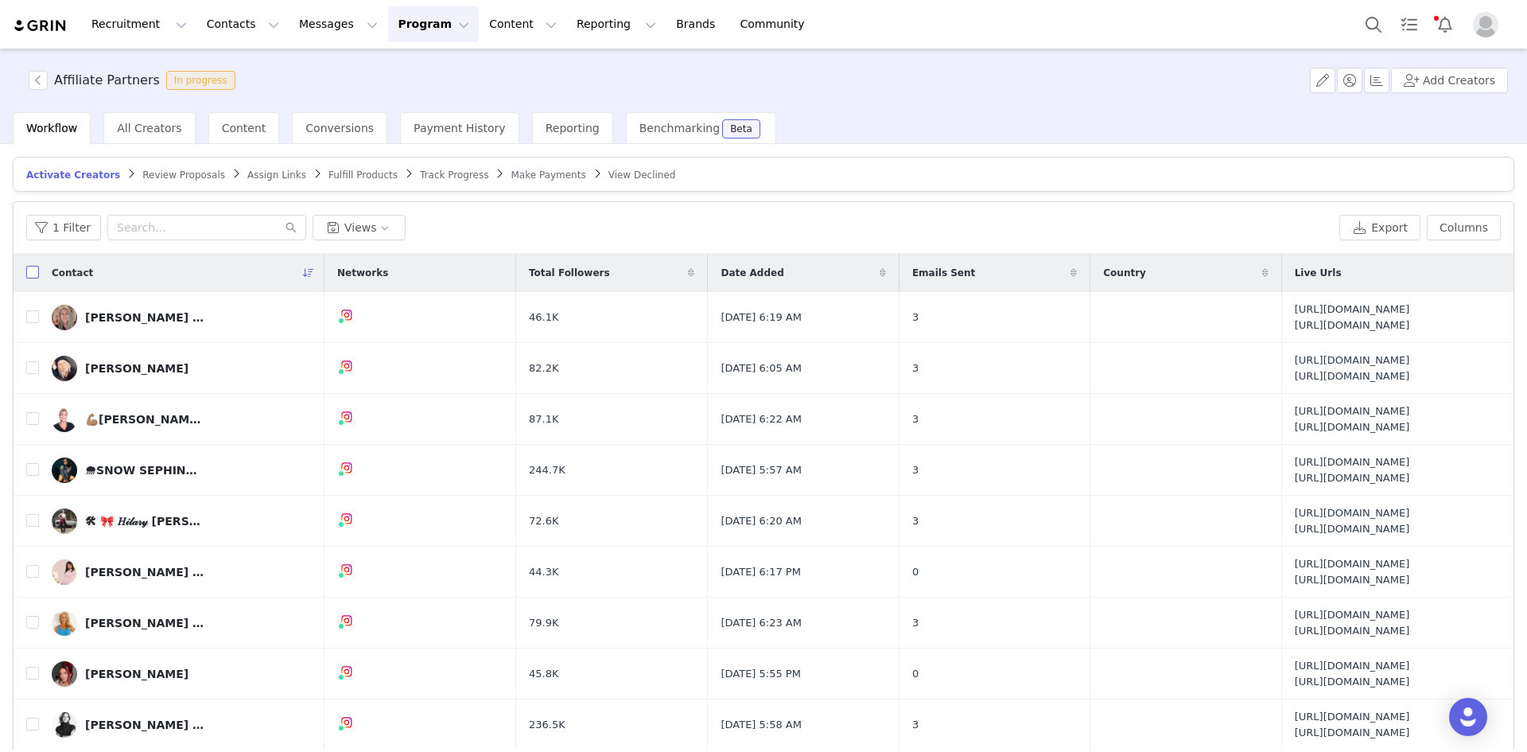
checkbox input "true"
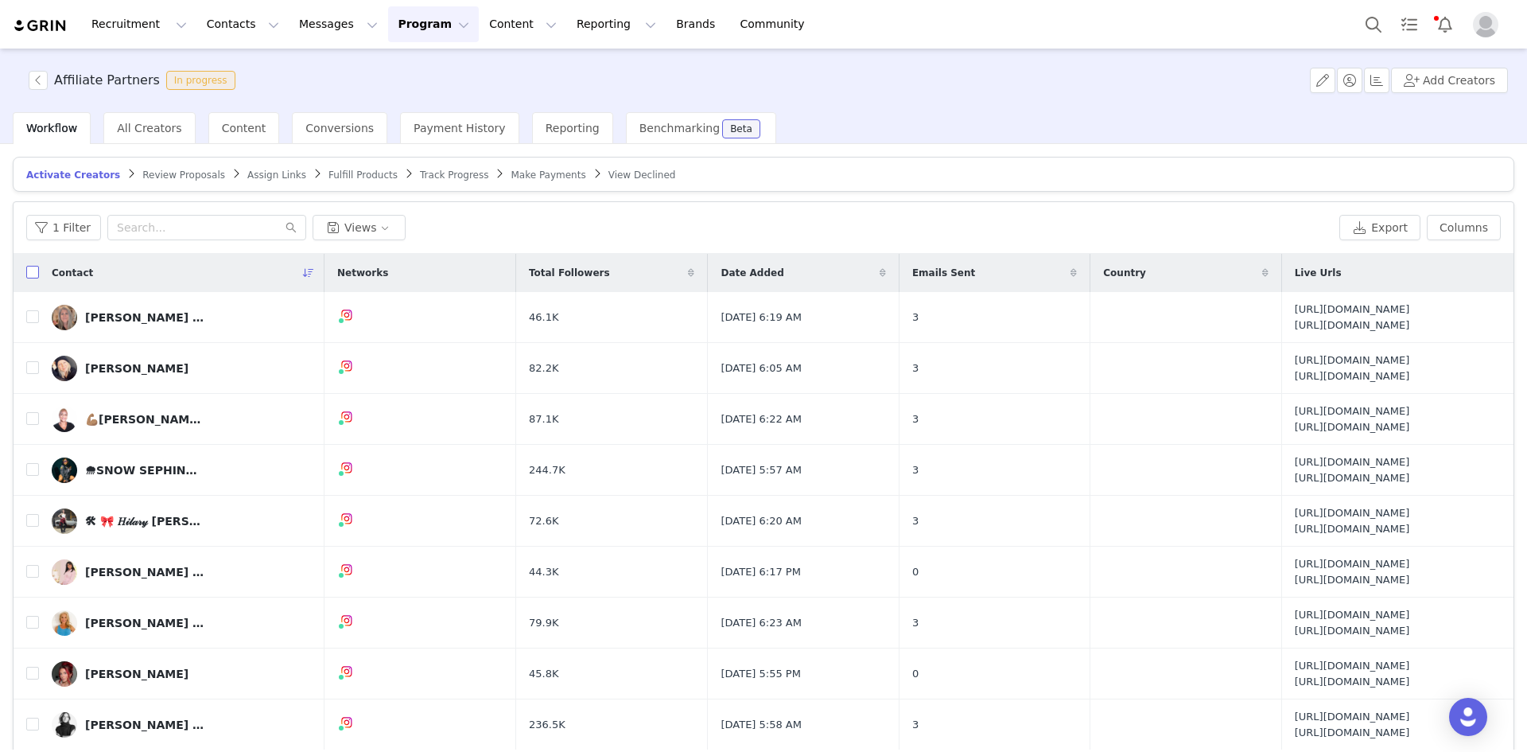
checkbox input "true"
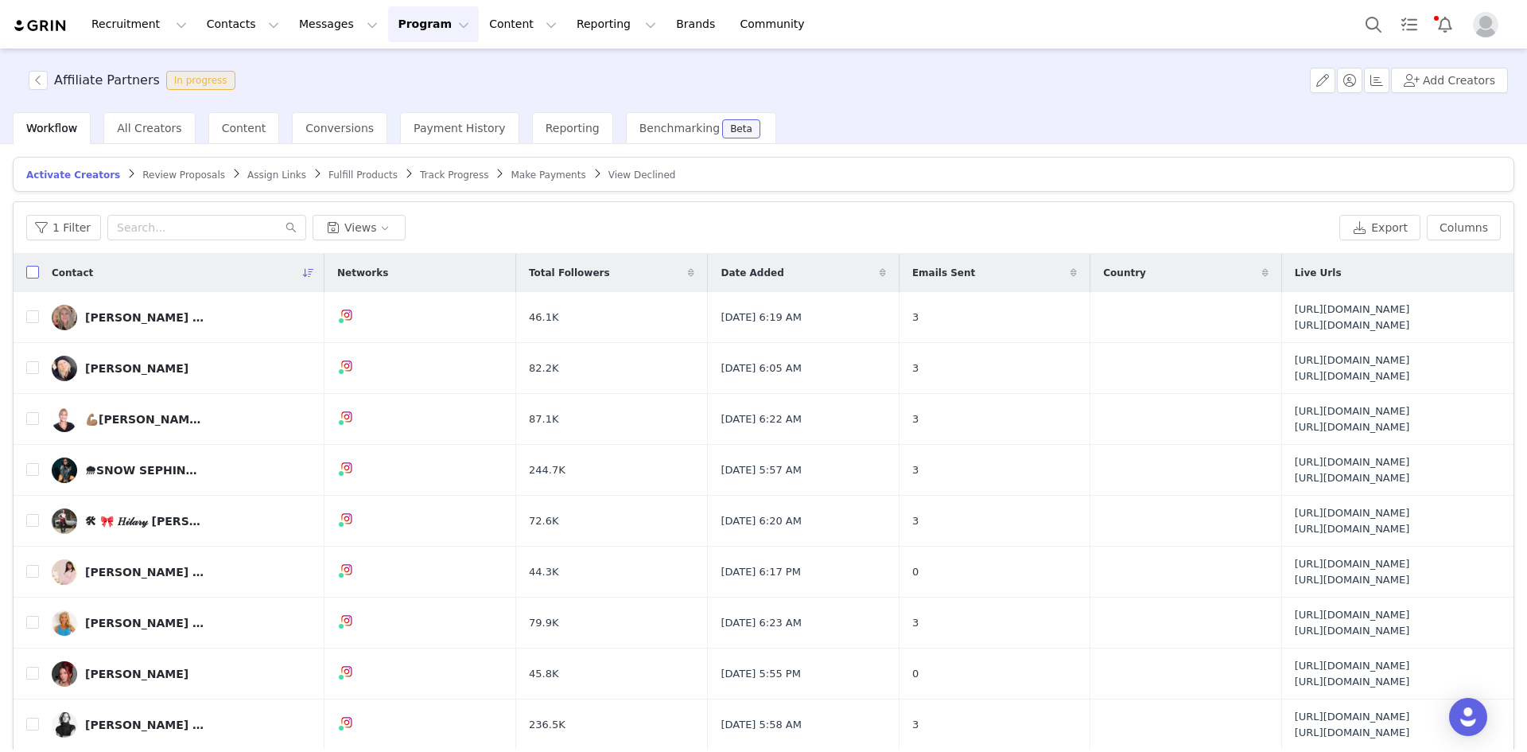
checkbox input "true"
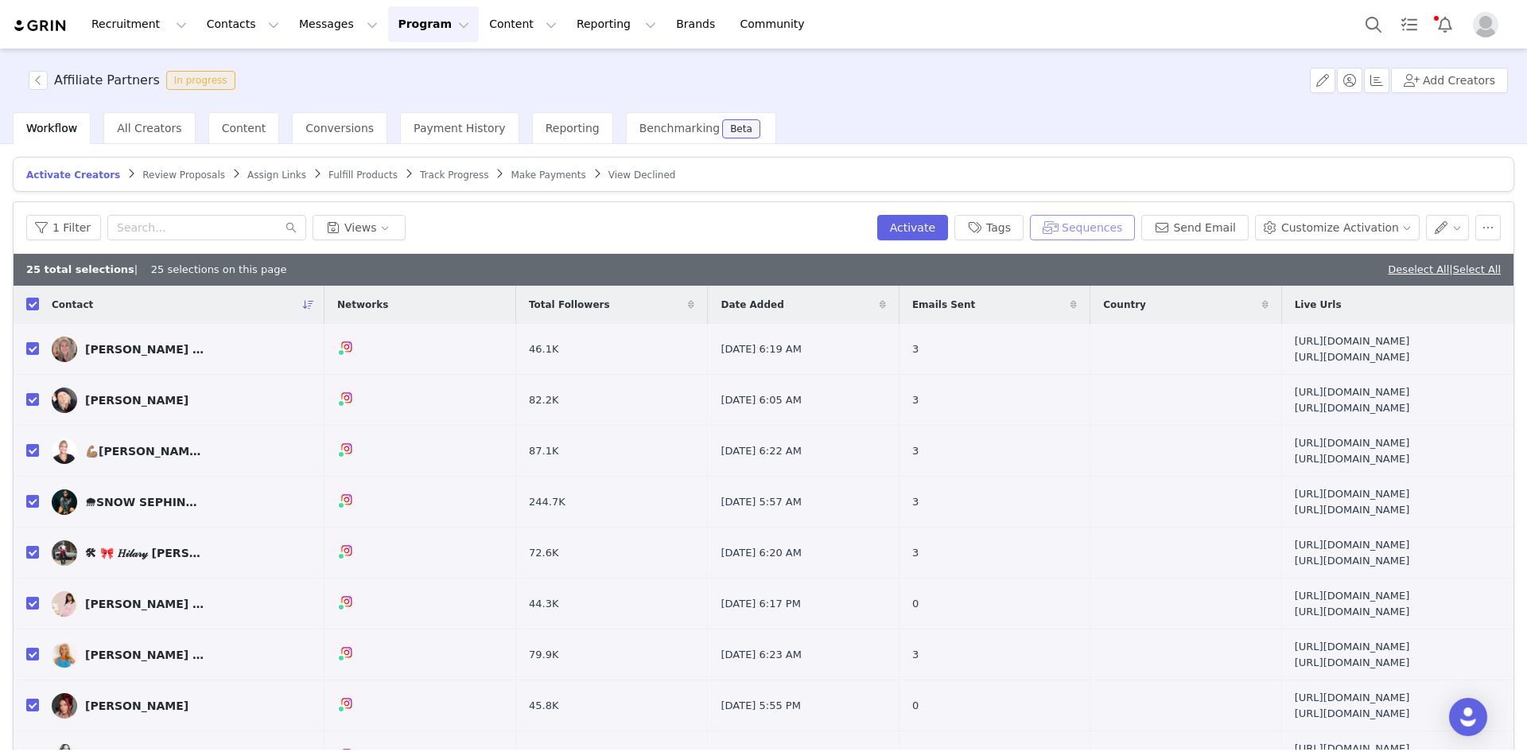
click at [1085, 224] on button "Sequences" at bounding box center [1082, 227] width 105 height 25
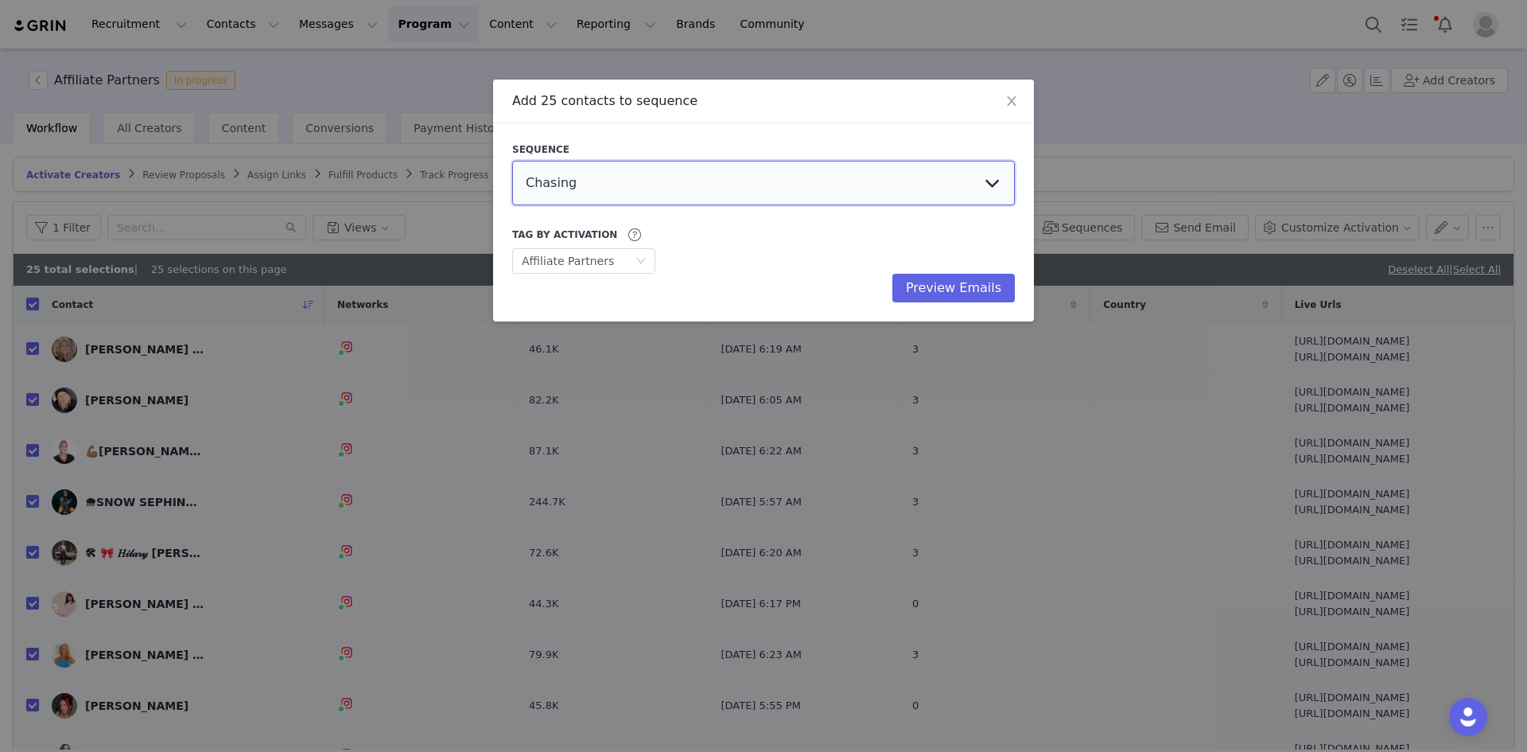
click at [646, 179] on select "Chasing Affiliate Outreach" at bounding box center [763, 183] width 503 height 45
select select "27f33191-c2f4-4469-ad35-51341cef76bd"
click at [512, 161] on select "Chasing Affiliate Outreach" at bounding box center [763, 183] width 503 height 45
click at [977, 288] on button "Preview Emails" at bounding box center [954, 288] width 123 height 29
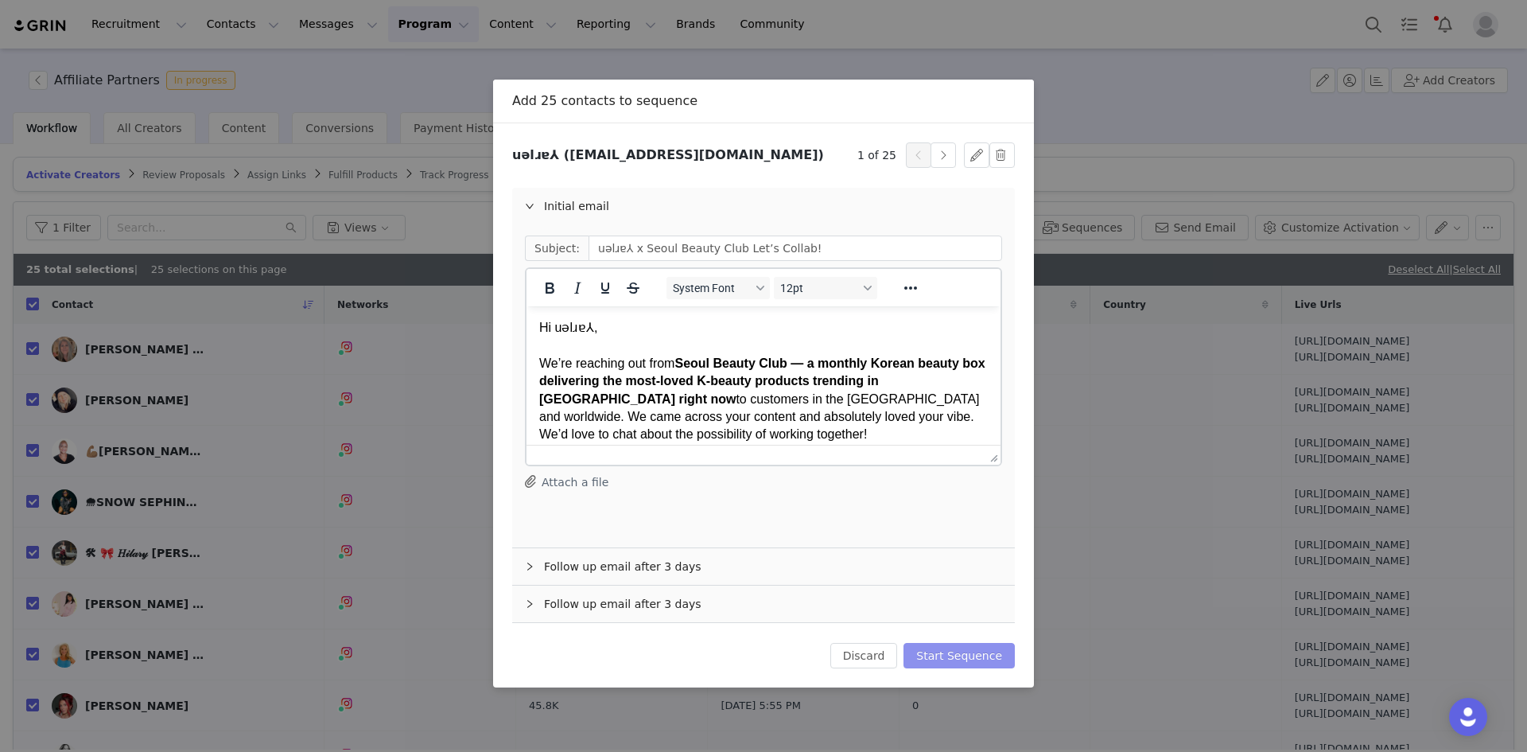
click at [963, 581] on button "Start Sequence" at bounding box center [959, 655] width 111 height 25
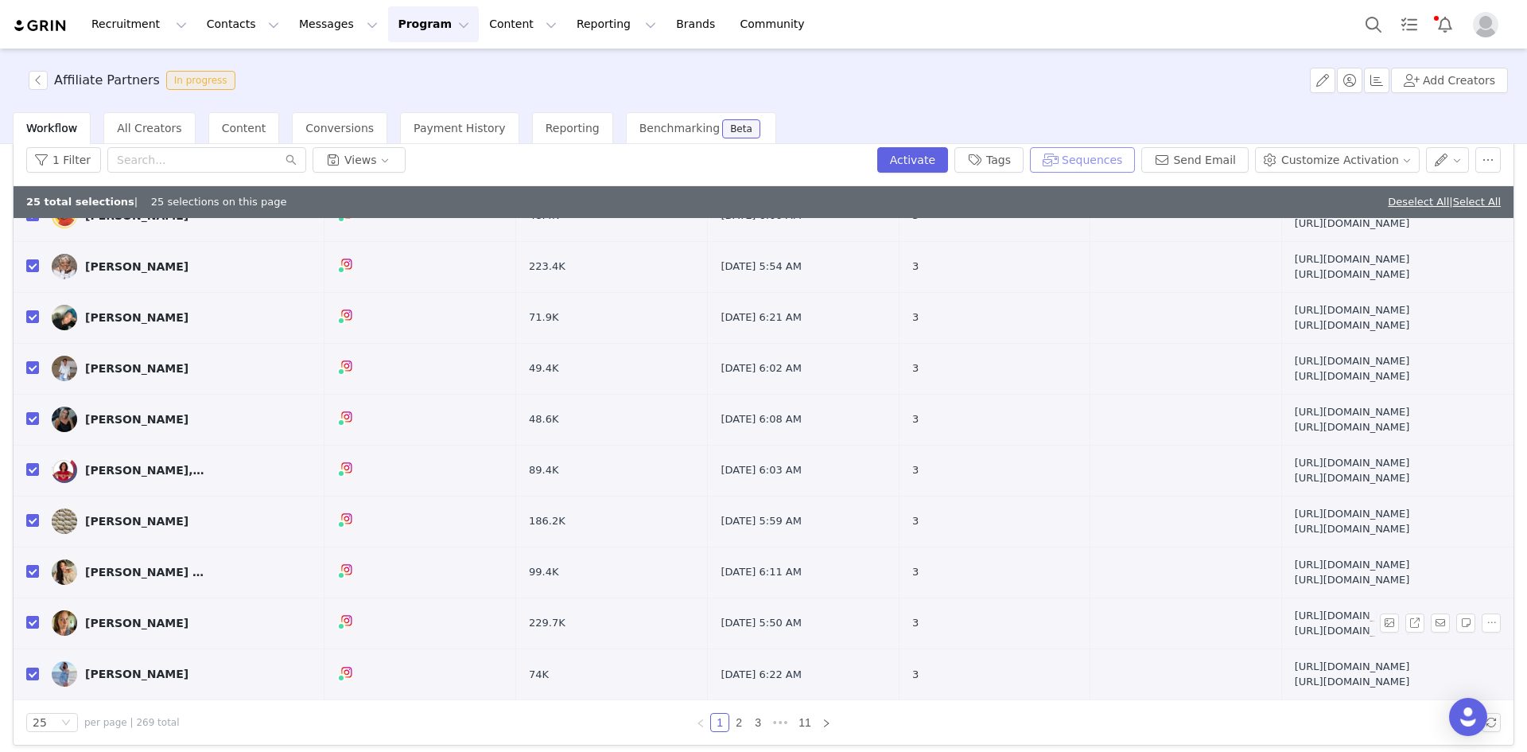
scroll to position [76, 0]
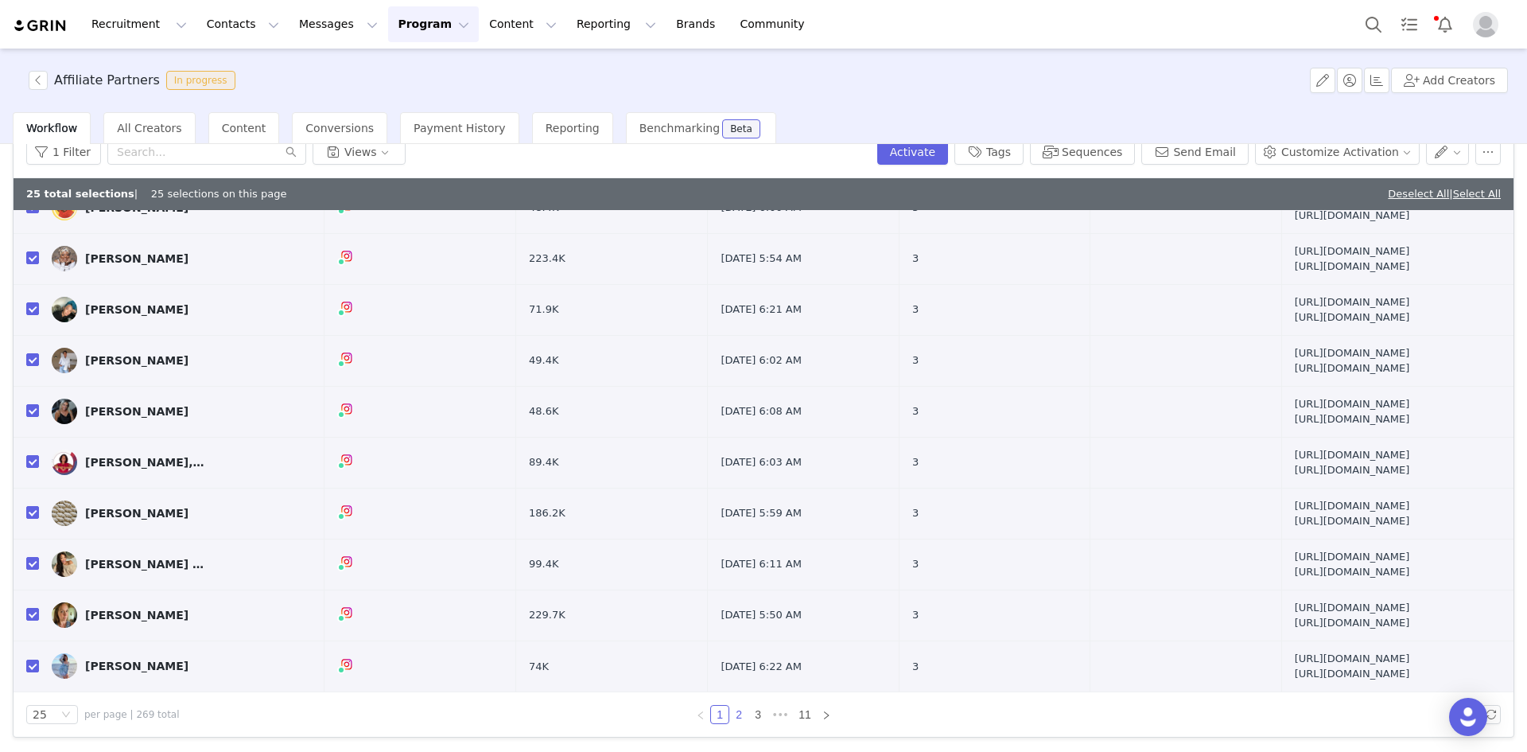
click at [738, 581] on link "2" at bounding box center [739, 715] width 18 height 18
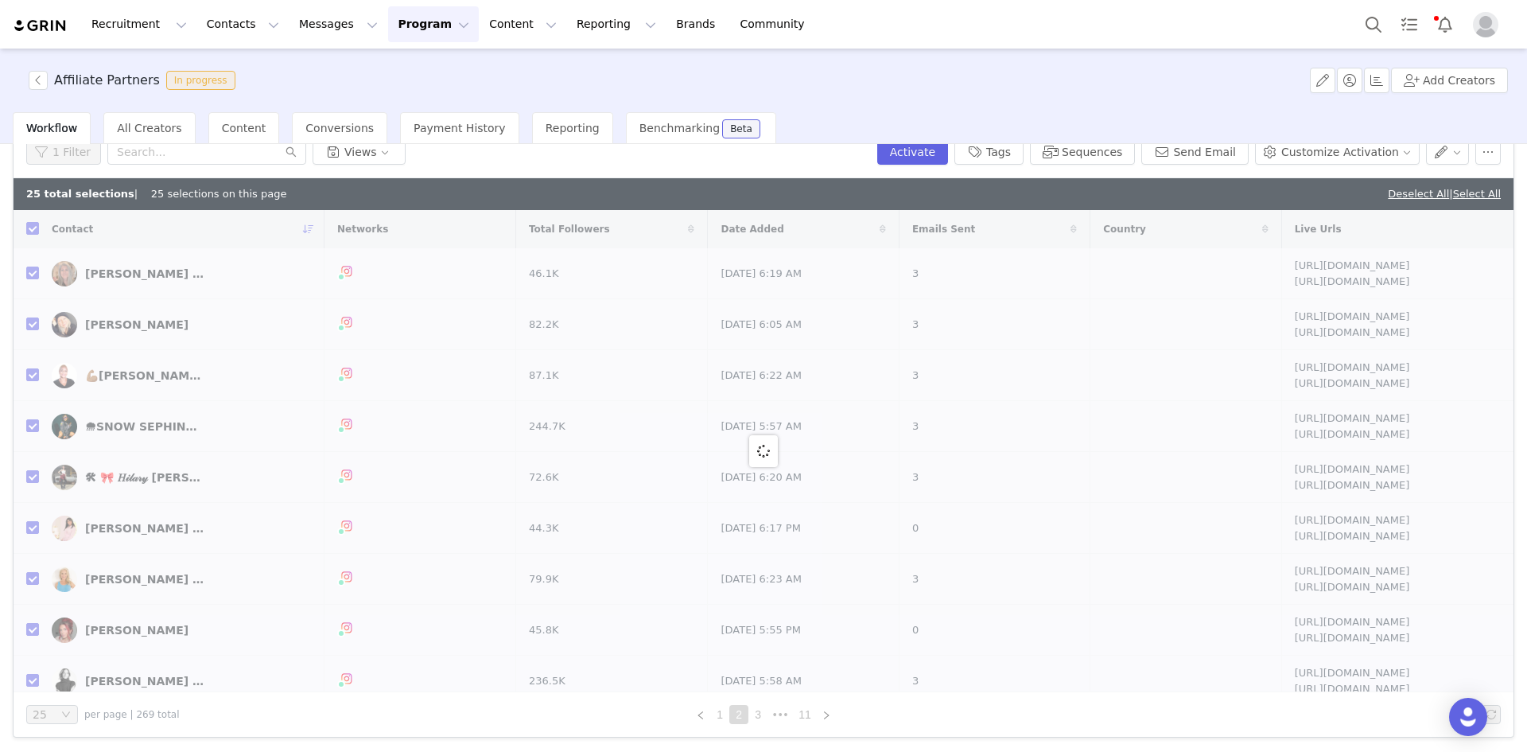
checkbox input "false"
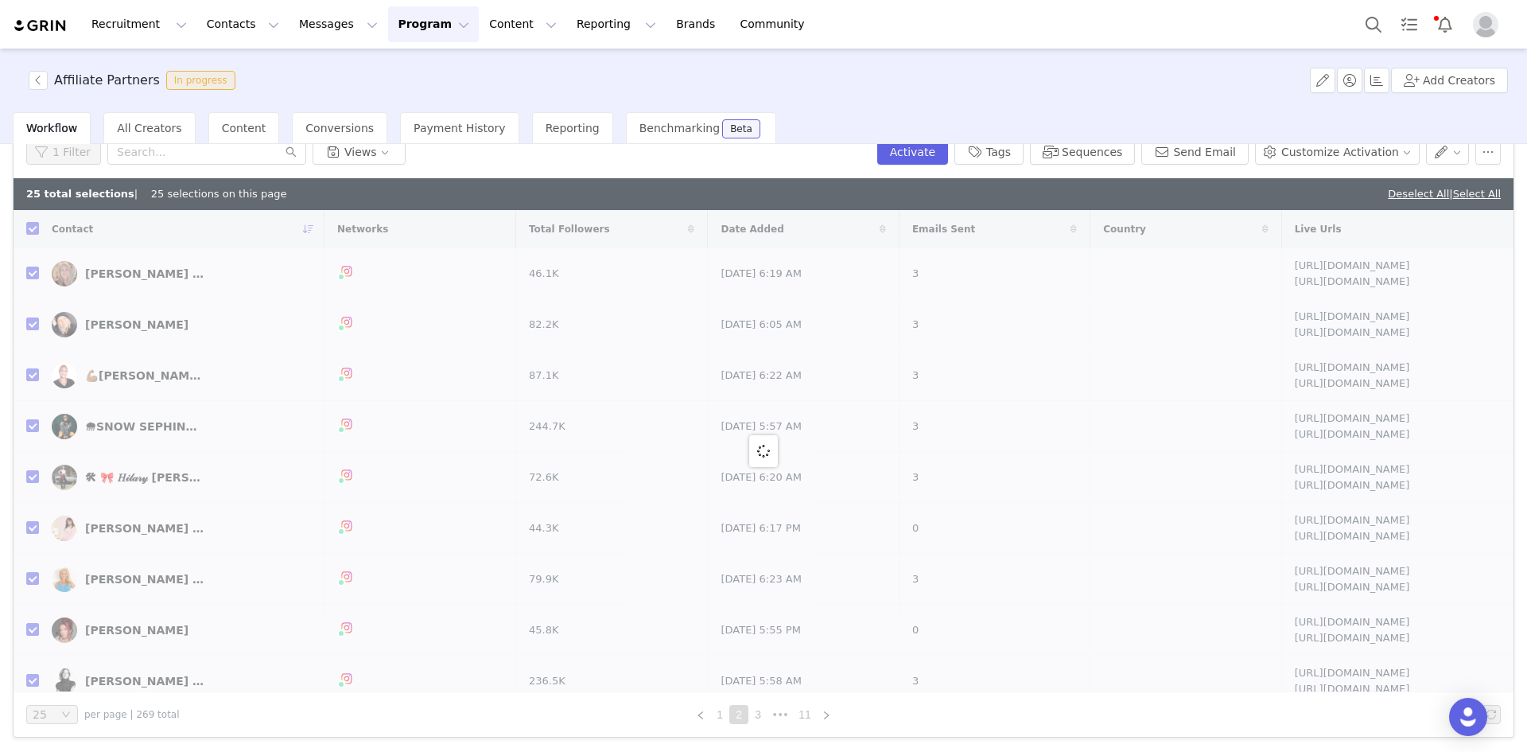
checkbox input "false"
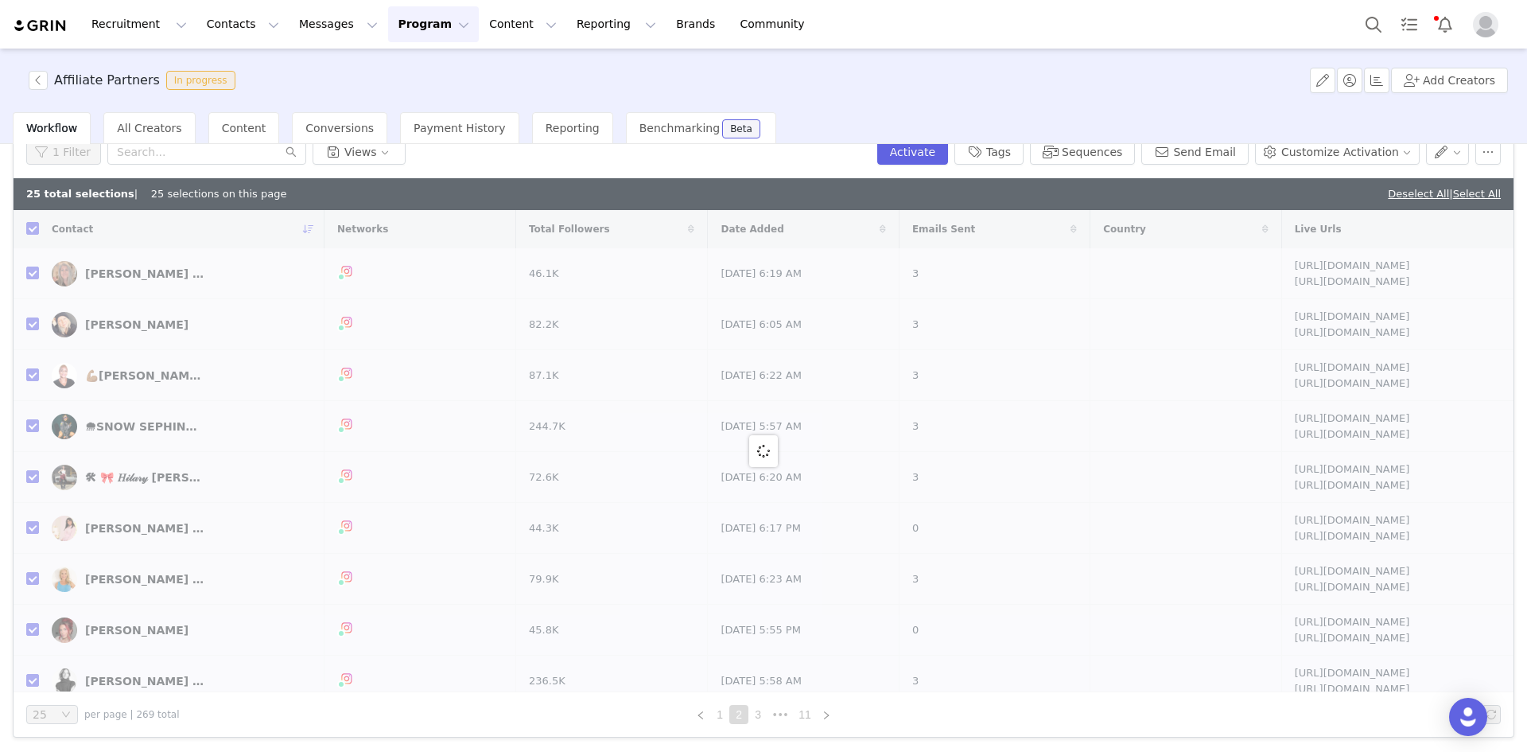
checkbox input "false"
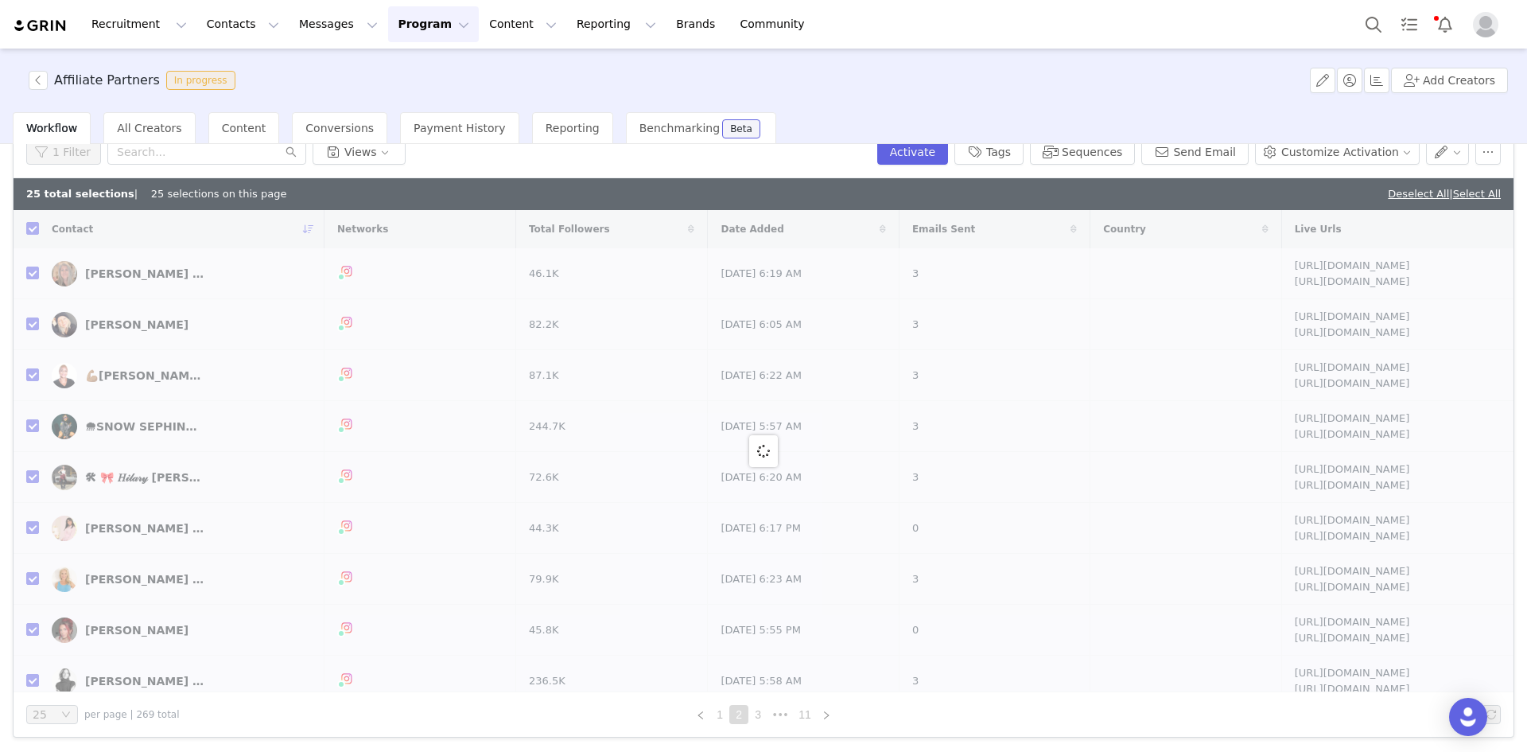
checkbox input "false"
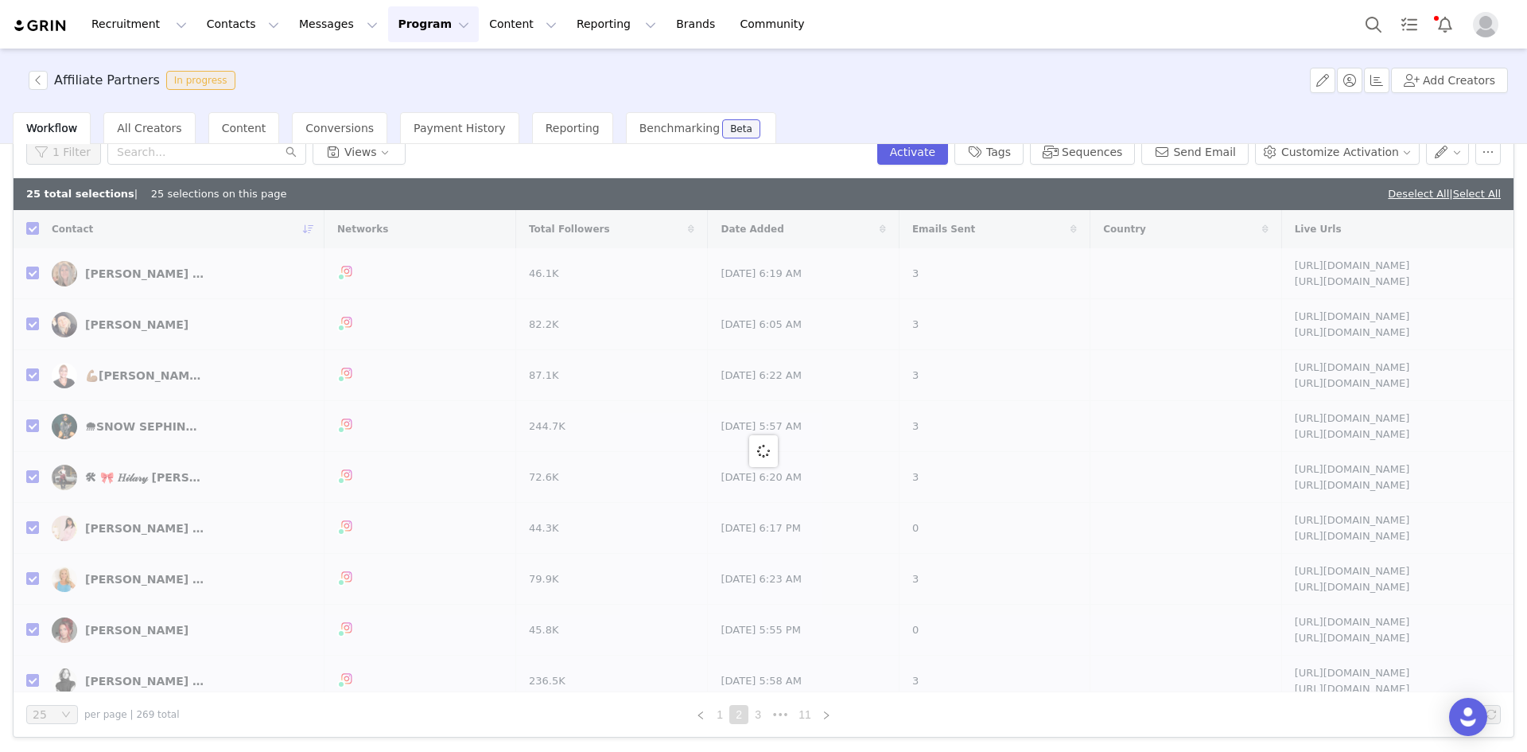
checkbox input "false"
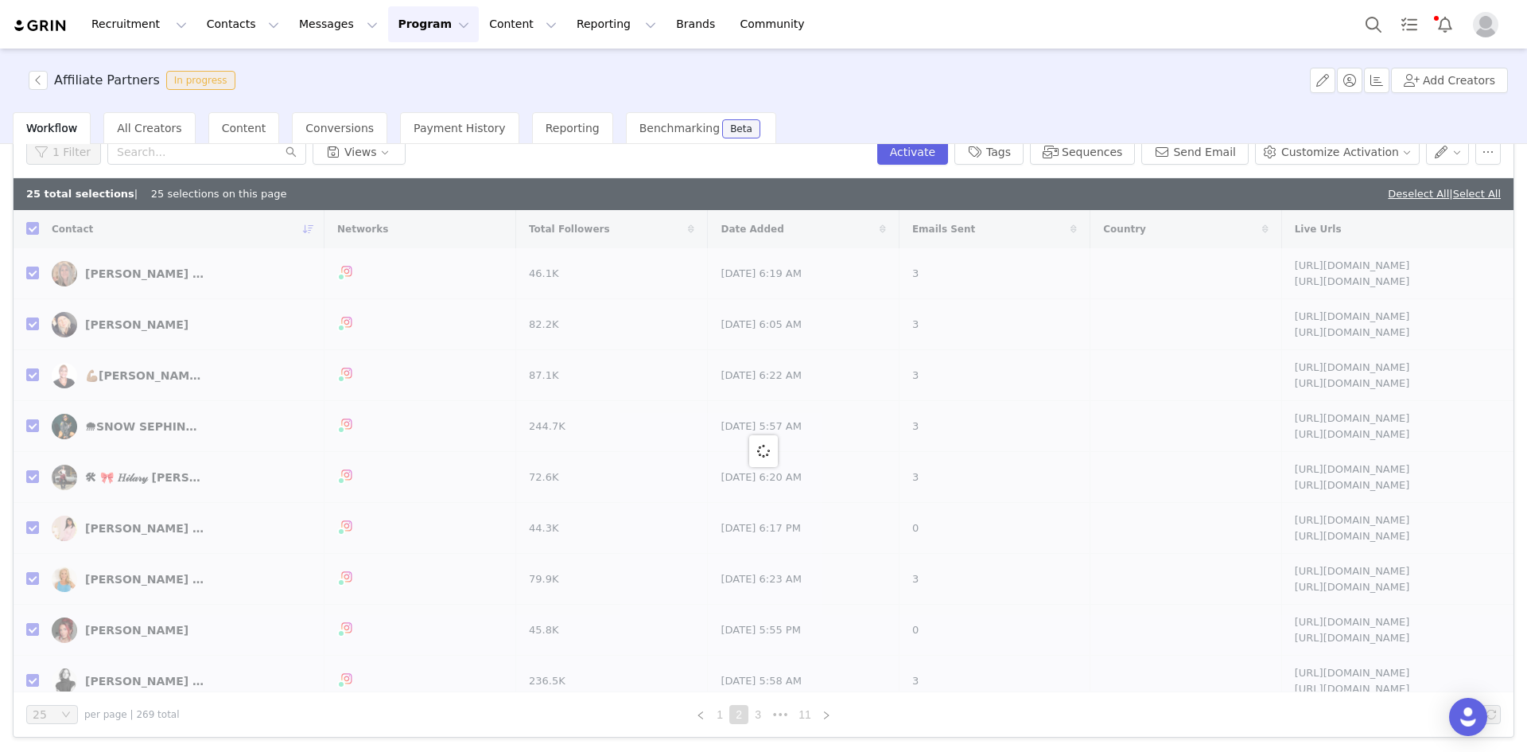
checkbox input "false"
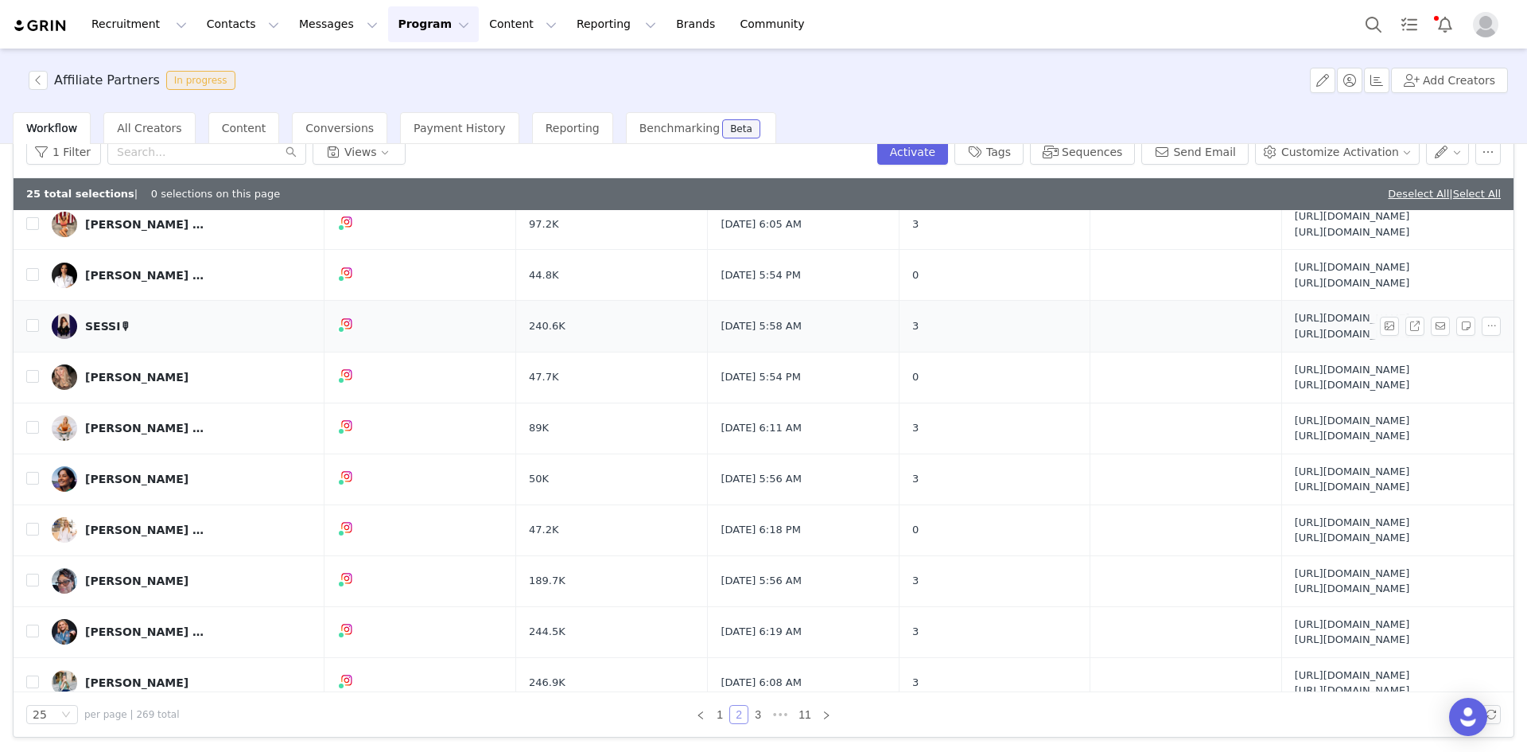
scroll to position [830, 0]
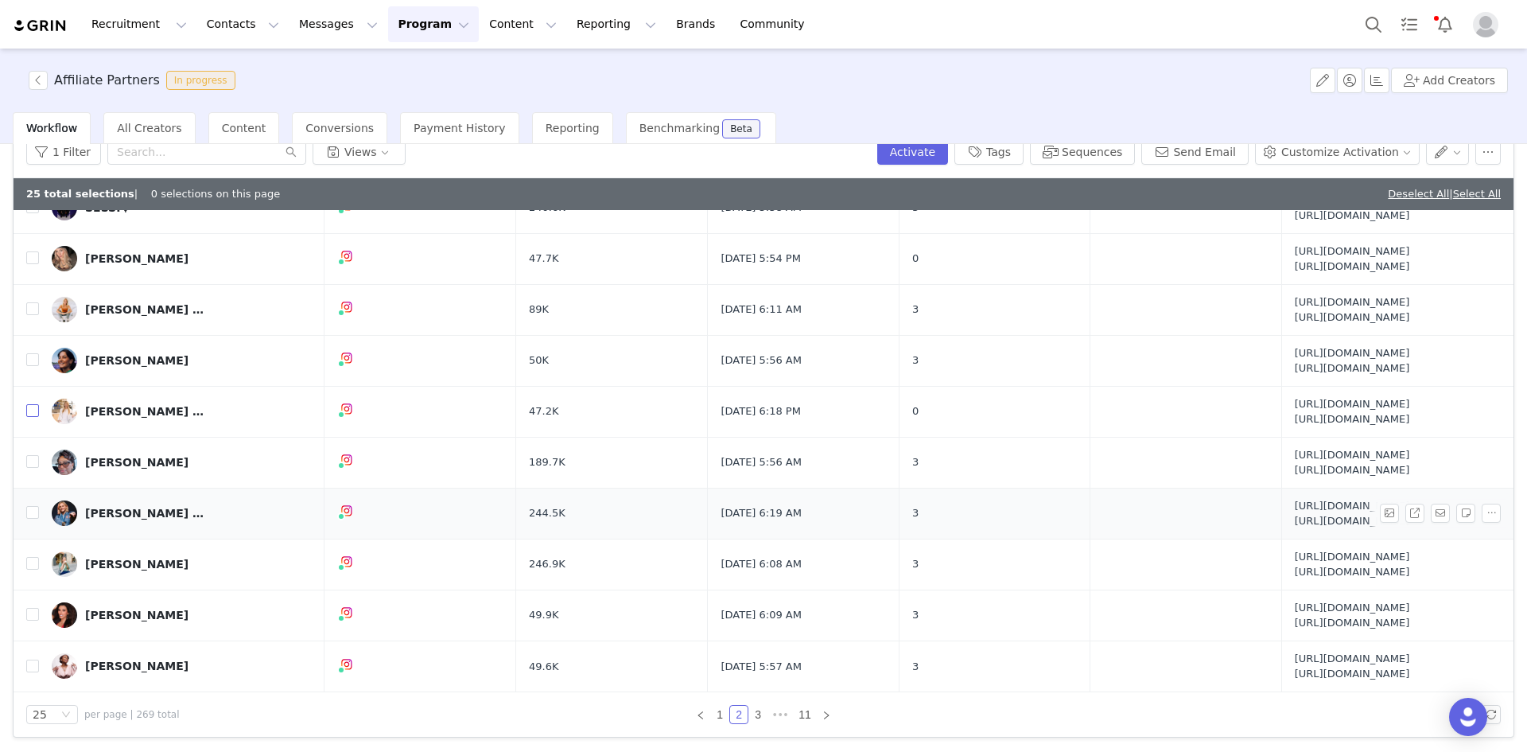
click at [34, 407] on input "checkbox" at bounding box center [32, 410] width 13 height 13
checkbox input "true"
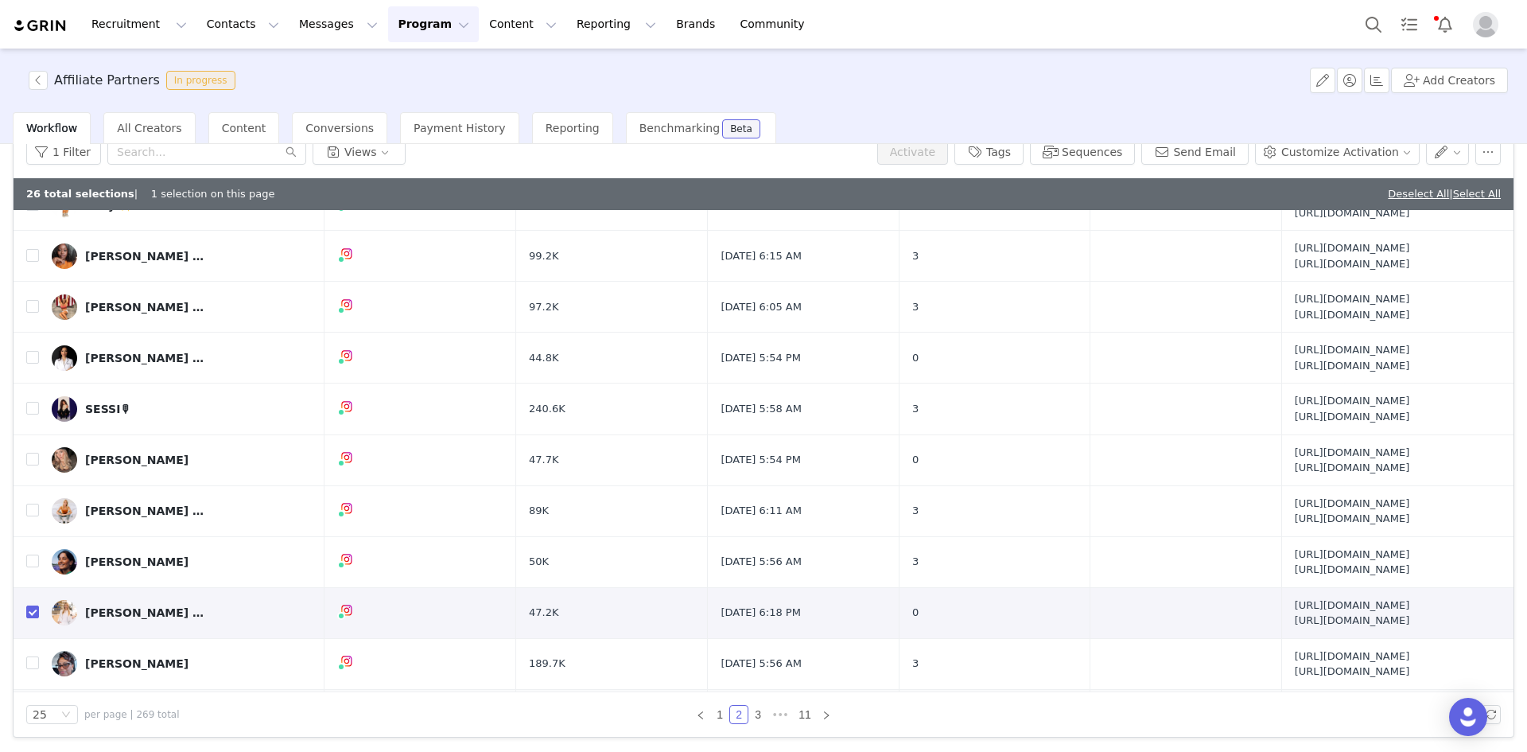
scroll to position [591, 0]
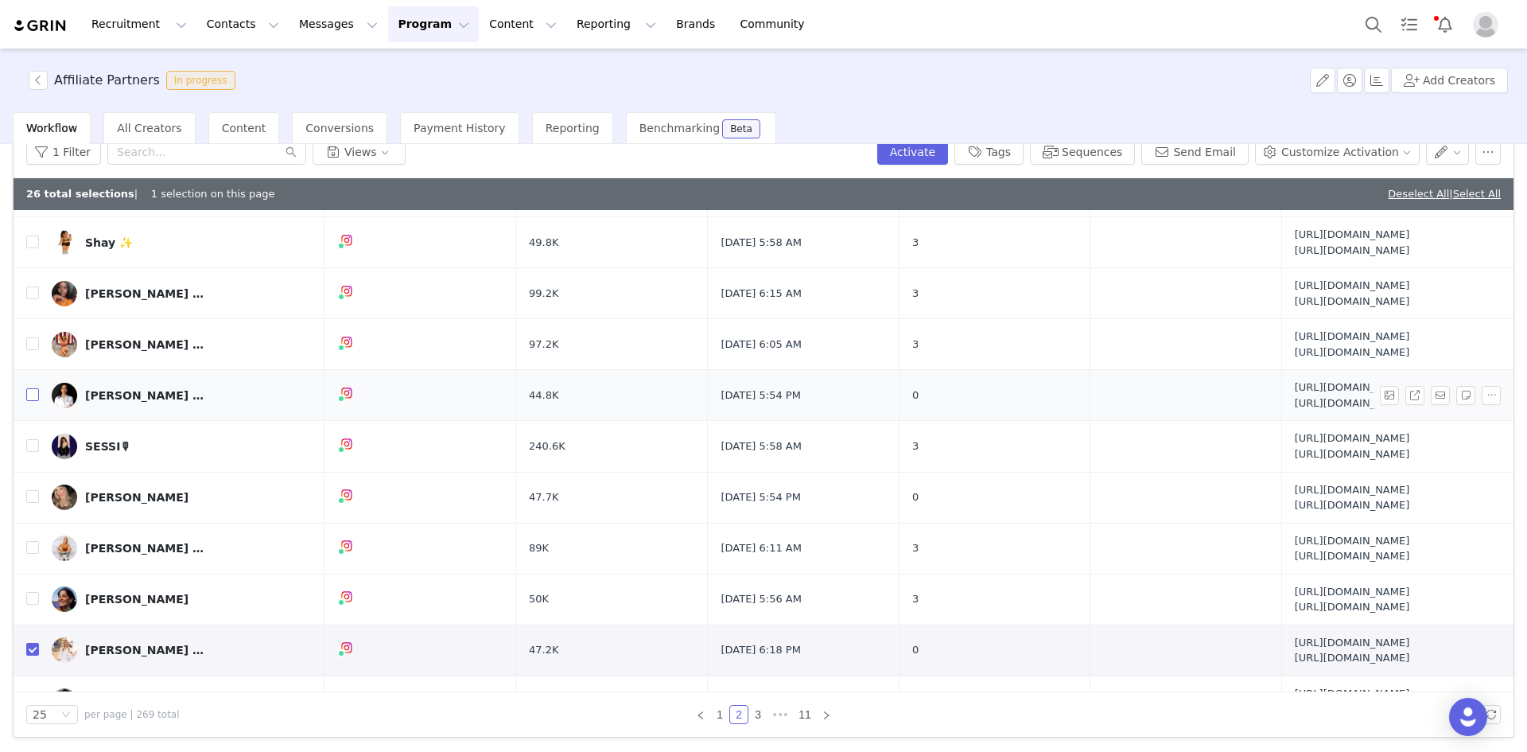
click at [38, 395] on input "checkbox" at bounding box center [32, 394] width 13 height 13
checkbox input "true"
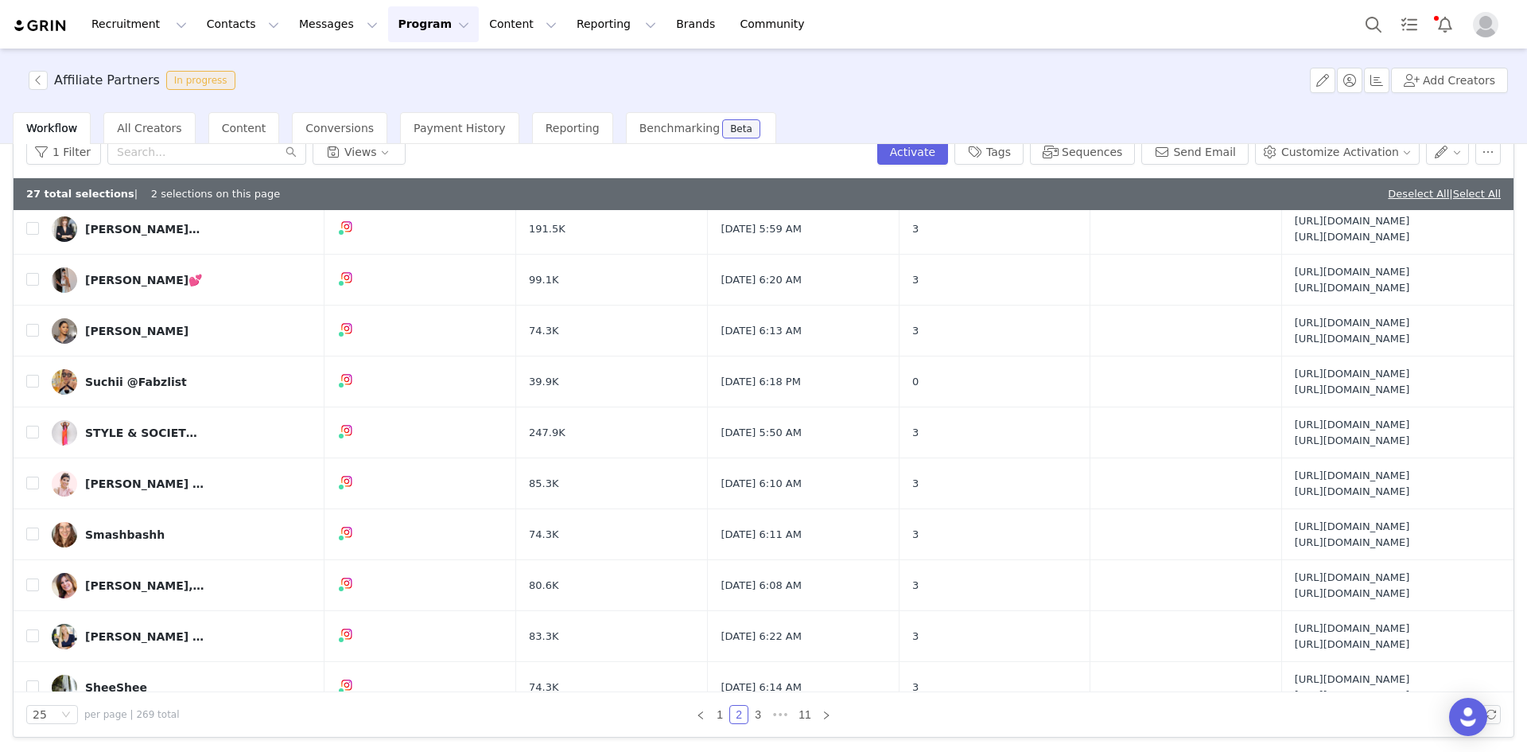
scroll to position [80, 0]
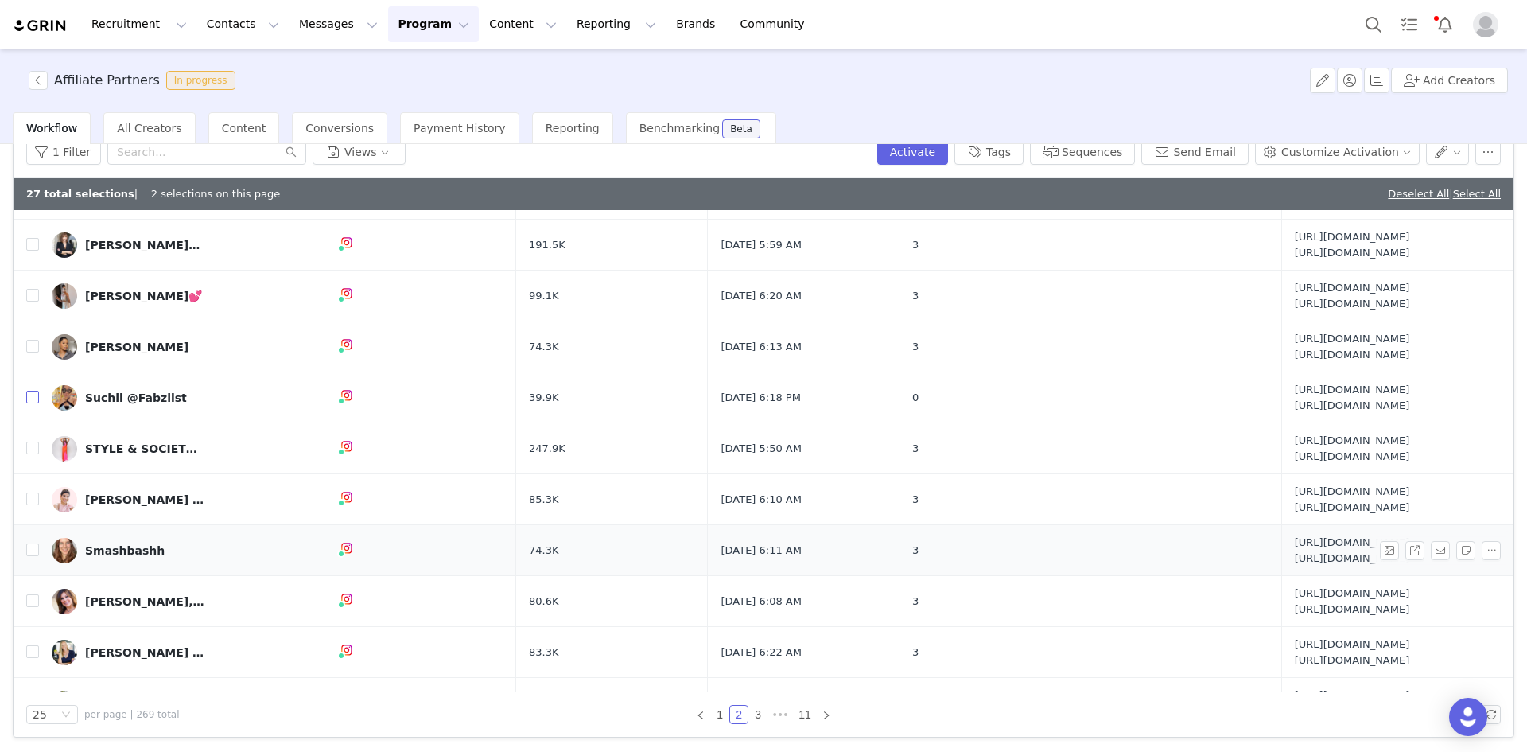
drag, startPoint x: 27, startPoint y: 399, endPoint x: 612, endPoint y: 546, distance: 602.7
click at [27, 399] on input "checkbox" at bounding box center [32, 397] width 13 height 13
checkbox input "true"
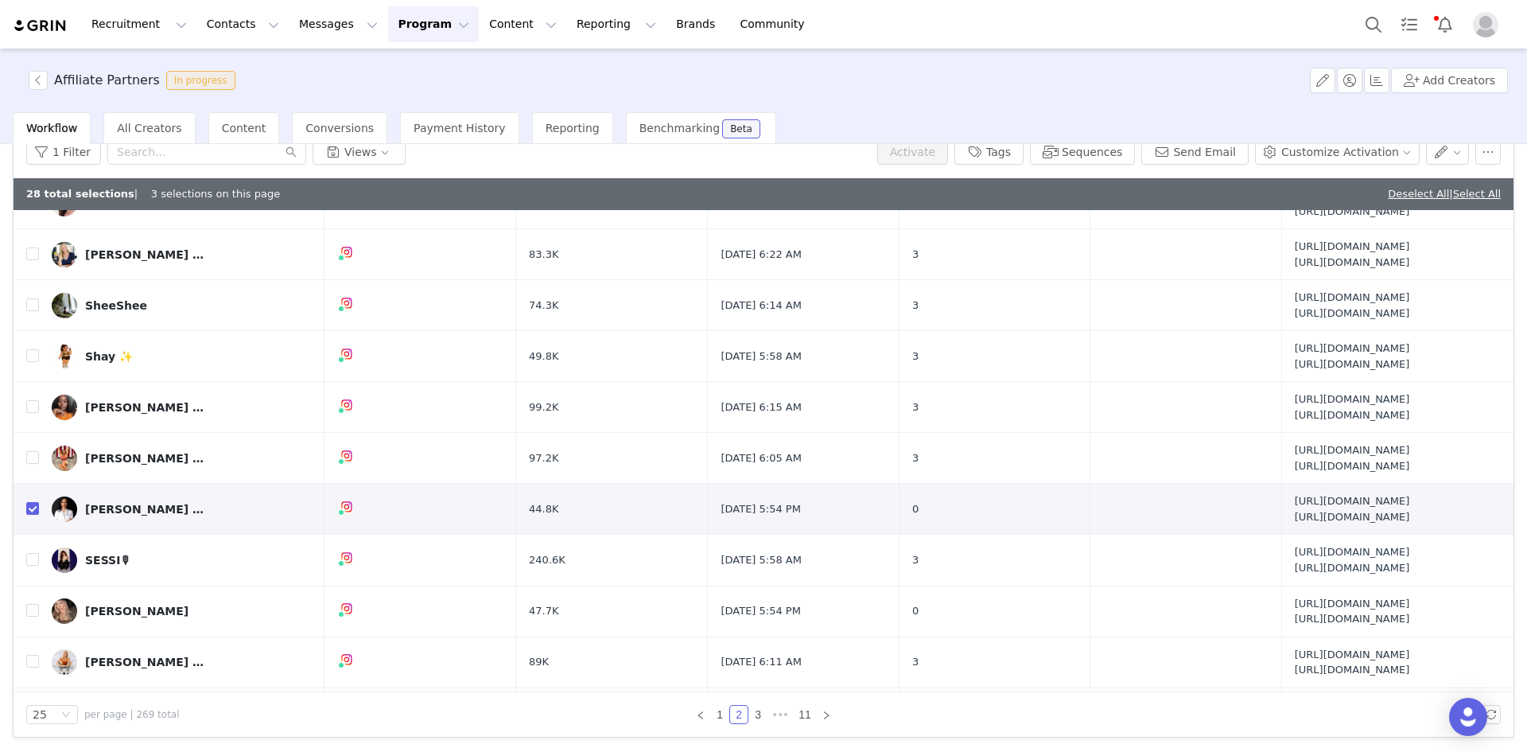
scroll to position [830, 0]
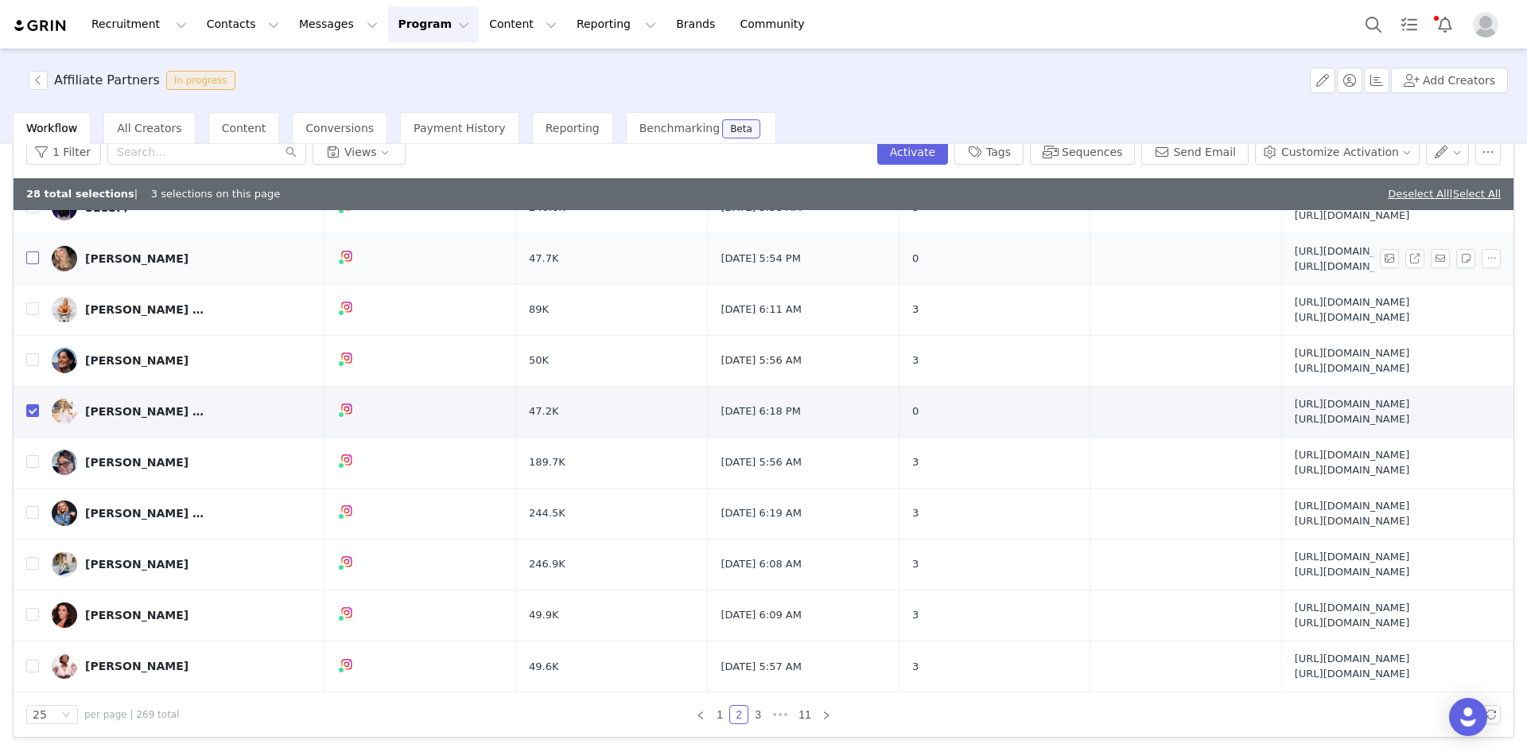
click at [31, 258] on input "checkbox" at bounding box center [32, 257] width 13 height 13
checkbox input "true"
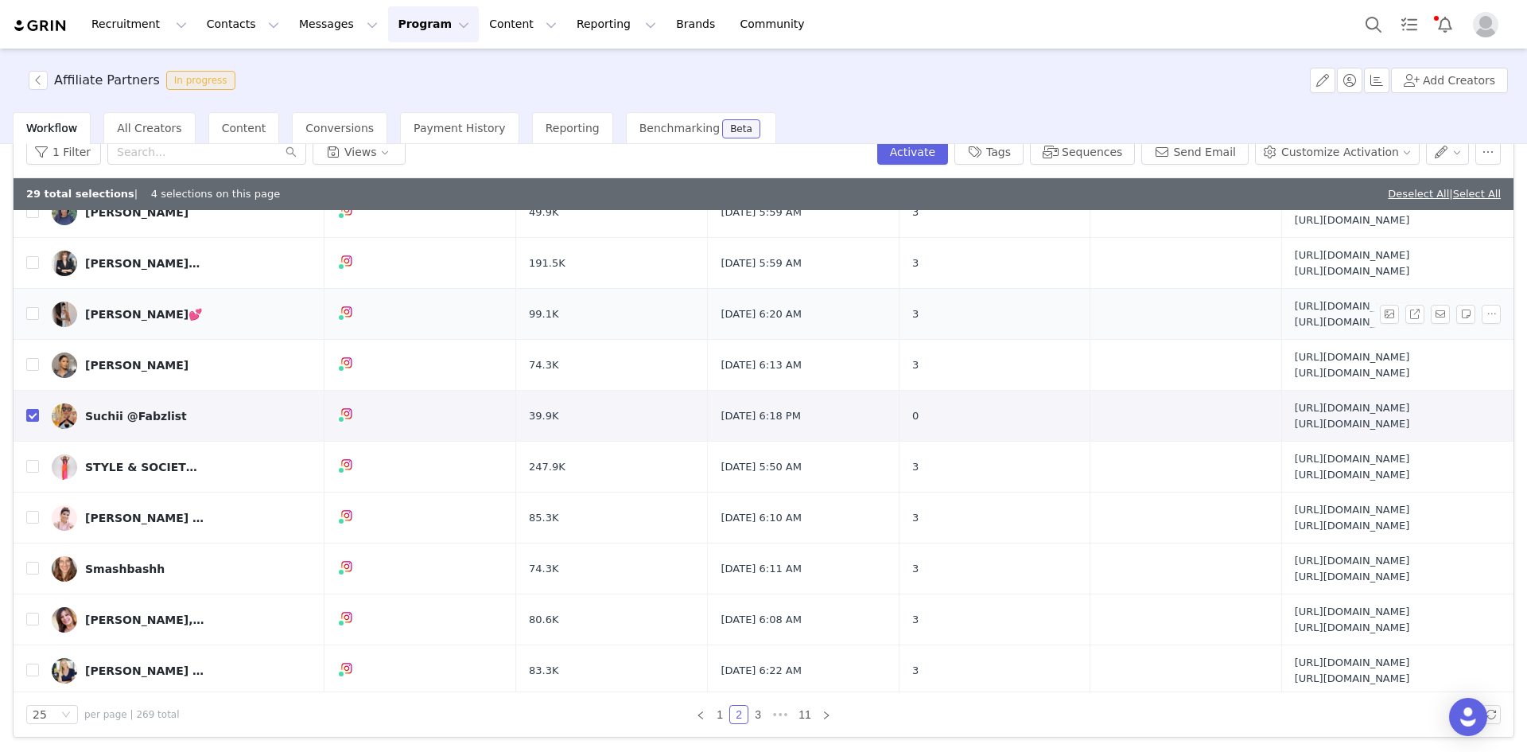
scroll to position [0, 0]
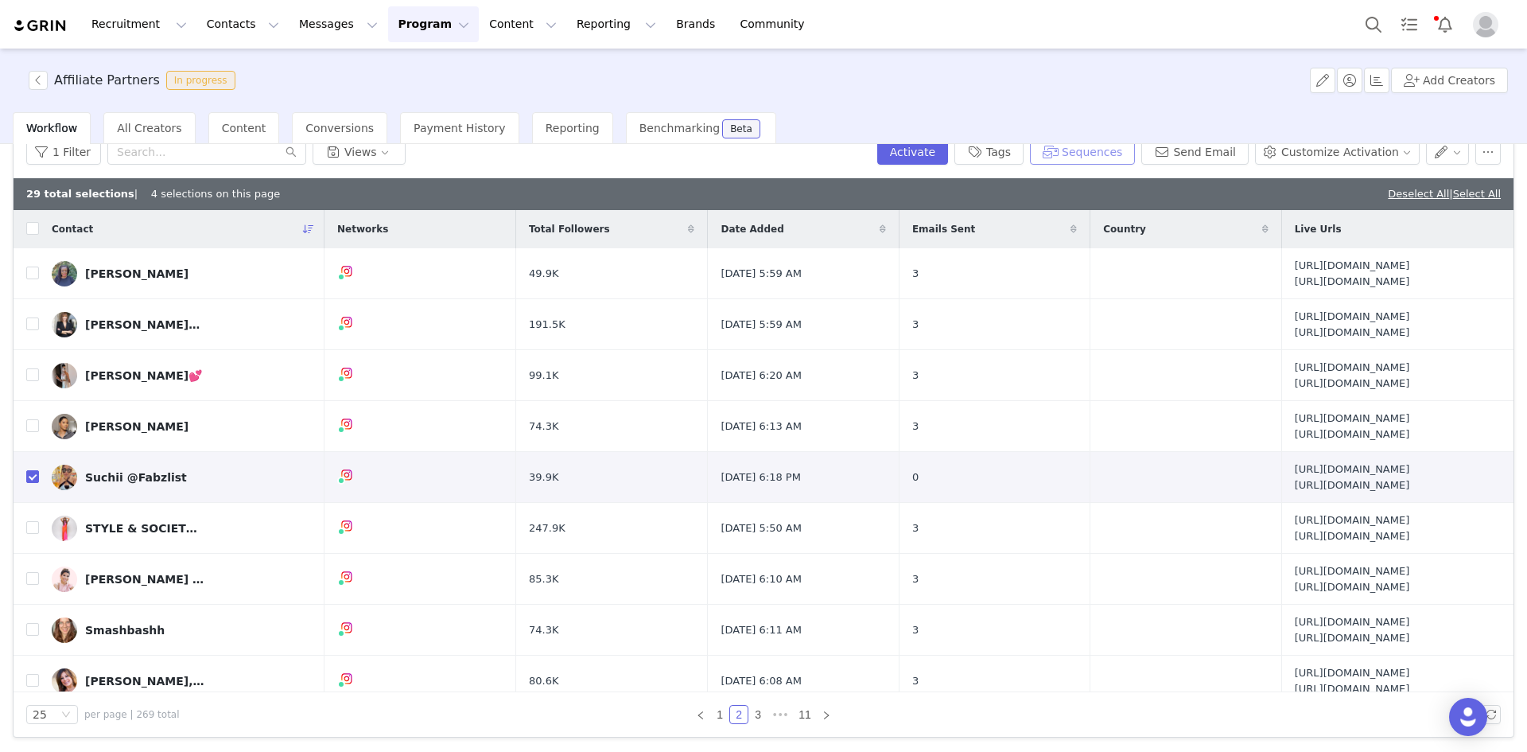
click at [1099, 158] on button "Sequences" at bounding box center [1082, 151] width 105 height 25
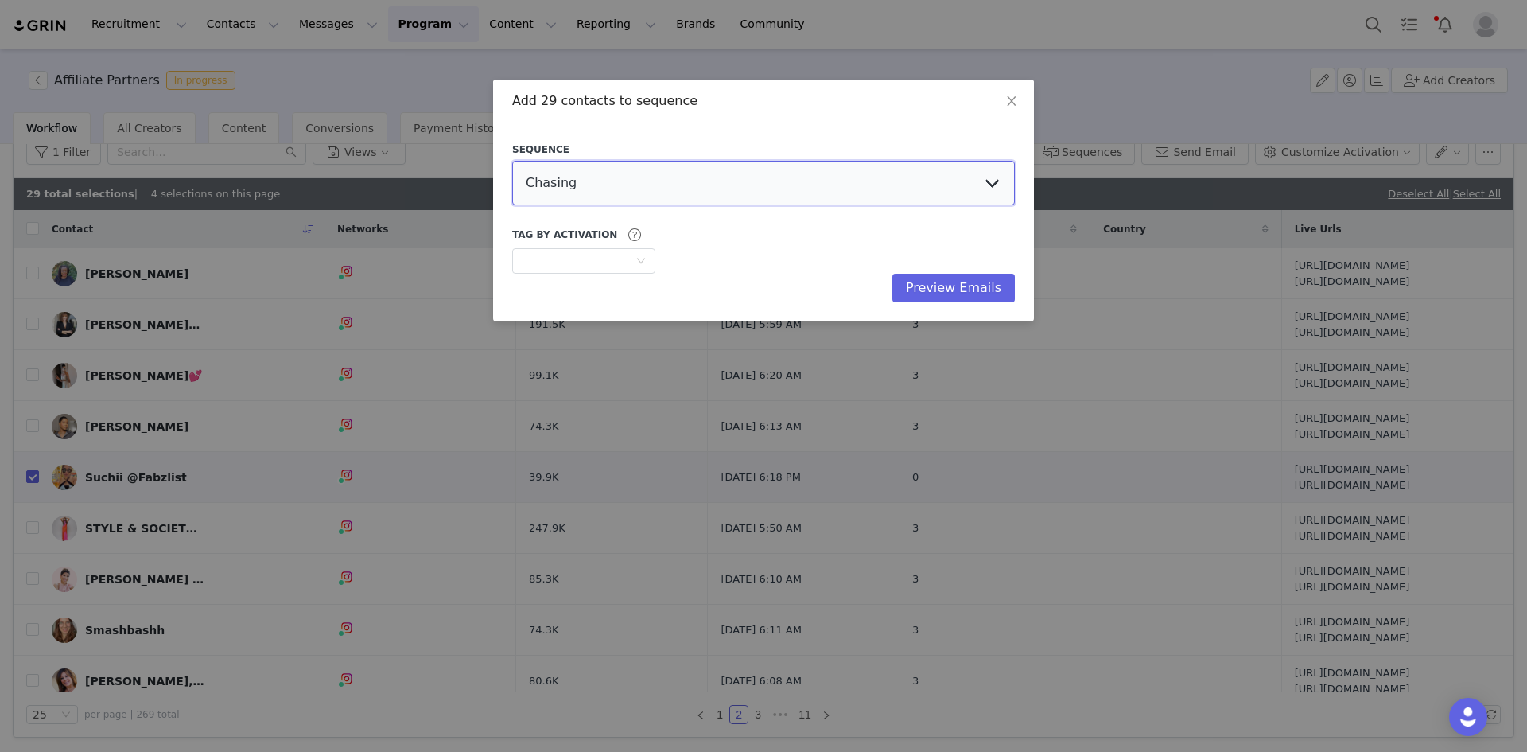
click at [667, 194] on select "Chasing Affiliate Outreach" at bounding box center [763, 183] width 503 height 45
select select "27f33191-c2f4-4469-ad35-51341cef76bd"
click at [512, 161] on select "Chasing Affiliate Outreach" at bounding box center [763, 183] width 503 height 45
click at [967, 289] on button "Preview Emails" at bounding box center [954, 288] width 123 height 29
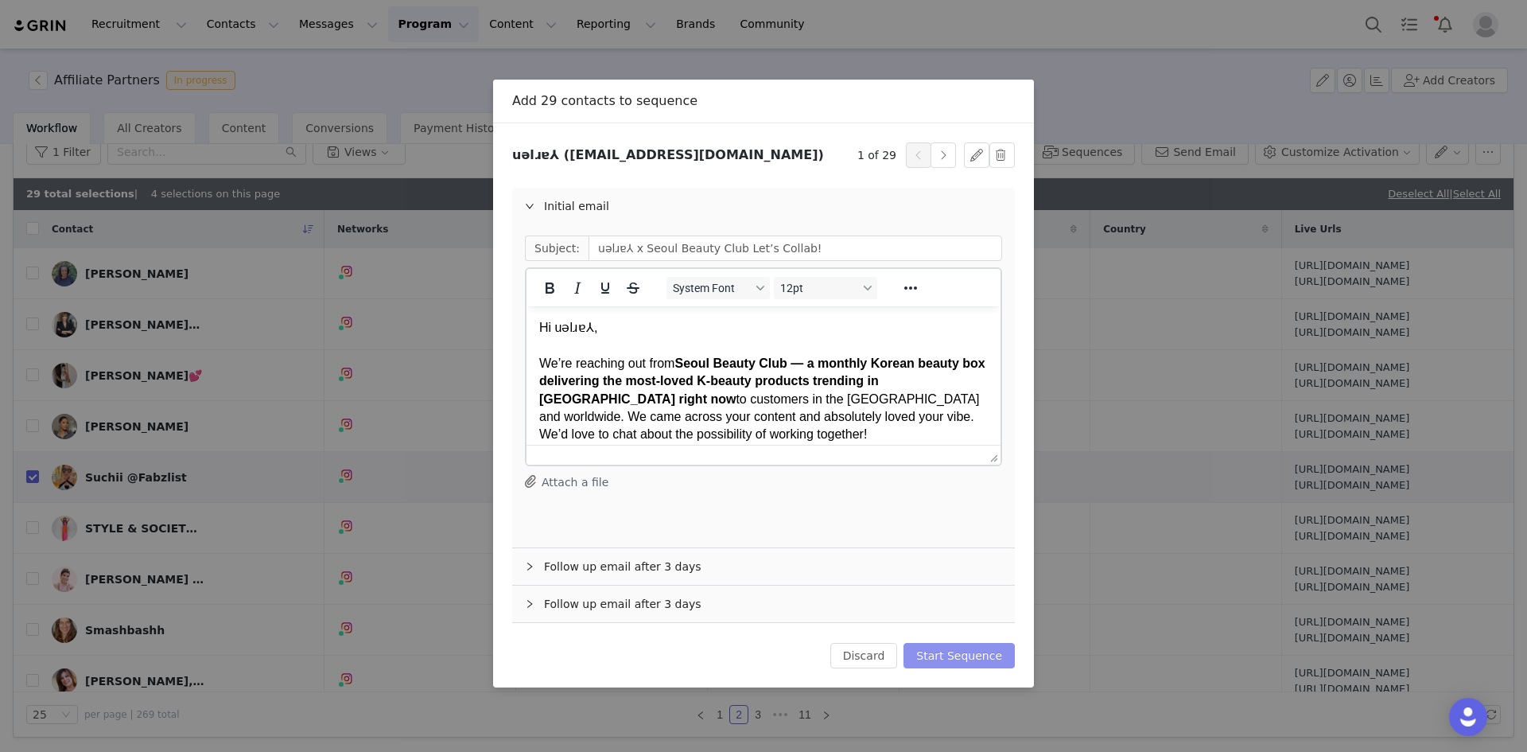
click at [970, 581] on button "Start Sequence" at bounding box center [959, 655] width 111 height 25
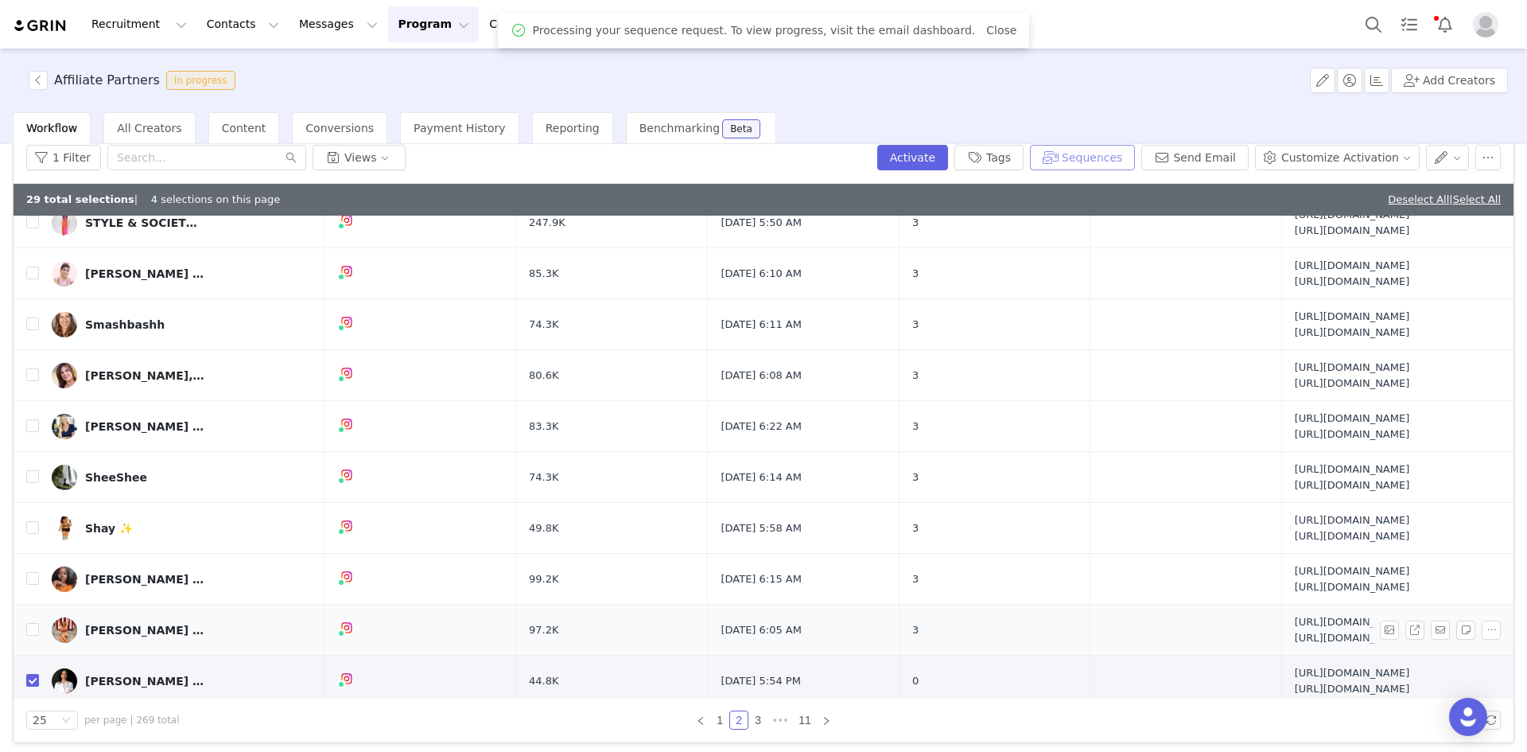
scroll to position [318, 0]
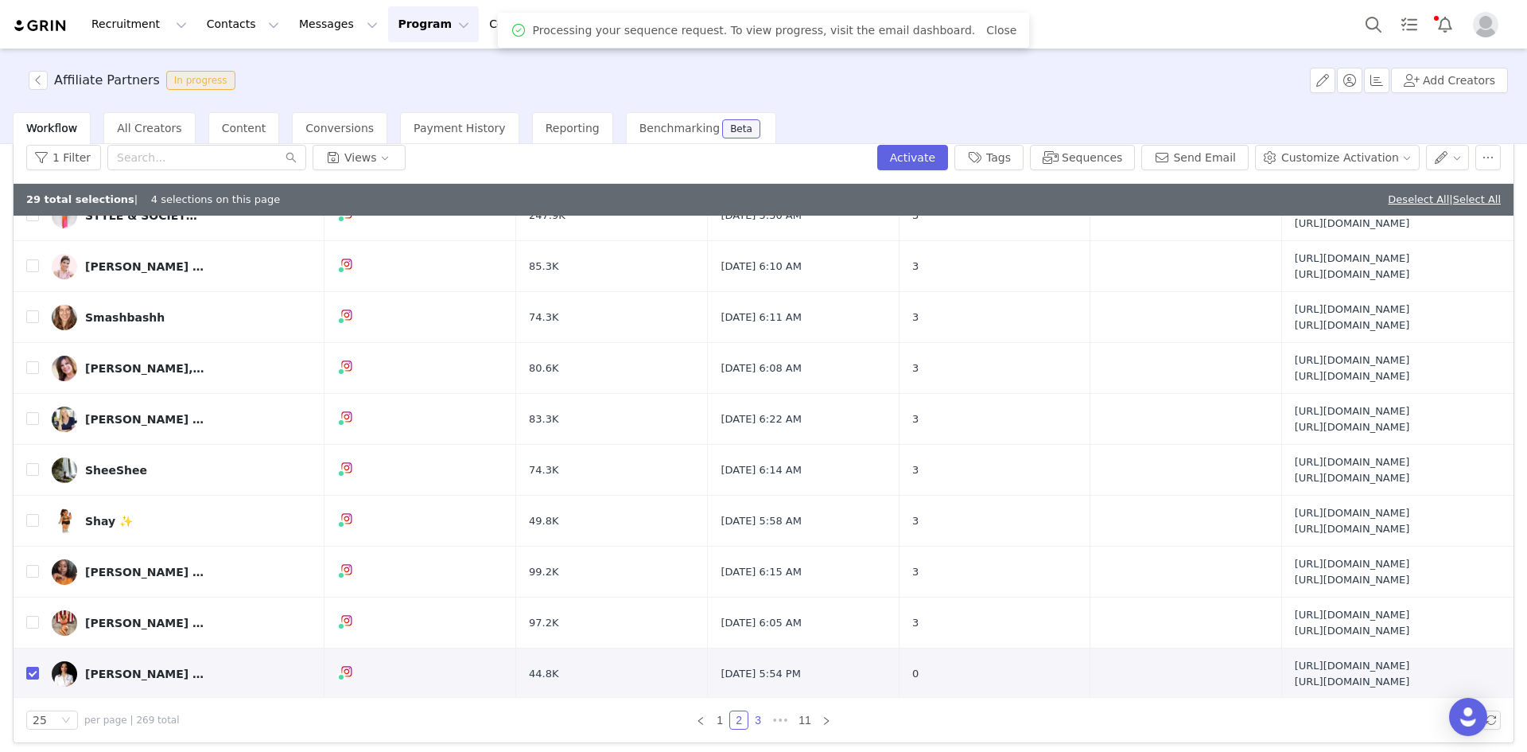
click at [757, 581] on link "3" at bounding box center [758, 720] width 18 height 18
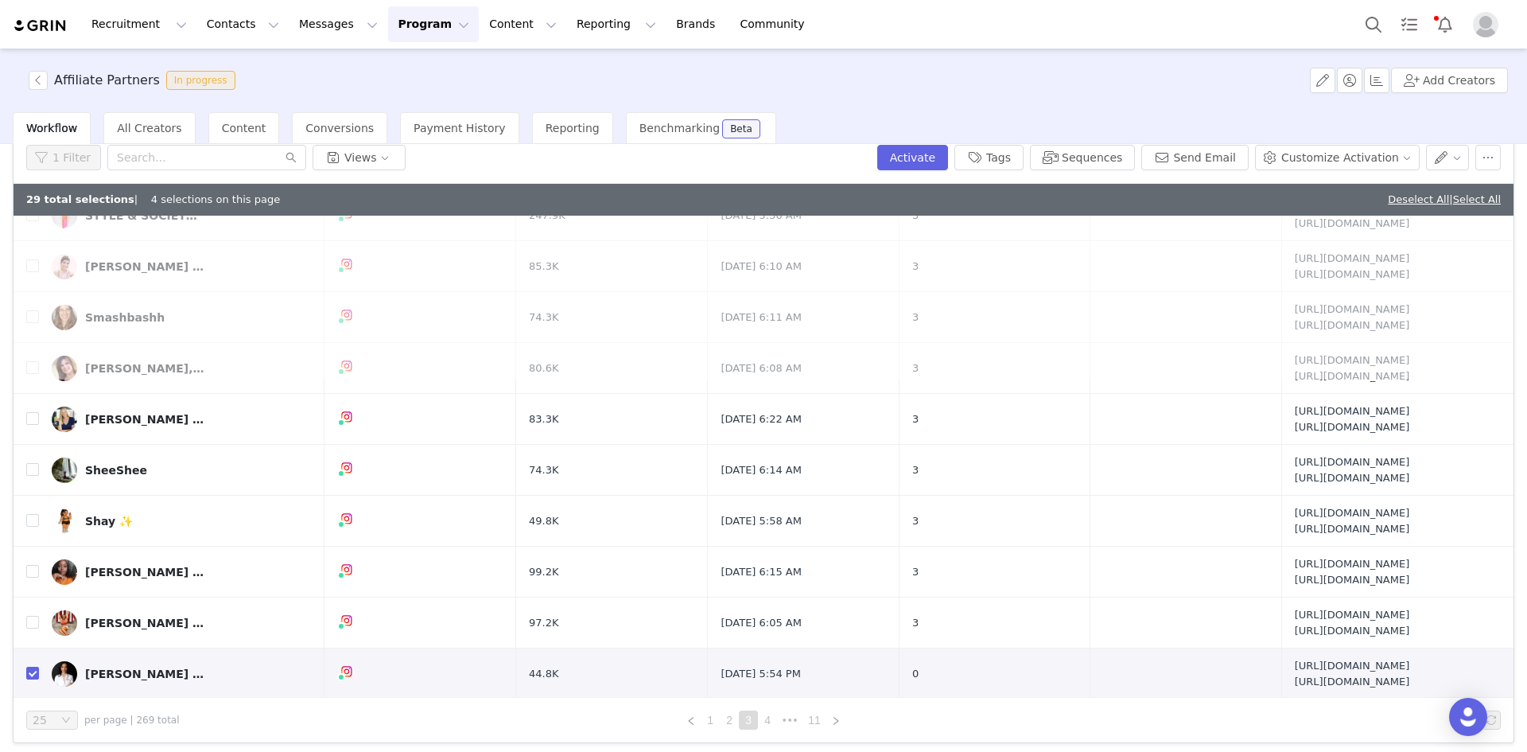
scroll to position [0, 0]
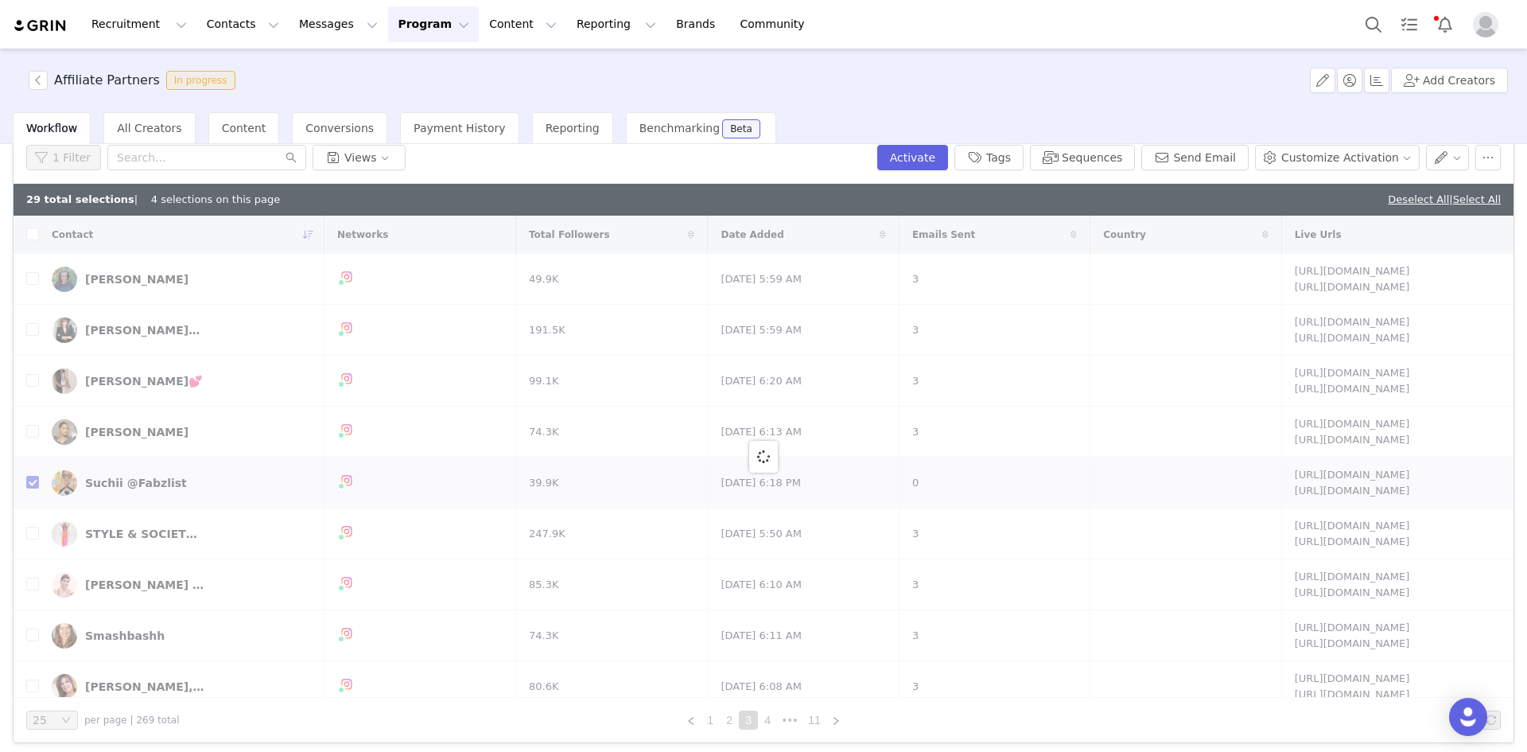
checkbox input "false"
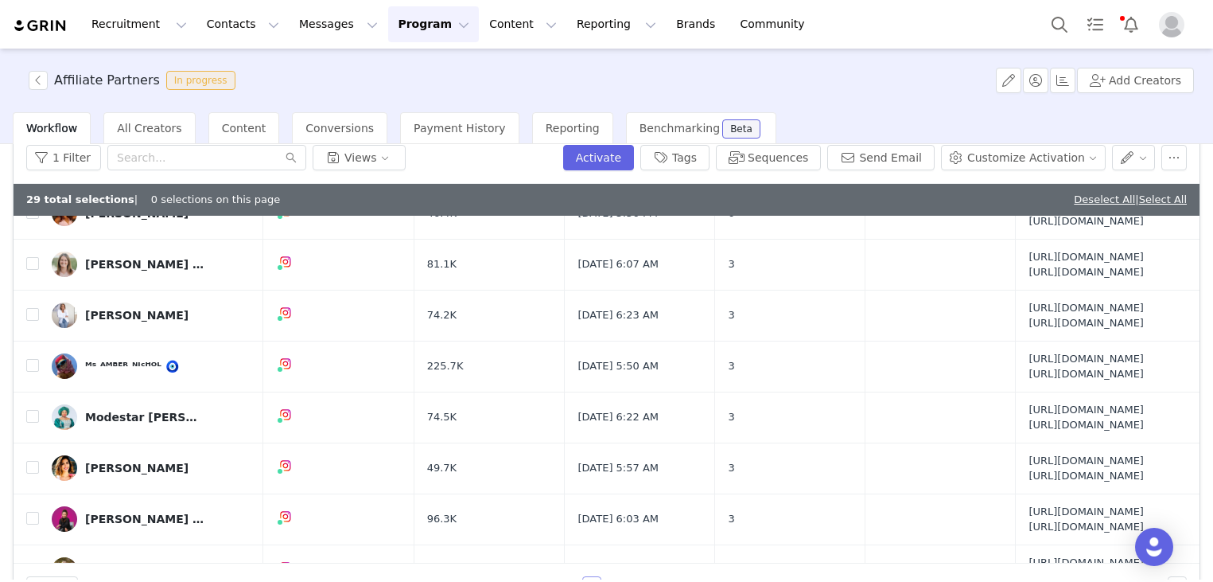
scroll to position [1311, 0]
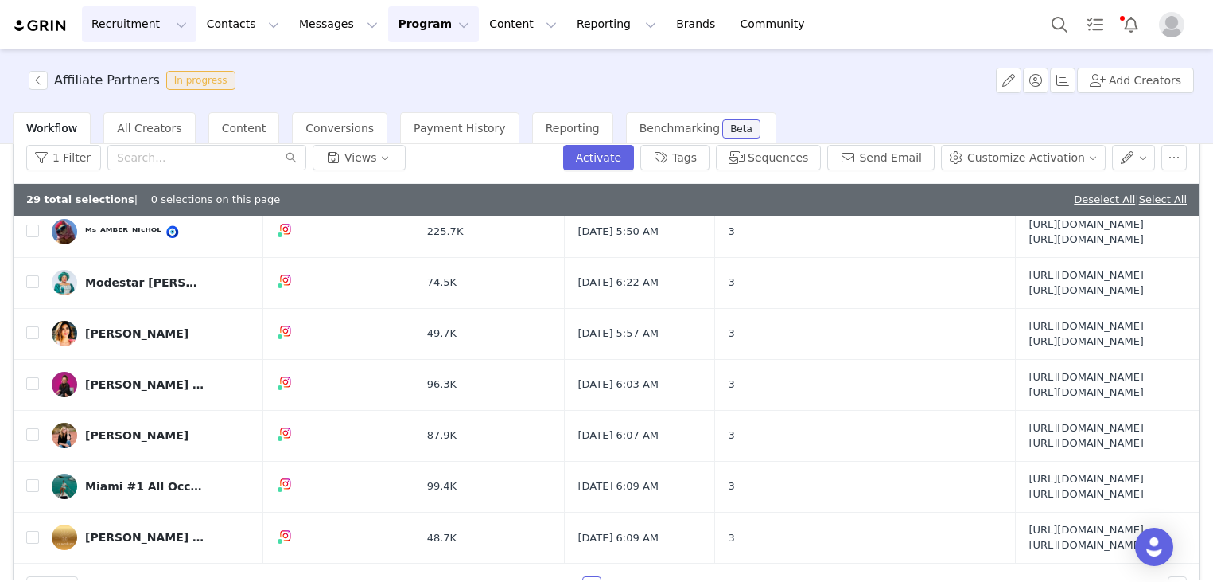
click at [146, 37] on button "Recruitment Recruitment" at bounding box center [139, 24] width 115 height 36
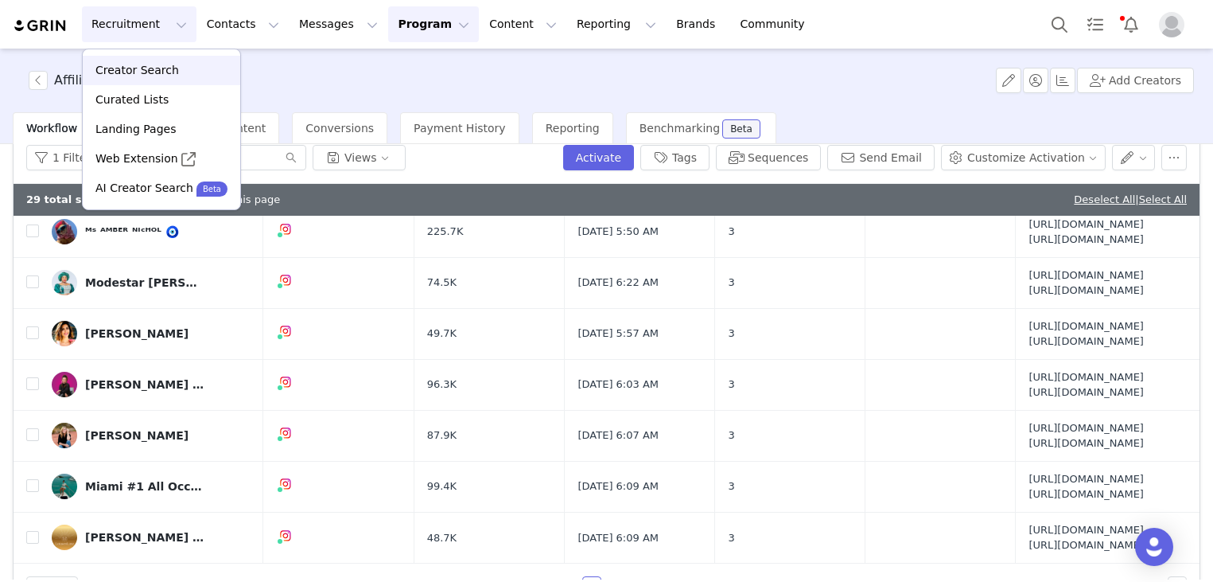
click at [100, 76] on p "Creator Search" at bounding box center [137, 70] width 84 height 17
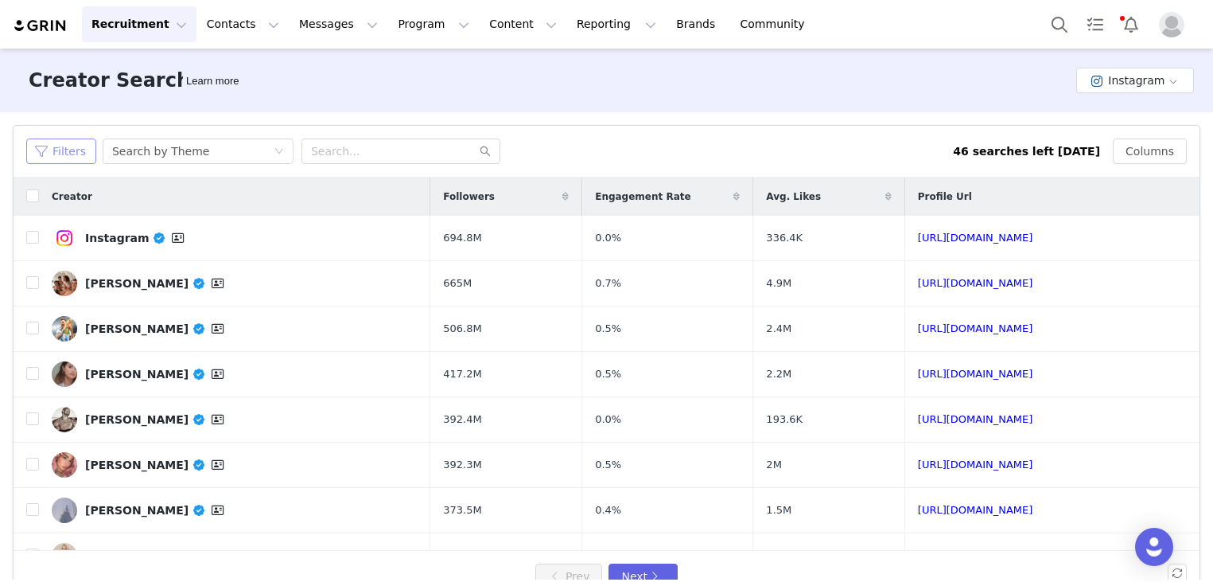
click at [74, 146] on button "Filters" at bounding box center [61, 150] width 70 height 25
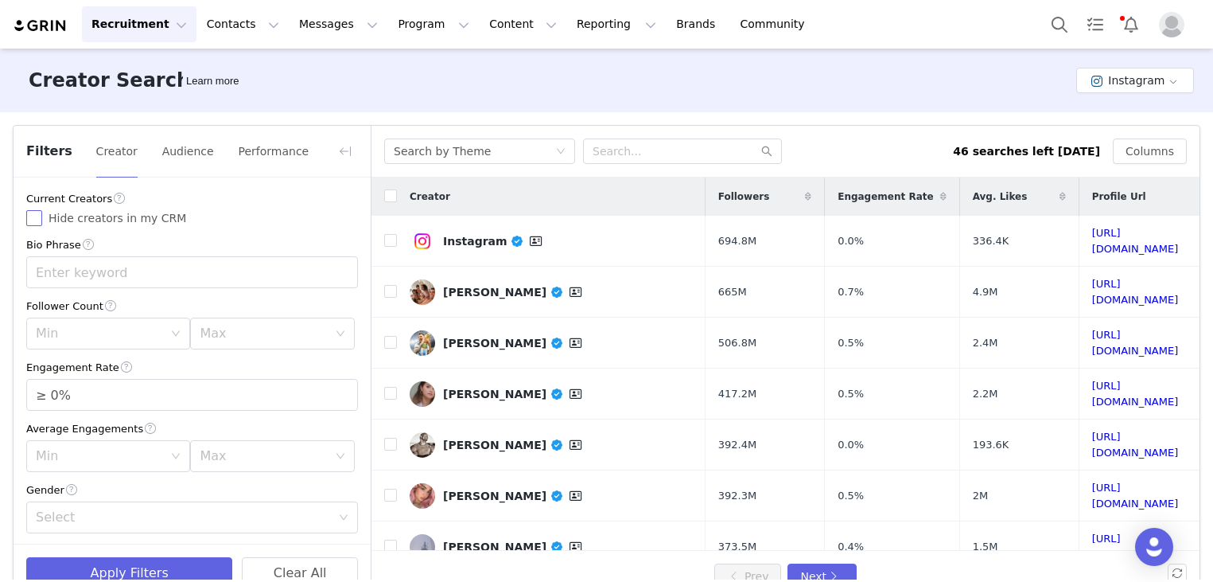
click at [32, 216] on input "Hide creators in my CRM" at bounding box center [34, 218] width 16 height 16
checkbox input "true"
click at [154, 306] on div "Follower Count" at bounding box center [192, 306] width 332 height 17
click at [147, 325] on div "Min" at bounding box center [103, 333] width 134 height 30
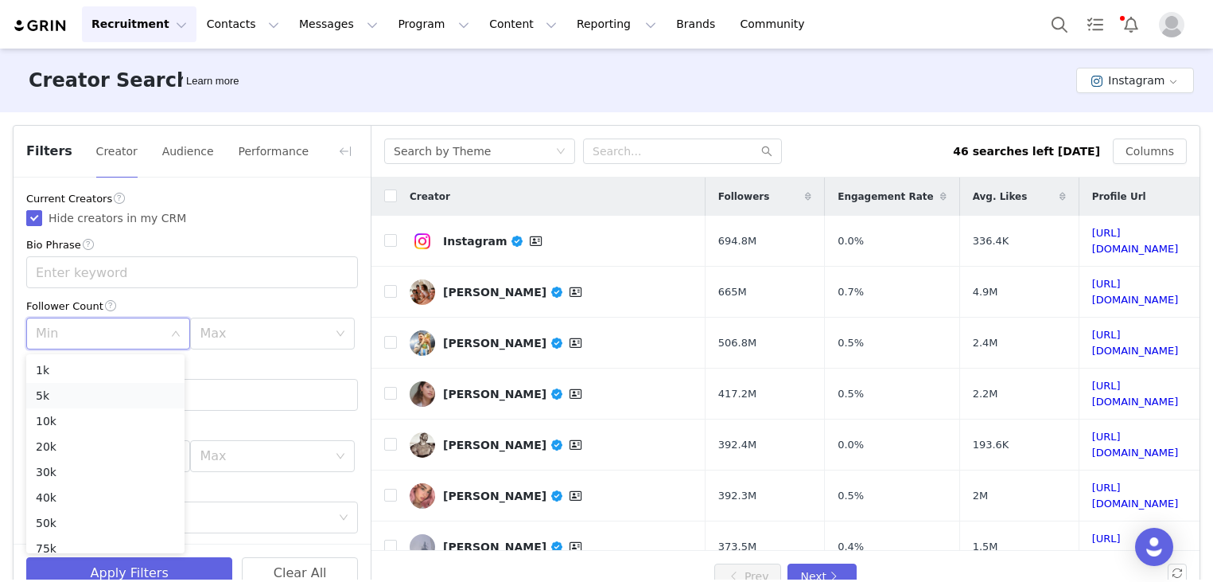
drag, startPoint x: 80, startPoint y: 418, endPoint x: 85, endPoint y: 404, distance: 15.4
click at [85, 404] on ul "1k 5k 10k 20k 30k 40k 50k 75k 100k 250k 500k 1M" at bounding box center [105, 453] width 158 height 199
click at [82, 428] on li "10k" at bounding box center [105, 420] width 158 height 25
click at [244, 346] on div "Max" at bounding box center [267, 333] width 134 height 30
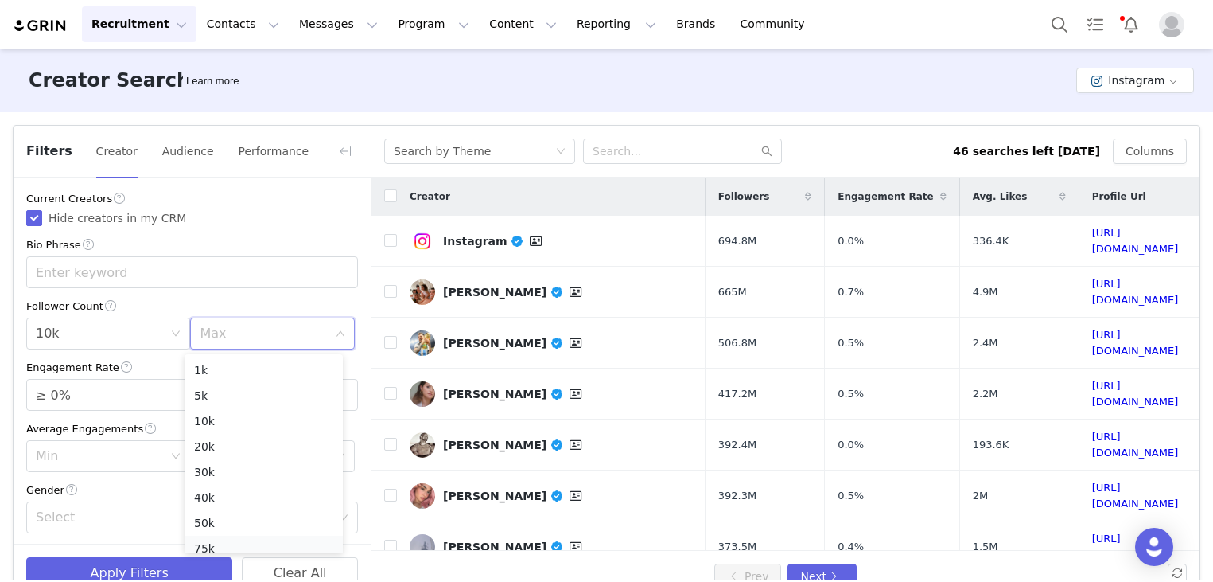
scroll to position [8, 0]
click at [224, 518] on li "50k" at bounding box center [264, 514] width 158 height 25
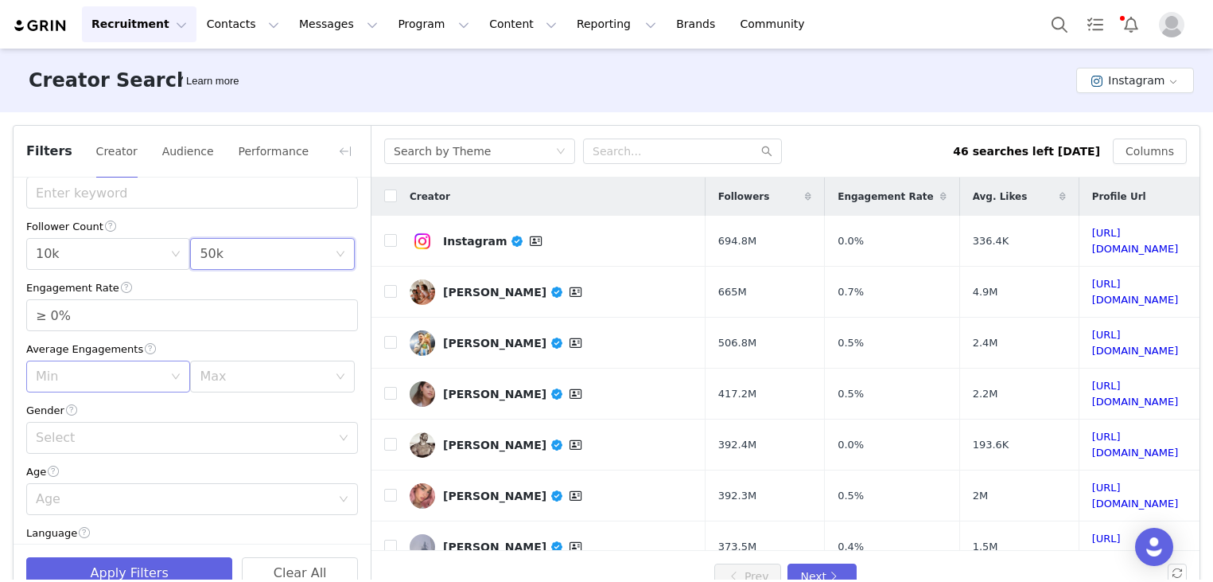
click at [110, 376] on div "Min" at bounding box center [99, 376] width 127 height 16
click at [294, 351] on div "Average Engagements" at bounding box center [192, 348] width 332 height 17
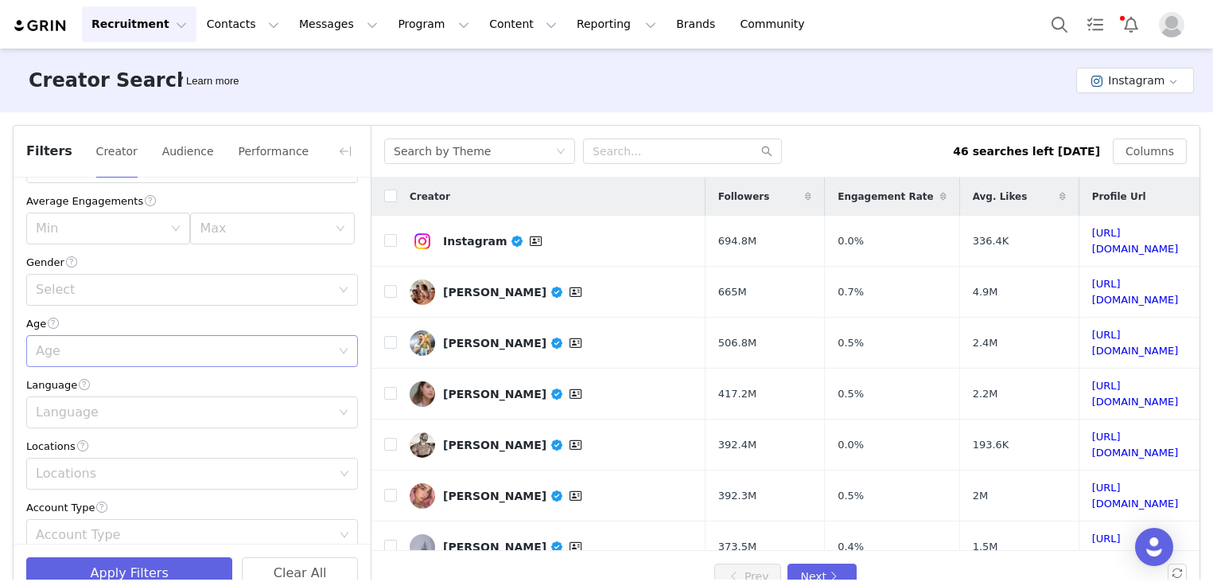
scroll to position [239, 0]
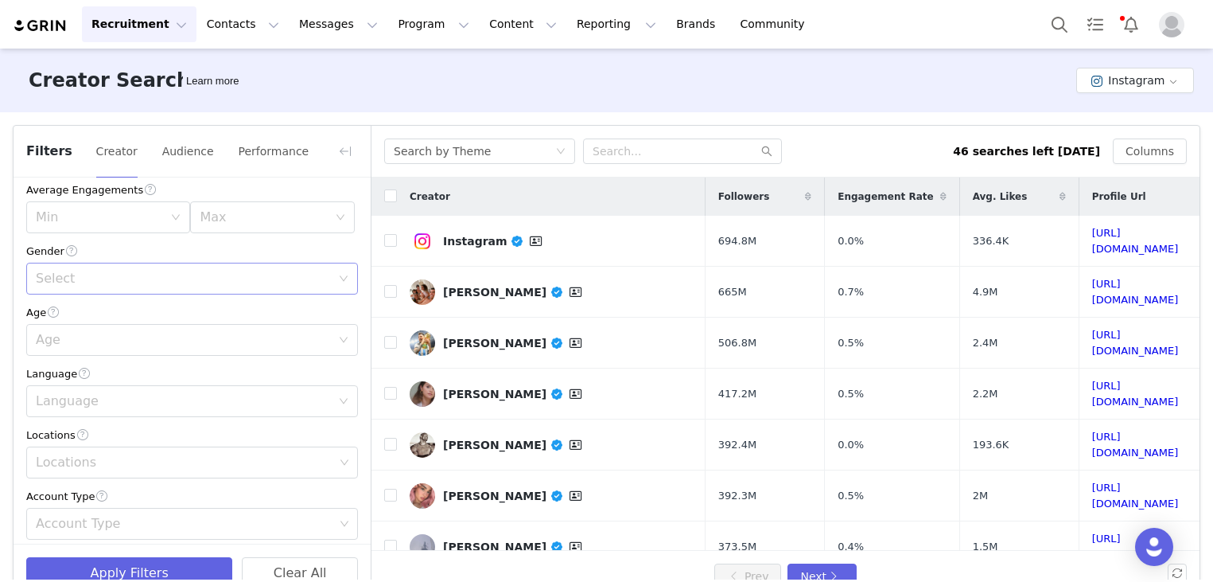
click at [141, 273] on div "Select" at bounding box center [183, 278] width 295 height 16
click at [98, 336] on li "[DEMOGRAPHIC_DATA]" at bounding box center [186, 340] width 320 height 25
click at [95, 348] on div "Age" at bounding box center [183, 340] width 295 height 16
click at [81, 426] on li "35-44" at bounding box center [186, 426] width 320 height 25
click at [140, 413] on div "Language" at bounding box center [187, 401] width 302 height 30
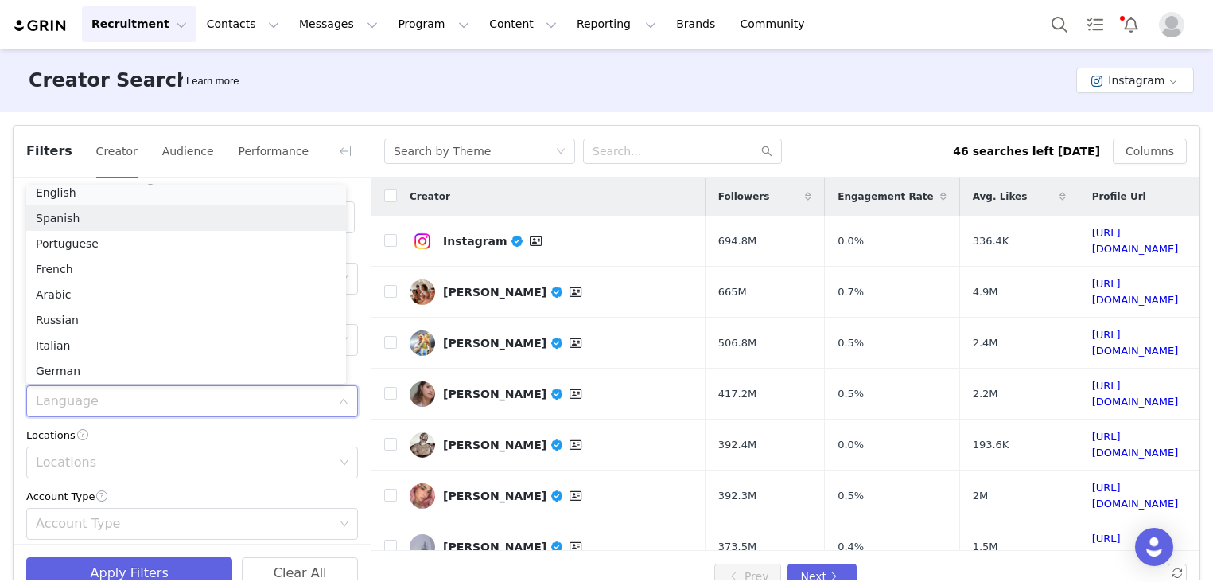
scroll to position [3, 0]
click at [105, 193] on li "English" at bounding box center [186, 197] width 320 height 25
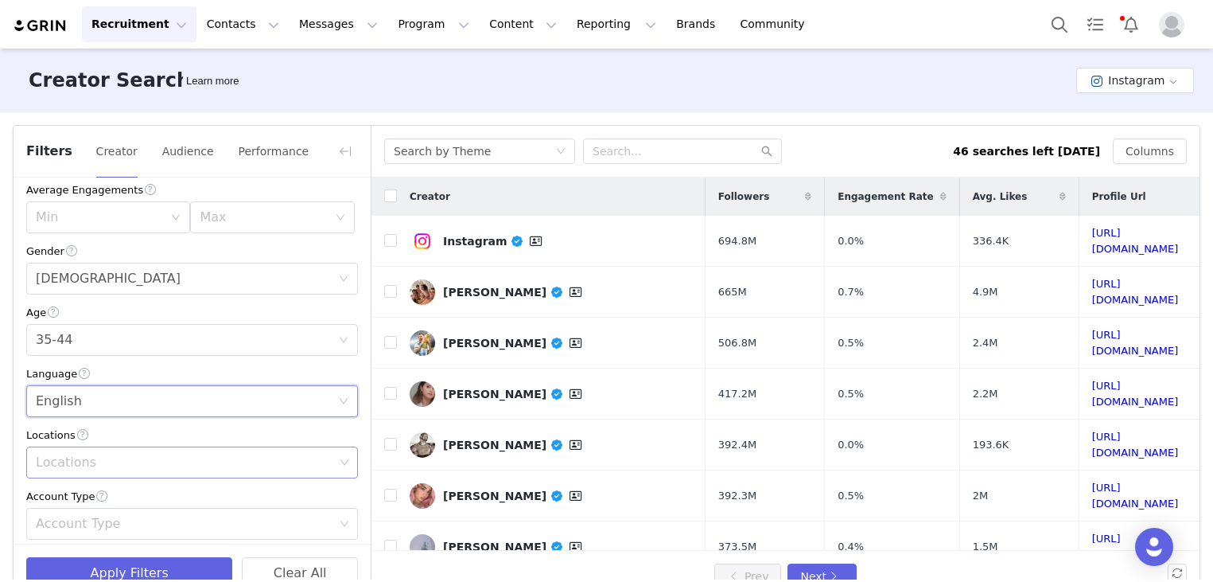
click at [115, 453] on div "Locations" at bounding box center [186, 462] width 310 height 30
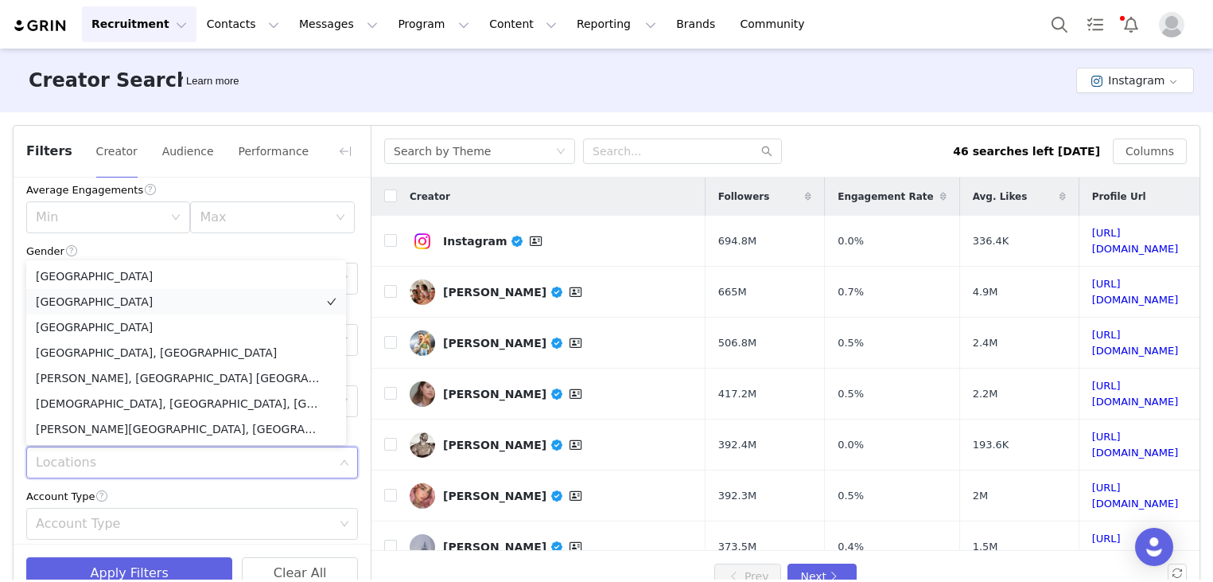
click at [107, 297] on li "[GEOGRAPHIC_DATA]" at bounding box center [186, 301] width 320 height 25
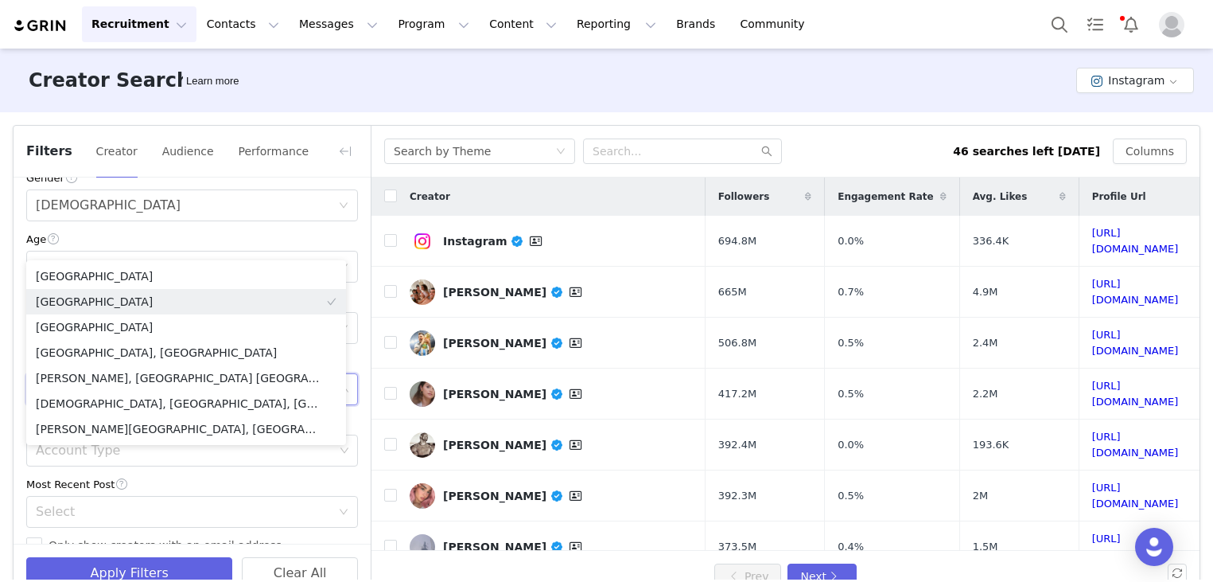
scroll to position [477, 0]
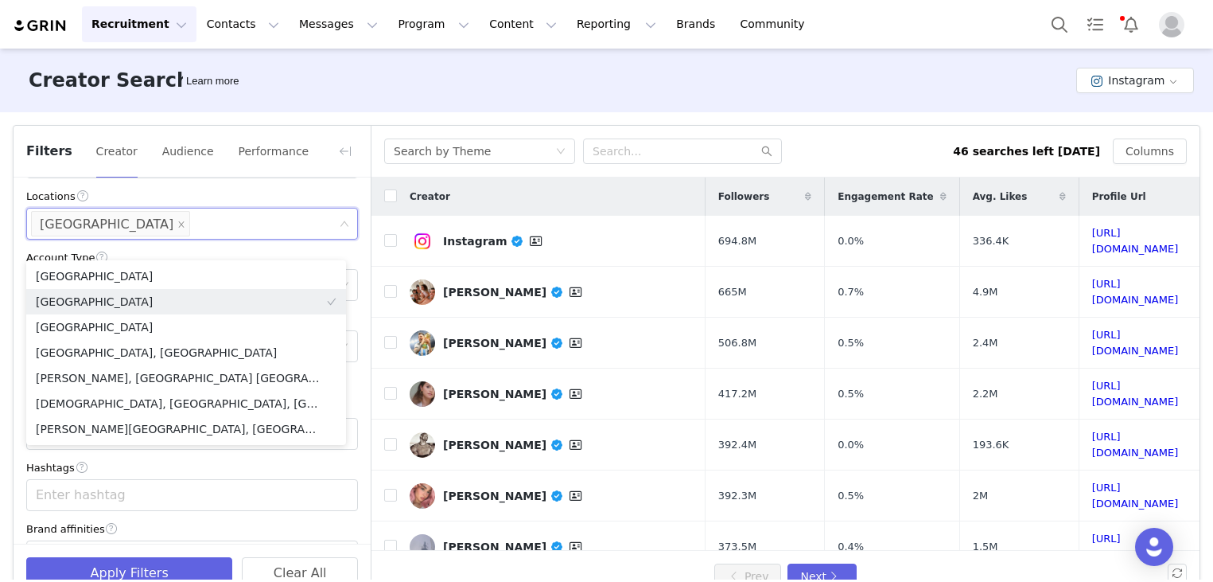
click at [14, 304] on div "Current Creators Hide creators in my CRM Bio Phrase Follower Count Min 10k Max …" at bounding box center [192, 142] width 357 height 885
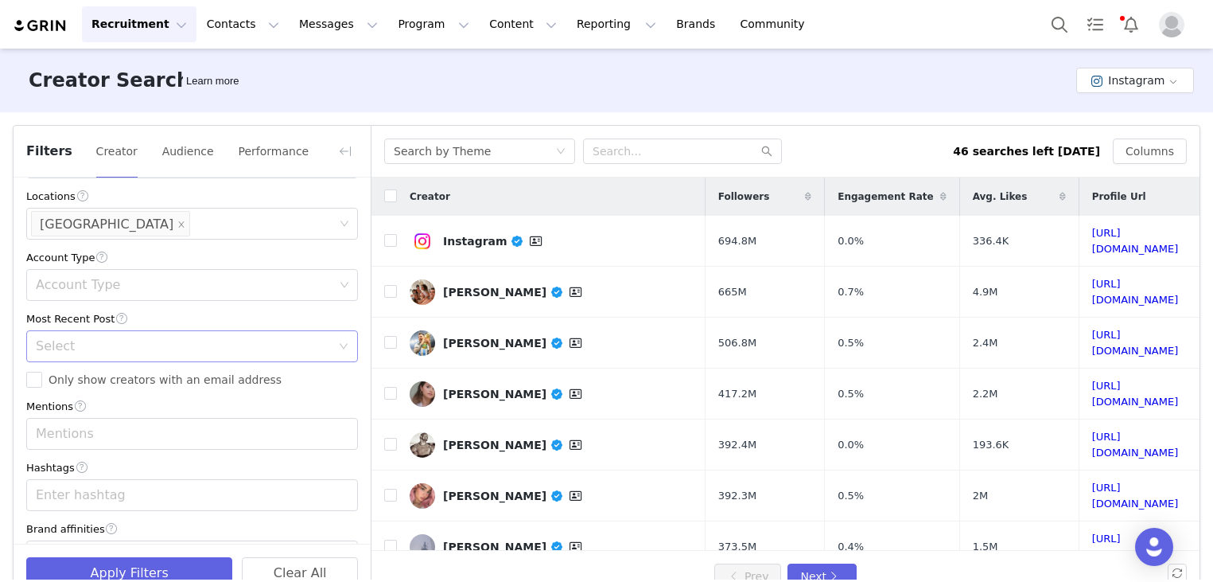
click at [191, 347] on div "Select" at bounding box center [183, 346] width 295 height 16
click at [152, 375] on li "<1 Month" at bounding box center [186, 382] width 320 height 25
click at [41, 383] on input "Only show creators with an email address" at bounding box center [34, 380] width 16 height 16
checkbox input "true"
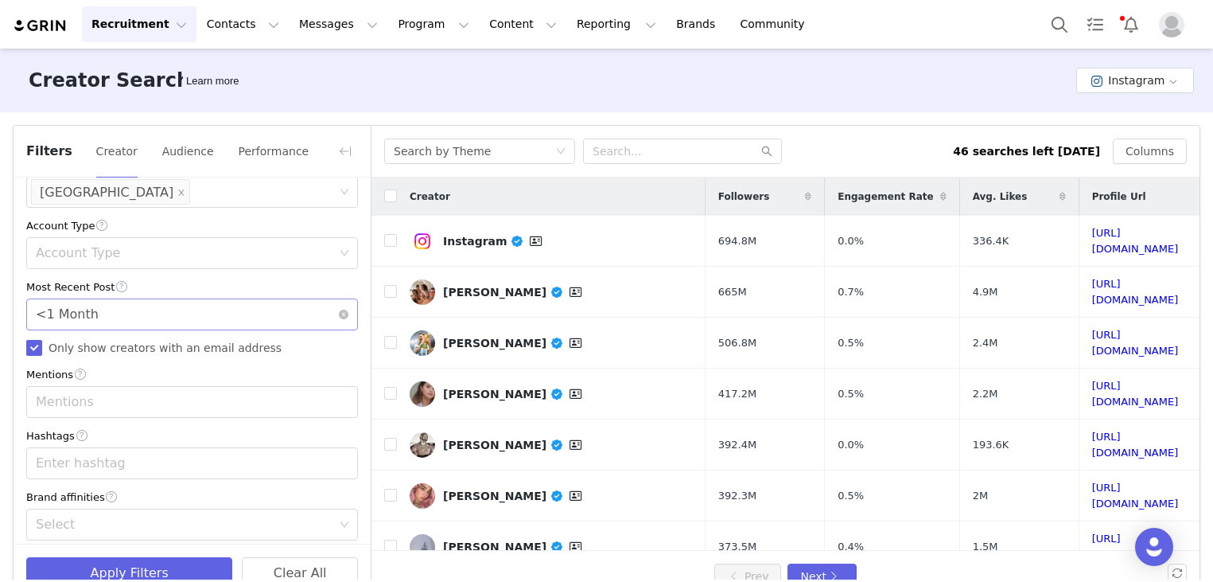
scroll to position [521, 0]
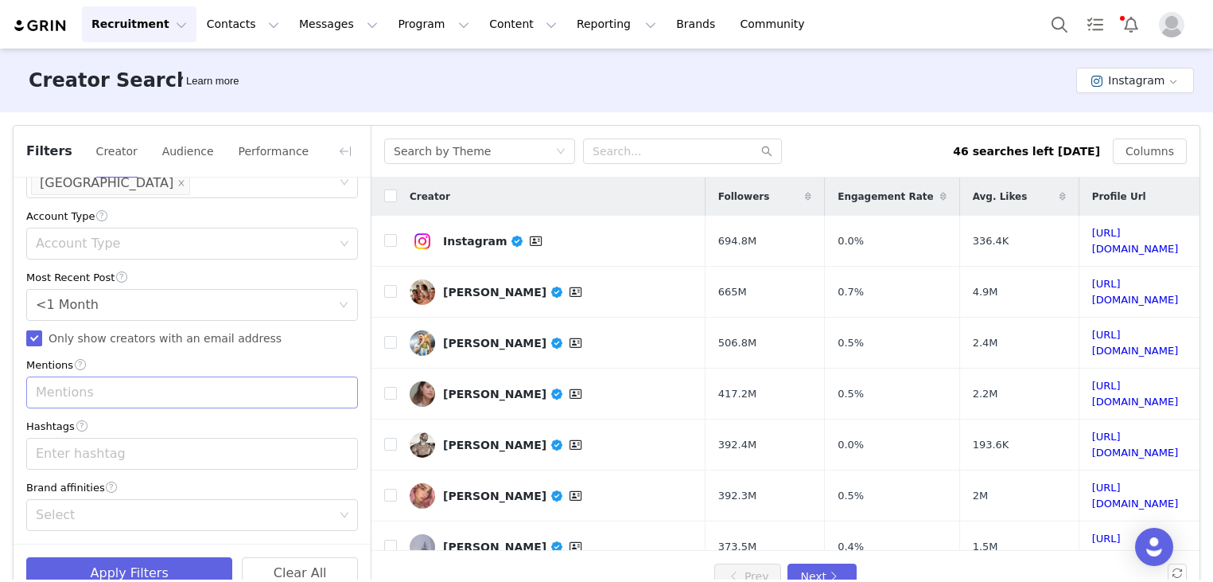
click at [127, 388] on div "Mentions" at bounding box center [185, 392] width 298 height 16
type input "s"
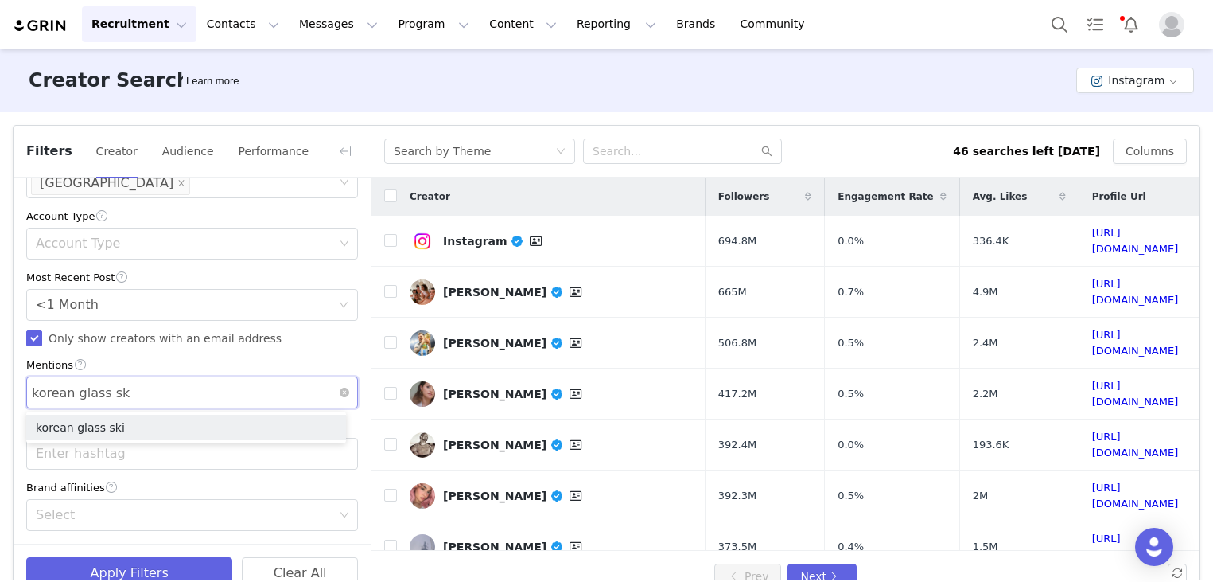
type input "korean glass skin"
click at [99, 428] on li "korean glass skin" at bounding box center [186, 426] width 320 height 25
click at [95, 451] on div "Enter hashtag" at bounding box center [185, 453] width 298 height 16
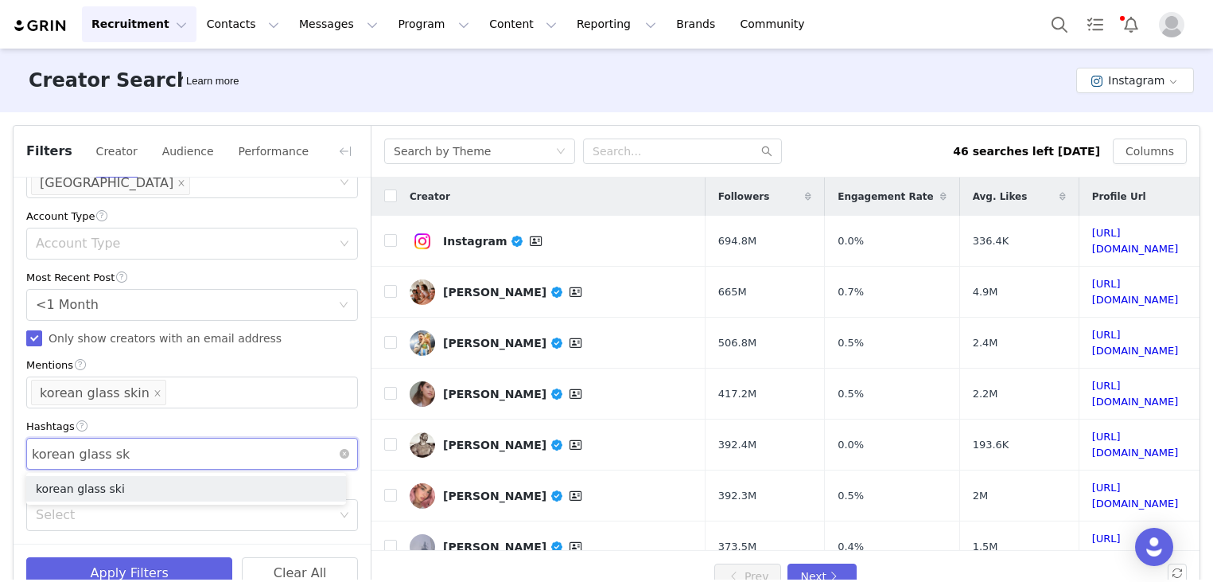
type input "korean glass skin"
click at [125, 484] on li "korean glass skin" at bounding box center [186, 488] width 320 height 25
click at [212, 386] on div "Mentions korean glass skin" at bounding box center [186, 392] width 310 height 30
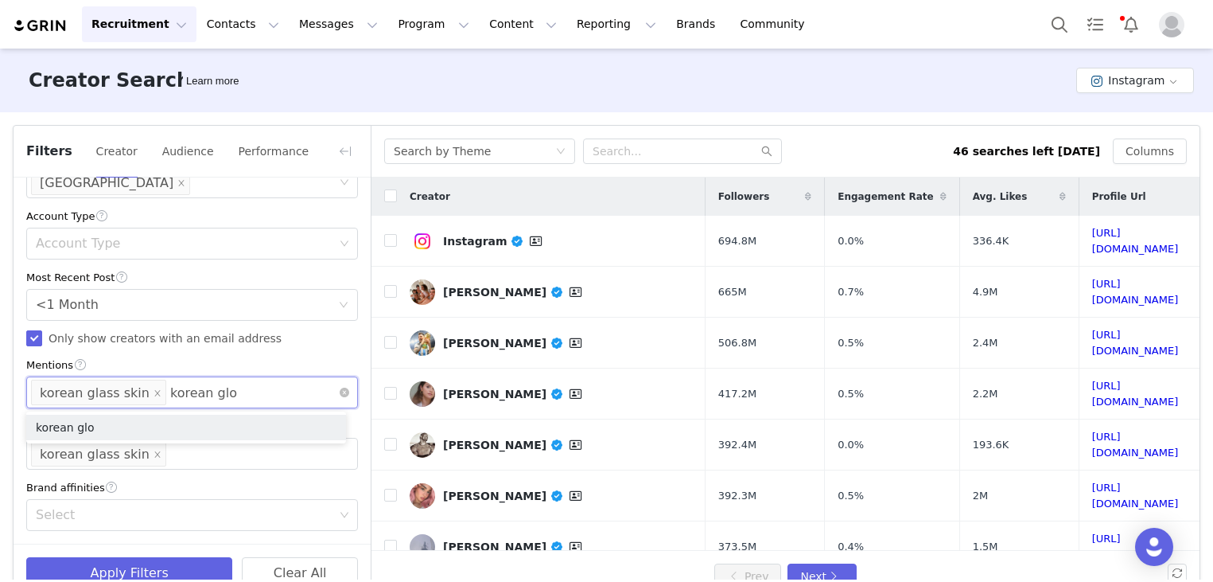
type input "korean glow"
click at [203, 422] on li "korean glow" at bounding box center [186, 426] width 320 height 25
click at [194, 483] on div "Brand affinities" at bounding box center [192, 487] width 332 height 17
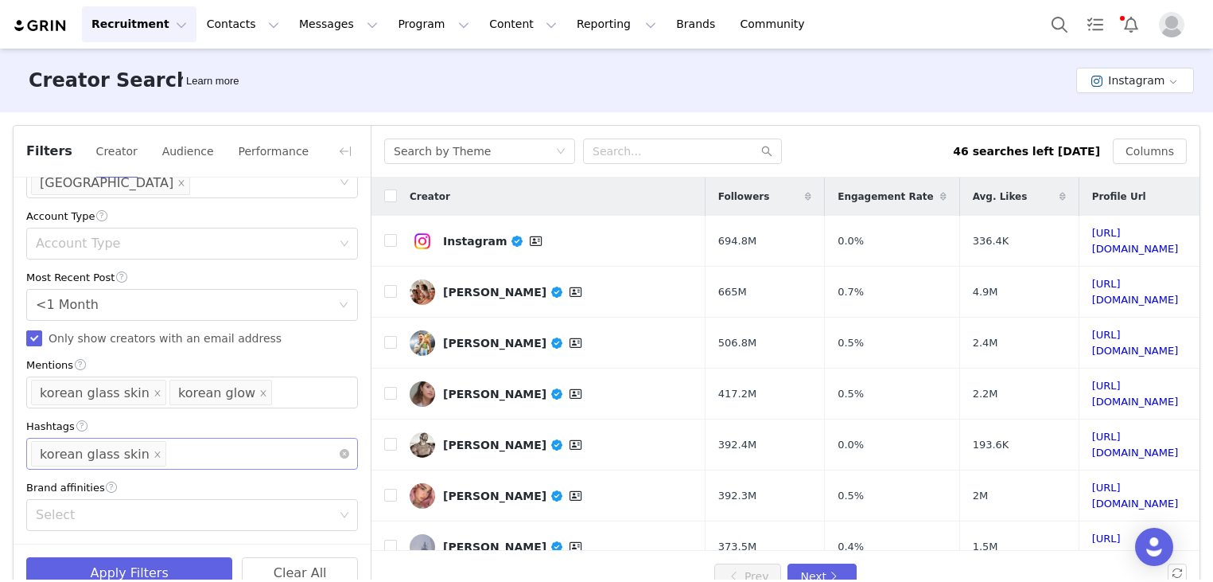
click at [259, 457] on div "Enter hashtag korean glass skin" at bounding box center [186, 453] width 310 height 30
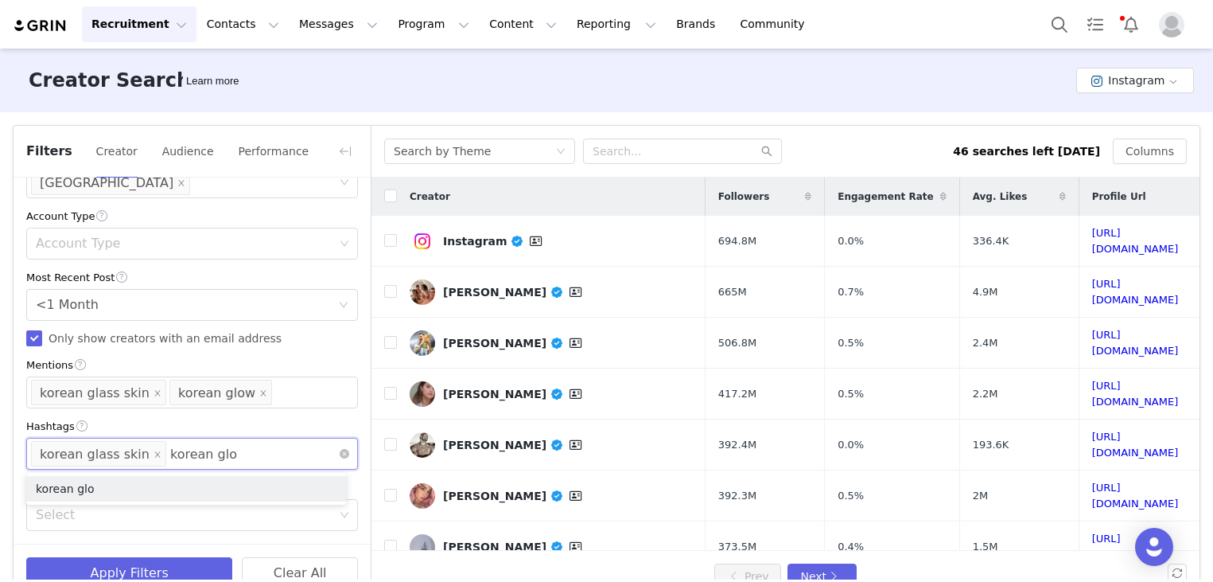
type input "korean glow"
click at [167, 500] on li "korean glow" at bounding box center [186, 488] width 320 height 25
click at [298, 423] on div "Hashtags" at bounding box center [192, 426] width 332 height 17
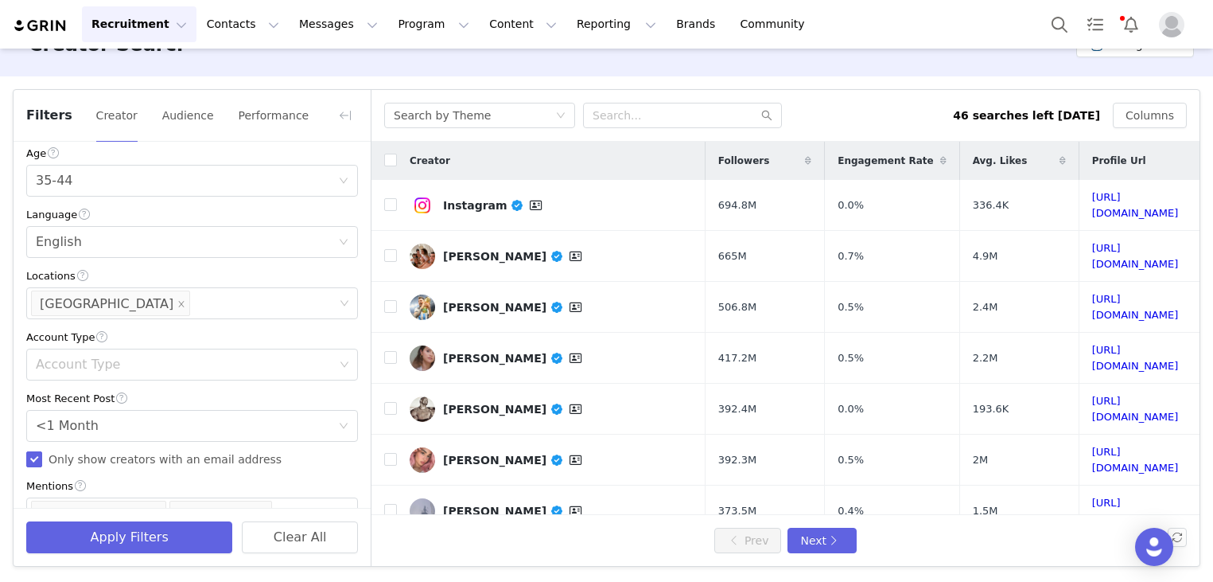
scroll to position [203, 0]
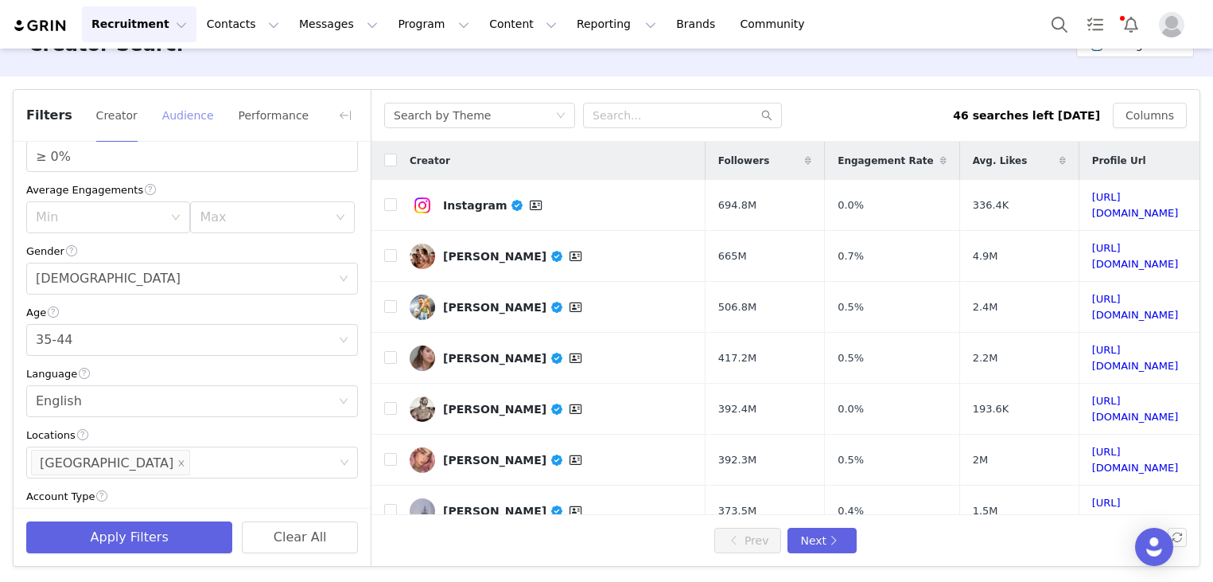
click at [184, 123] on button "Audience" at bounding box center [187, 115] width 53 height 25
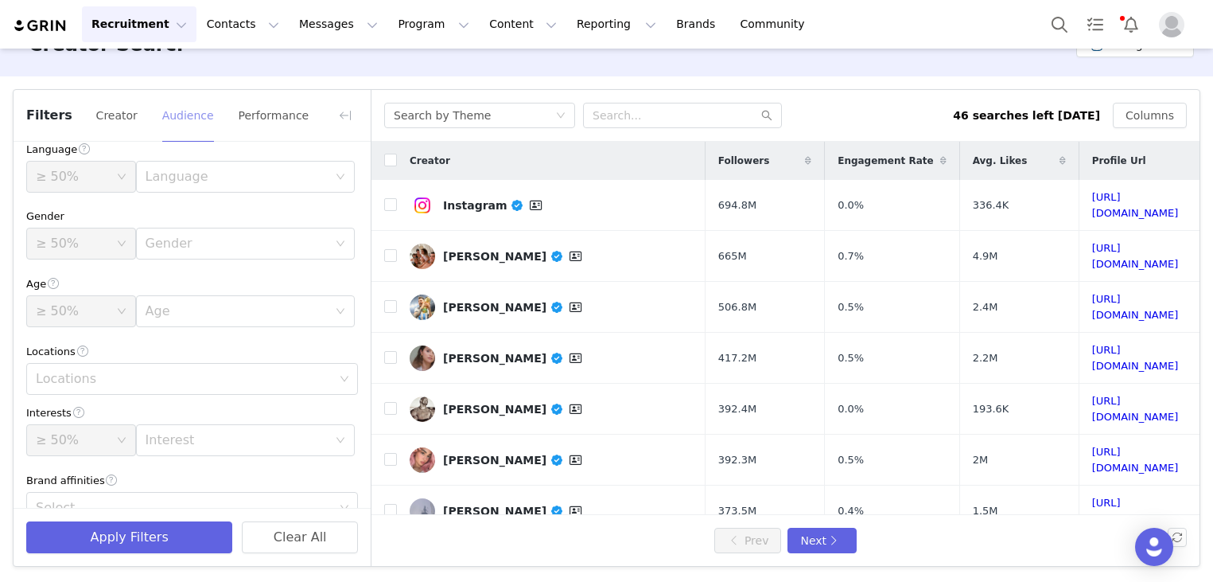
scroll to position [0, 0]
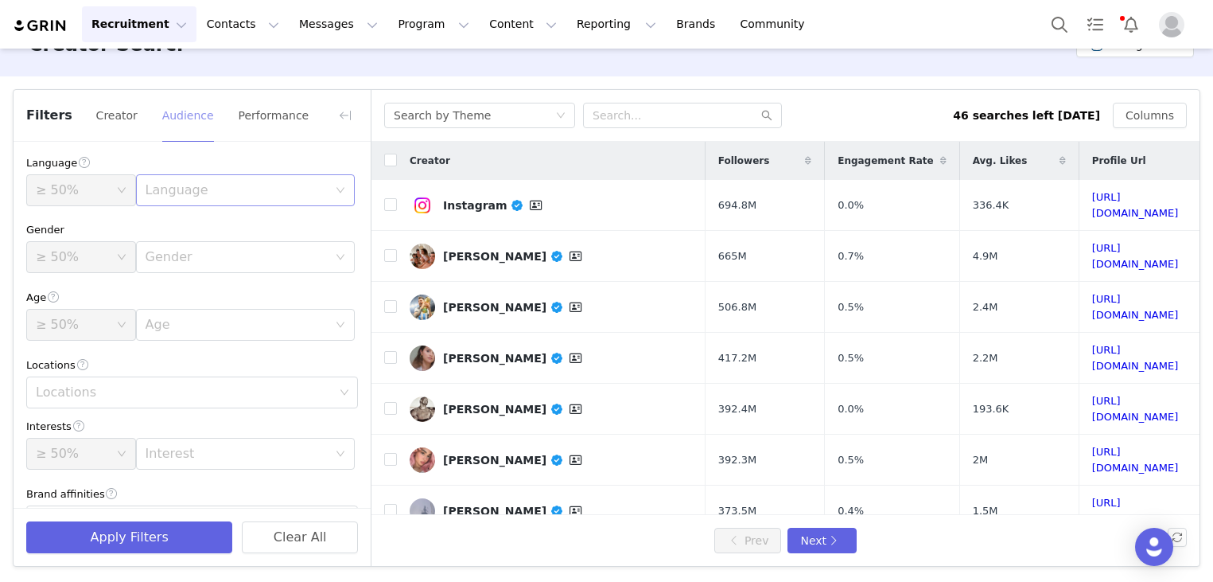
click at [191, 189] on div "Language" at bounding box center [237, 190] width 182 height 16
click at [191, 221] on li "English" at bounding box center [237, 224] width 211 height 25
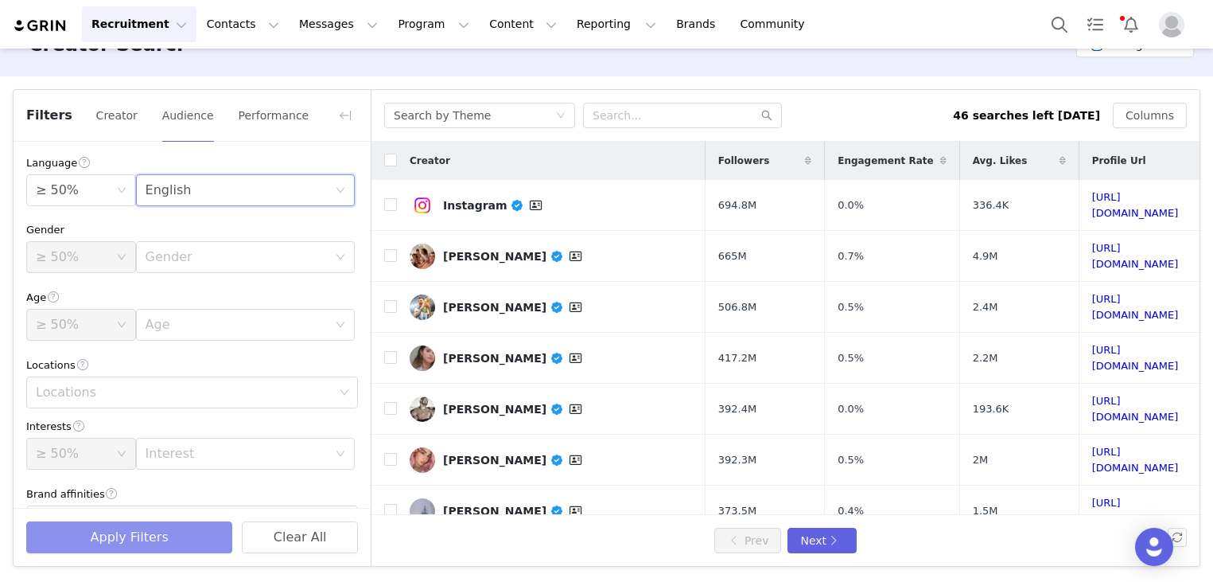
click at [148, 531] on button "Apply Filters" at bounding box center [129, 537] width 206 height 32
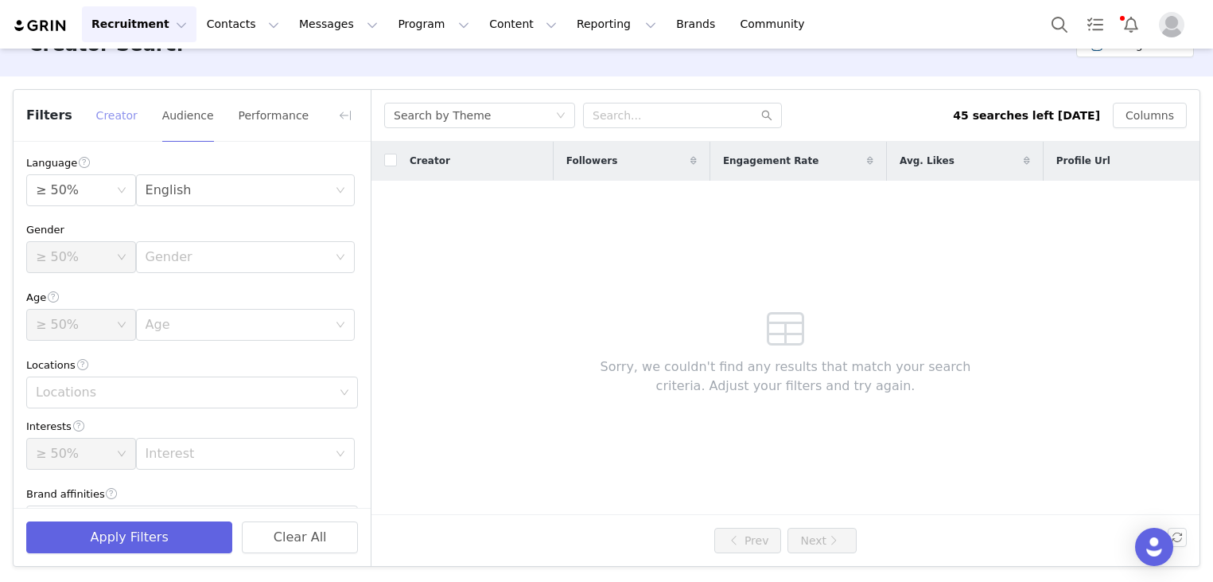
click at [98, 110] on button "Creator" at bounding box center [116, 115] width 43 height 25
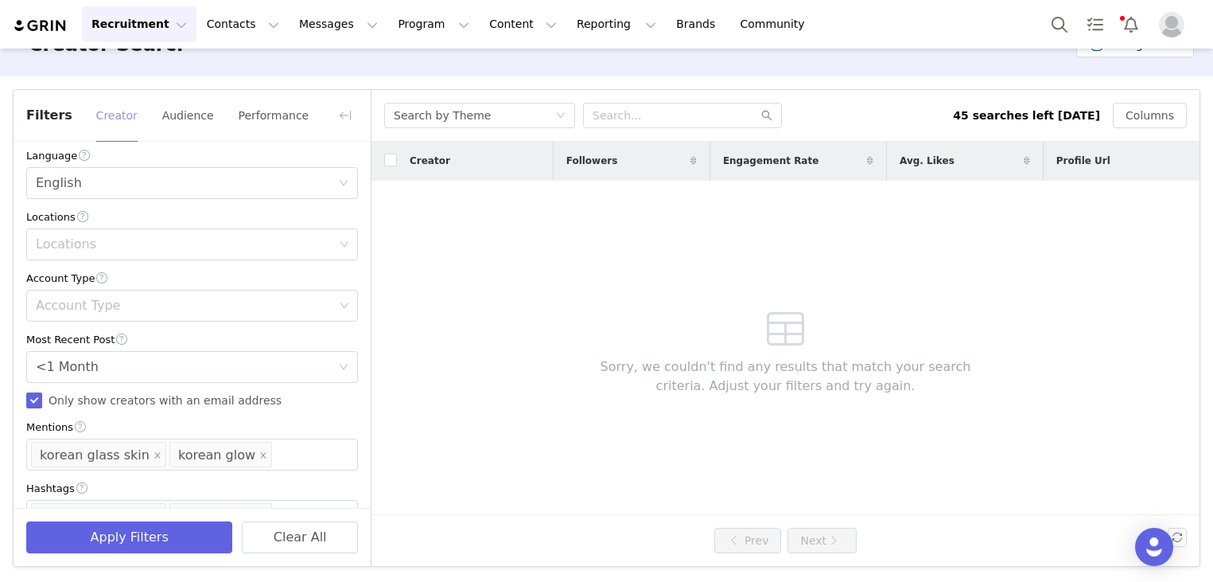
scroll to position [521, 0]
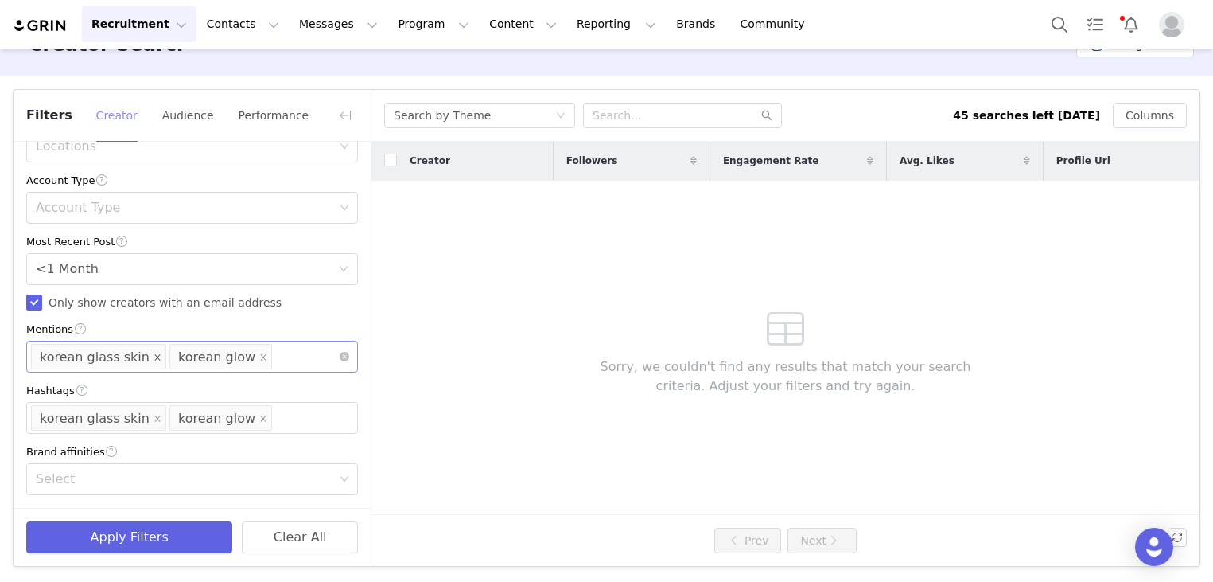
click at [154, 356] on icon "icon: close" at bounding box center [158, 357] width 8 height 8
click at [154, 421] on icon "icon: close" at bounding box center [157, 418] width 6 height 6
click at [158, 352] on div "Mentions korean glow" at bounding box center [186, 356] width 310 height 30
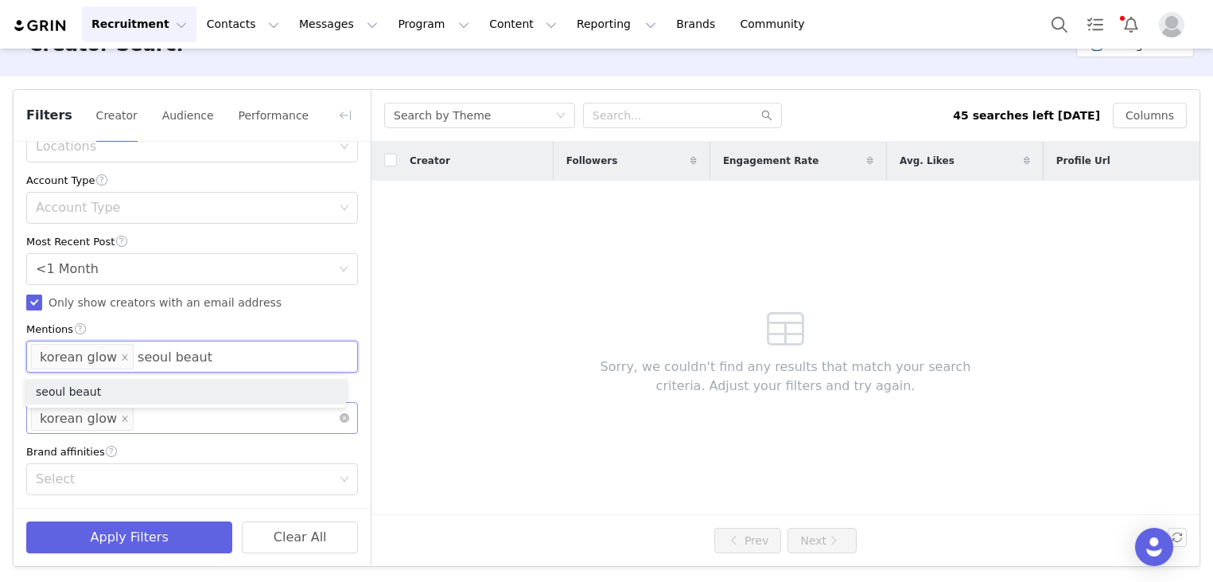
type input "seoul beauty"
click at [179, 387] on li "seoul beauty" at bounding box center [186, 391] width 320 height 25
click at [181, 417] on li "seoul beauty" at bounding box center [186, 416] width 320 height 25
click at [181, 356] on div "Mentions korean glow" at bounding box center [186, 356] width 310 height 30
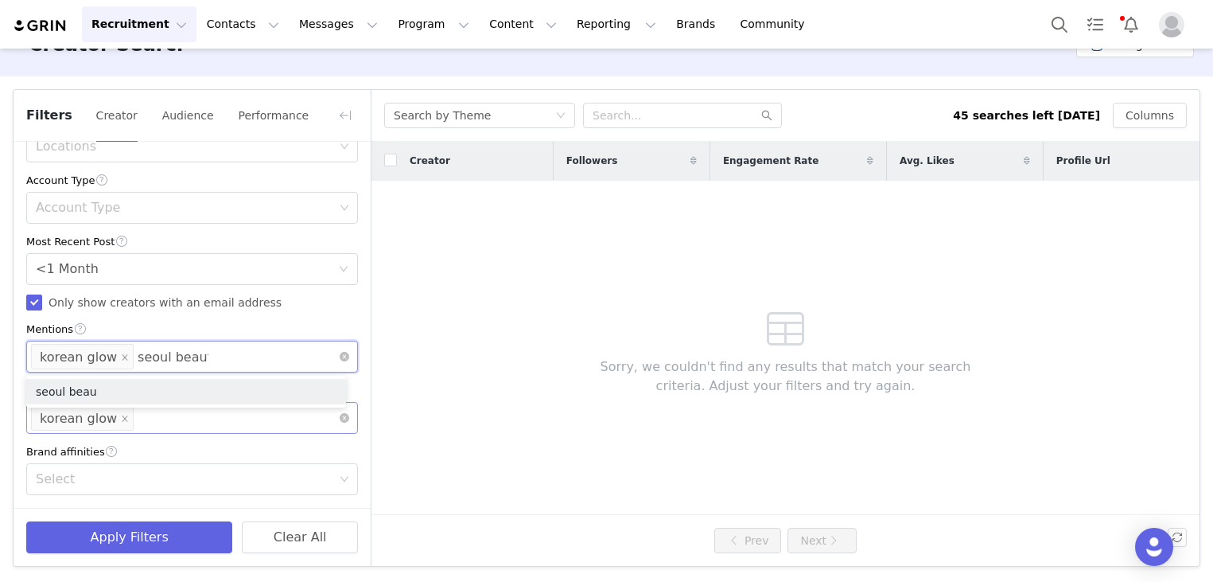
type input "seoul beauty"
click at [171, 395] on li "seoul beauty" at bounding box center [186, 391] width 320 height 25
click at [197, 453] on div "Brand affinities" at bounding box center [192, 451] width 332 height 17
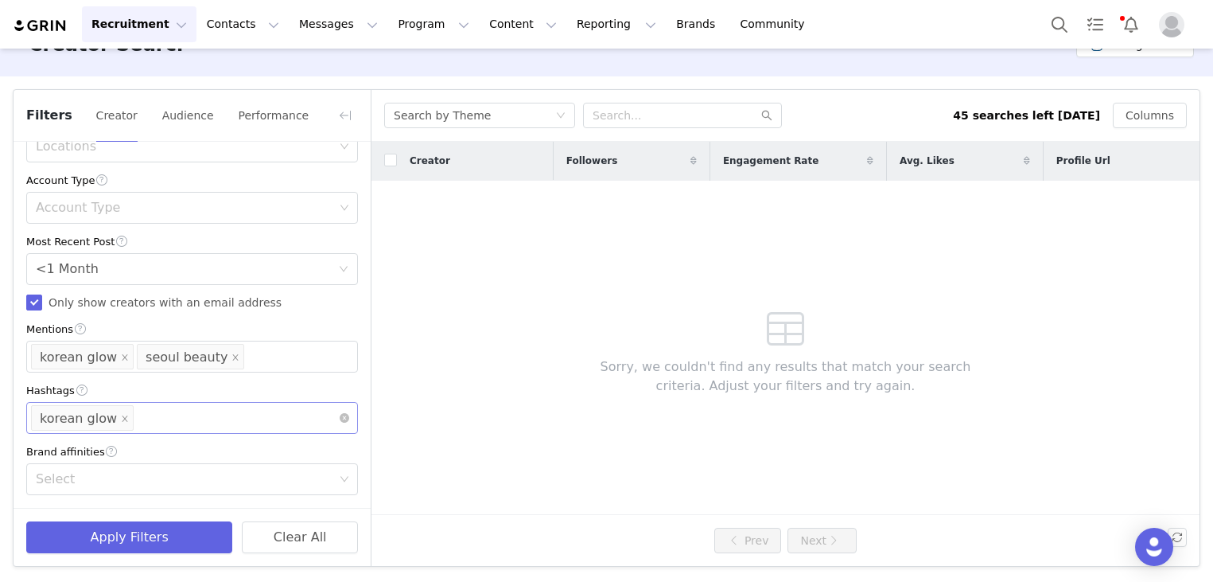
click at [309, 418] on div "Enter hashtag korean glow" at bounding box center [186, 418] width 310 height 30
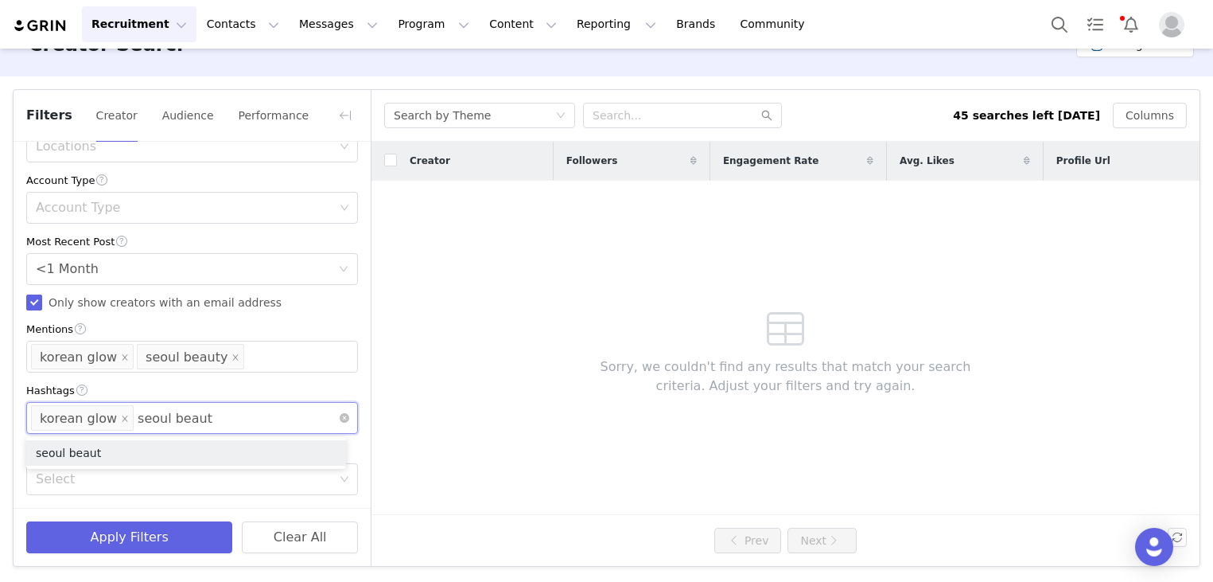
type input "seoul beauty"
click at [73, 455] on li "seoul beauty" at bounding box center [186, 452] width 320 height 25
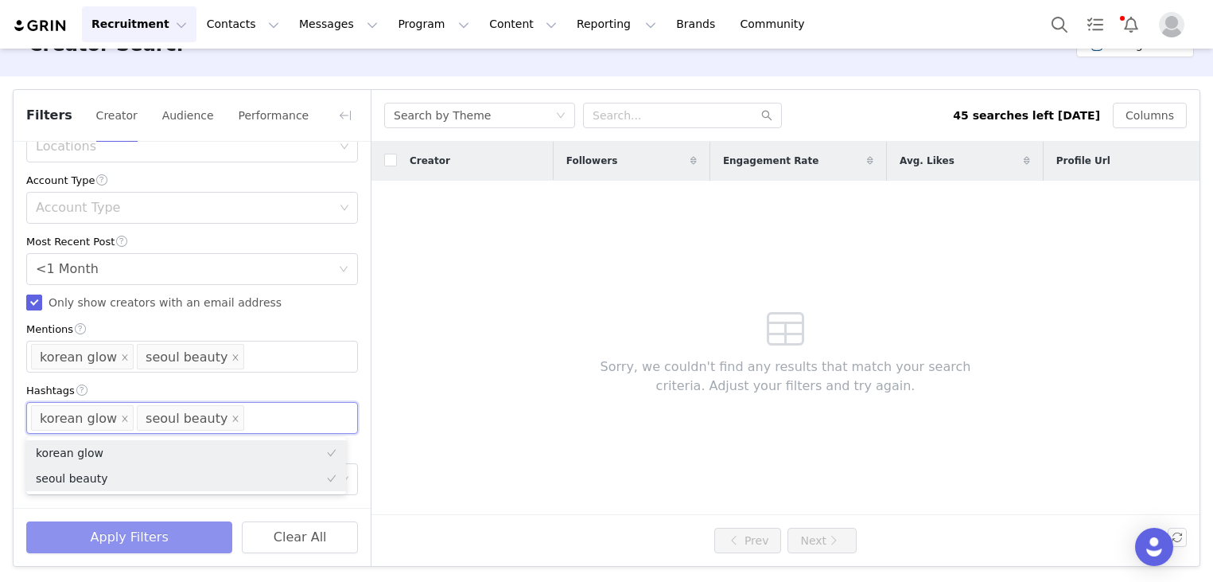
click at [148, 541] on button "Apply Filters" at bounding box center [129, 537] width 206 height 32
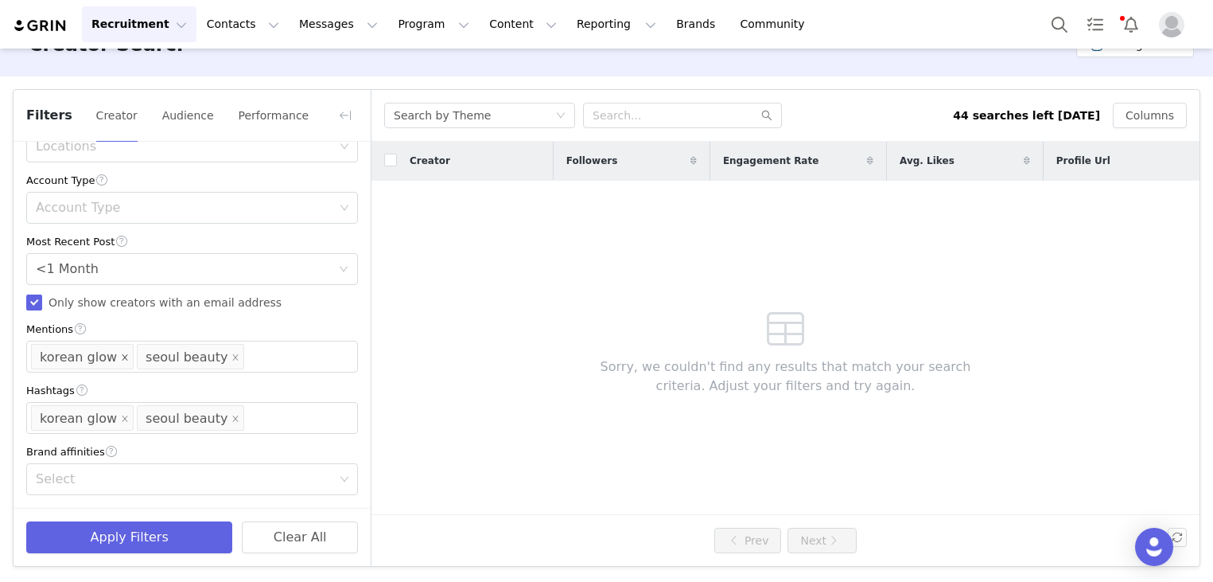
click at [121, 355] on icon "icon: close" at bounding box center [125, 357] width 8 height 8
click at [126, 355] on icon "icon: close" at bounding box center [130, 357] width 8 height 8
click at [121, 417] on icon "icon: close" at bounding box center [125, 418] width 8 height 8
click at [126, 419] on icon "icon: close" at bounding box center [130, 418] width 8 height 8
click at [99, 366] on div "Mentions" at bounding box center [186, 356] width 310 height 30
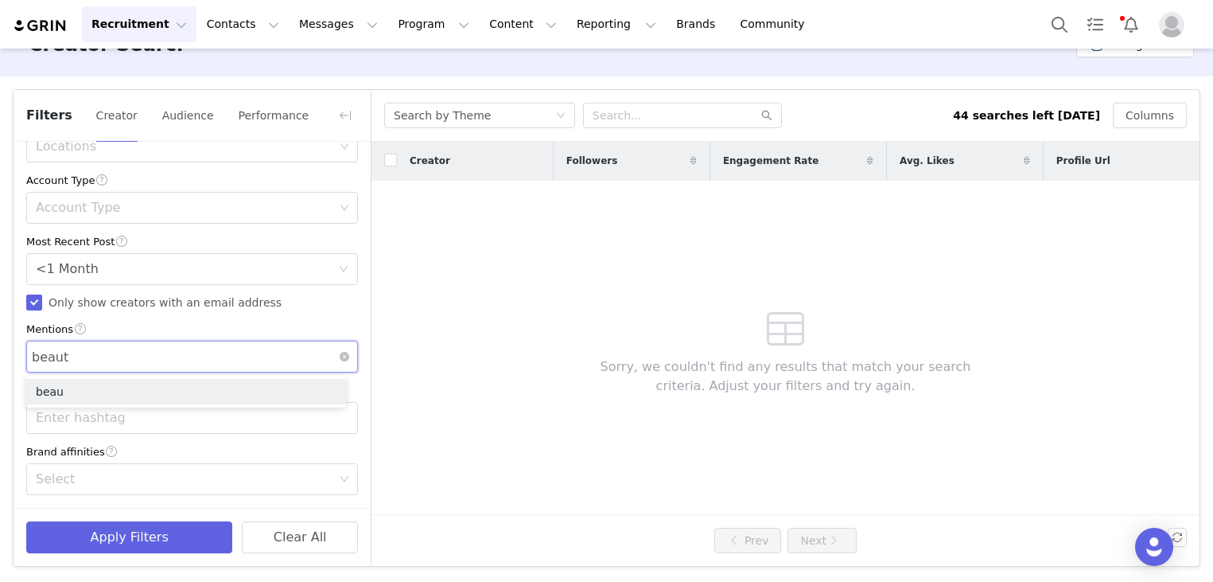
type input "beauty"
click at [101, 391] on li "beauty" at bounding box center [186, 391] width 320 height 25
click at [102, 426] on div "Enter hashtag" at bounding box center [186, 418] width 310 height 30
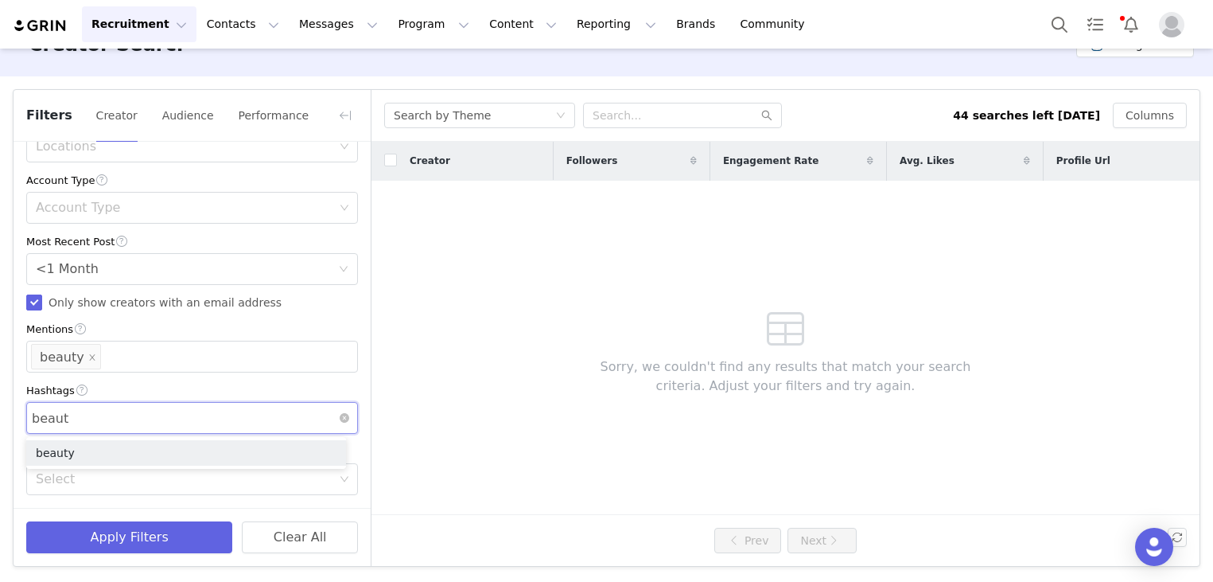
type input "beauty"
click at [98, 449] on li "beauty" at bounding box center [186, 452] width 320 height 25
click at [177, 356] on div "Mentions beauty" at bounding box center [186, 356] width 310 height 30
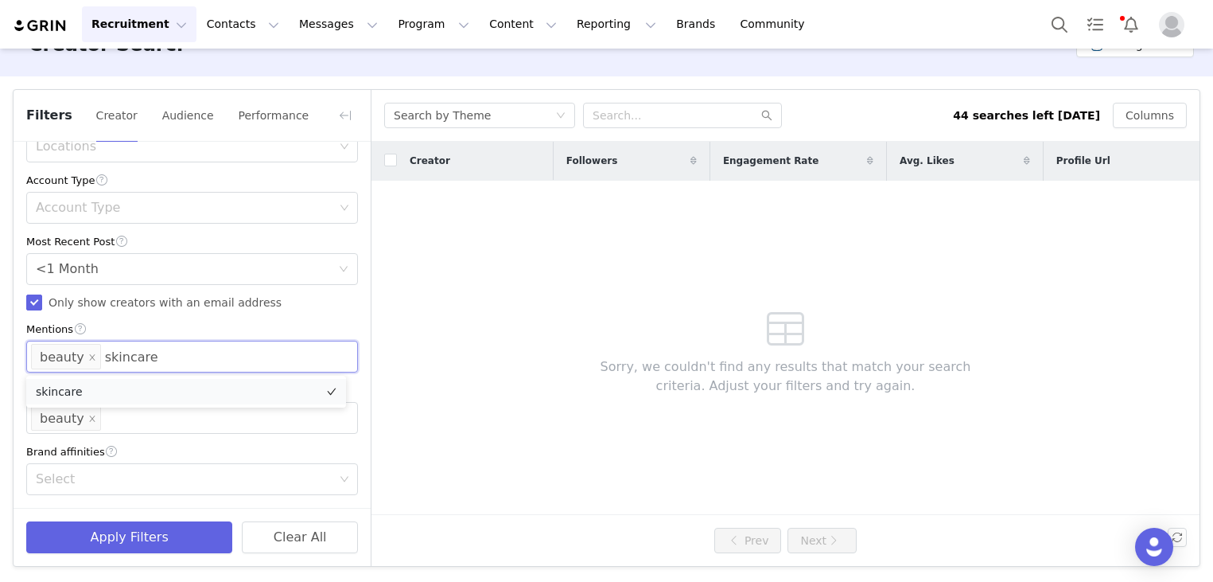
click at [166, 395] on li "skincare" at bounding box center [186, 391] width 320 height 25
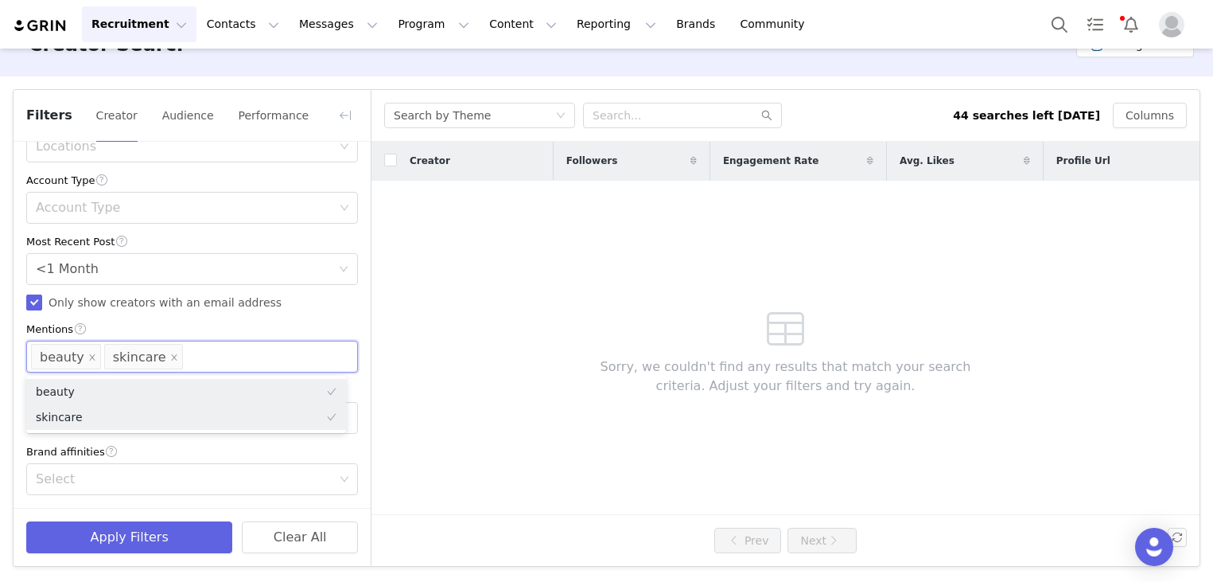
drag, startPoint x: 156, startPoint y: 423, endPoint x: 485, endPoint y: 350, distance: 337.4
click at [485, 350] on body "Recruitment Recruitment Creator Search Curated Lists Landing Pages Web Extensio…" at bounding box center [606, 291] width 1213 height 582
click at [265, 457] on div "Brand affinities" at bounding box center [192, 451] width 332 height 17
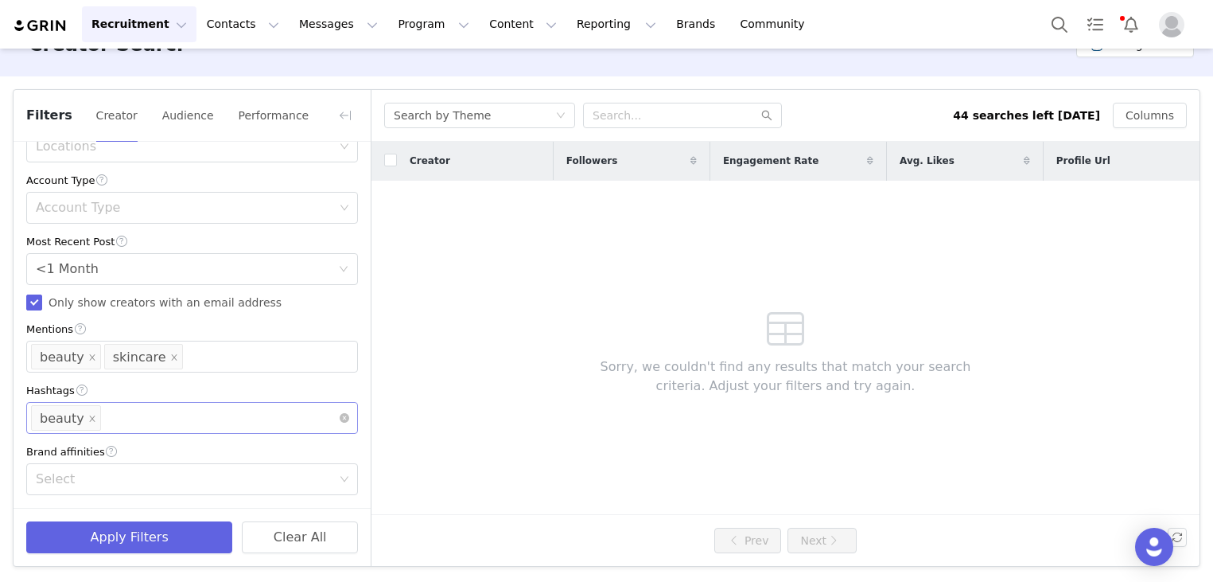
click at [228, 412] on div "Enter hashtag beauty" at bounding box center [186, 418] width 310 height 30
click at [208, 452] on li "skincare" at bounding box center [186, 452] width 320 height 25
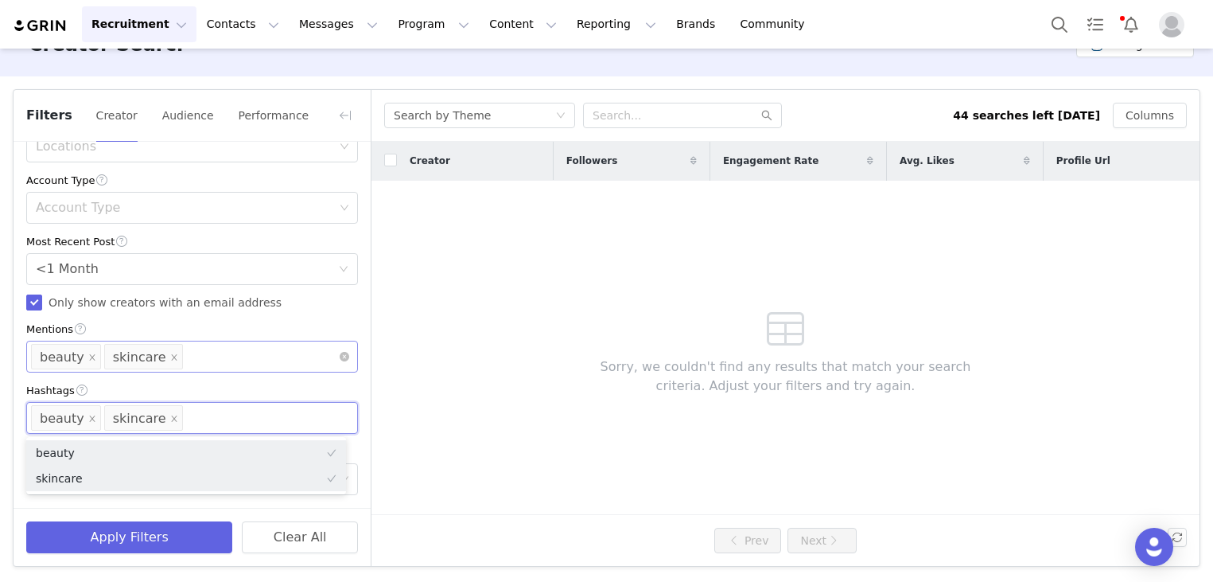
click at [224, 364] on div "Mentions beauty skincare" at bounding box center [186, 356] width 310 height 30
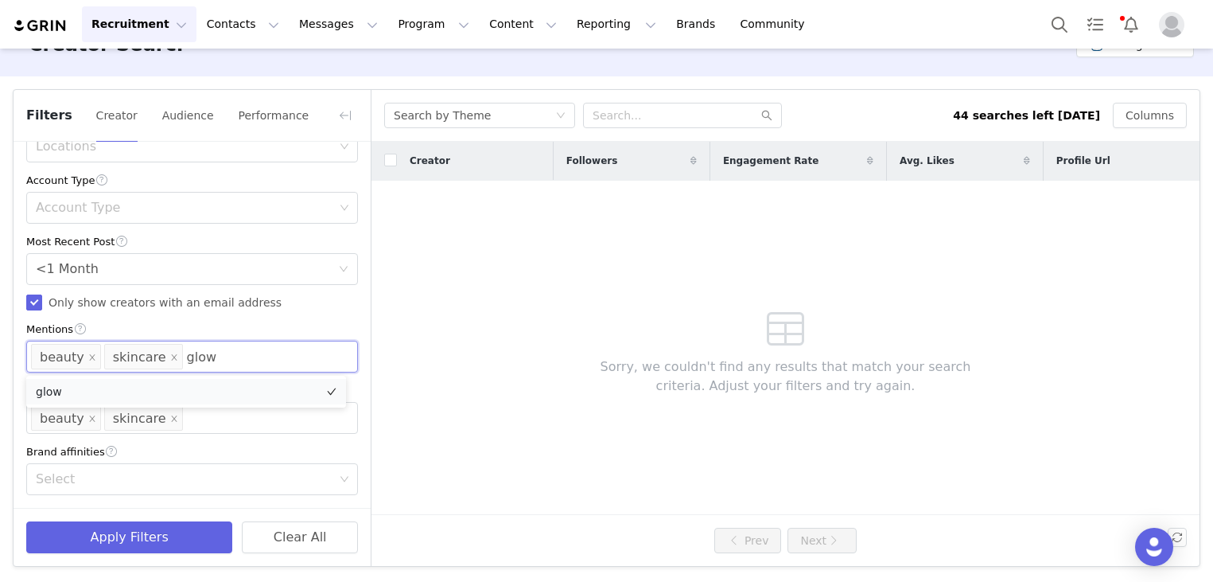
click at [190, 399] on li "glow" at bounding box center [186, 391] width 320 height 25
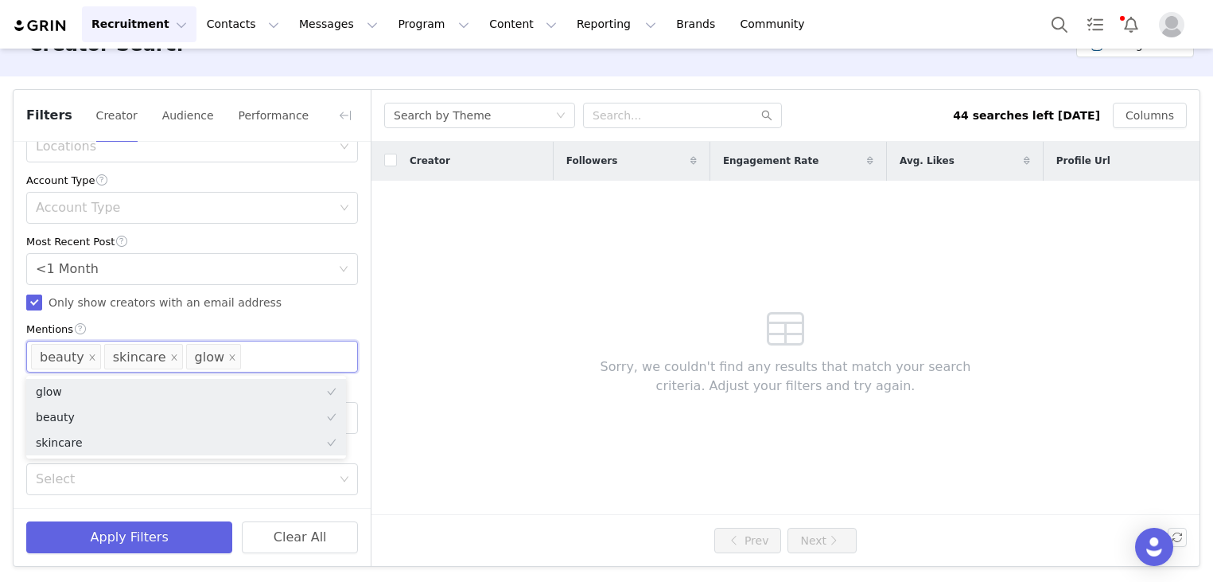
click at [356, 446] on div "Current Creators Hide creators in my CRM Bio Phrase Follower Count Min 10k Max …" at bounding box center [192, 65] width 357 height 885
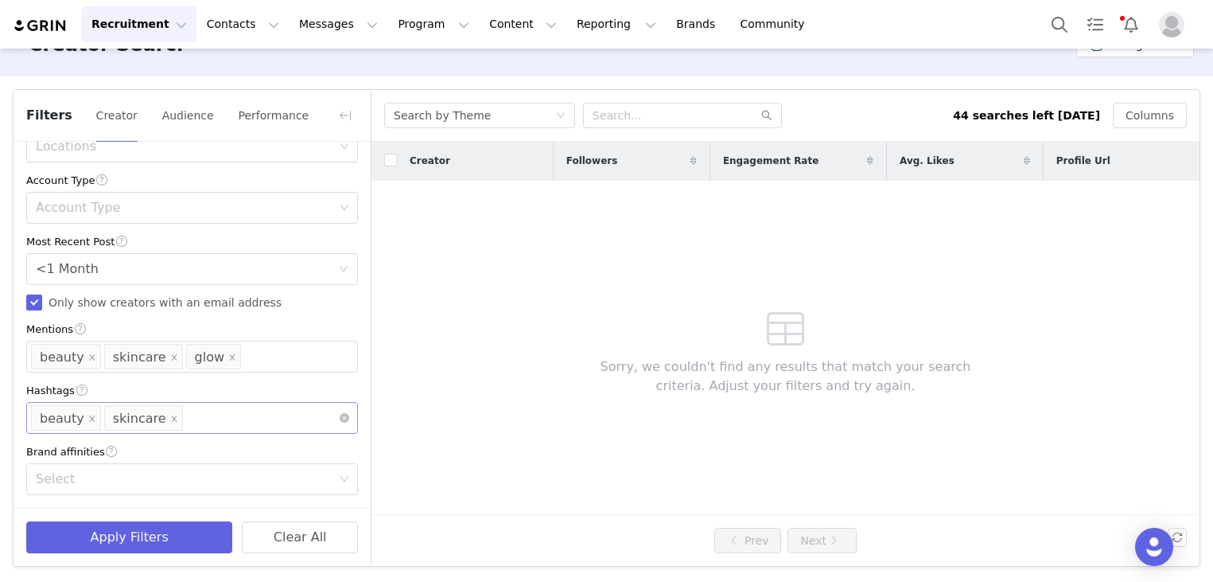
click at [216, 412] on div "Enter hashtag beauty skincare" at bounding box center [186, 418] width 310 height 30
click at [232, 453] on li "glow" at bounding box center [186, 452] width 320 height 25
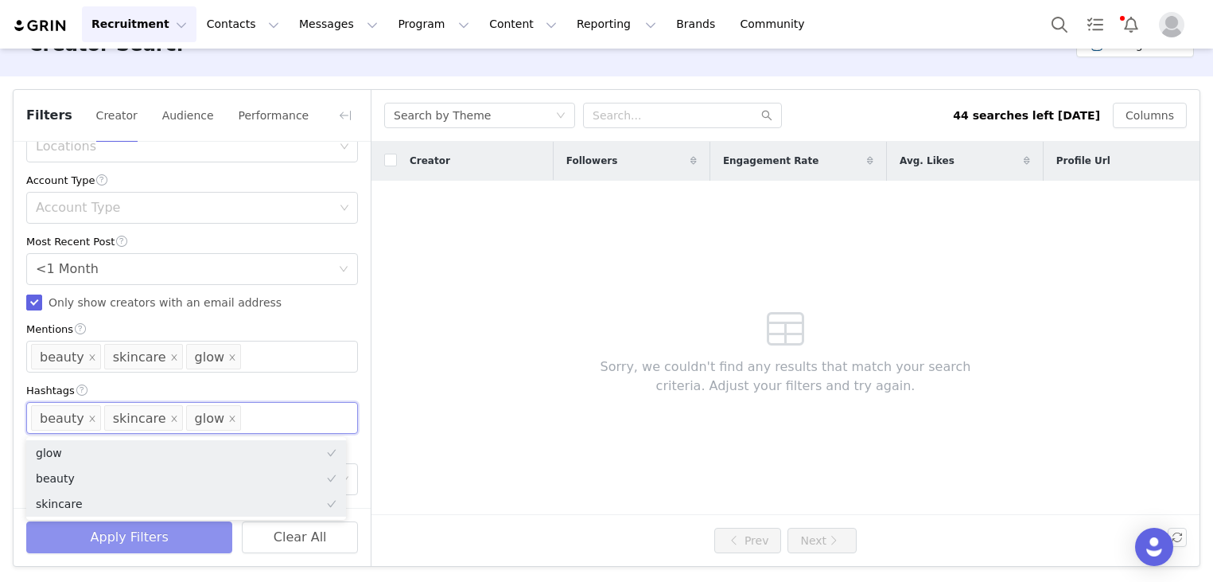
click at [186, 531] on button "Apply Filters" at bounding box center [129, 537] width 206 height 32
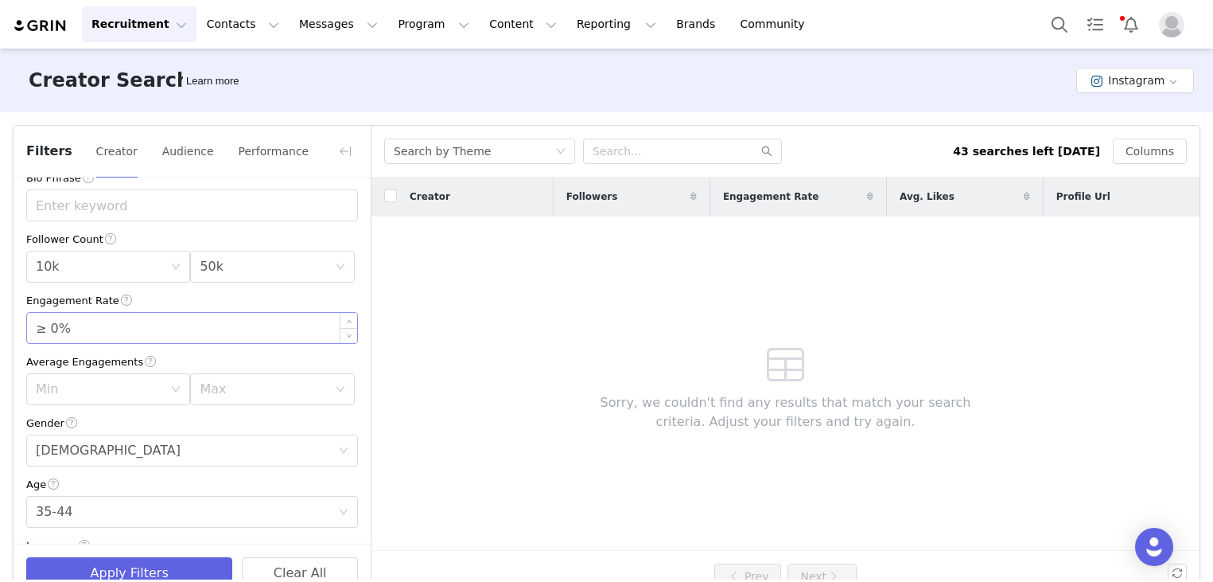
scroll to position [159, 0]
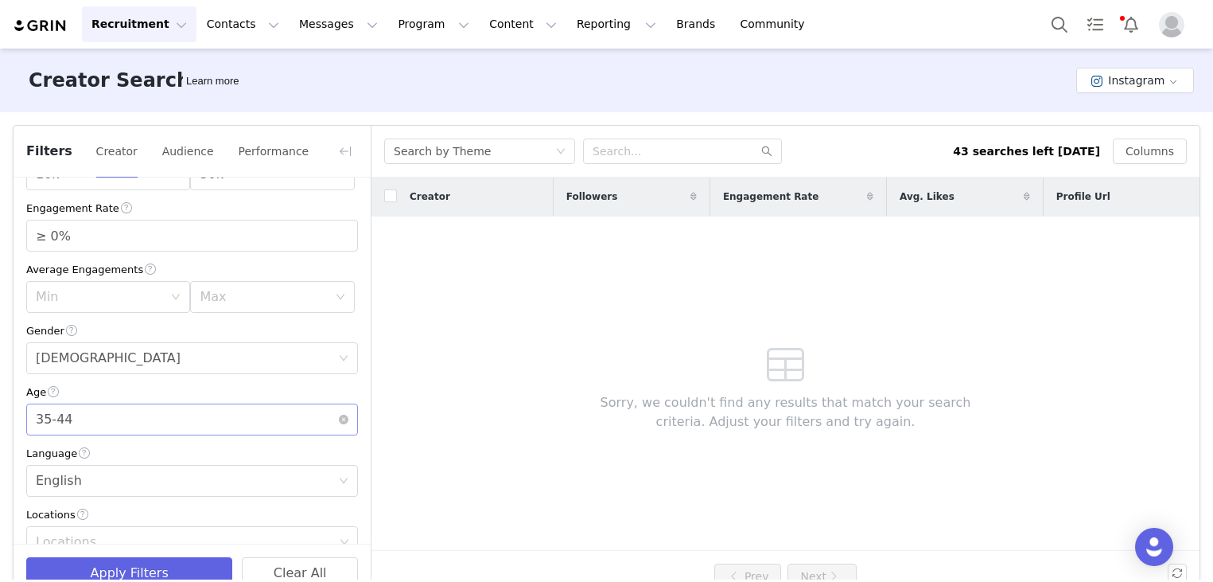
click at [130, 414] on div "Age [DEMOGRAPHIC_DATA]" at bounding box center [187, 419] width 302 height 30
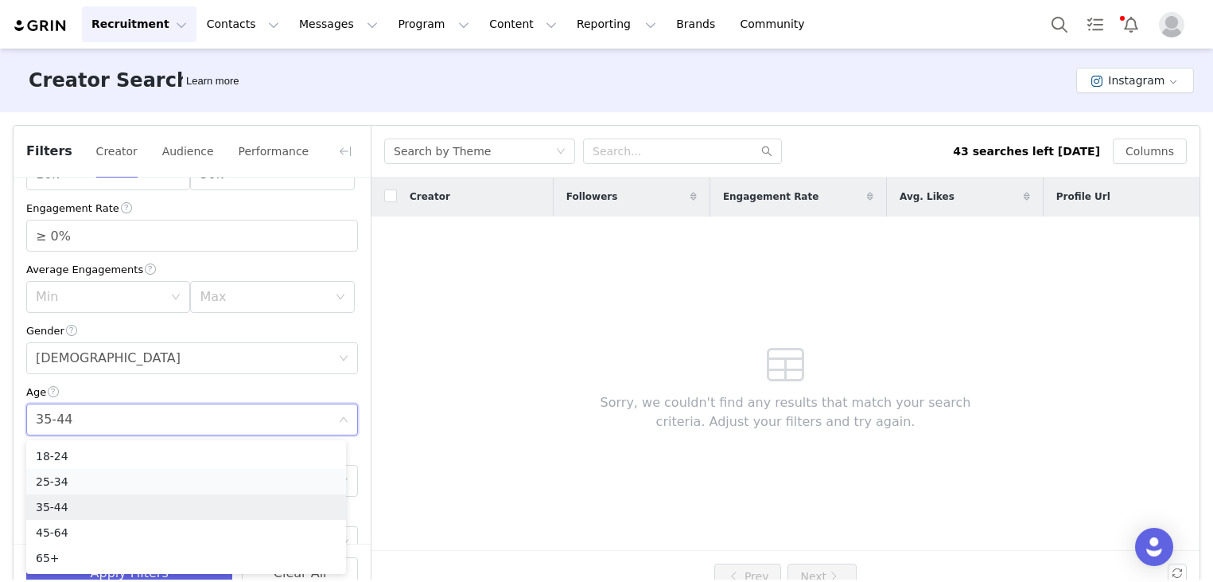
click at [88, 480] on li "25-34" at bounding box center [186, 481] width 320 height 25
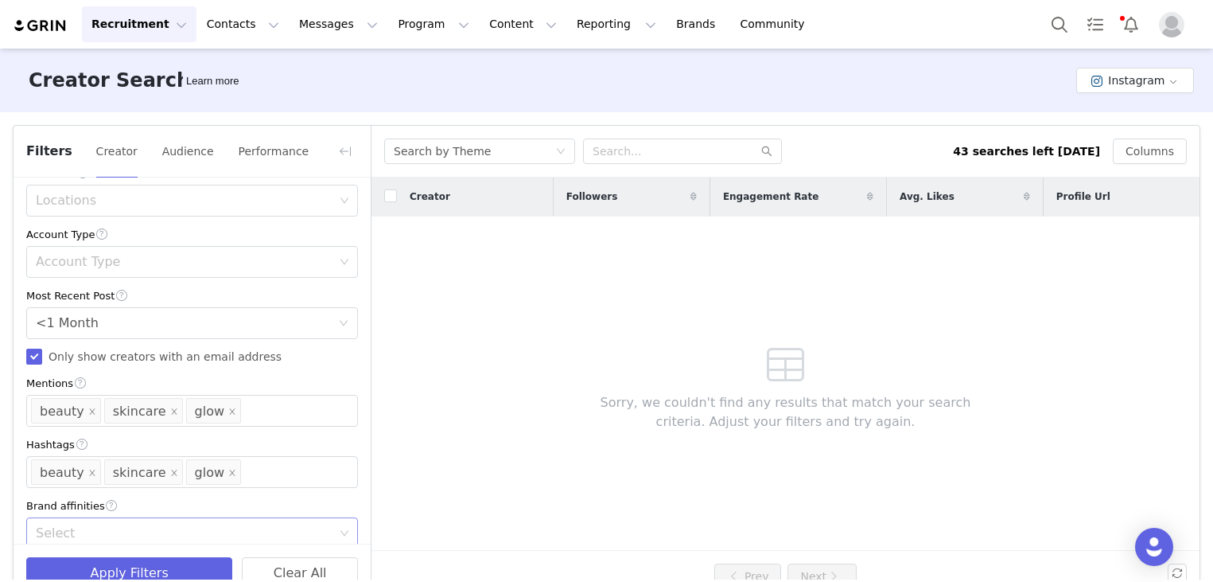
scroll to position [521, 0]
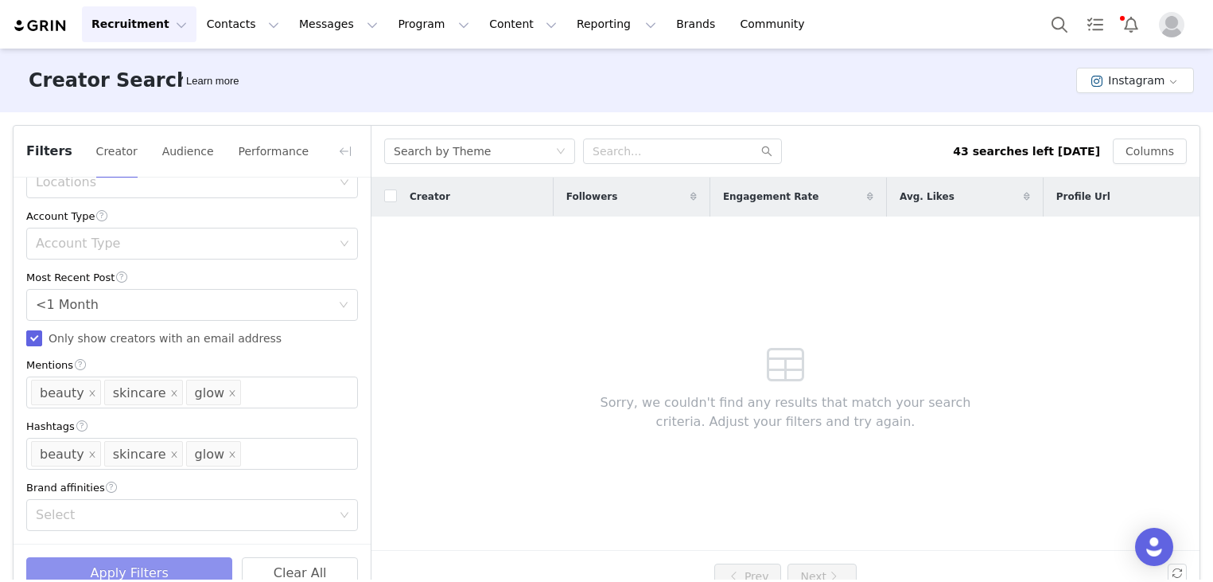
click at [122, 562] on button "Apply Filters" at bounding box center [129, 573] width 206 height 32
click at [170, 396] on icon "icon: close" at bounding box center [174, 393] width 8 height 8
click at [148, 393] on icon "icon: close" at bounding box center [151, 393] width 6 height 6
click at [170, 452] on icon "icon: close" at bounding box center [174, 454] width 8 height 8
drag, startPoint x: 139, startPoint y: 453, endPoint x: 148, endPoint y: 437, distance: 18.2
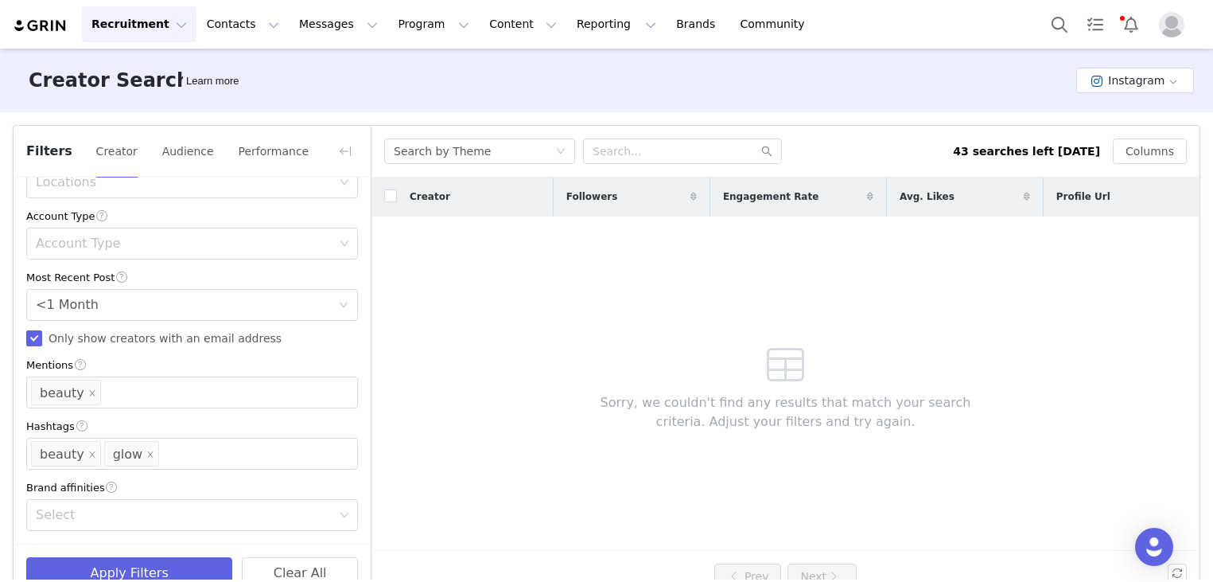
click at [146, 452] on icon "icon: close" at bounding box center [150, 454] width 8 height 8
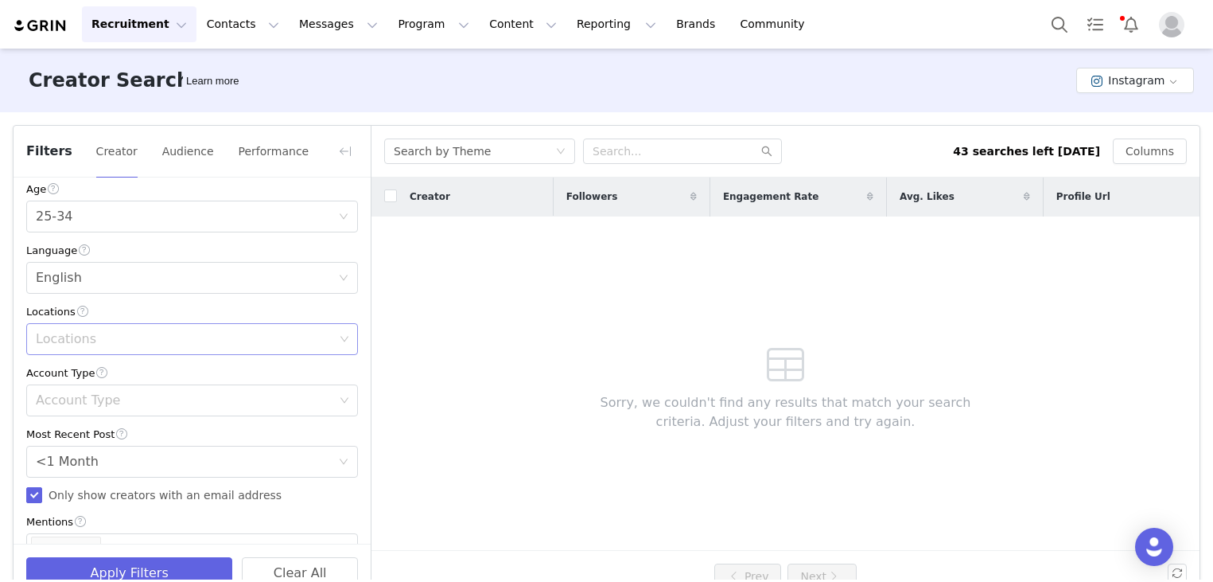
click at [169, 333] on div "Locations" at bounding box center [185, 339] width 298 height 16
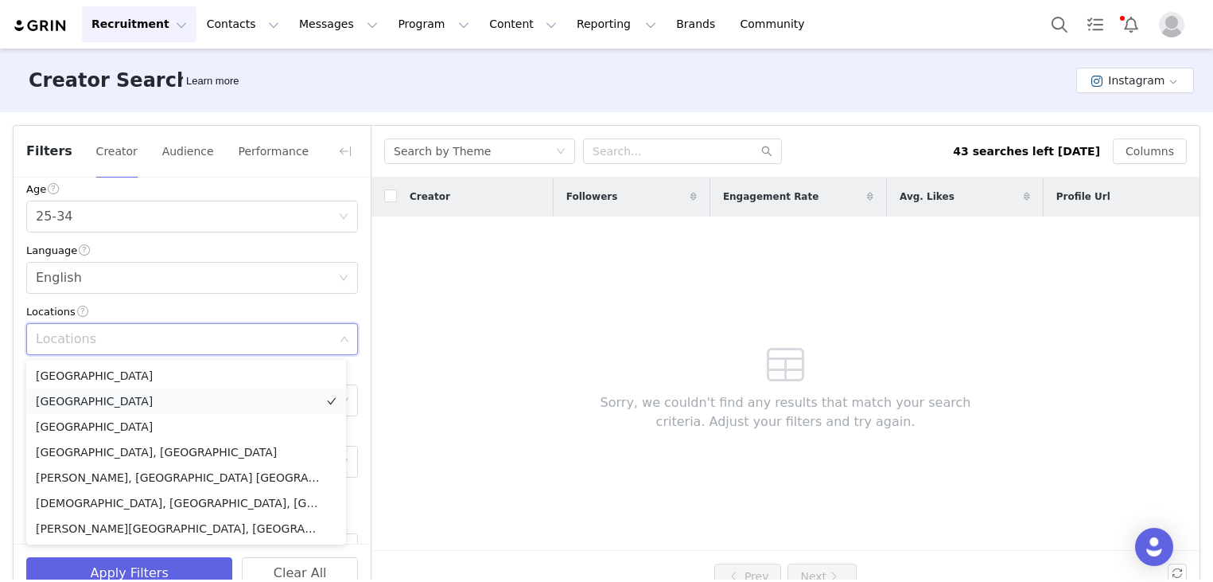
click at [146, 401] on li "[GEOGRAPHIC_DATA]" at bounding box center [186, 400] width 320 height 25
click at [209, 326] on div "Locations [GEOGRAPHIC_DATA]" at bounding box center [186, 339] width 310 height 30
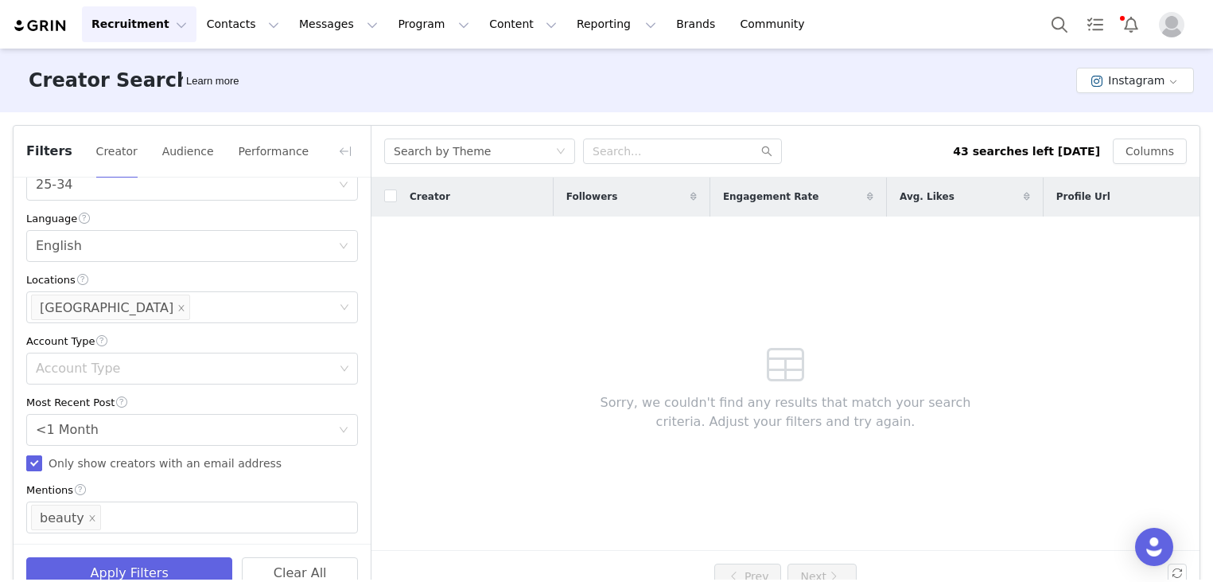
scroll to position [521, 0]
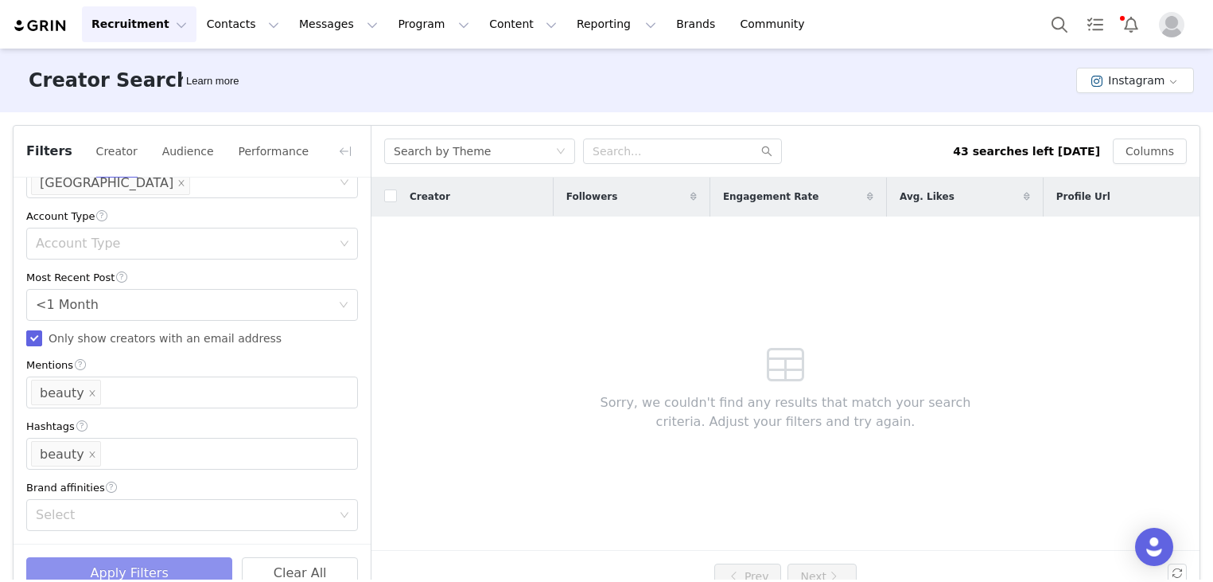
click at [158, 569] on button "Apply Filters" at bounding box center [129, 573] width 206 height 32
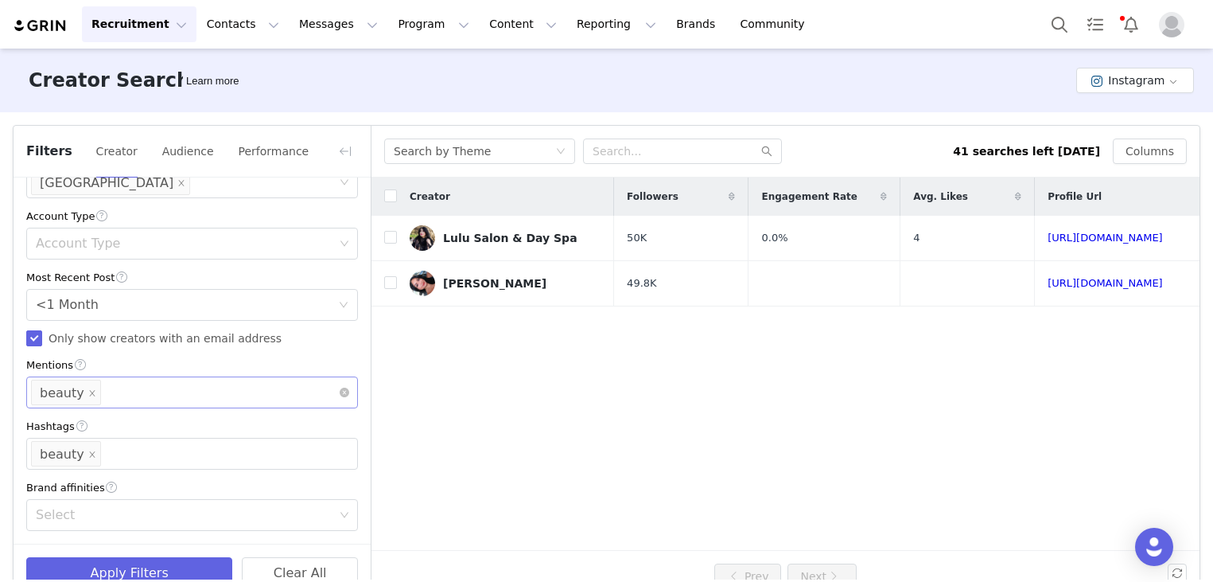
click at [217, 391] on div "Mentions beauty" at bounding box center [186, 392] width 310 height 30
click at [177, 419] on li "glow" at bounding box center [186, 426] width 320 height 25
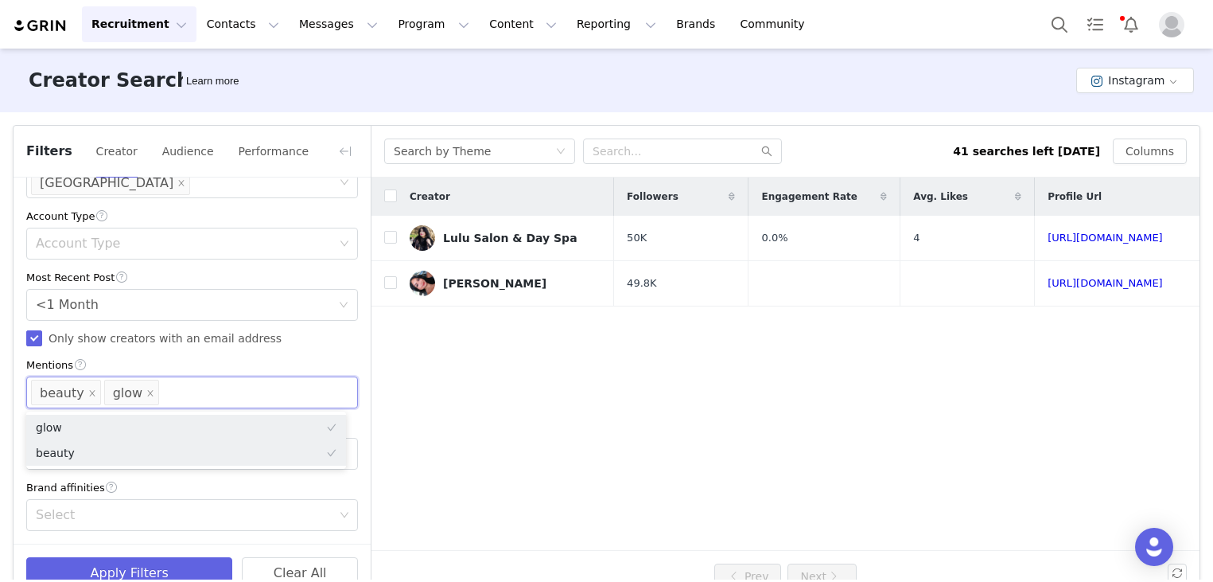
click at [167, 480] on div "Brand affinities" at bounding box center [192, 487] width 332 height 17
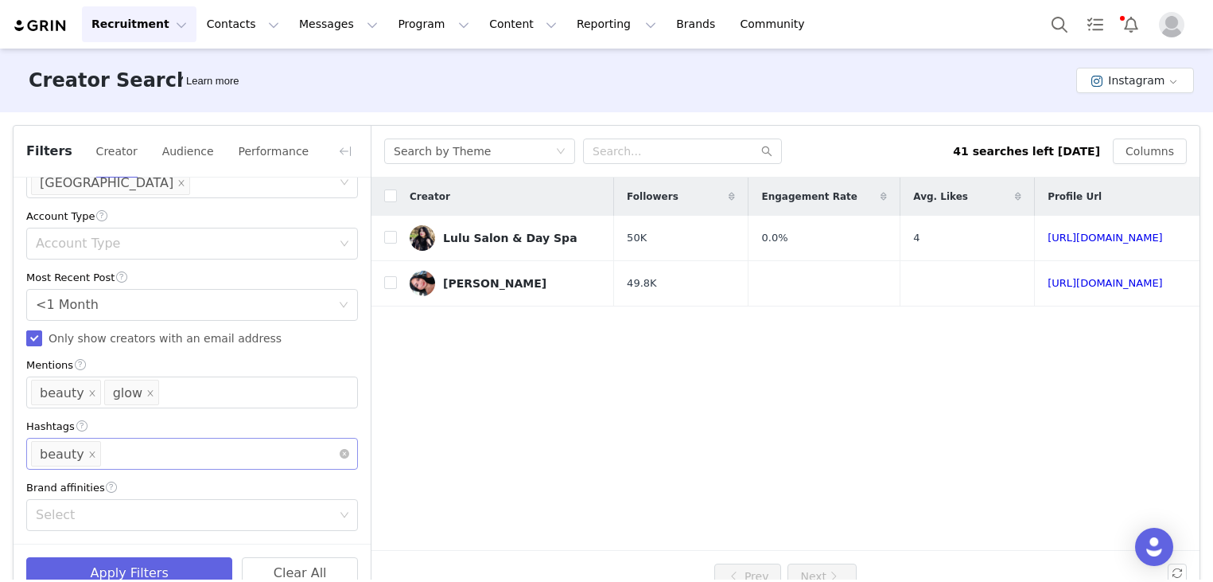
click at [206, 453] on div "Enter hashtag beauty" at bounding box center [186, 453] width 310 height 30
click at [220, 494] on li "glow" at bounding box center [186, 488] width 320 height 25
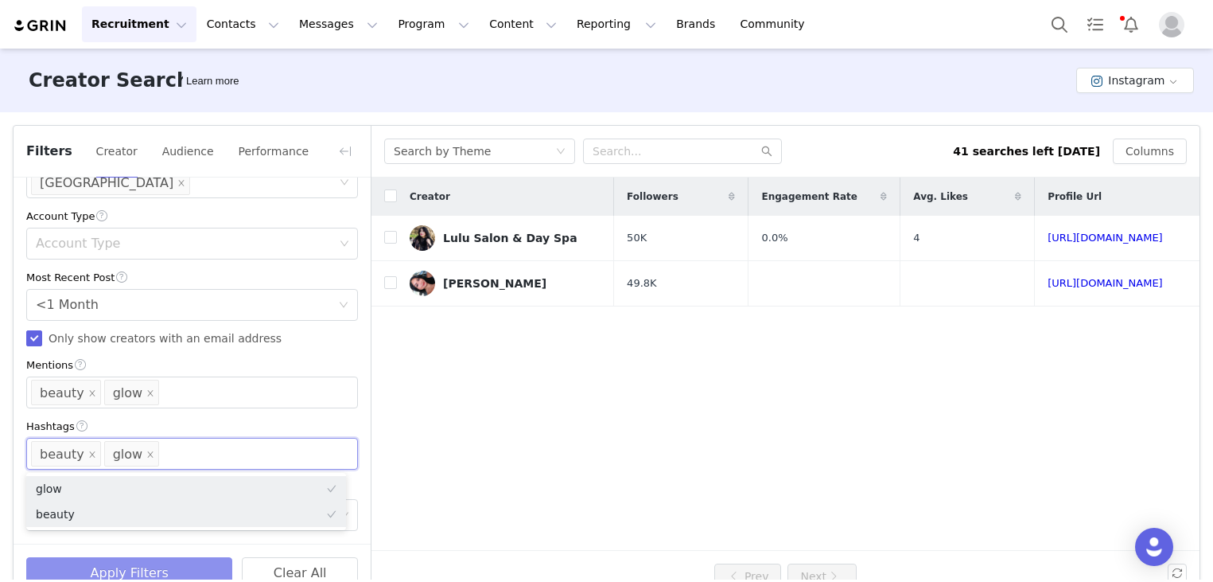
click at [144, 569] on button "Apply Filters" at bounding box center [129, 573] width 206 height 32
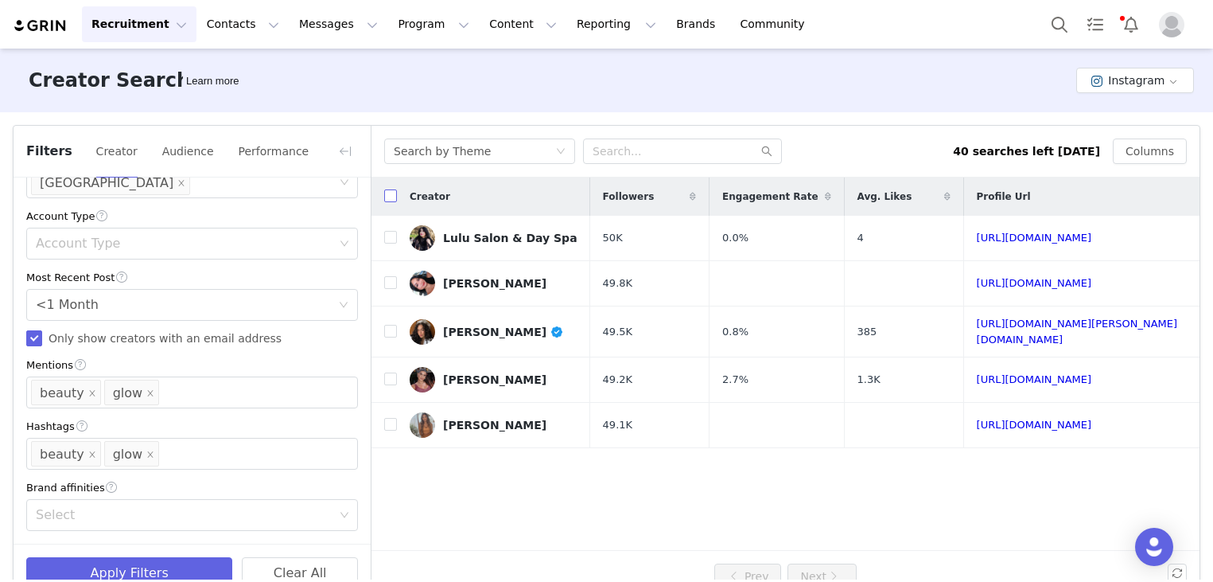
click at [395, 197] on input "checkbox" at bounding box center [390, 195] width 13 height 13
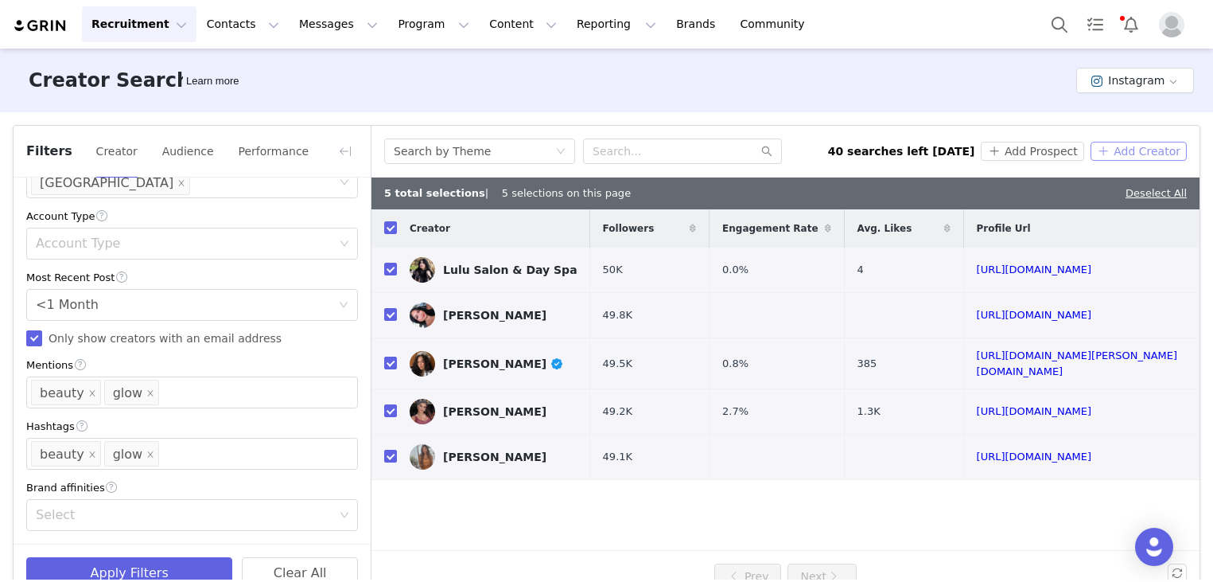
click at [1118, 151] on button "Add Creator" at bounding box center [1139, 151] width 96 height 19
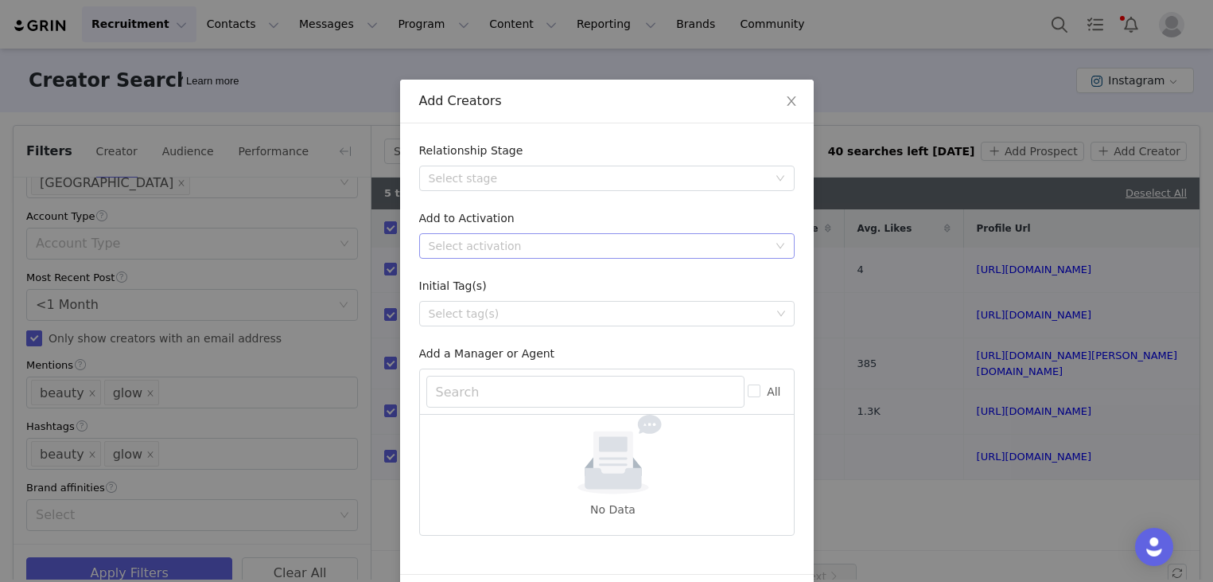
click at [515, 246] on div "Select activation" at bounding box center [598, 246] width 339 height 16
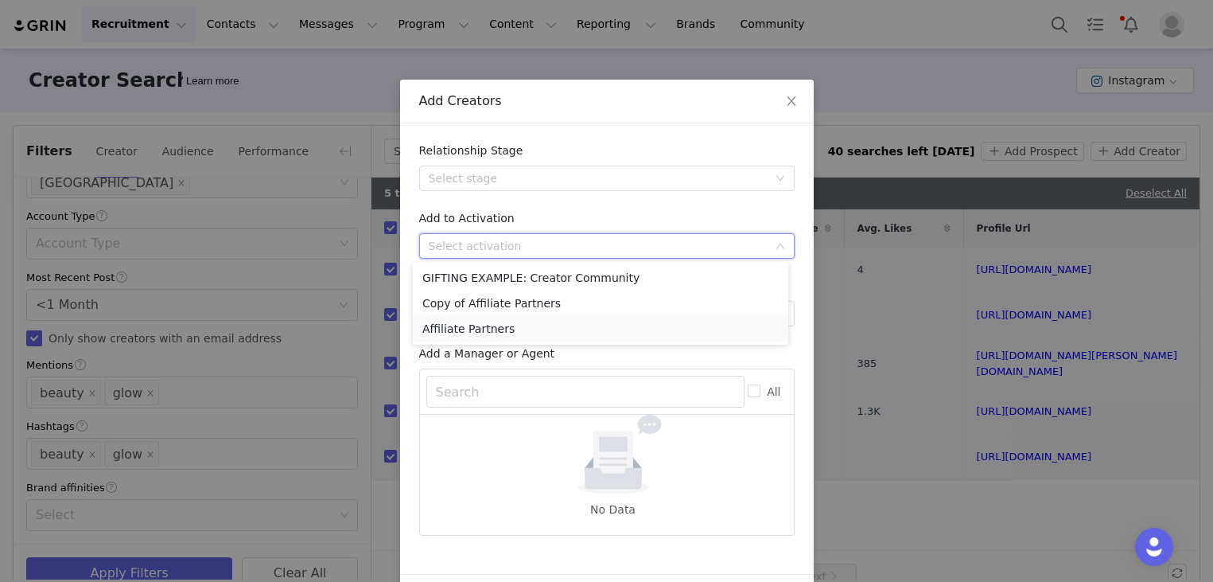
click at [506, 333] on li "Affiliate Partners" at bounding box center [600, 328] width 375 height 25
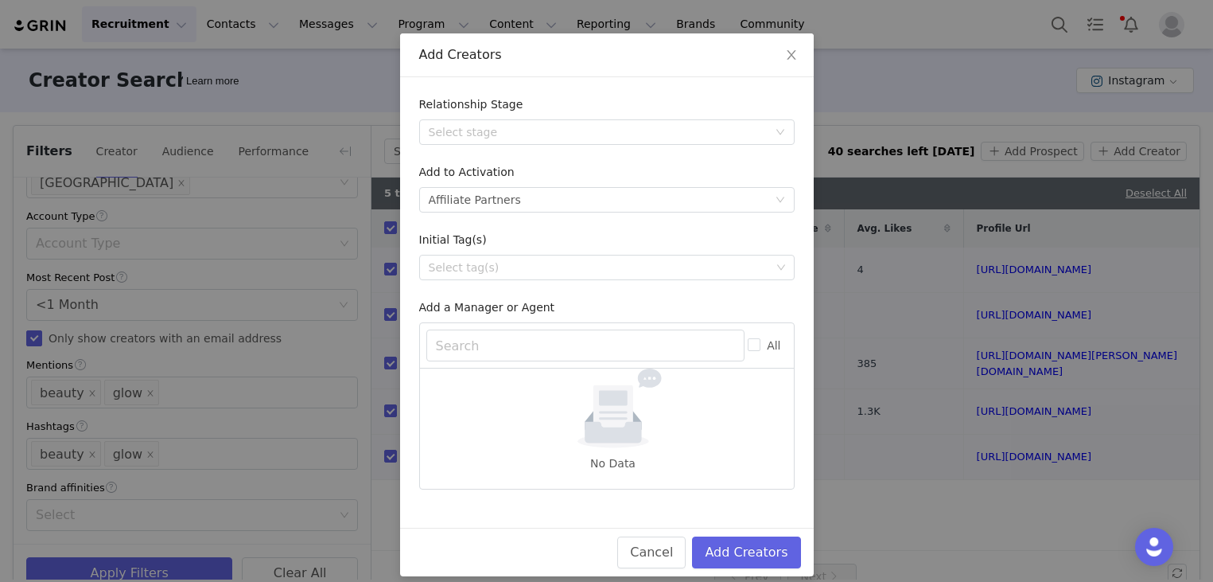
scroll to position [60, 0]
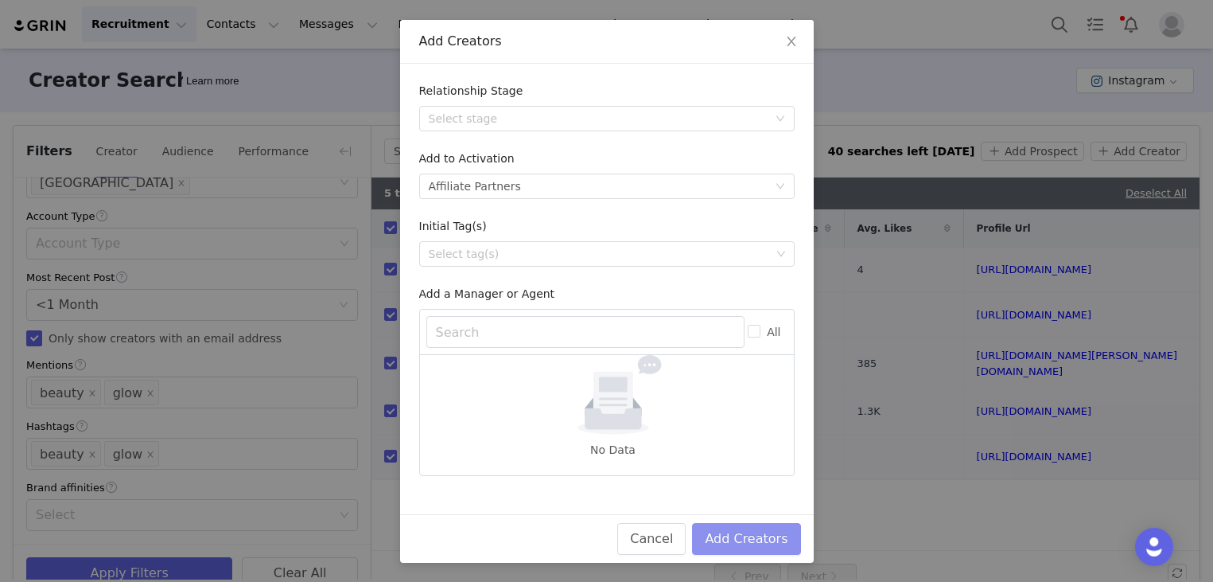
click at [772, 531] on button "Add Creators" at bounding box center [746, 539] width 108 height 32
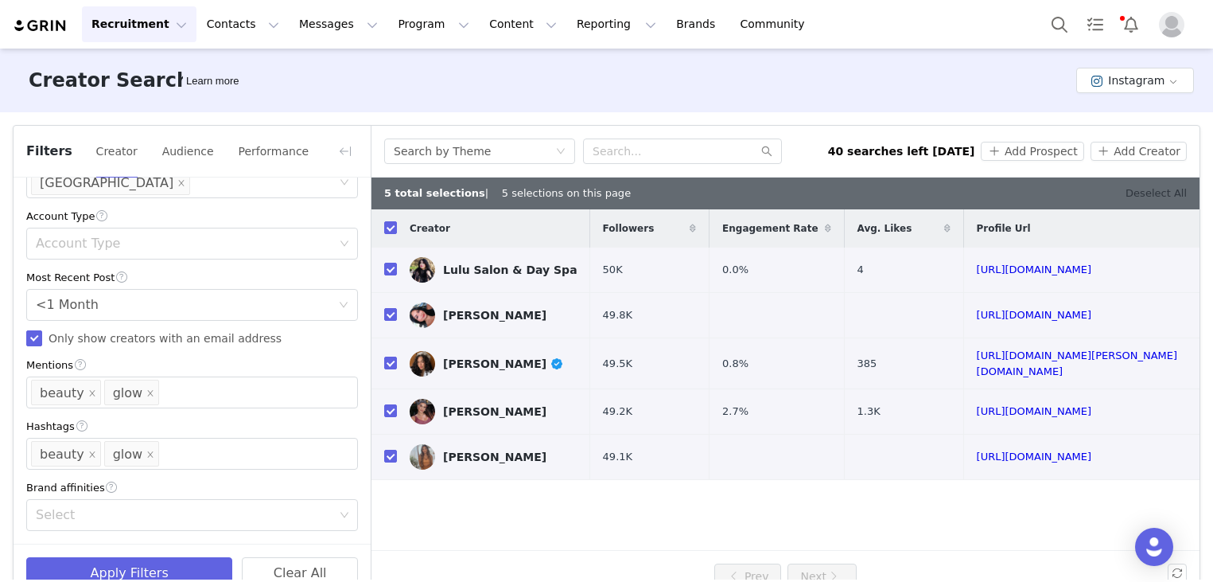
click at [1135, 193] on link "Deselect All" at bounding box center [1156, 193] width 61 height 12
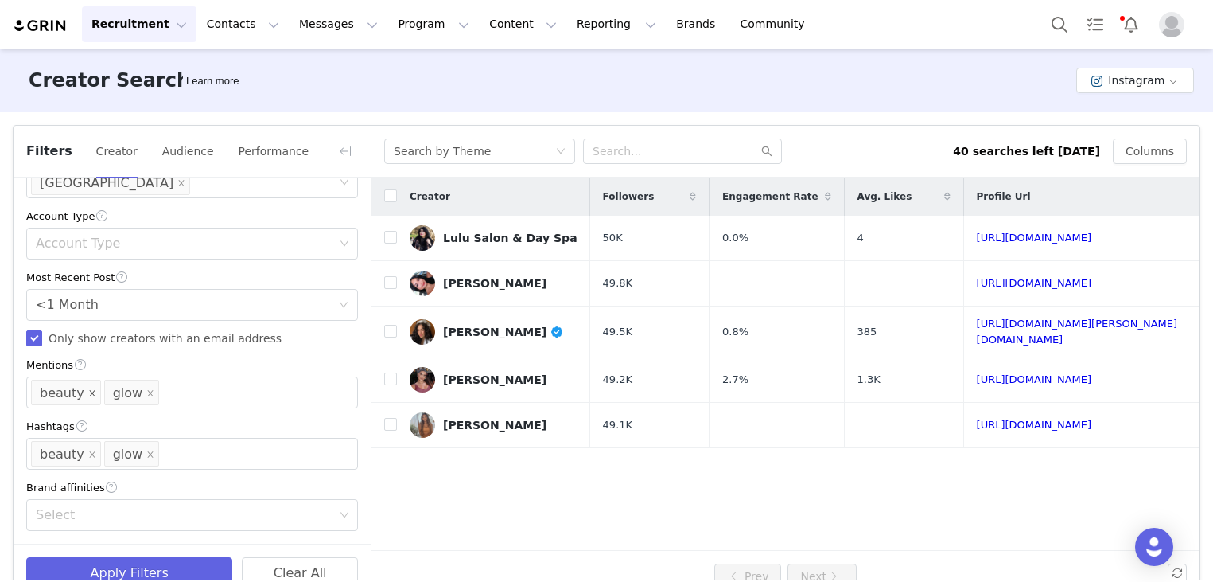
click at [88, 395] on icon "icon: close" at bounding box center [92, 393] width 8 height 8
click at [77, 395] on icon "icon: close" at bounding box center [77, 393] width 8 height 8
click at [88, 454] on icon "icon: close" at bounding box center [92, 454] width 8 height 8
click at [76, 456] on icon "icon: close" at bounding box center [77, 454] width 8 height 8
click at [87, 391] on div "Mentions" at bounding box center [185, 392] width 298 height 16
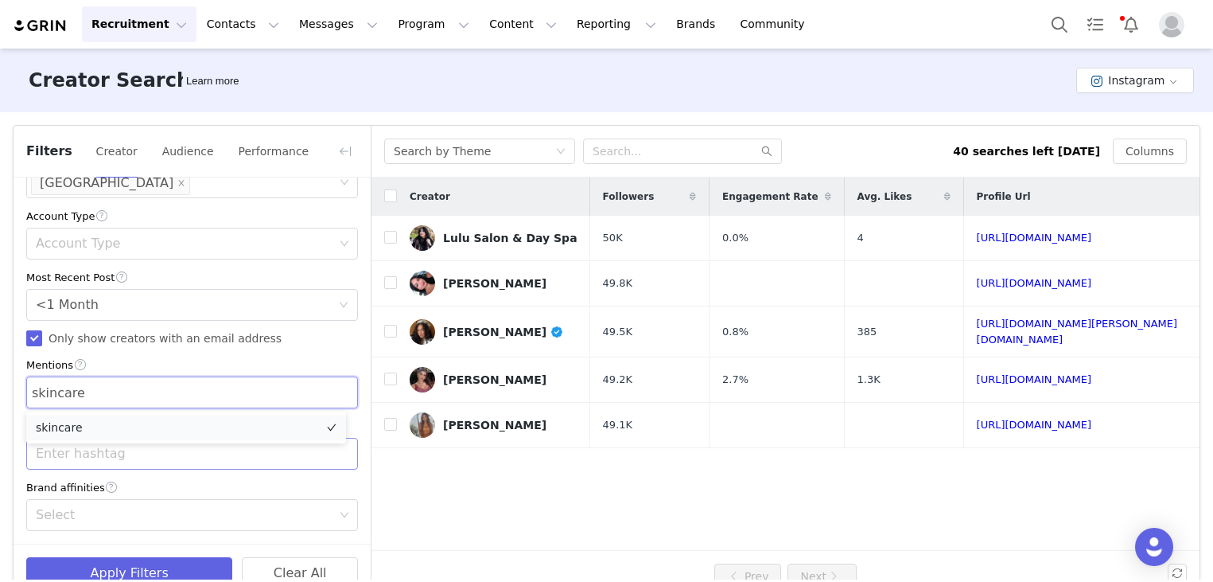
click at [85, 426] on li "skincare" at bounding box center [186, 426] width 320 height 25
click at [118, 451] on div "Enter hashtag" at bounding box center [185, 453] width 298 height 16
click at [135, 488] on li "skincare" at bounding box center [186, 488] width 320 height 25
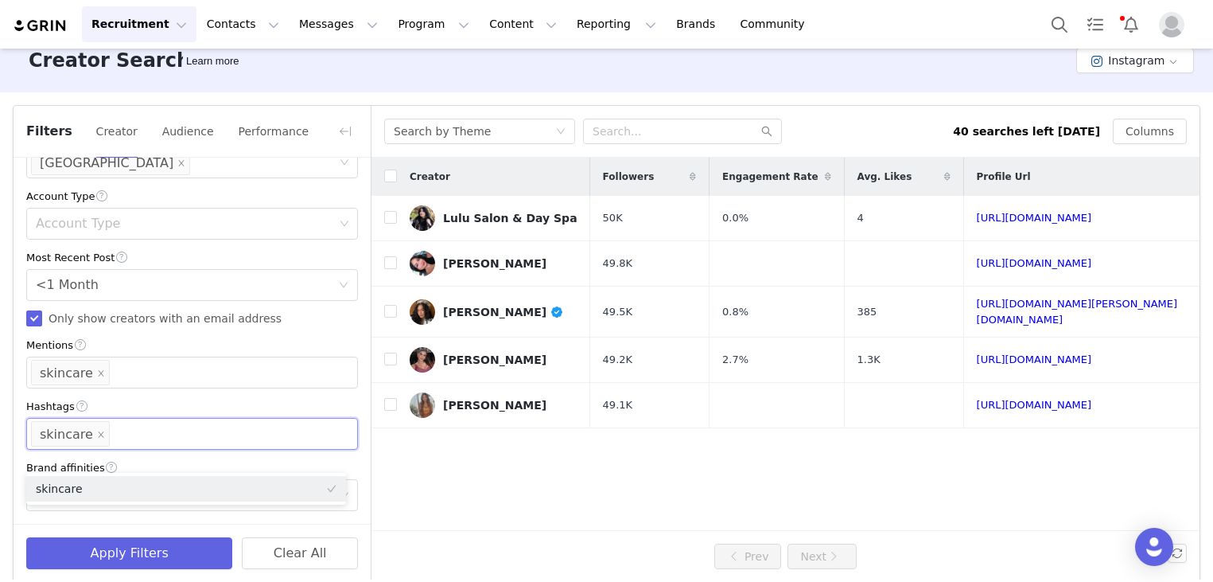
scroll to position [36, 0]
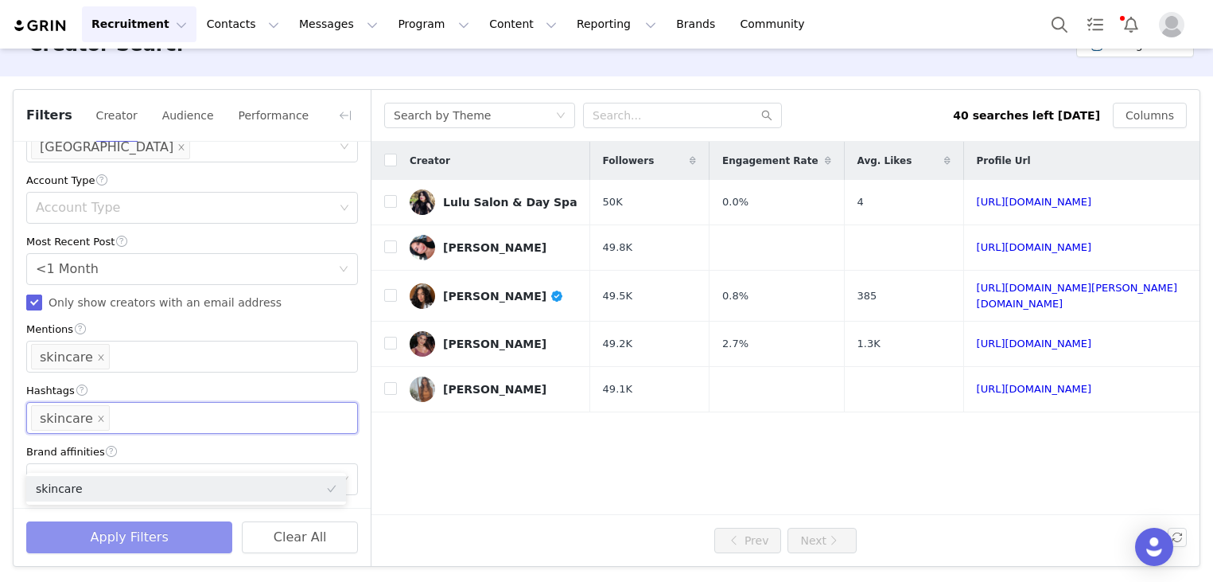
click at [135, 536] on button "Apply Filters" at bounding box center [129, 537] width 206 height 32
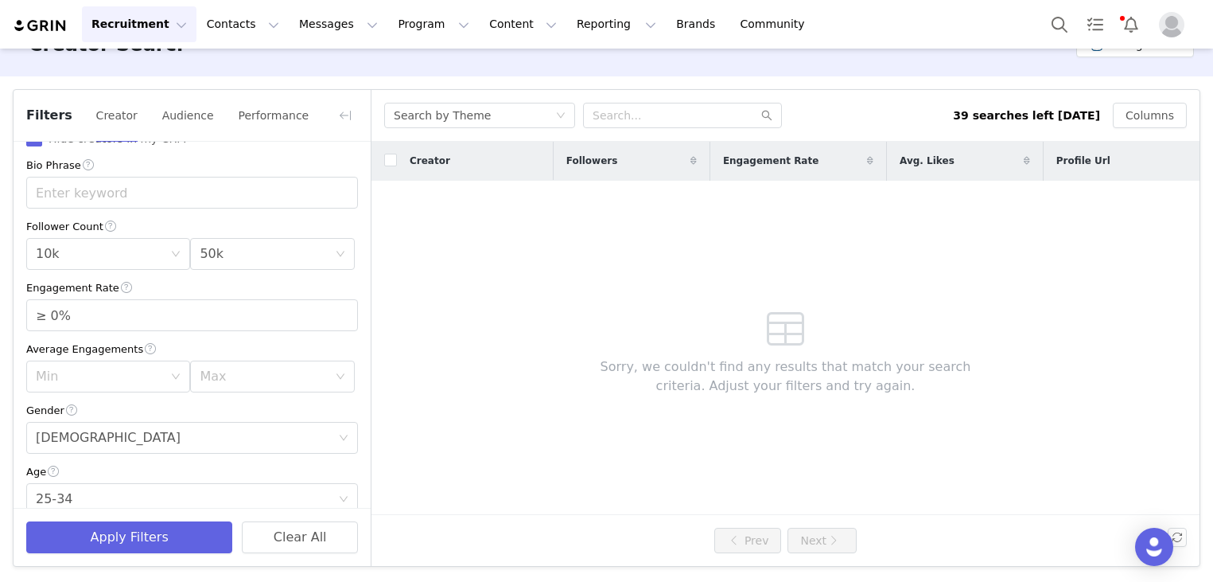
scroll to position [203, 0]
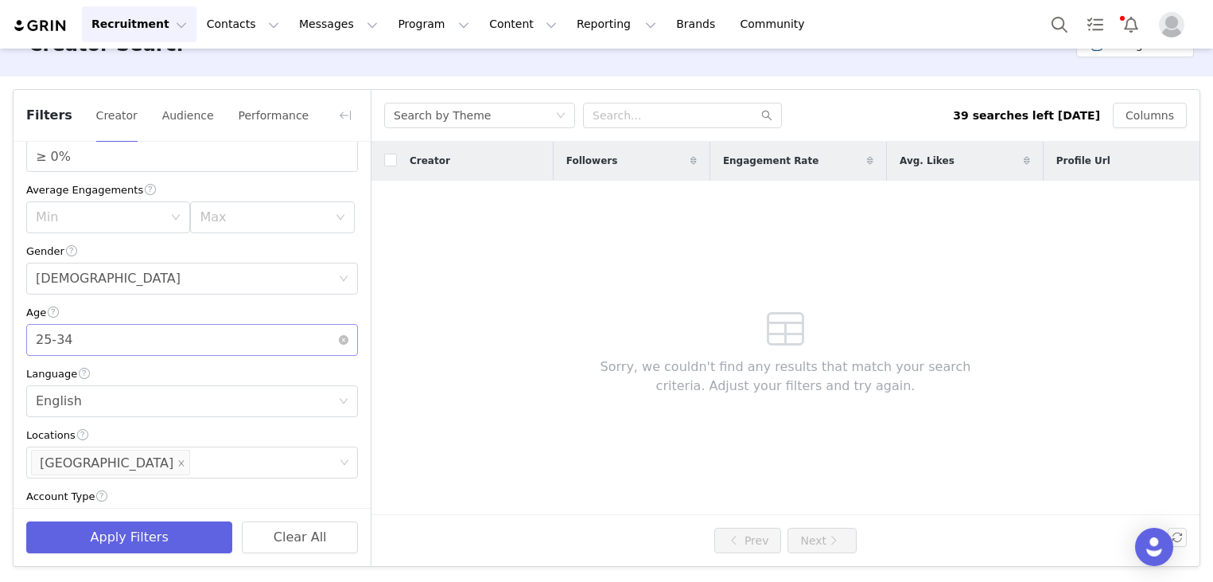
click at [115, 339] on div "Age [DEMOGRAPHIC_DATA]" at bounding box center [187, 340] width 302 height 30
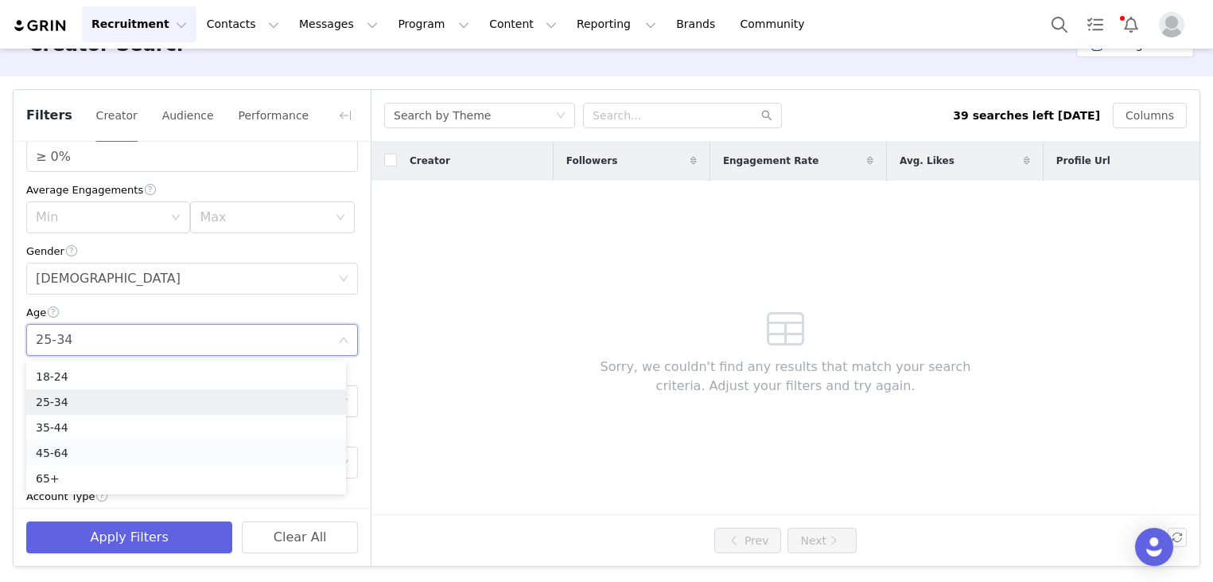
click at [95, 449] on li "45-64" at bounding box center [186, 452] width 320 height 25
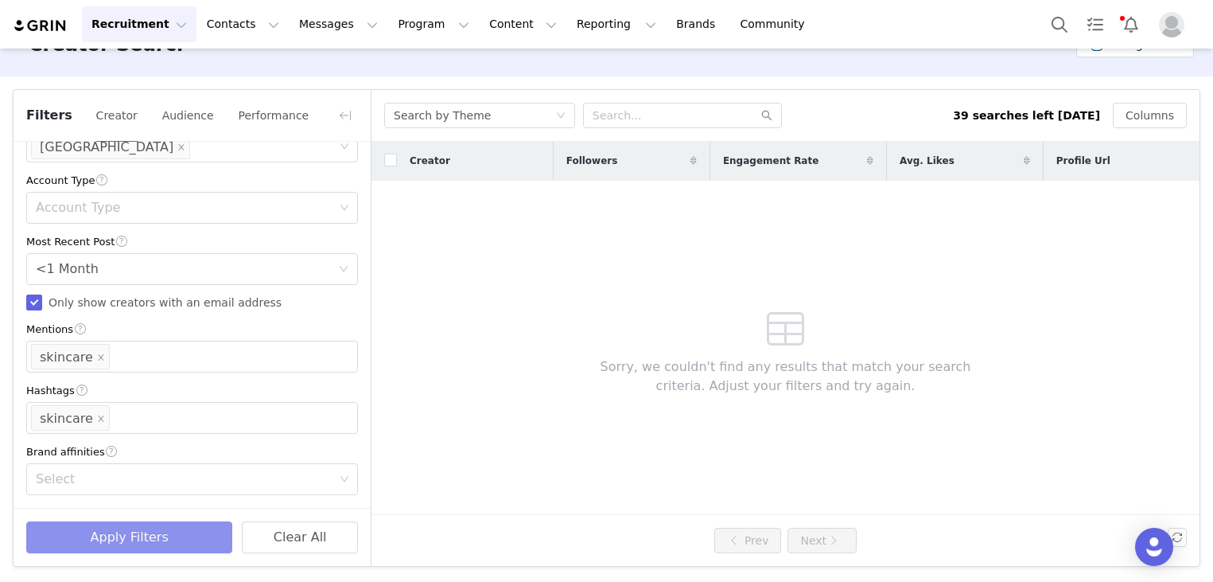
click at [149, 529] on button "Apply Filters" at bounding box center [129, 537] width 206 height 32
